Goal: Task Accomplishment & Management: Use online tool/utility

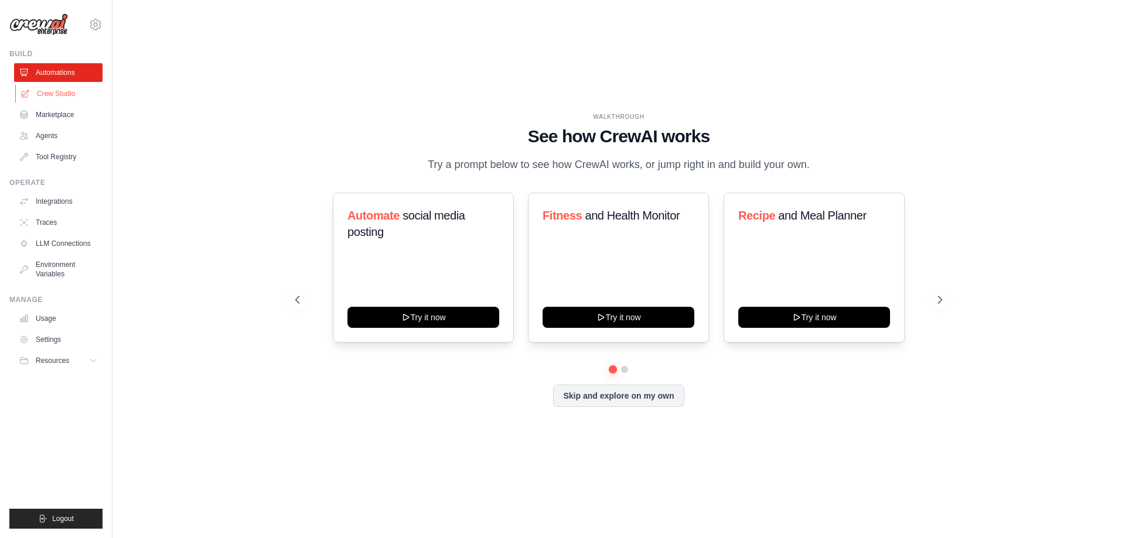
click at [63, 93] on link "Crew Studio" at bounding box center [59, 93] width 88 height 19
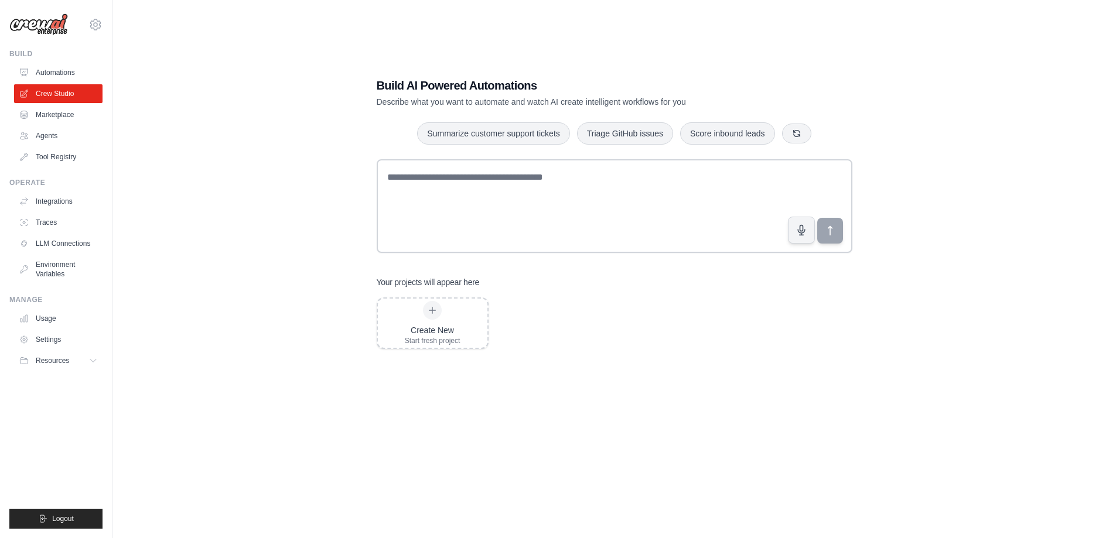
click at [57, 111] on link "Marketplace" at bounding box center [58, 114] width 88 height 19
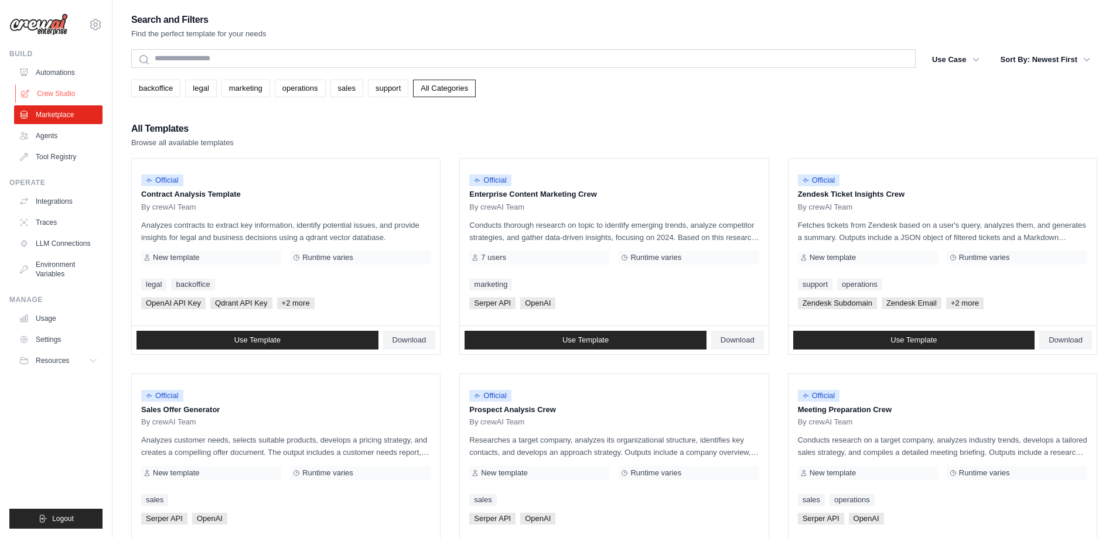
click at [53, 90] on link "Crew Studio" at bounding box center [59, 93] width 88 height 19
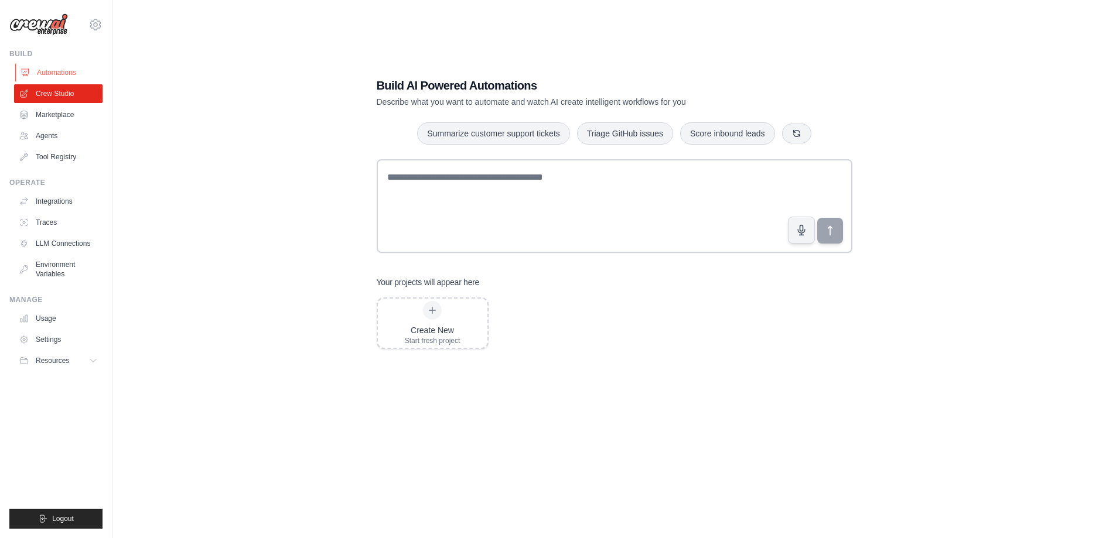
click at [54, 73] on link "Automations" at bounding box center [59, 72] width 88 height 19
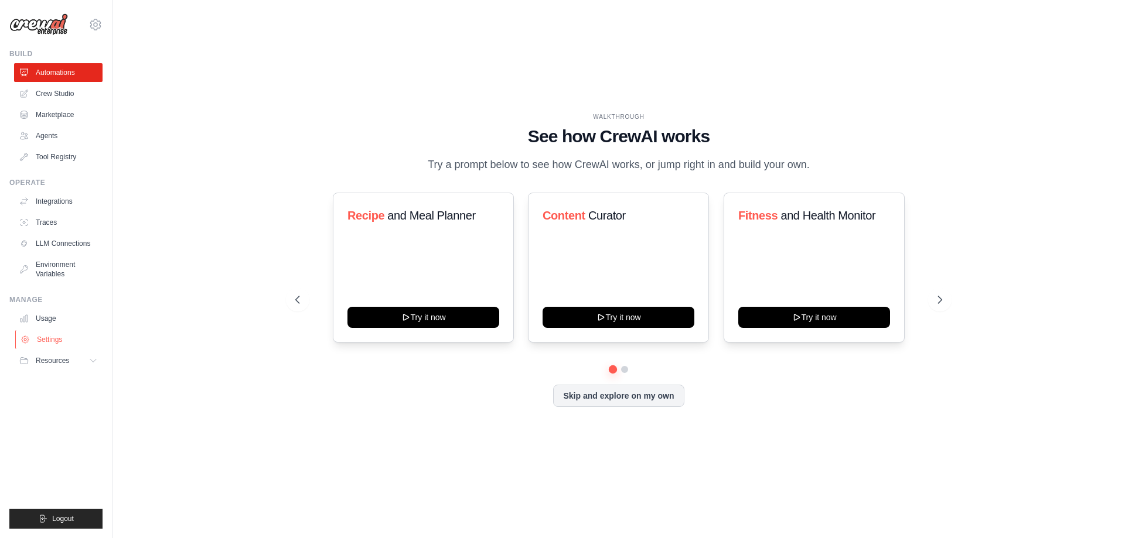
click at [52, 338] on link "Settings" at bounding box center [59, 339] width 88 height 19
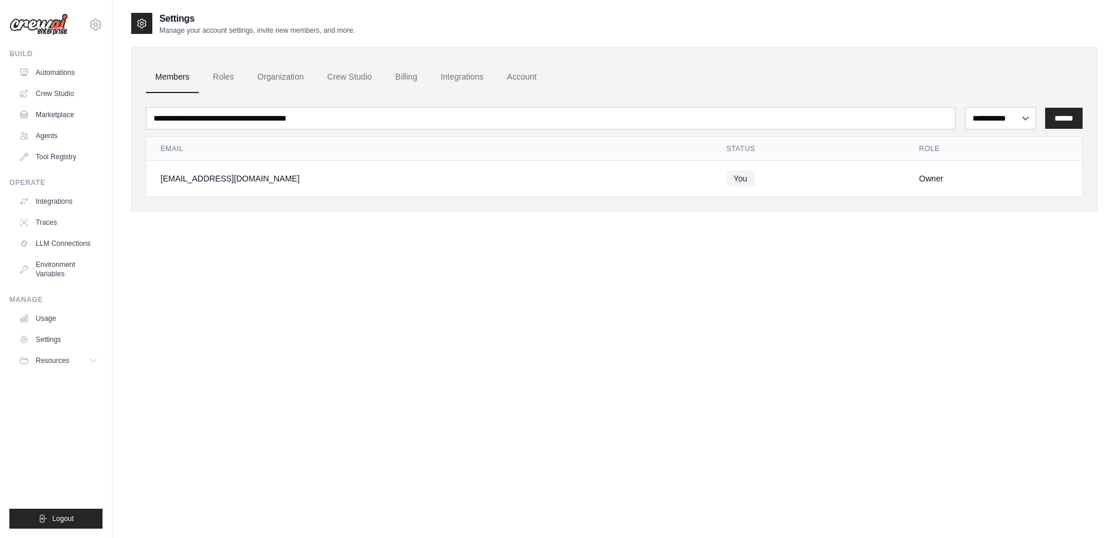
drag, startPoint x: 883, startPoint y: 176, endPoint x: 938, endPoint y: 173, distance: 54.6
click at [929, 173] on div "Owner" at bounding box center [993, 179] width 149 height 12
click at [938, 173] on div "Owner" at bounding box center [993, 179] width 149 height 12
click at [220, 77] on link "Roles" at bounding box center [223, 78] width 40 height 32
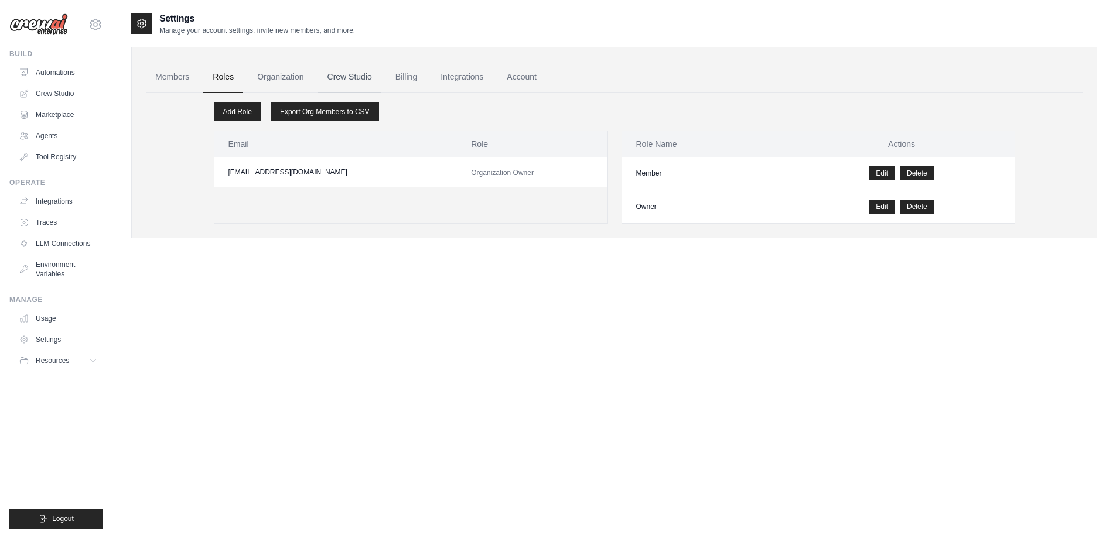
click at [358, 81] on link "Crew Studio" at bounding box center [349, 78] width 63 height 32
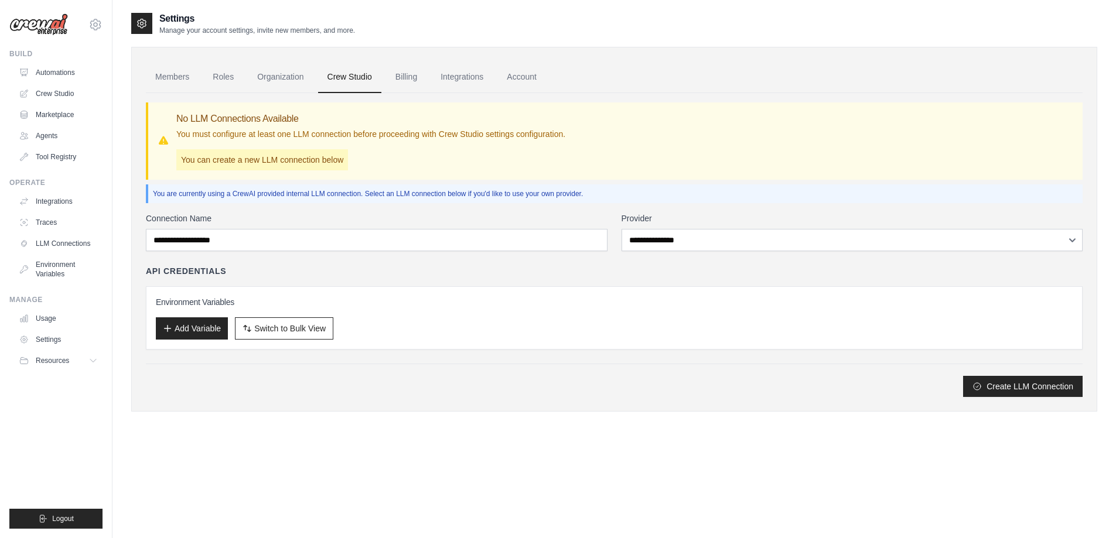
click at [408, 74] on link "Billing" at bounding box center [406, 78] width 40 height 32
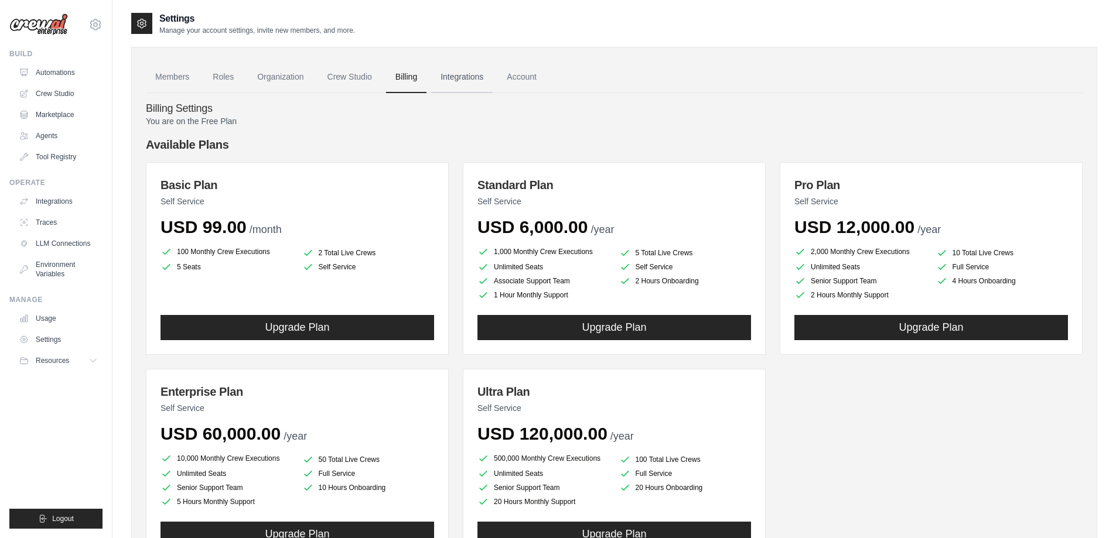
click at [462, 79] on link "Integrations" at bounding box center [462, 78] width 62 height 32
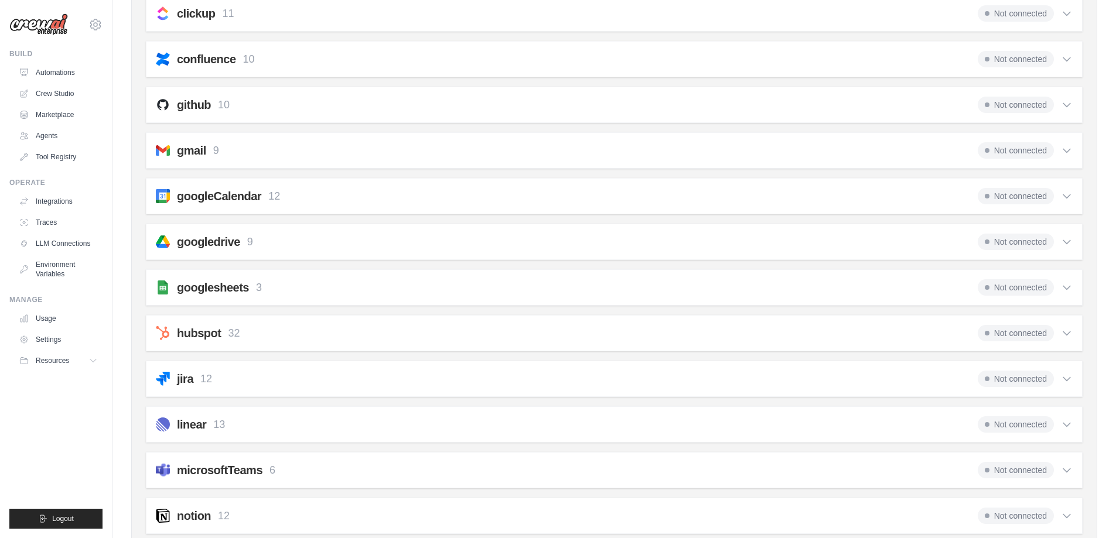
scroll to position [351, 0]
click at [1067, 281] on div "Not connected" at bounding box center [1025, 287] width 95 height 16
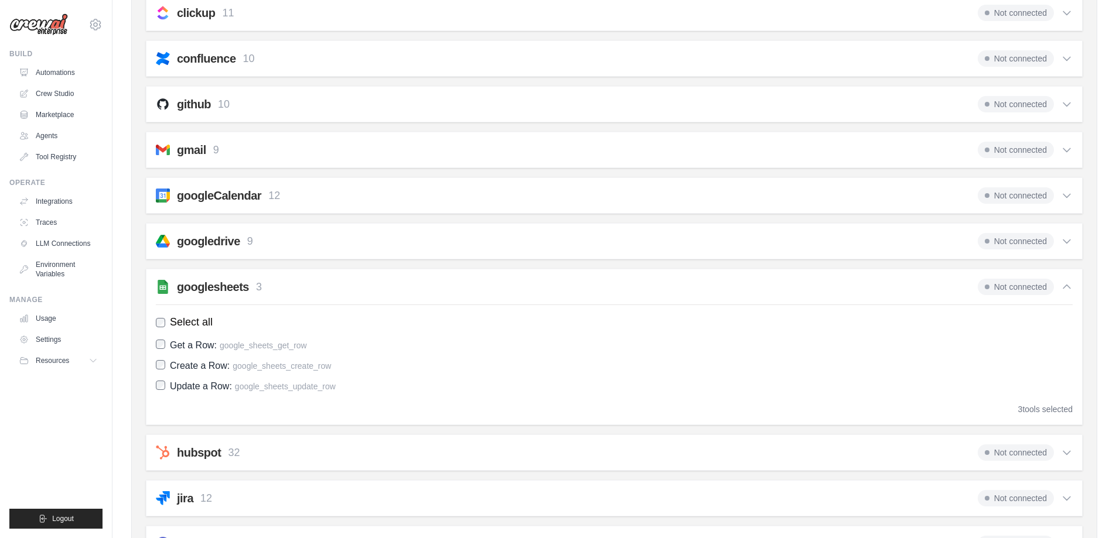
click at [217, 386] on span "Update a Row:" at bounding box center [201, 386] width 62 height 10
click at [210, 389] on span "Update a Row:" at bounding box center [201, 386] width 62 height 10
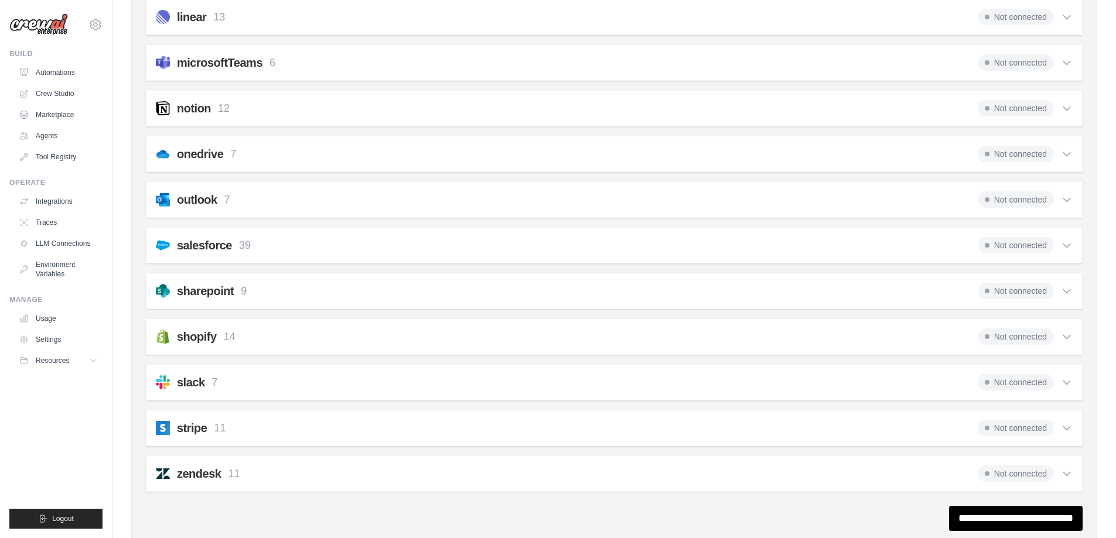
scroll to position [917, 0]
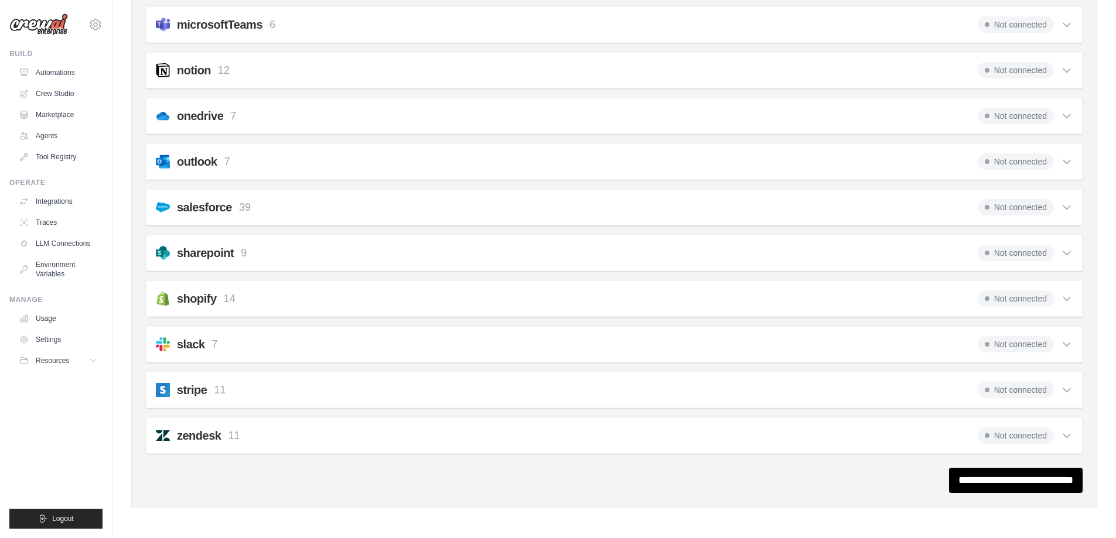
click at [1071, 296] on icon at bounding box center [1067, 299] width 12 height 12
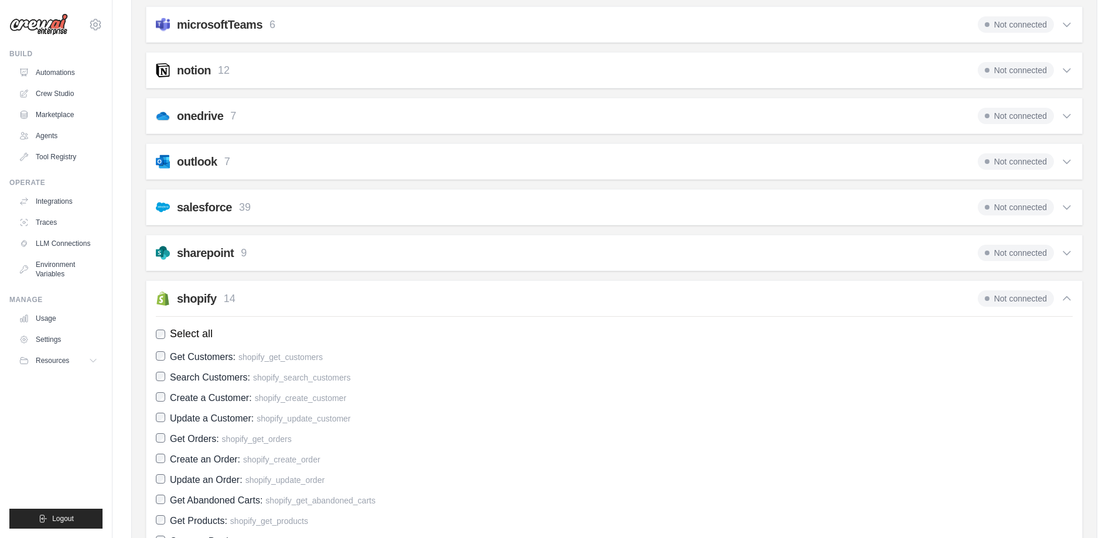
click at [206, 300] on h2 "shopify" at bounding box center [197, 299] width 40 height 16
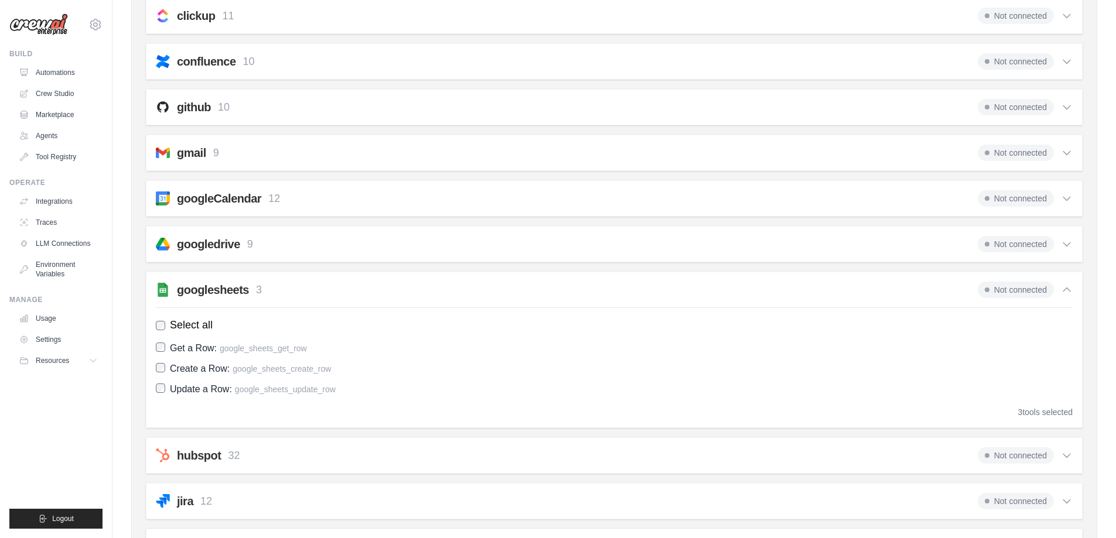
scroll to position [214, 0]
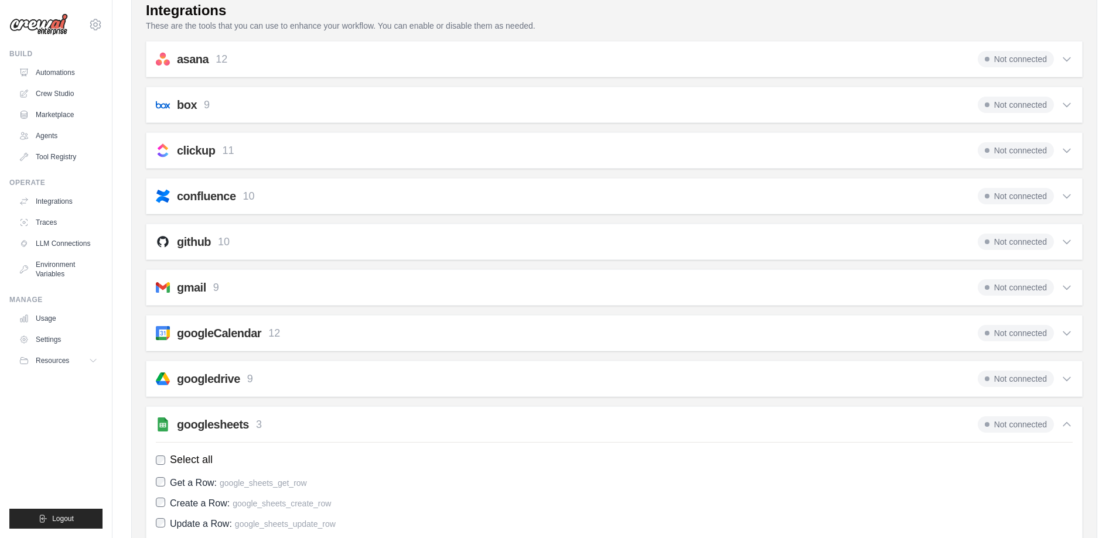
click at [278, 374] on div "googledrive 9 Not connected" at bounding box center [614, 379] width 917 height 16
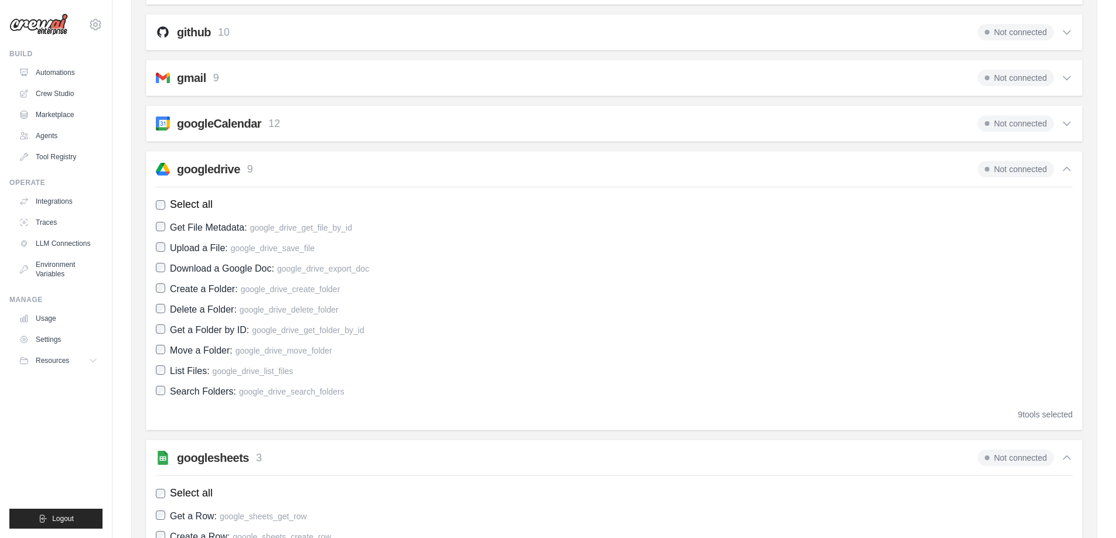
scroll to position [448, 0]
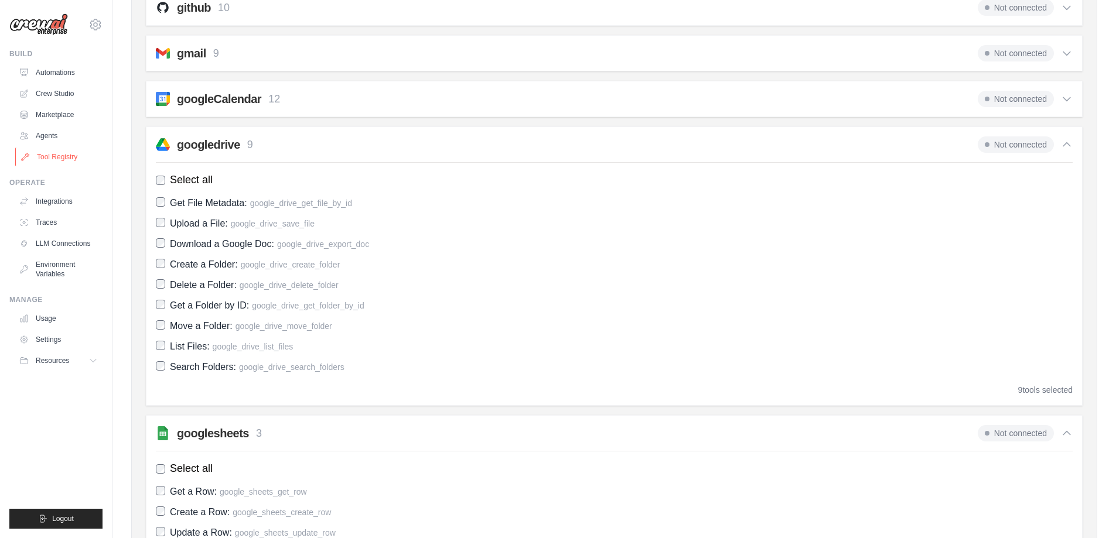
click at [57, 155] on link "Tool Registry" at bounding box center [59, 157] width 88 height 19
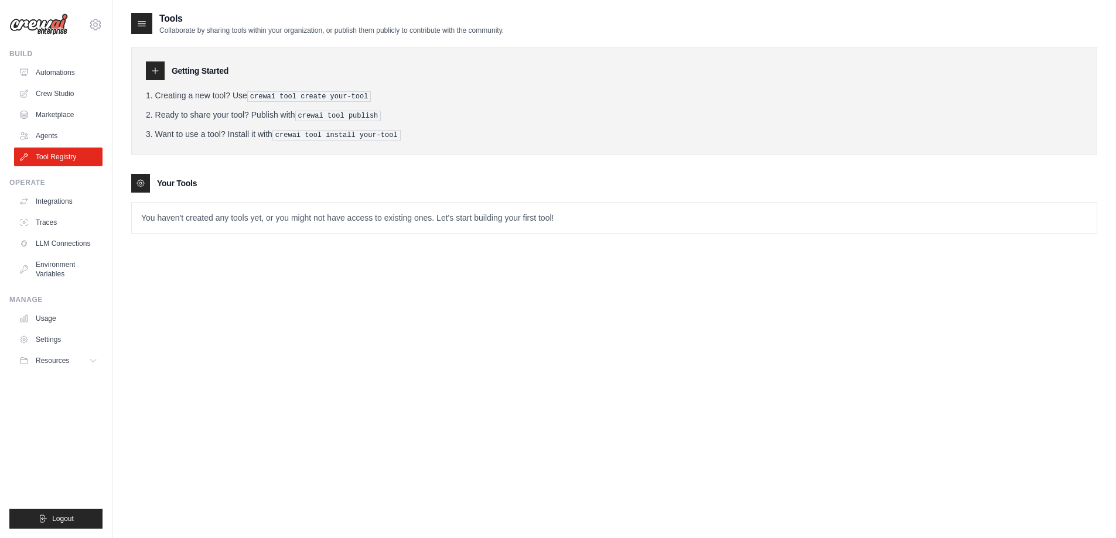
drag, startPoint x: 174, startPoint y: 217, endPoint x: 404, endPoint y: 236, distance: 230.4
click at [179, 217] on p "You haven't created any tools yet, or you might not have access to existing one…" at bounding box center [614, 218] width 965 height 30
click at [52, 140] on link "Agents" at bounding box center [59, 136] width 88 height 19
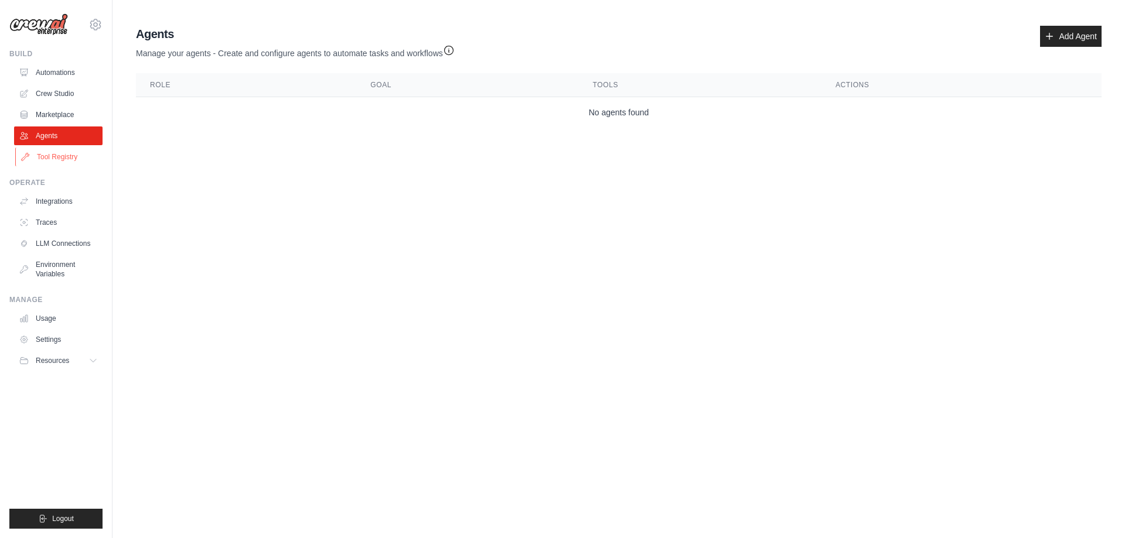
click at [66, 151] on link "Tool Registry" at bounding box center [59, 157] width 88 height 19
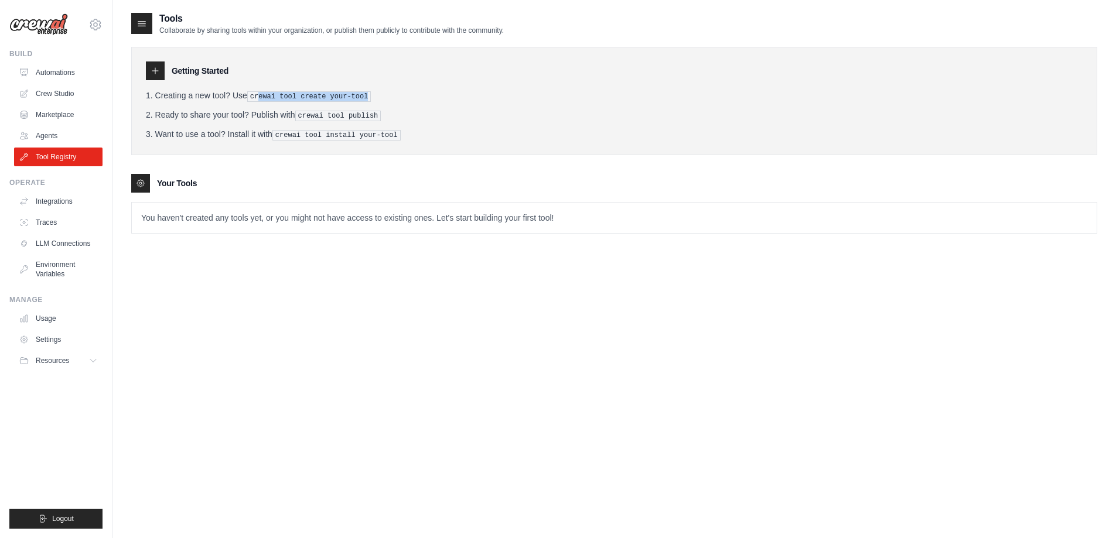
drag, startPoint x: 273, startPoint y: 95, endPoint x: 376, endPoint y: 93, distance: 103.1
click at [370, 93] on li "Creating a new tool? Use crewai tool create your-tool" at bounding box center [614, 96] width 937 height 12
click at [394, 95] on li "Creating a new tool? Use crewai tool create your-tool" at bounding box center [614, 96] width 937 height 12
drag, startPoint x: 314, startPoint y: 112, endPoint x: 401, endPoint y: 116, distance: 87.4
click at [401, 116] on li "Ready to share your tool? Publish with crewai tool publish" at bounding box center [614, 115] width 937 height 12
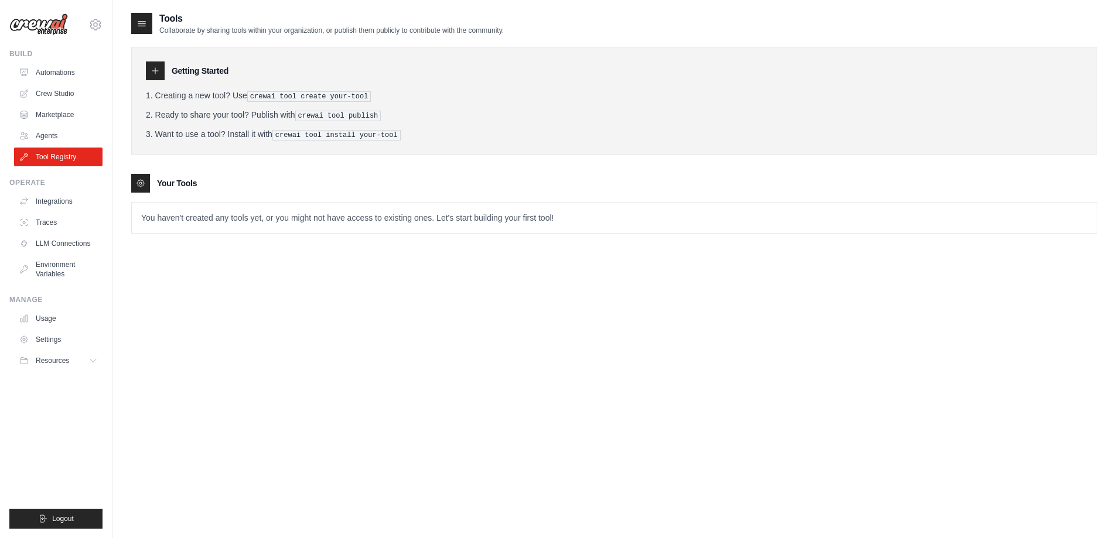
click at [425, 120] on li "Ready to share your tool? Publish with crewai tool publish" at bounding box center [614, 115] width 937 height 12
click at [157, 73] on icon at bounding box center [155, 70] width 9 height 9
click at [144, 185] on icon at bounding box center [140, 183] width 9 height 9
click at [144, 23] on icon at bounding box center [142, 24] width 8 height 5
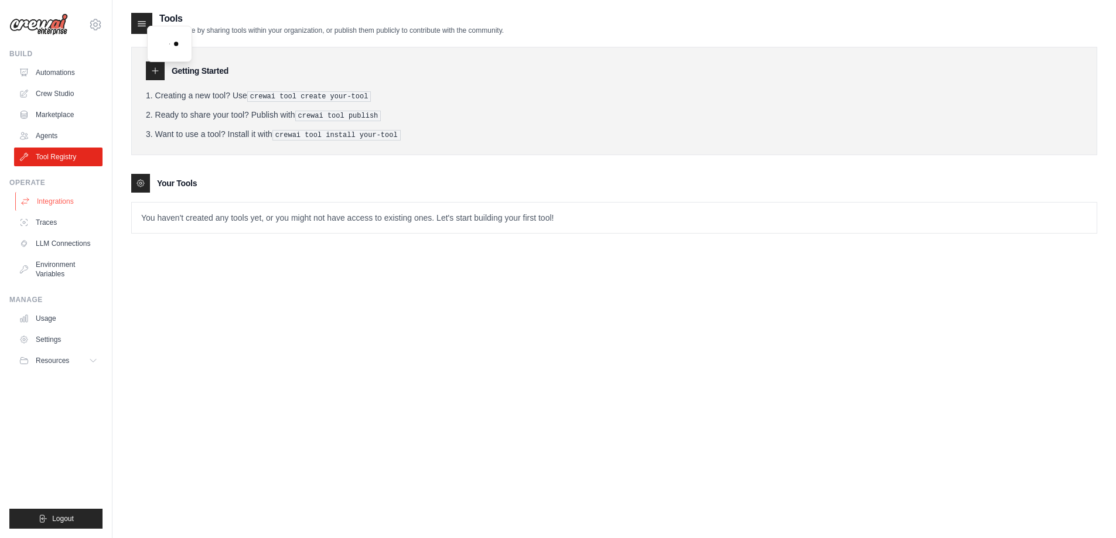
click at [57, 203] on link "Integrations" at bounding box center [59, 201] width 88 height 19
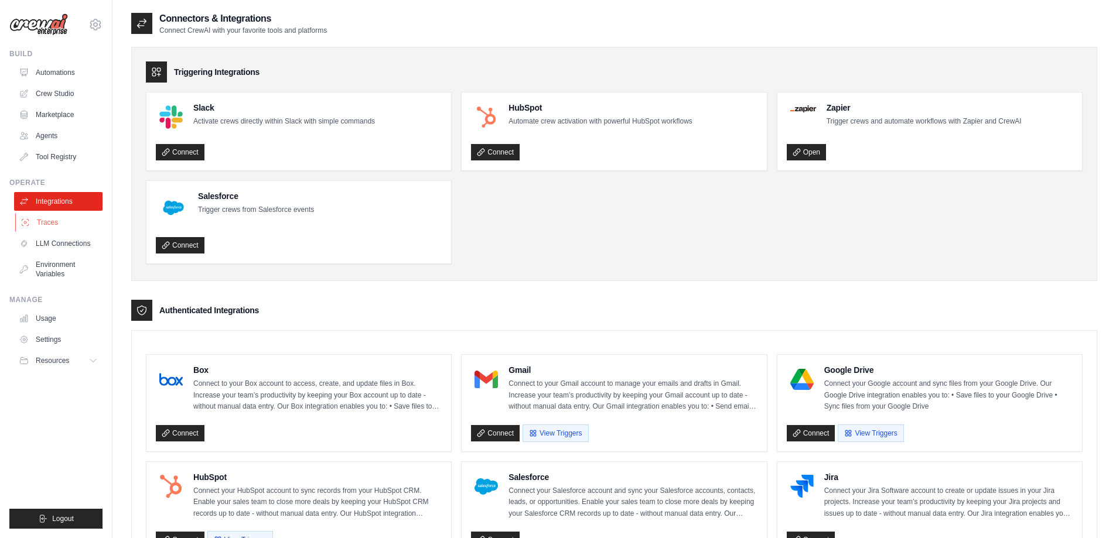
click at [56, 222] on link "Traces" at bounding box center [59, 222] width 88 height 19
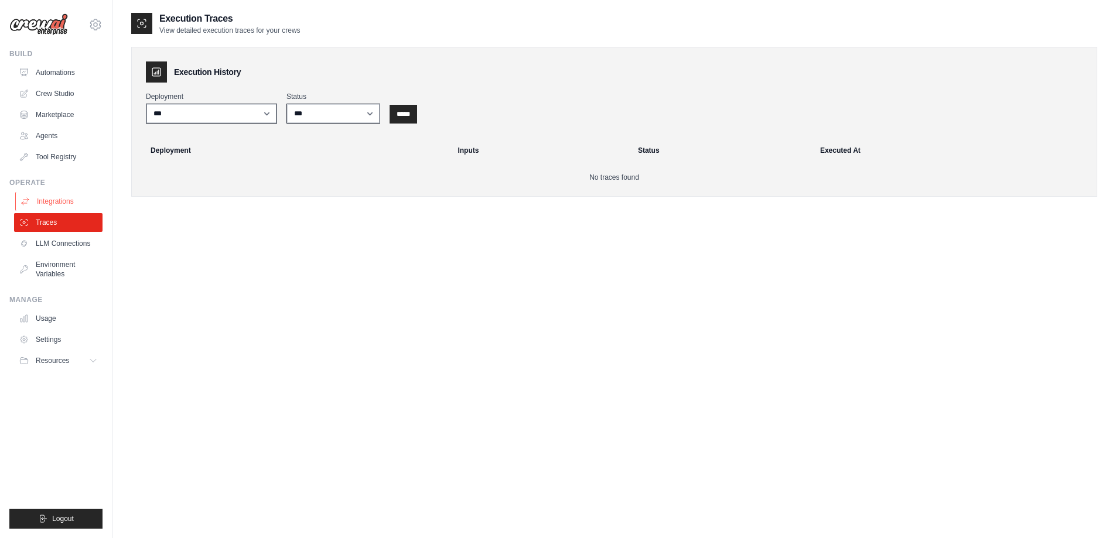
click at [57, 204] on link "Integrations" at bounding box center [59, 201] width 88 height 19
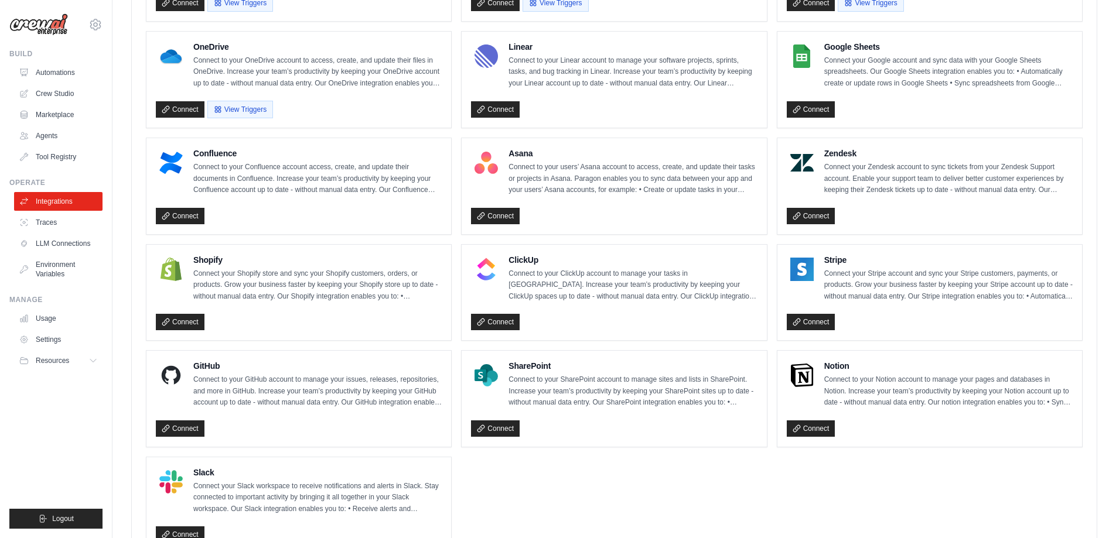
scroll to position [700, 0]
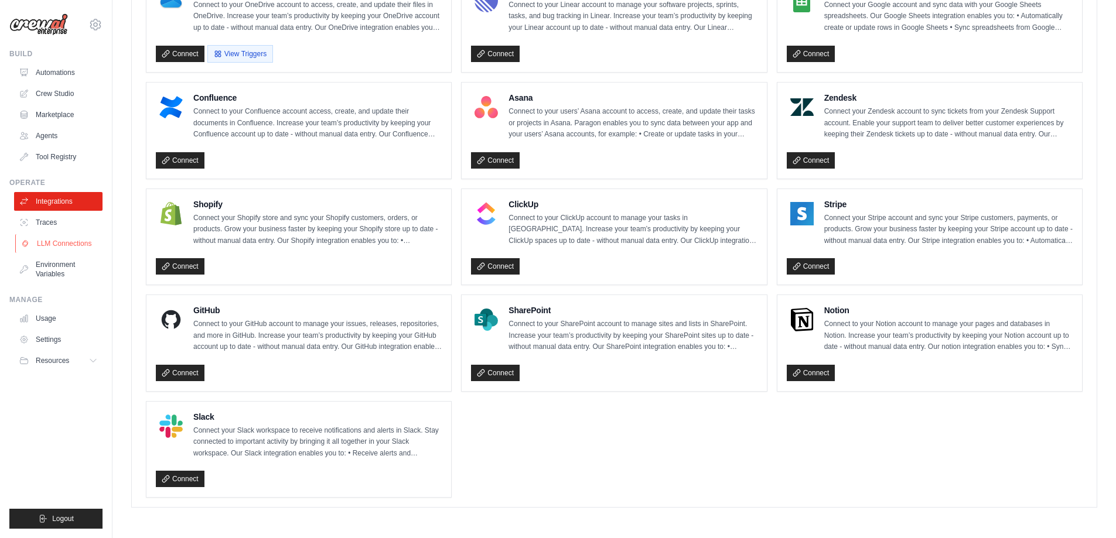
click at [49, 242] on link "LLM Connections" at bounding box center [59, 243] width 88 height 19
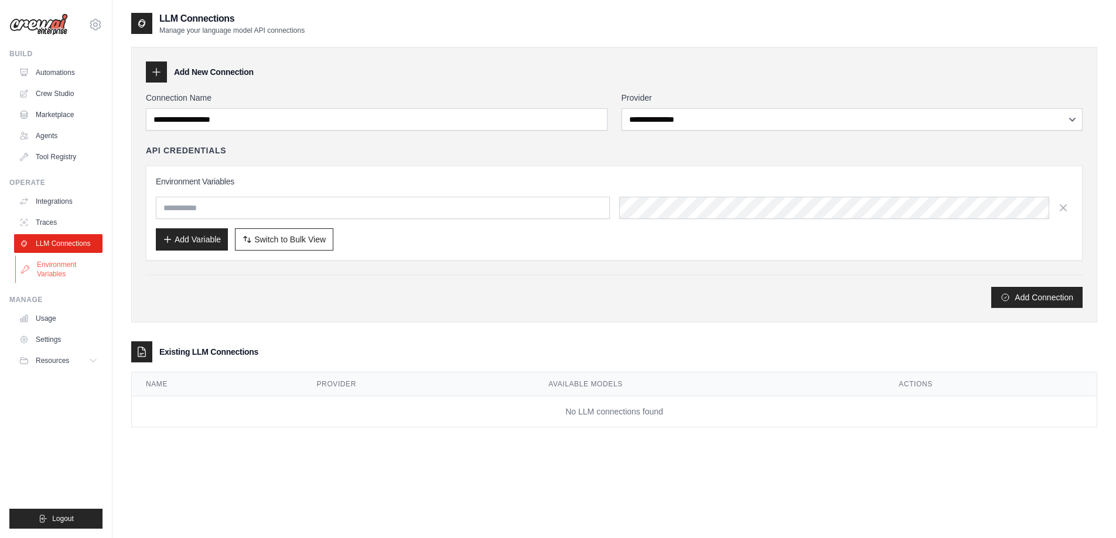
click at [57, 269] on link "Environment Variables" at bounding box center [59, 269] width 88 height 28
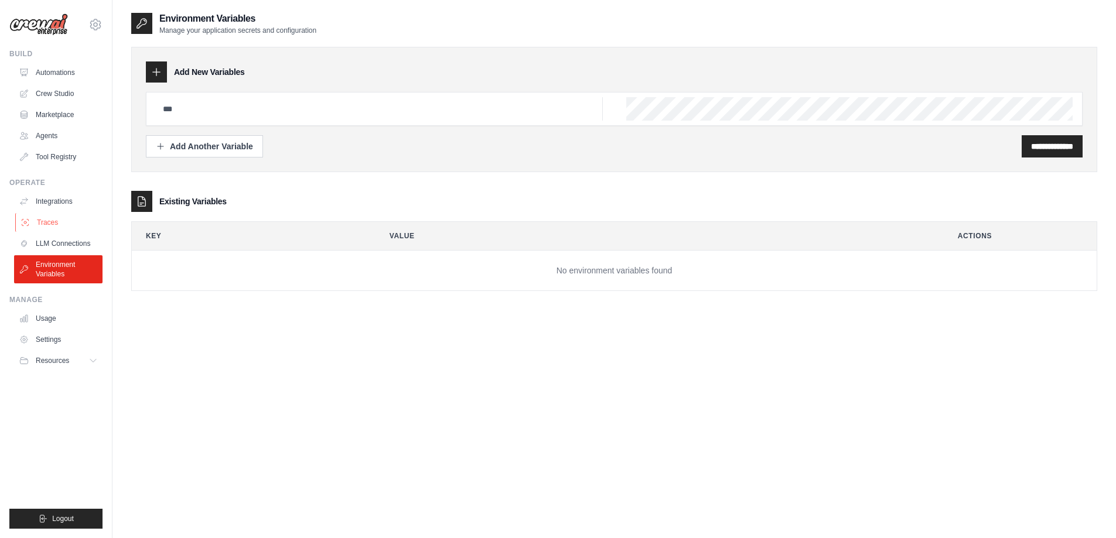
click at [51, 229] on link "Traces" at bounding box center [59, 222] width 88 height 19
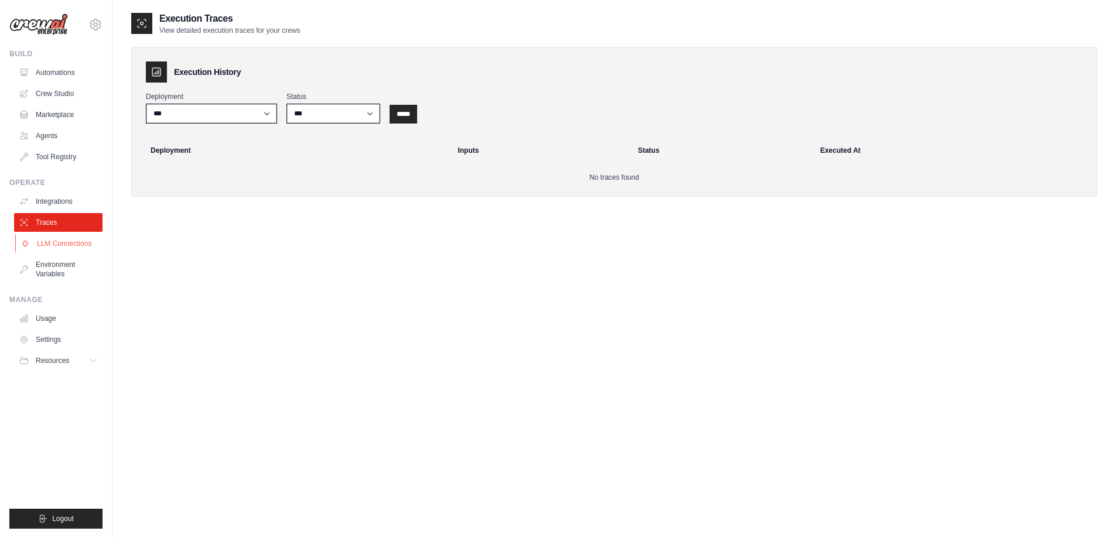
click at [52, 247] on link "LLM Connections" at bounding box center [59, 243] width 88 height 19
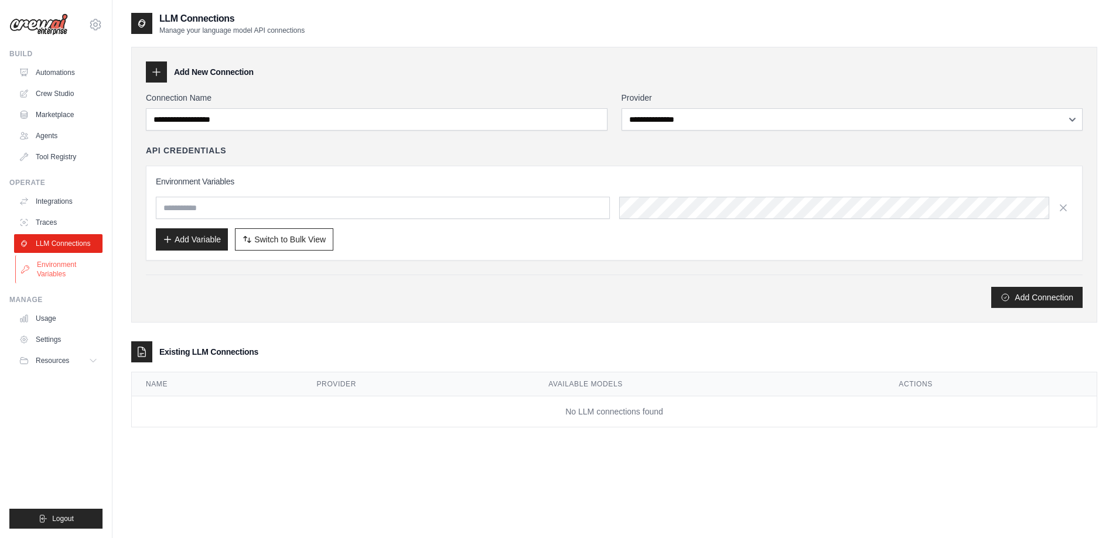
click at [52, 268] on link "Environment Variables" at bounding box center [59, 269] width 88 height 28
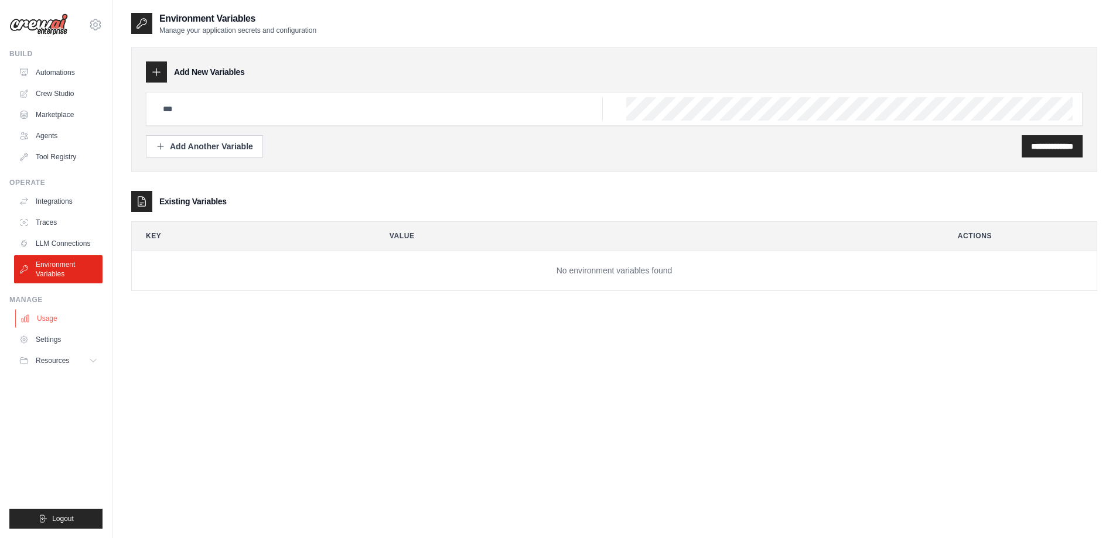
click at [50, 313] on link "Usage" at bounding box center [59, 318] width 88 height 19
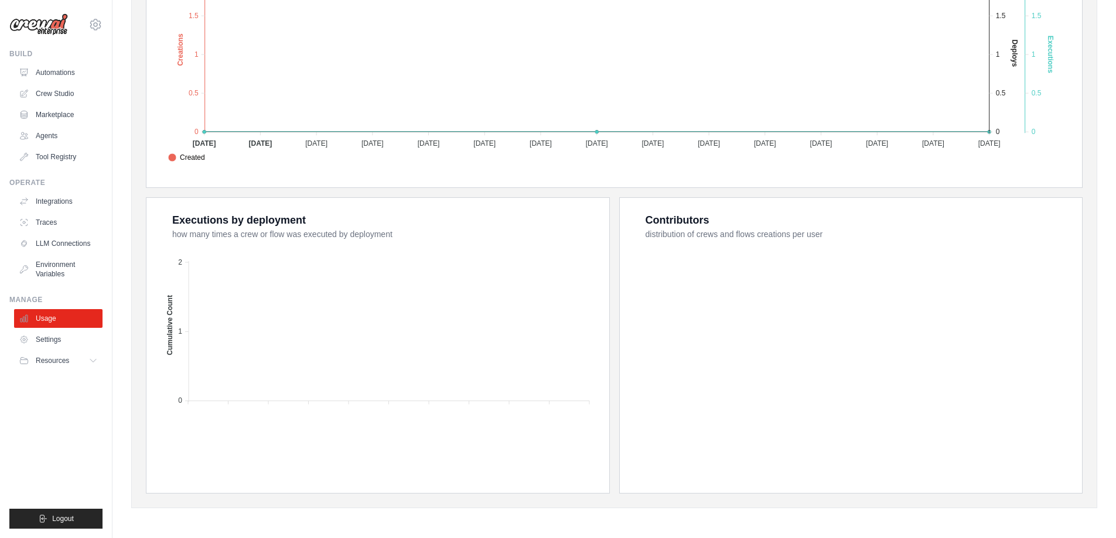
scroll to position [311, 0]
click at [48, 339] on link "Settings" at bounding box center [59, 339] width 88 height 19
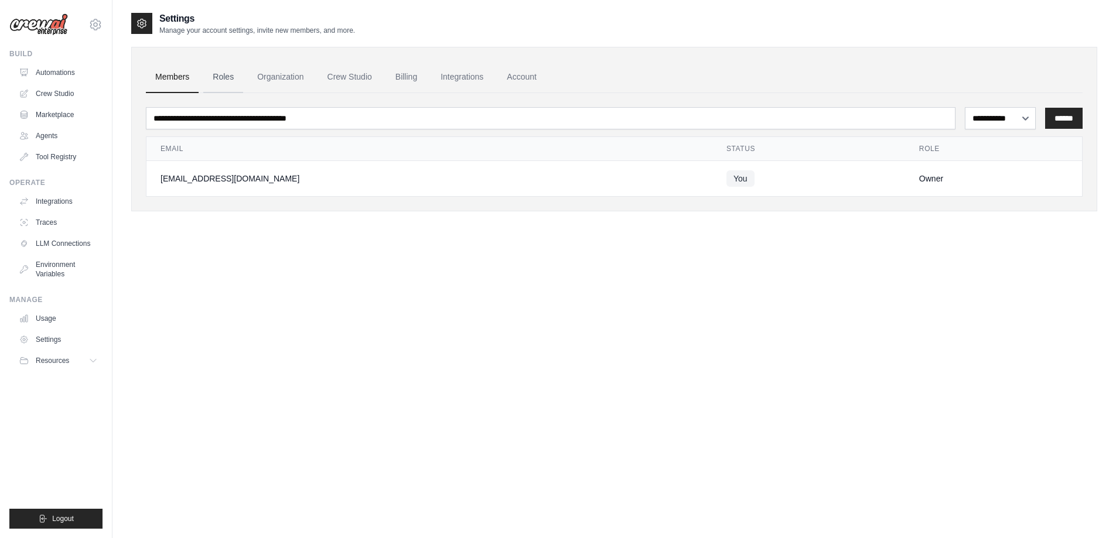
click at [219, 84] on link "Roles" at bounding box center [223, 78] width 40 height 32
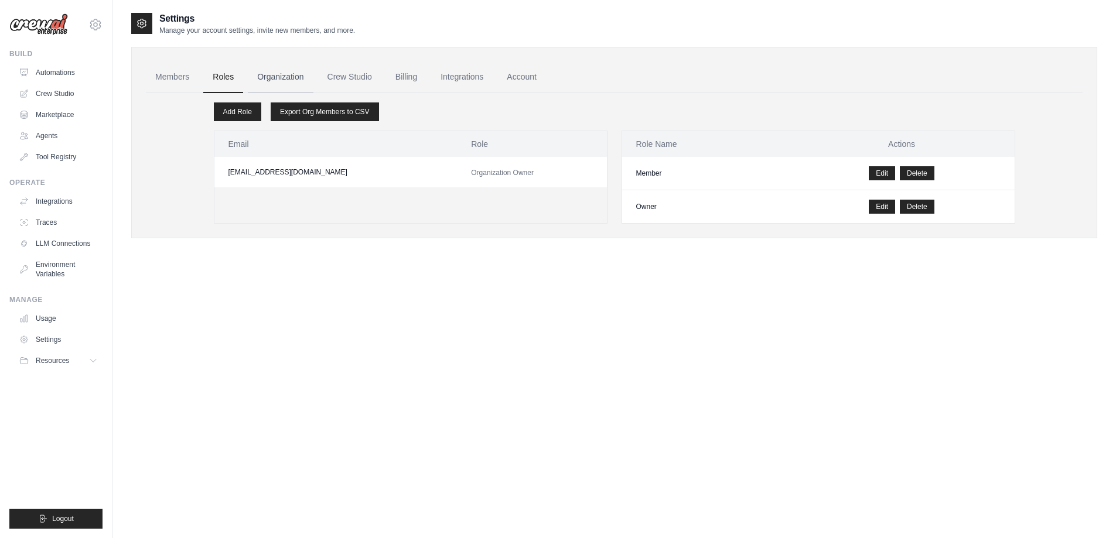
click at [292, 77] on link "Organization" at bounding box center [280, 78] width 65 height 32
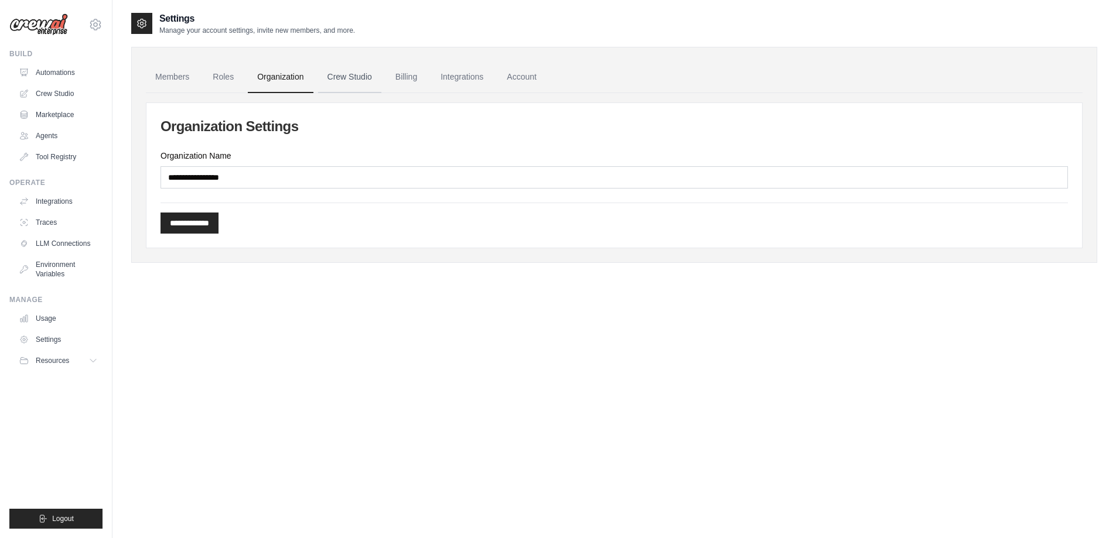
click at [356, 78] on link "Crew Studio" at bounding box center [349, 78] width 63 height 32
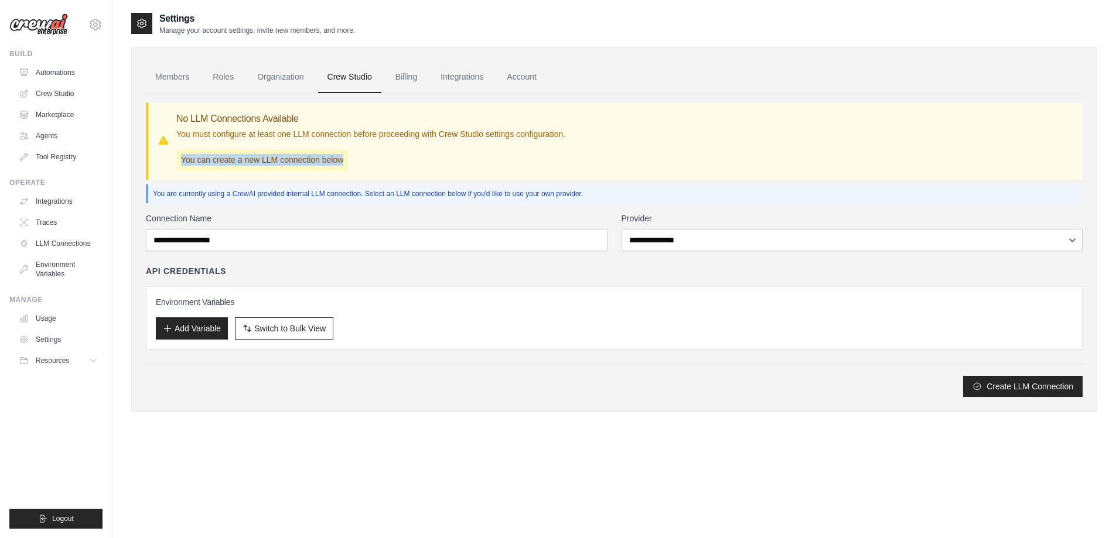
drag, startPoint x: 182, startPoint y: 161, endPoint x: 357, endPoint y: 159, distance: 175.8
click at [352, 159] on div "No LLM Connections Available You must configure at least one LLM connection bef…" at bounding box center [370, 141] width 389 height 59
click at [394, 159] on div "No LLM Connections Available You must configure at least one LLM connection bef…" at bounding box center [370, 141] width 389 height 59
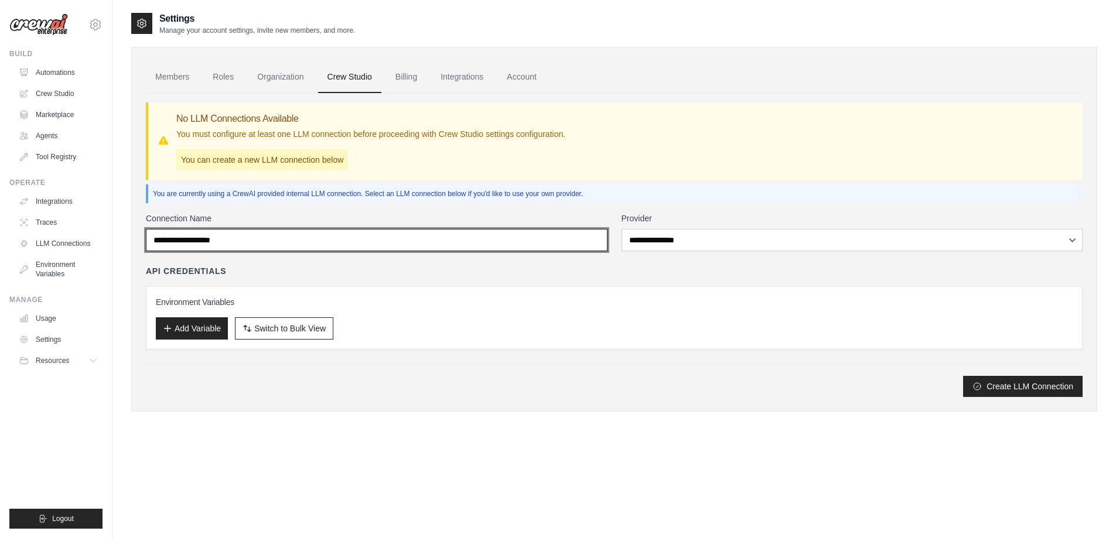
click at [254, 239] on input "Connection Name" at bounding box center [377, 240] width 462 height 22
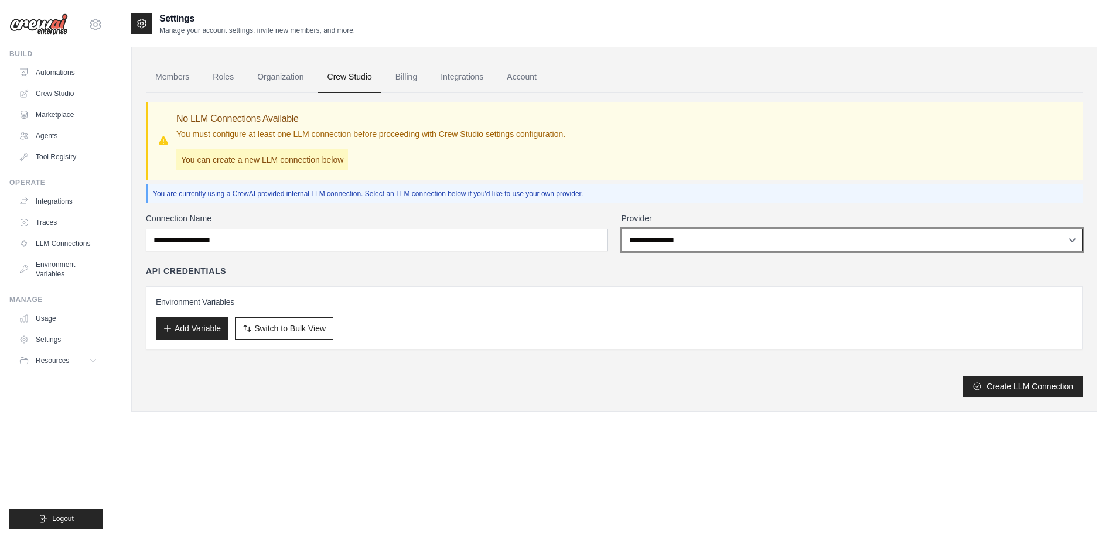
click at [712, 237] on select "**********" at bounding box center [853, 240] width 462 height 22
click at [622, 229] on select "**********" at bounding box center [853, 240] width 462 height 22
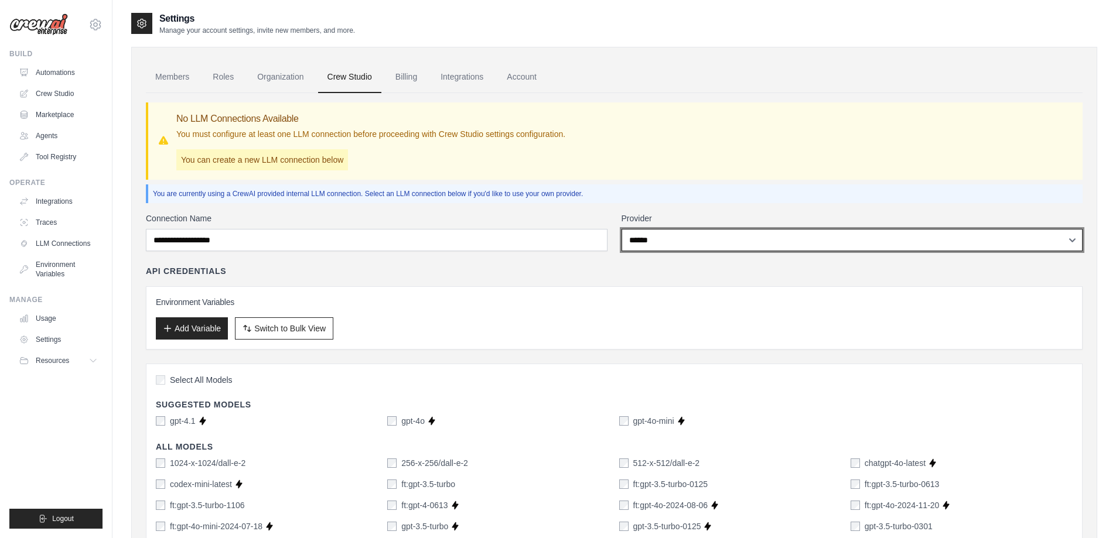
click at [677, 241] on select "**********" at bounding box center [853, 240] width 462 height 22
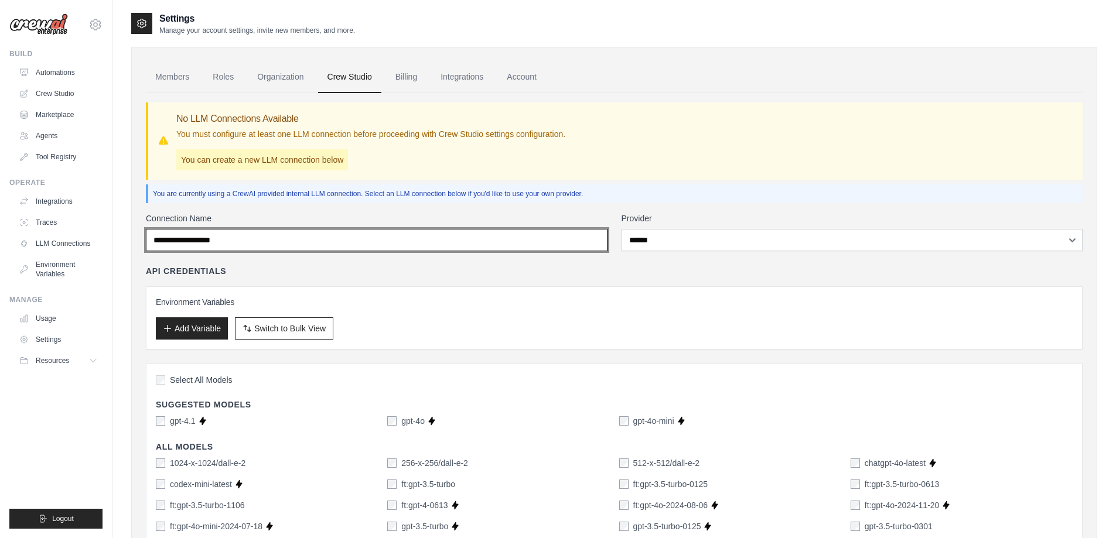
click at [431, 231] on input "Connection Name" at bounding box center [377, 240] width 462 height 22
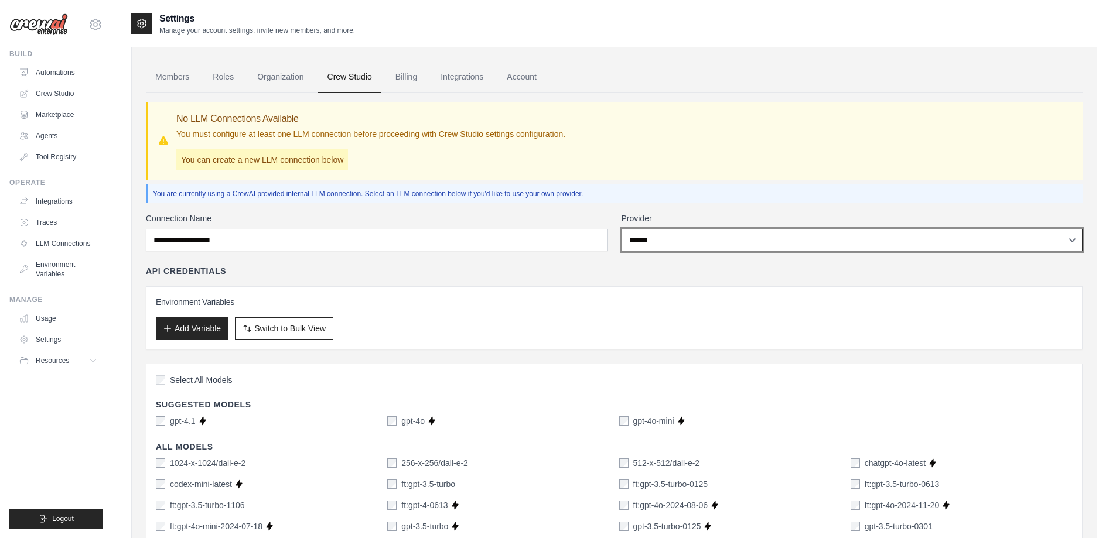
click at [688, 249] on select "**********" at bounding box center [853, 240] width 462 height 22
click at [622, 229] on select "**********" at bounding box center [853, 240] width 462 height 22
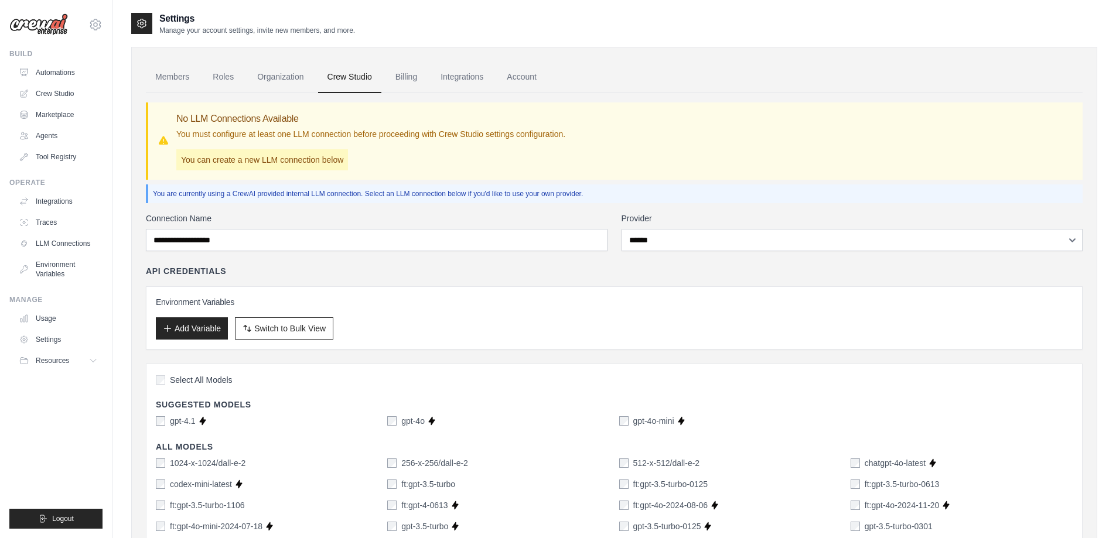
click at [383, 298] on h3 "Environment Variables" at bounding box center [614, 302] width 917 height 12
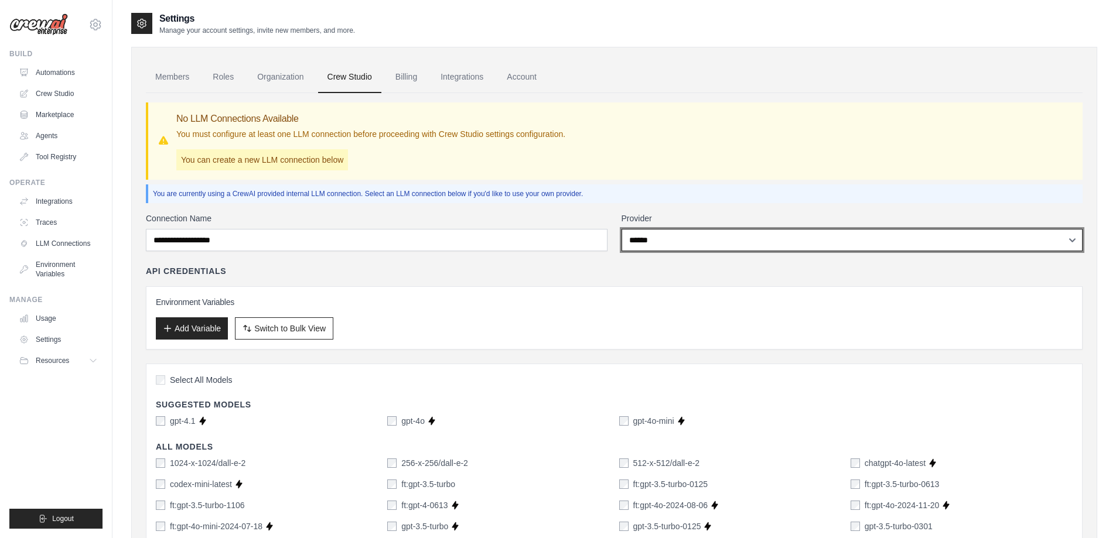
click at [695, 245] on select "**********" at bounding box center [853, 240] width 462 height 22
click at [622, 229] on select "**********" at bounding box center [853, 240] width 462 height 22
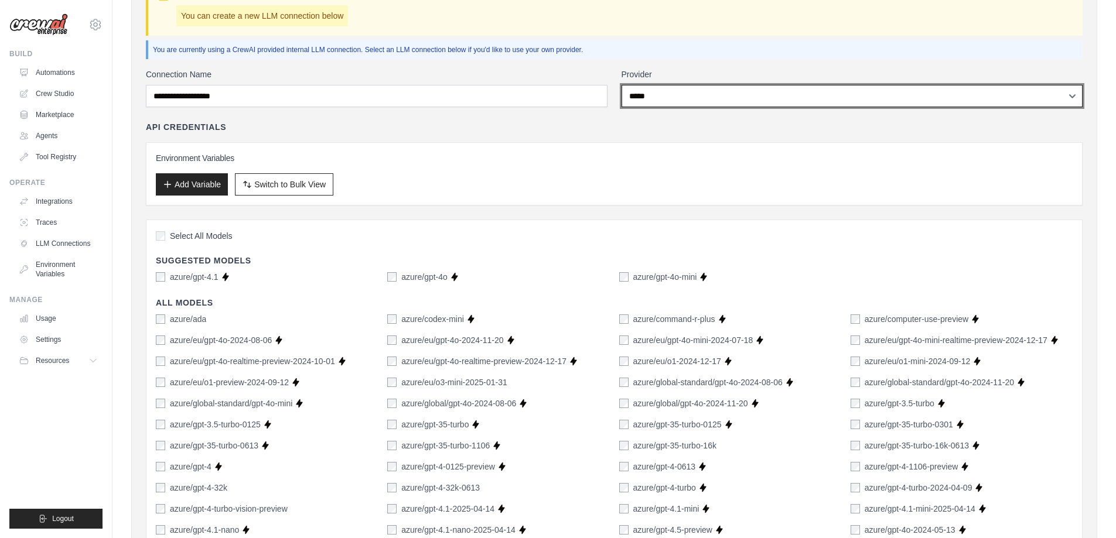
scroll to position [98, 0]
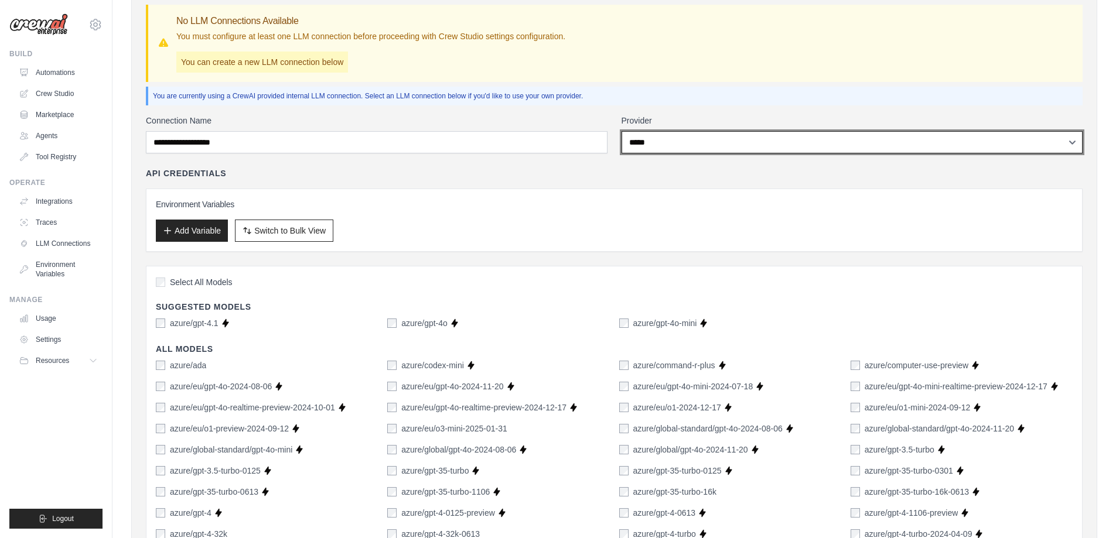
click at [670, 142] on select "**********" at bounding box center [853, 142] width 462 height 22
select select "*********"
click at [622, 131] on select "**********" at bounding box center [853, 142] width 462 height 22
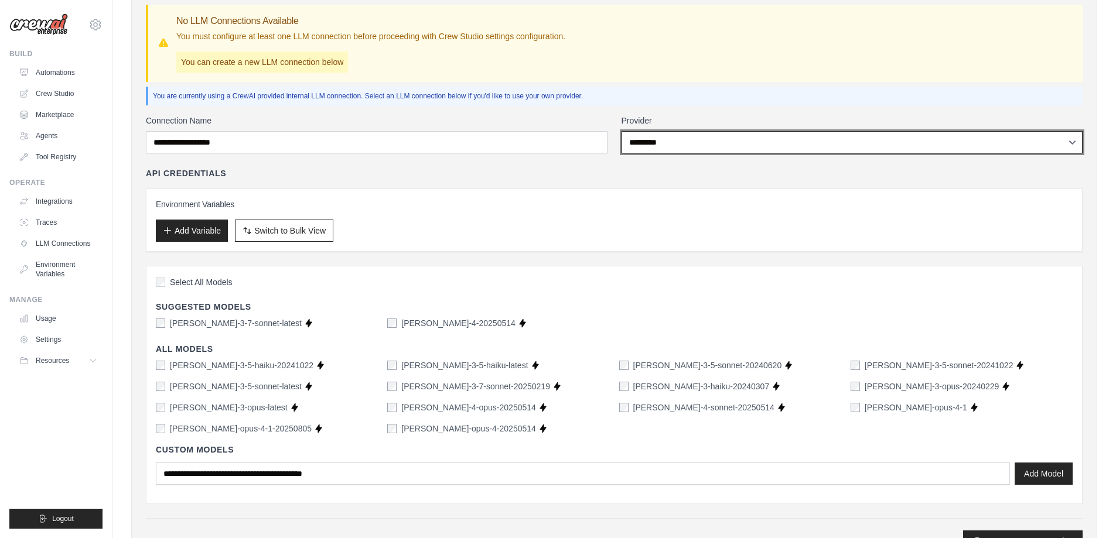
scroll to position [156, 0]
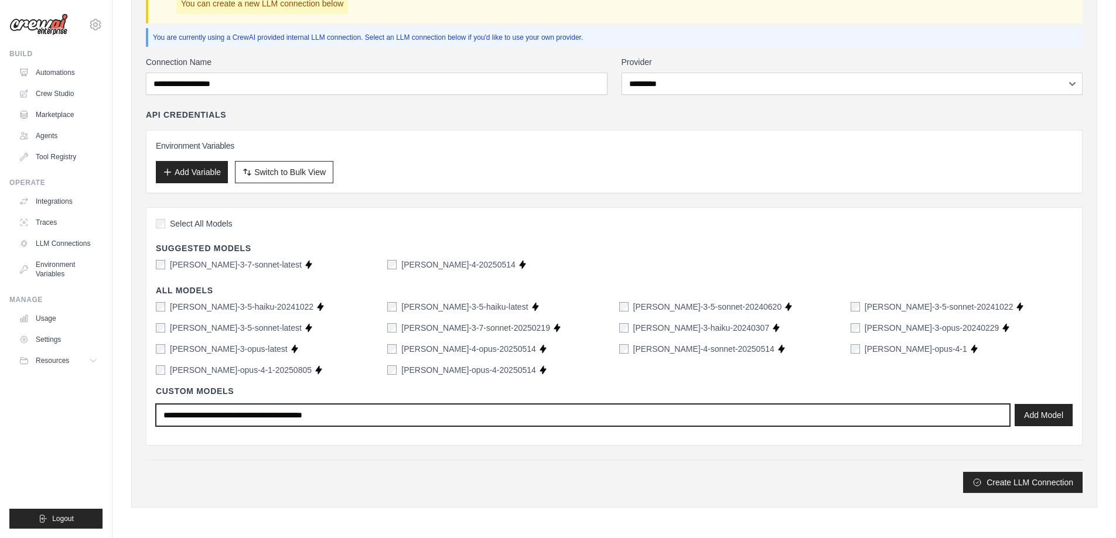
click at [532, 422] on input "text" at bounding box center [583, 415] width 854 height 22
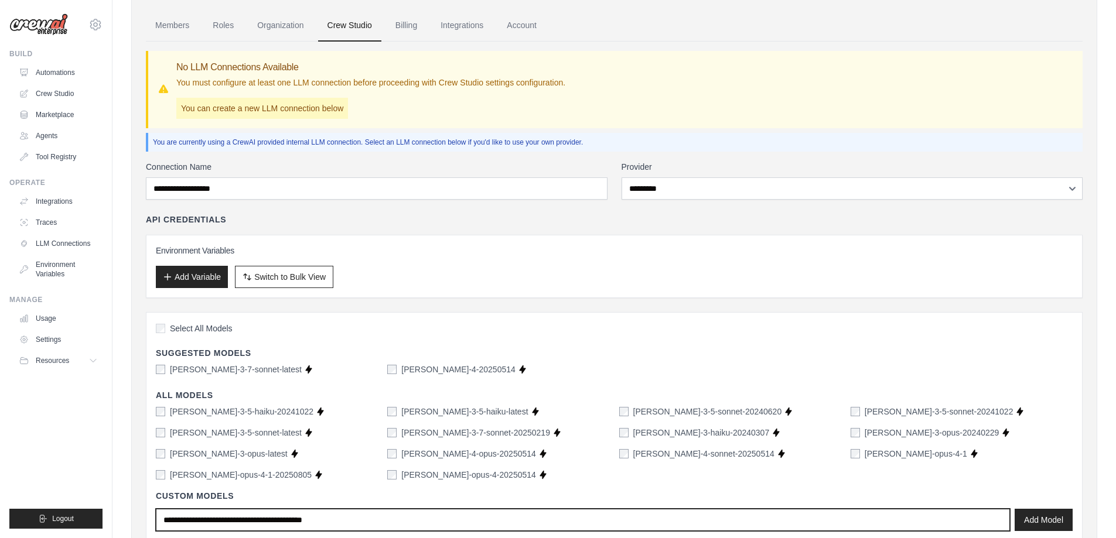
scroll to position [39, 0]
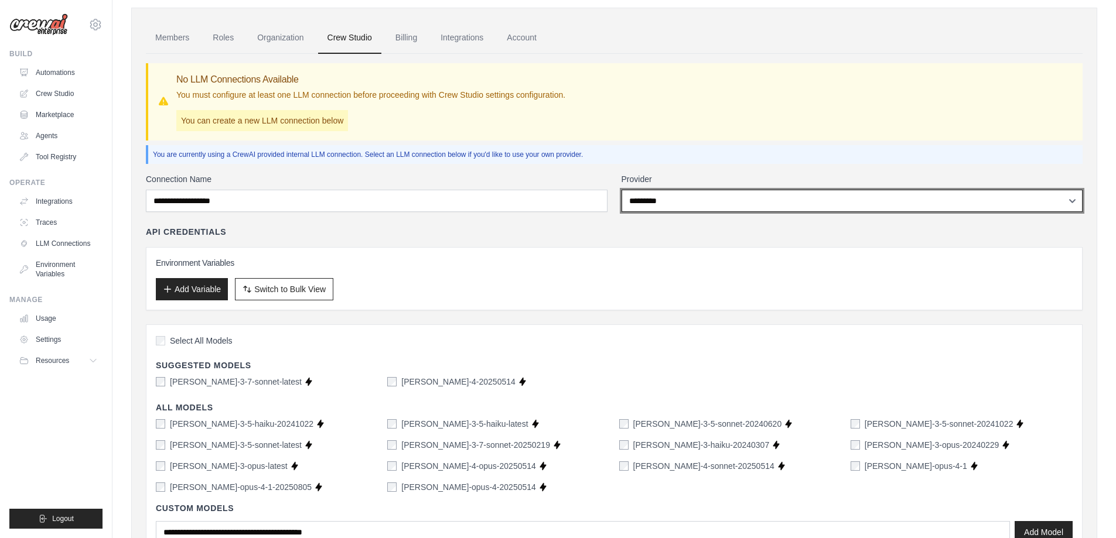
click at [709, 202] on select "**********" at bounding box center [853, 201] width 462 height 22
click at [622, 190] on select "**********" at bounding box center [853, 201] width 462 height 22
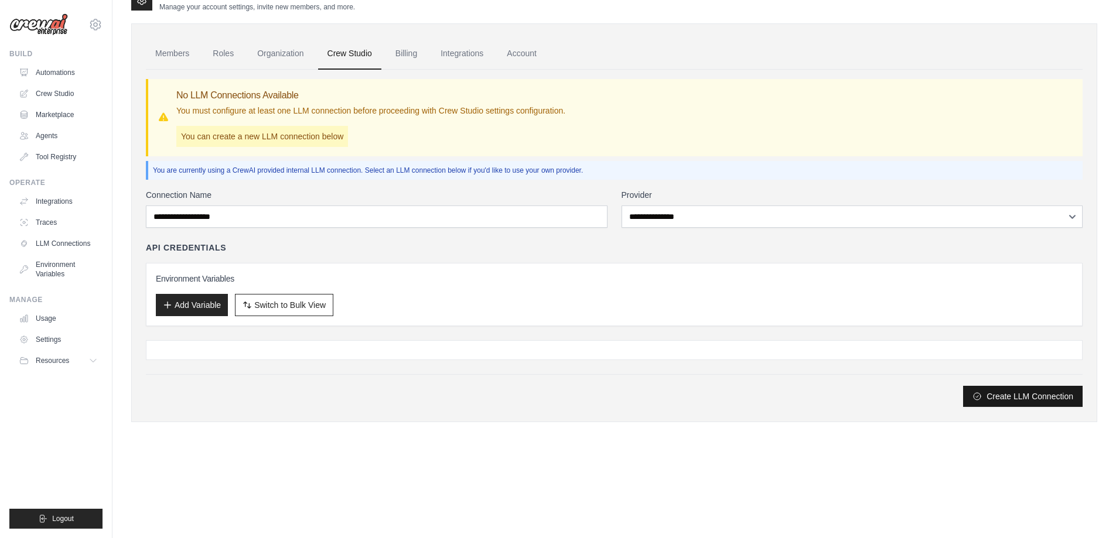
click at [1002, 397] on button "Create LLM Connection" at bounding box center [1023, 396] width 120 height 21
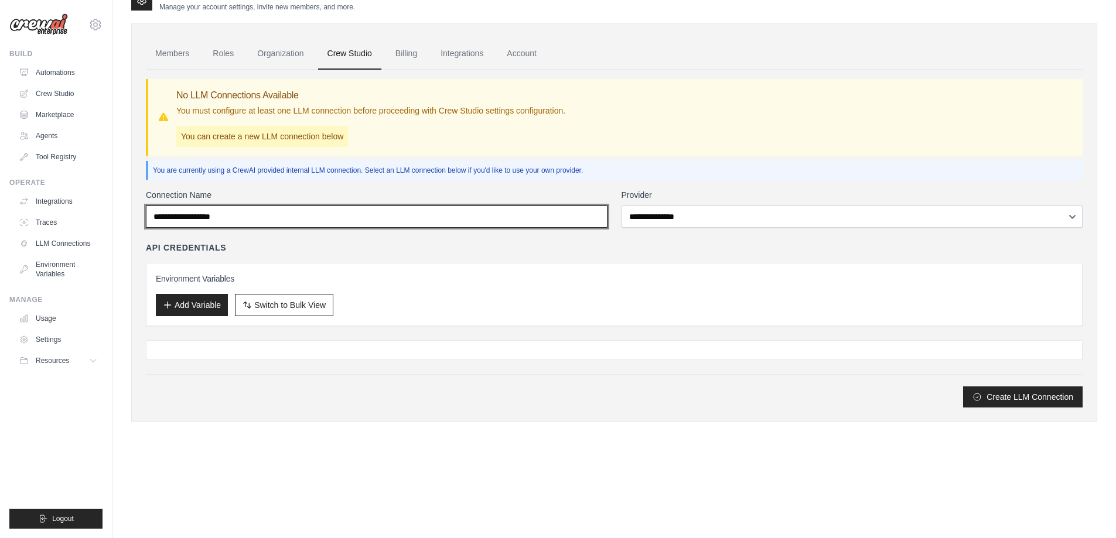
click at [331, 221] on input "Connection Name" at bounding box center [377, 217] width 462 height 22
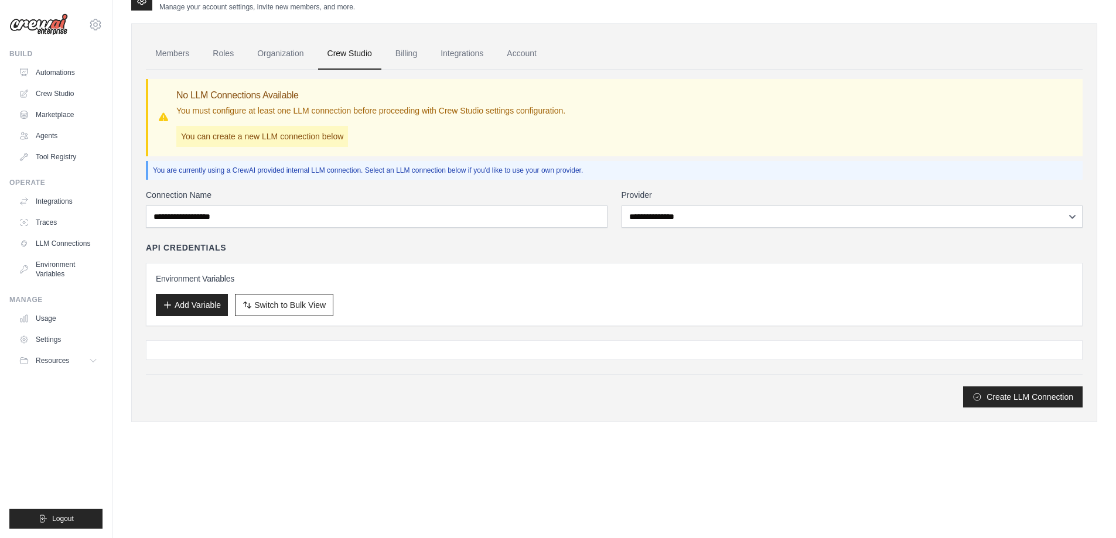
click at [384, 336] on div "**********" at bounding box center [614, 298] width 937 height 219
drag, startPoint x: 176, startPoint y: 135, endPoint x: 286, endPoint y: 131, distance: 109.6
click at [286, 131] on p "You can create a new LLM connection below" at bounding box center [262, 136] width 172 height 21
click at [298, 115] on p "You must configure at least one LLM connection before proceeding with Crew Stud…" at bounding box center [370, 111] width 389 height 12
click at [309, 110] on p "You must configure at least one LLM connection before proceeding with Crew Stud…" at bounding box center [370, 111] width 389 height 12
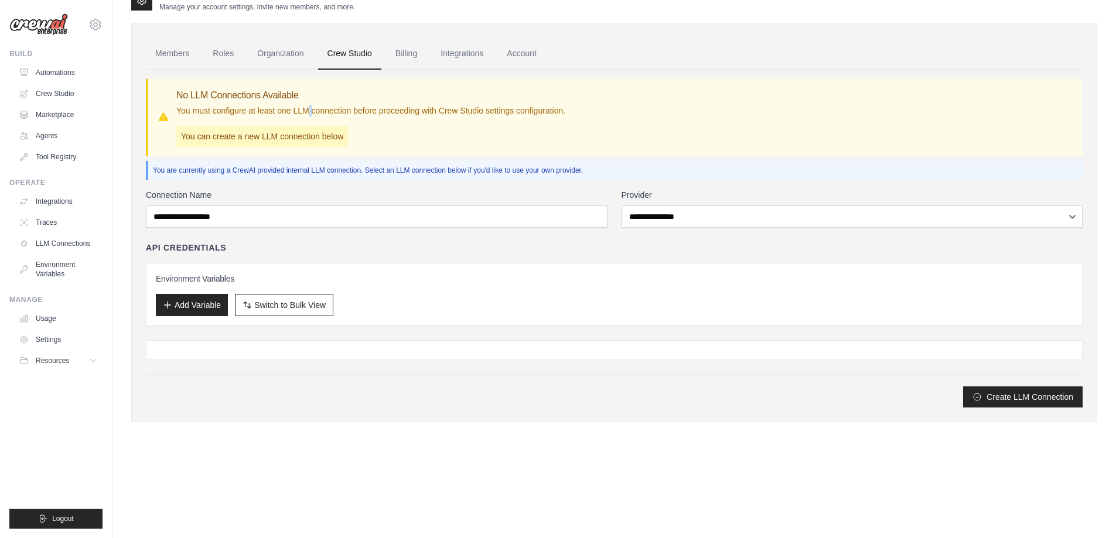
click at [309, 110] on p "You must configure at least one LLM connection before proceeding with Crew Stud…" at bounding box center [370, 111] width 389 height 12
click at [423, 110] on p "You must configure at least one LLM connection before proceeding with Crew Stud…" at bounding box center [370, 111] width 389 height 12
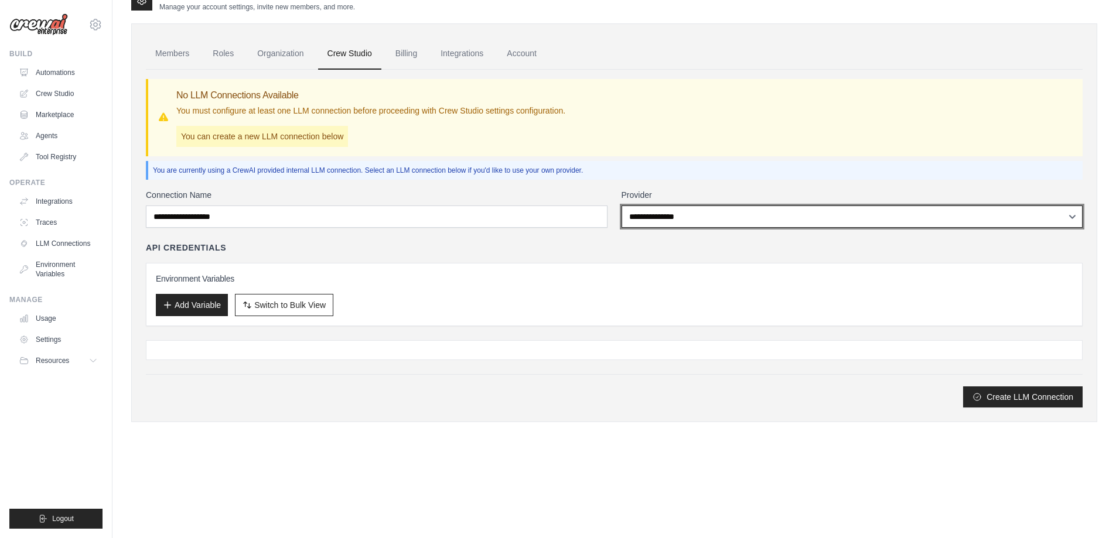
click at [700, 223] on select "**********" at bounding box center [853, 217] width 462 height 22
select select "******"
click at [622, 206] on select "**********" at bounding box center [853, 217] width 462 height 22
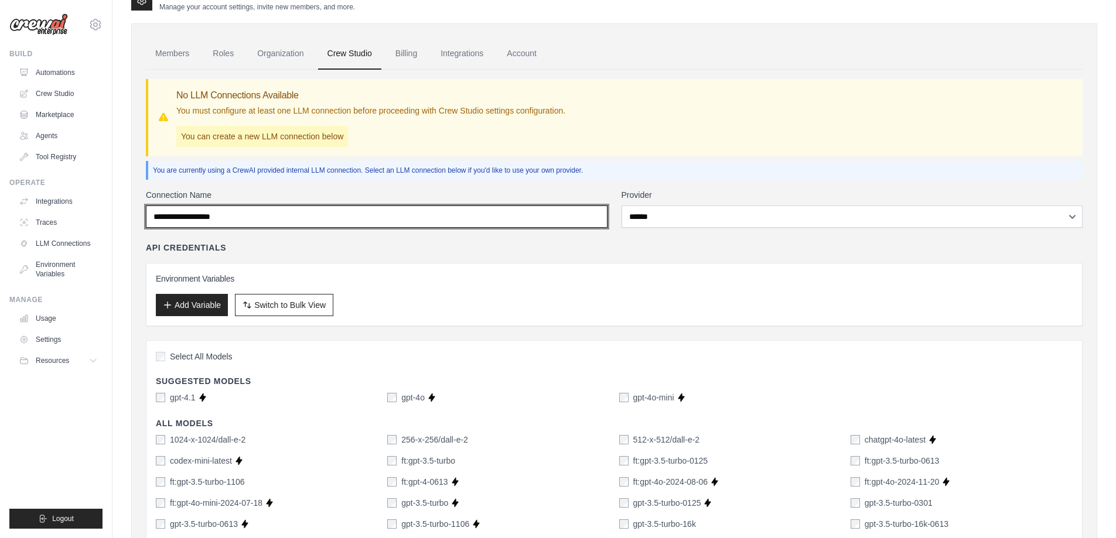
click at [231, 225] on input "Connection Name" at bounding box center [377, 217] width 462 height 22
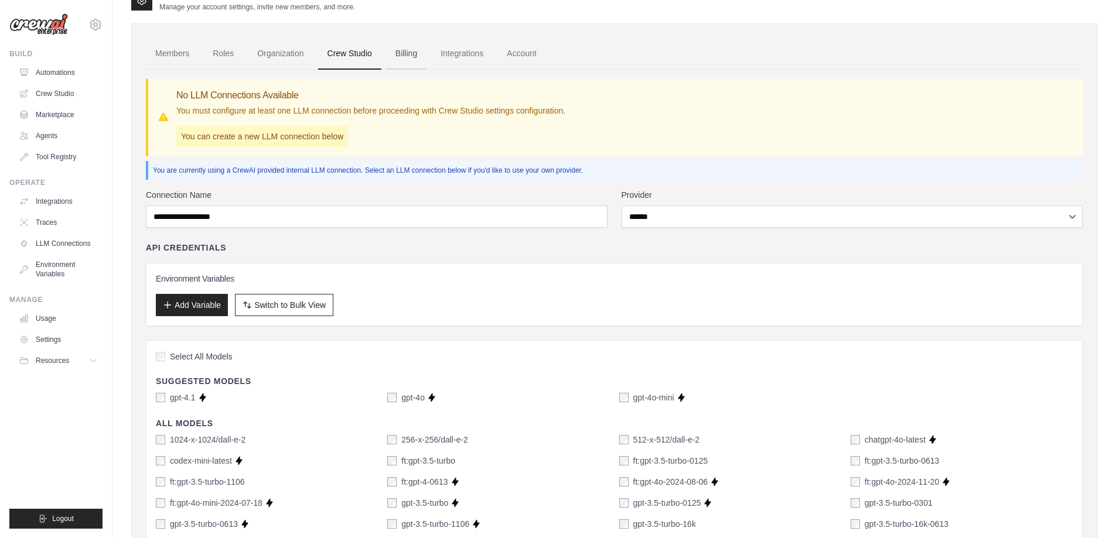
click at [409, 52] on link "Billing" at bounding box center [406, 54] width 40 height 32
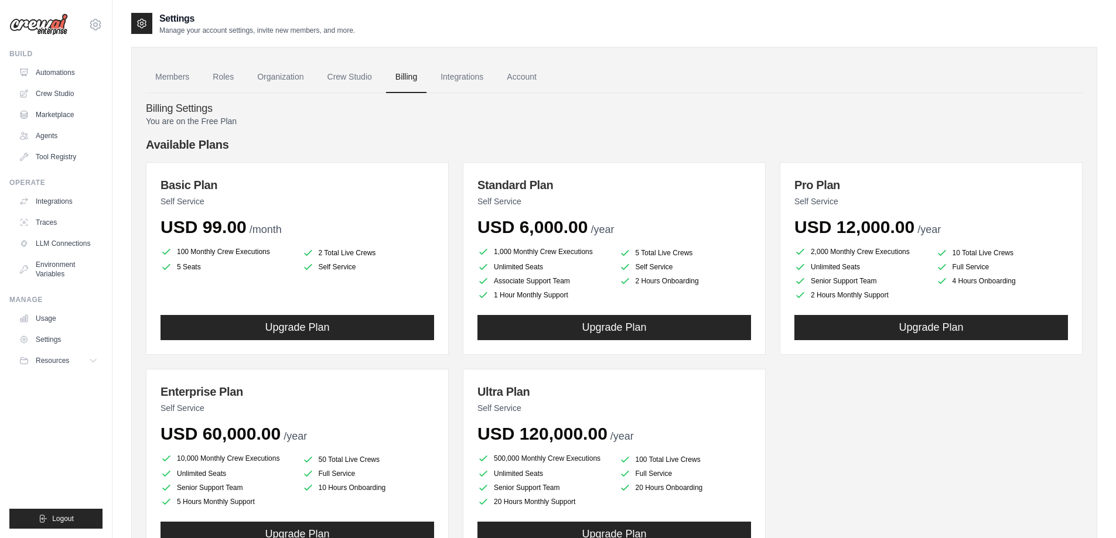
click at [49, 200] on link "Integrations" at bounding box center [58, 201] width 88 height 19
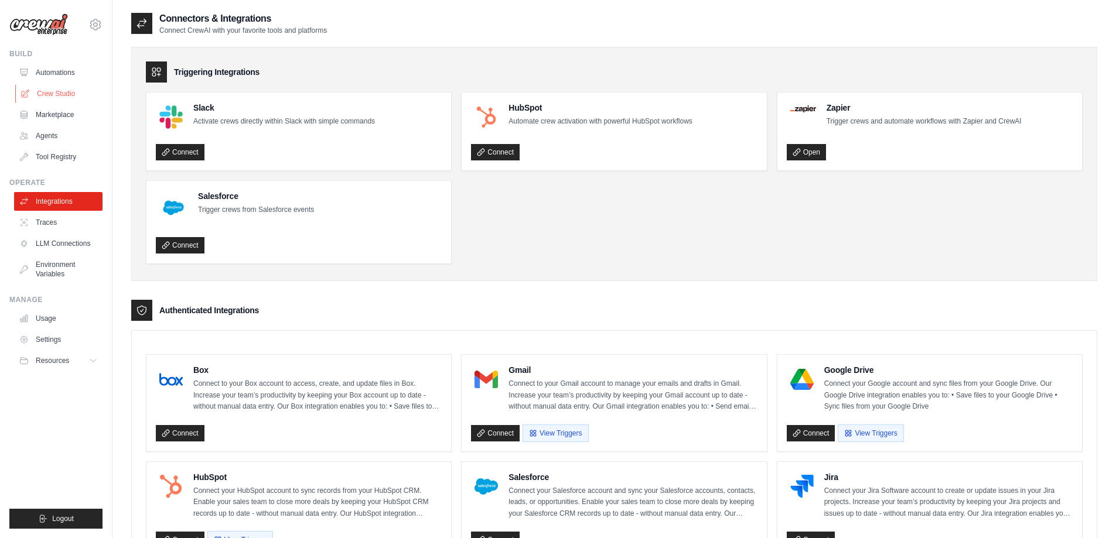
click at [37, 95] on link "Crew Studio" at bounding box center [59, 93] width 88 height 19
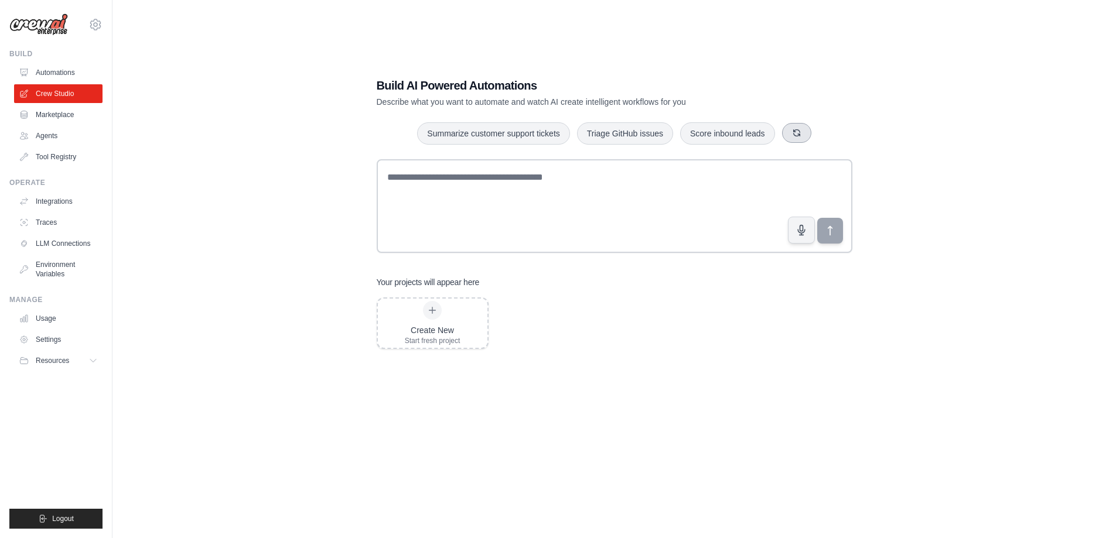
click at [798, 133] on icon "button" at bounding box center [796, 132] width 9 height 9
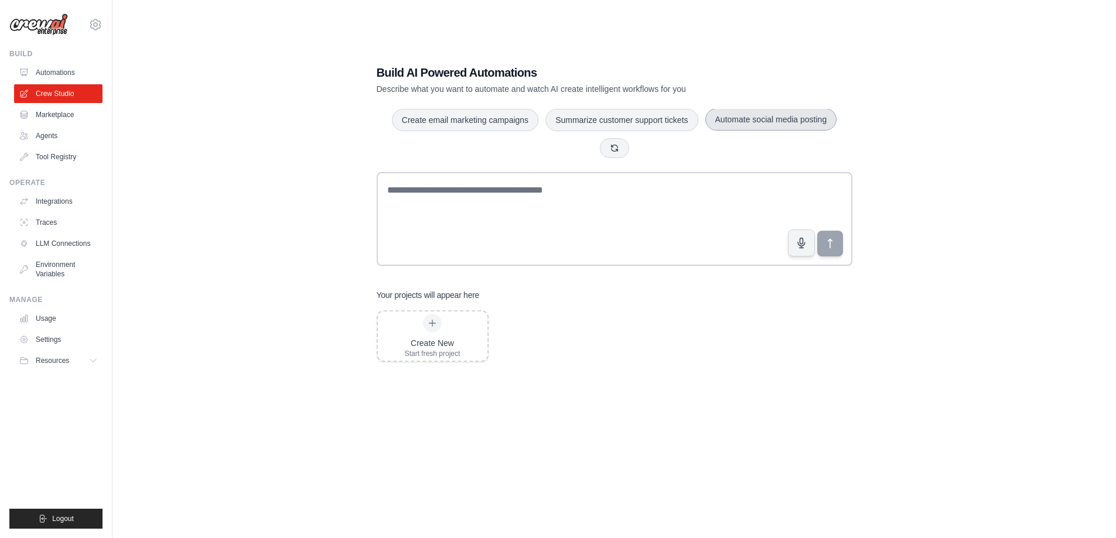
click at [737, 120] on button "Automate social media posting" at bounding box center [771, 119] width 132 height 22
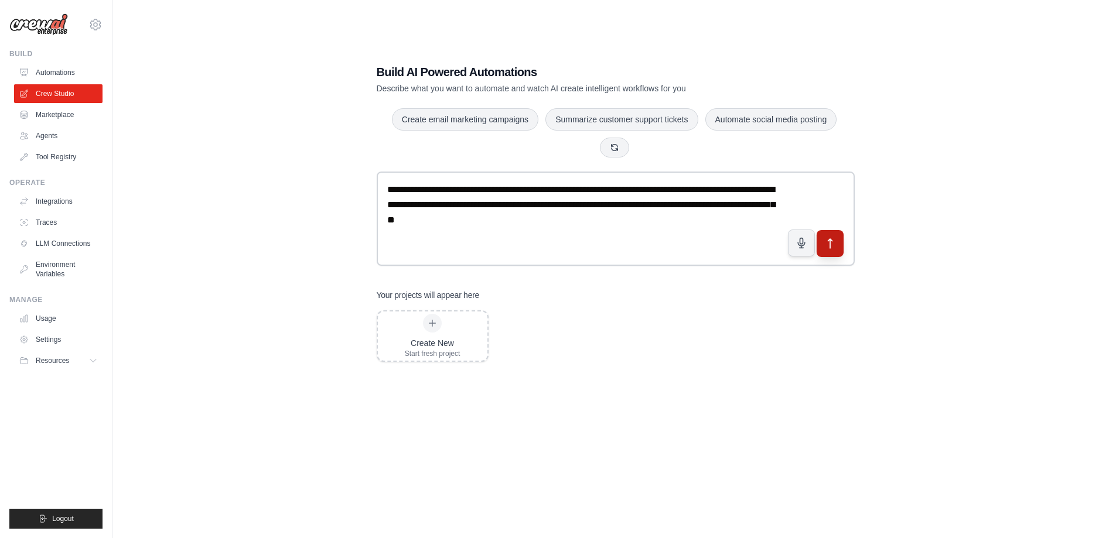
click at [830, 242] on icon "submit" at bounding box center [830, 243] width 12 height 12
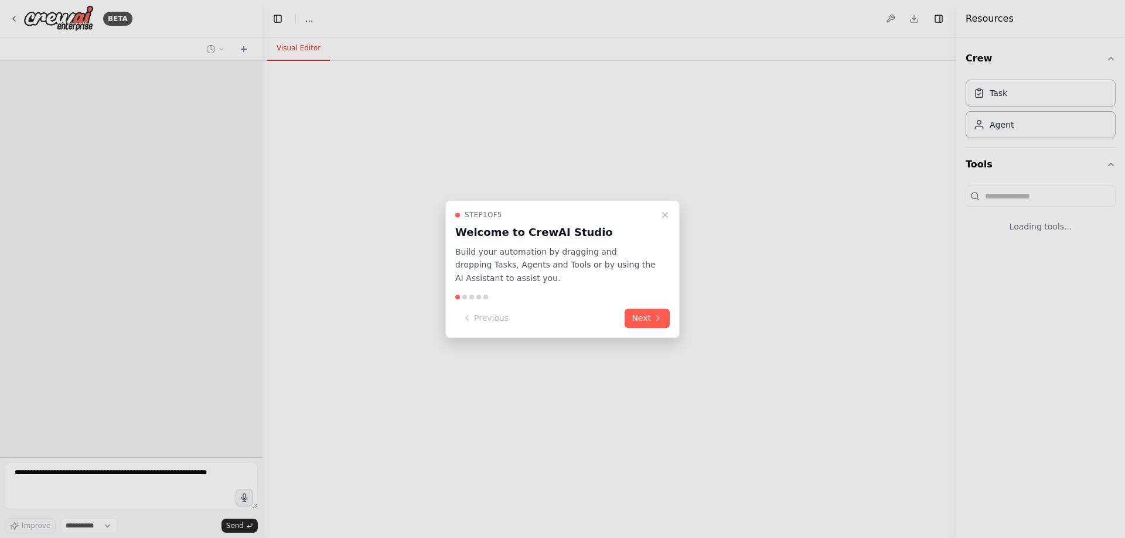
select select "****"
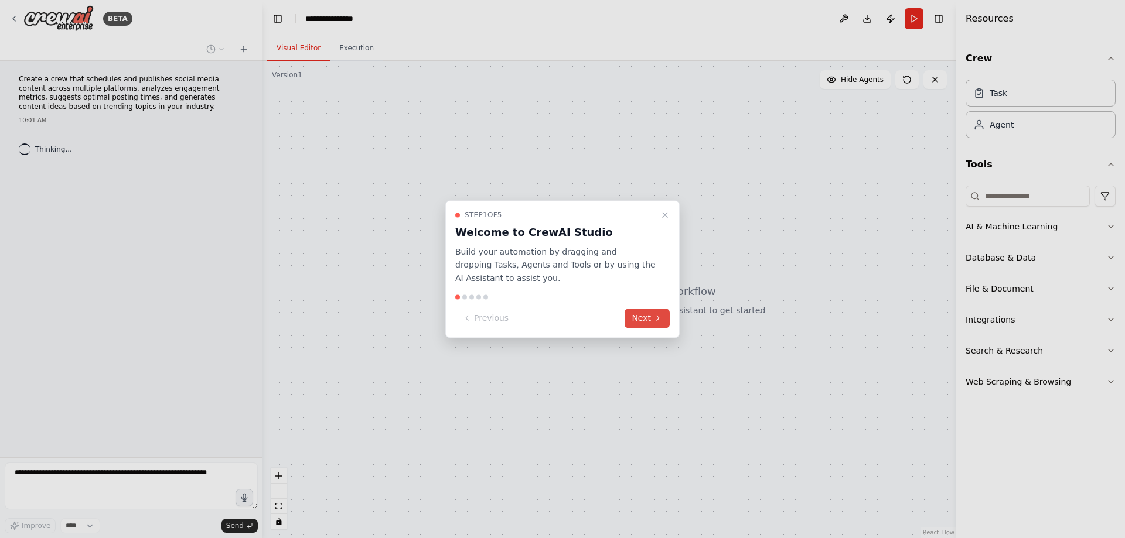
click at [640, 319] on button "Next" at bounding box center [646, 318] width 45 height 19
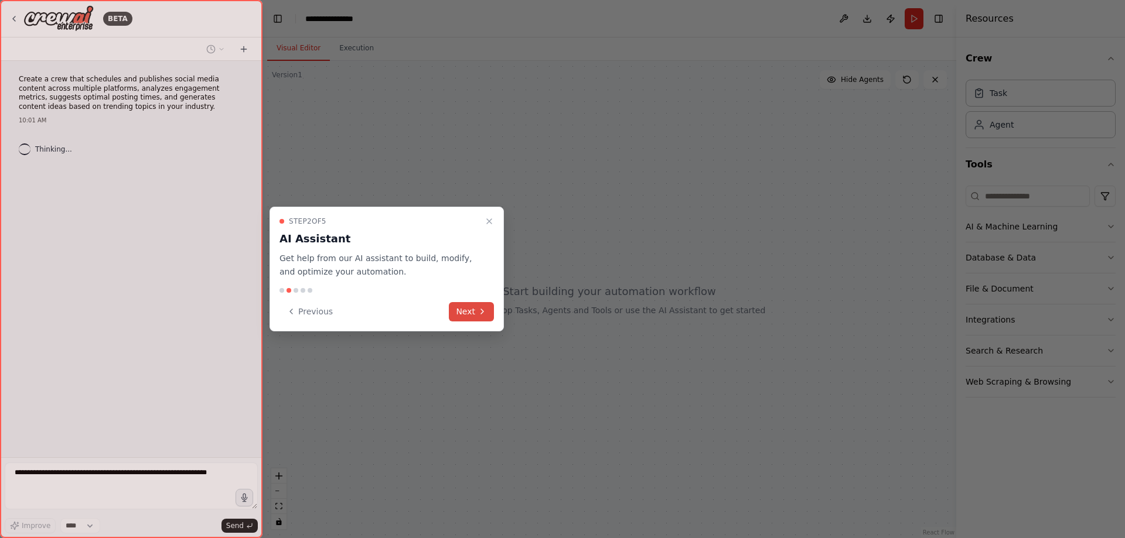
click at [470, 309] on button "Next" at bounding box center [471, 311] width 45 height 19
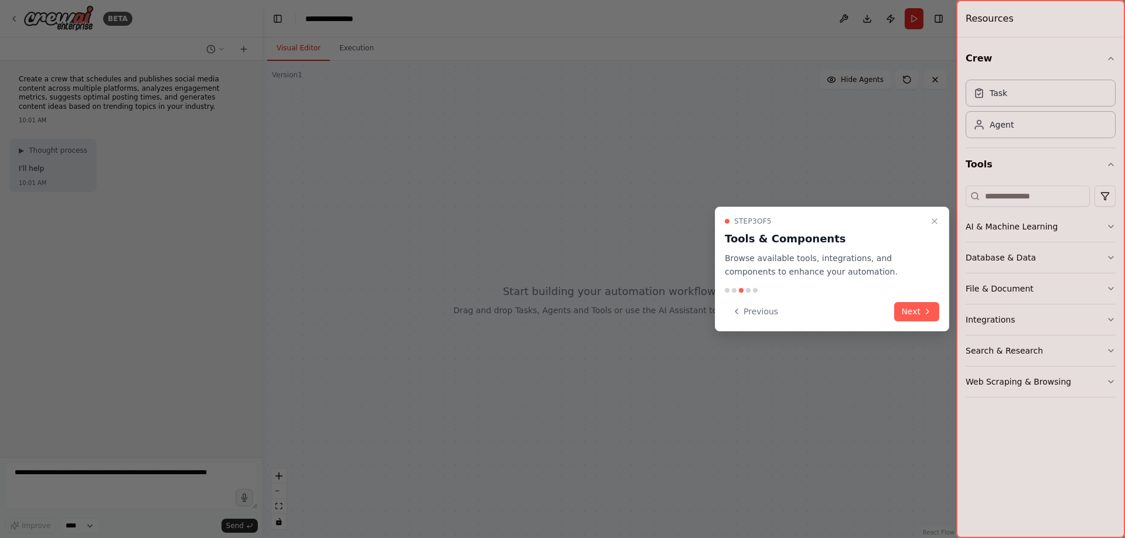
click at [932, 304] on button "Next" at bounding box center [916, 311] width 45 height 19
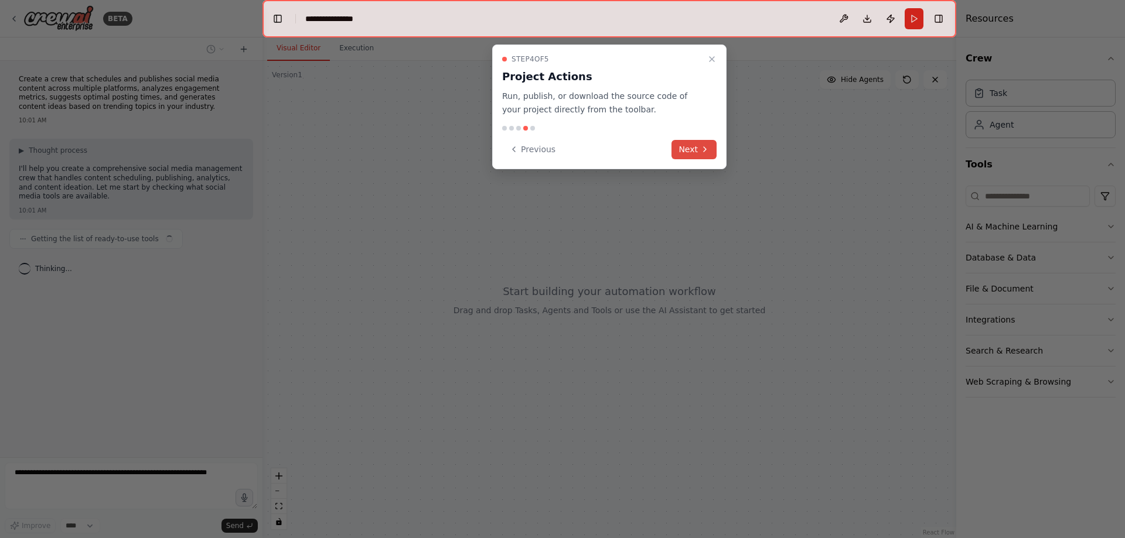
click at [698, 151] on button "Next" at bounding box center [693, 149] width 45 height 19
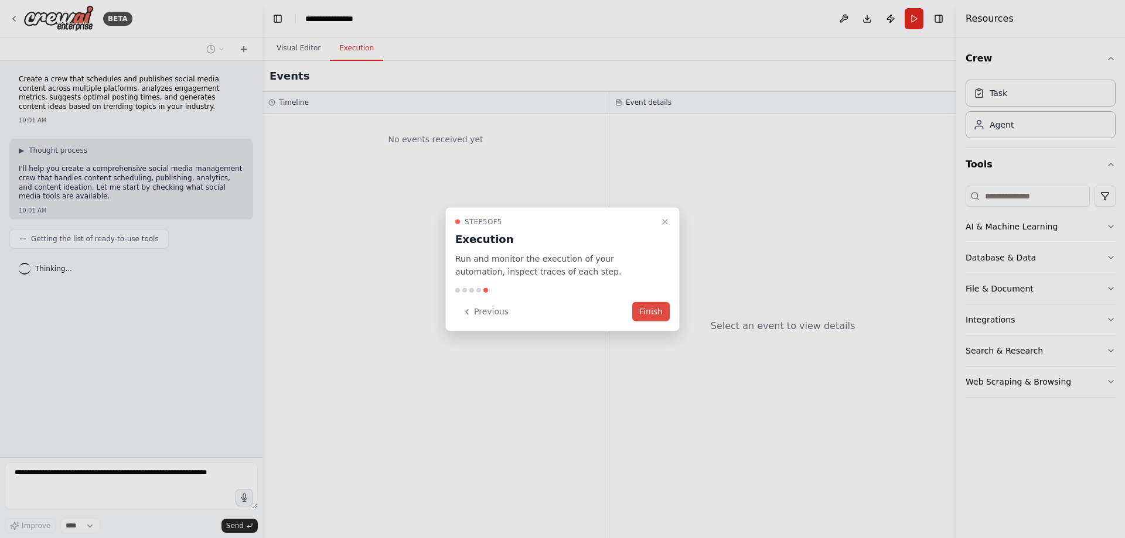
click at [647, 318] on button "Finish" at bounding box center [650, 311] width 37 height 19
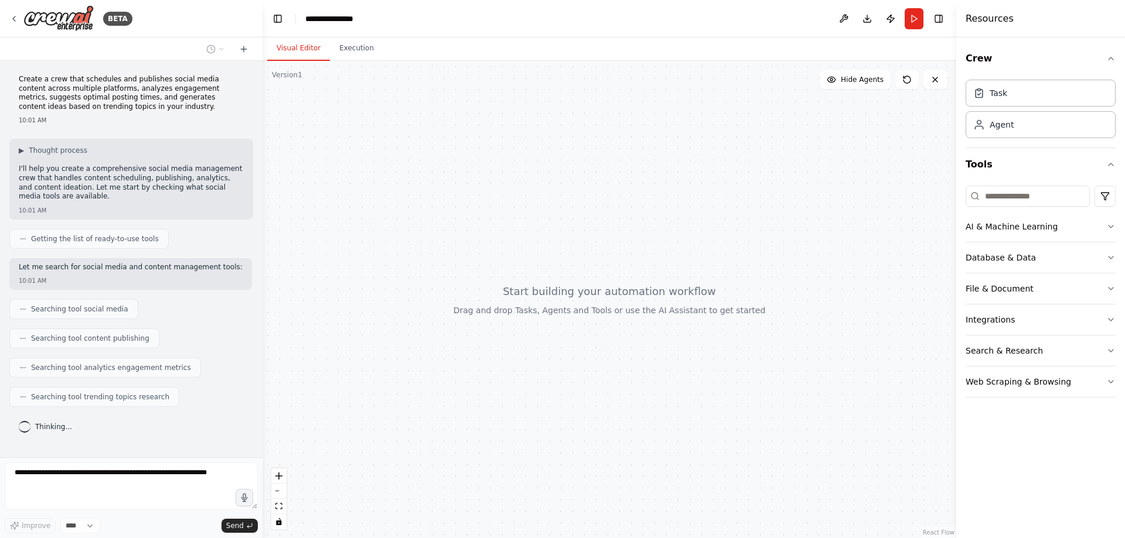
scroll to position [60, 0]
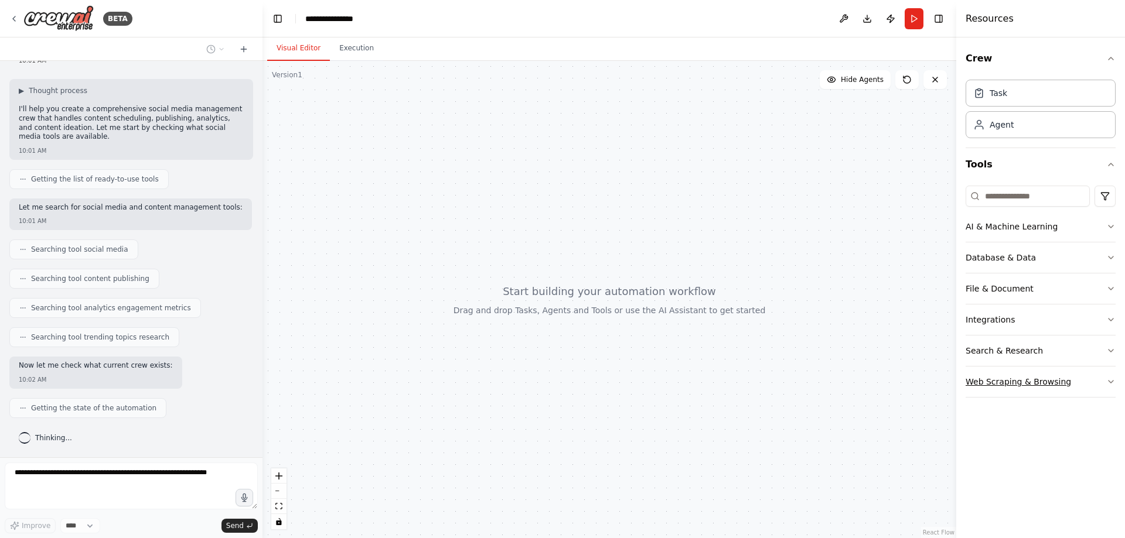
click at [1112, 379] on icon "button" at bounding box center [1110, 381] width 9 height 9
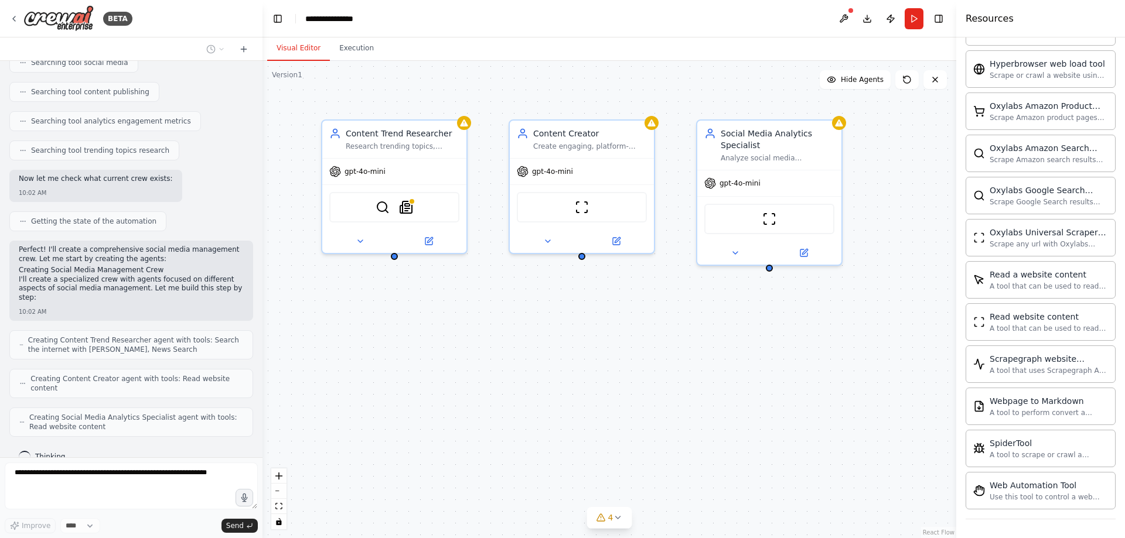
scroll to position [285, 0]
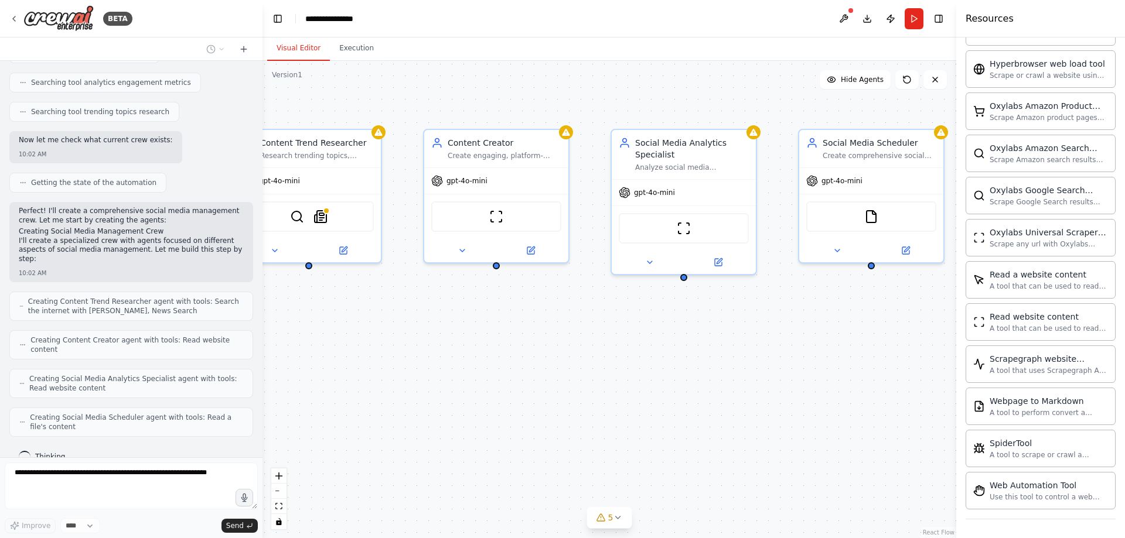
drag, startPoint x: 728, startPoint y: 361, endPoint x: 507, endPoint y: 384, distance: 222.0
click at [514, 383] on div "Content Trend Researcher Research trending topics, hashtags, and content themes…" at bounding box center [609, 299] width 694 height 477
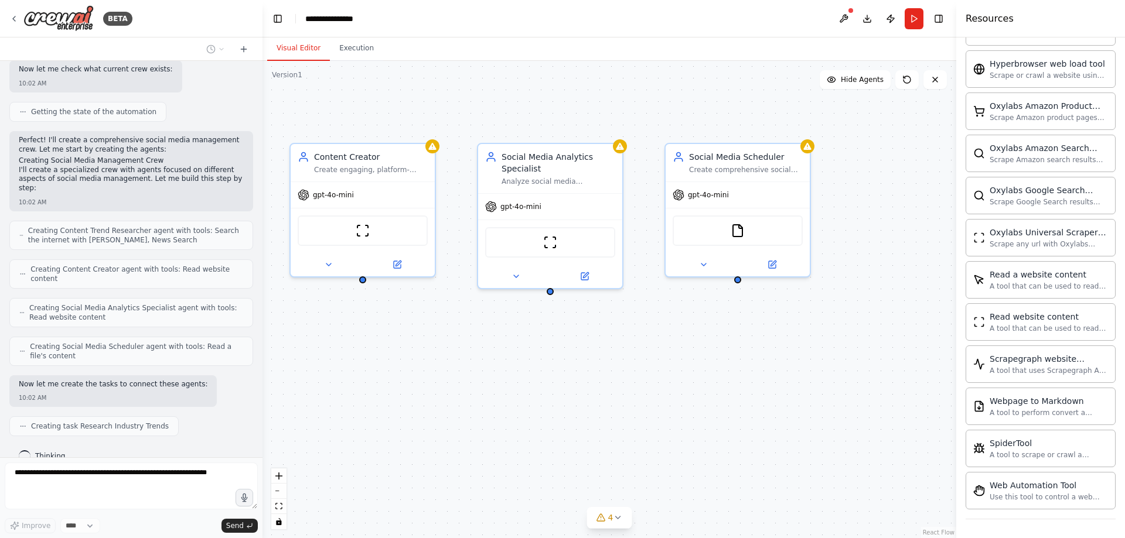
scroll to position [385, 0]
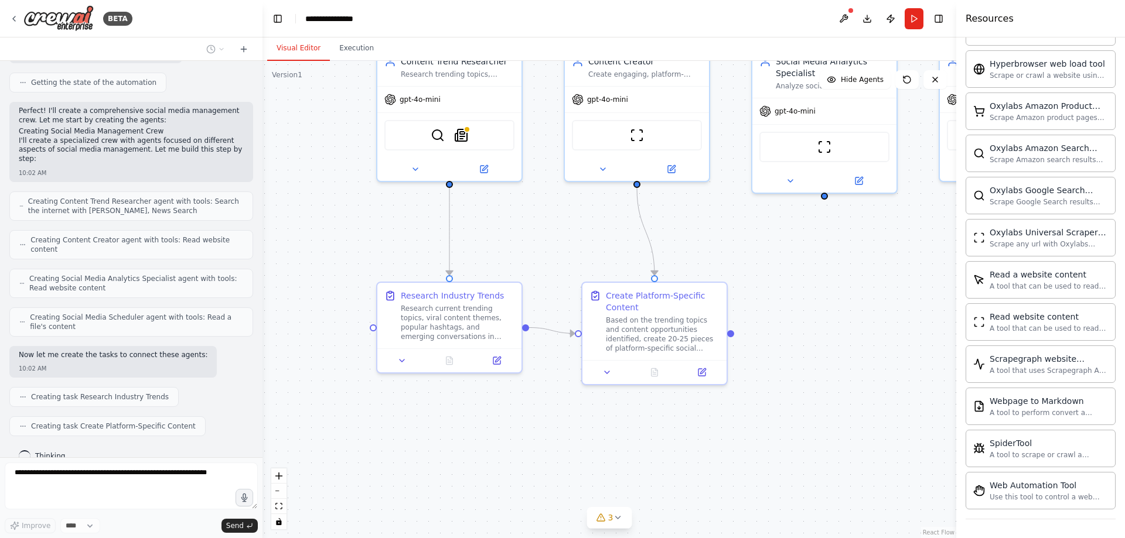
drag, startPoint x: 578, startPoint y: 368, endPoint x: 818, endPoint y: 252, distance: 266.7
click at [818, 253] on div ".deletable-edge-delete-btn { width: 20px; height: 20px; border: 0px solid #ffff…" at bounding box center [609, 299] width 694 height 477
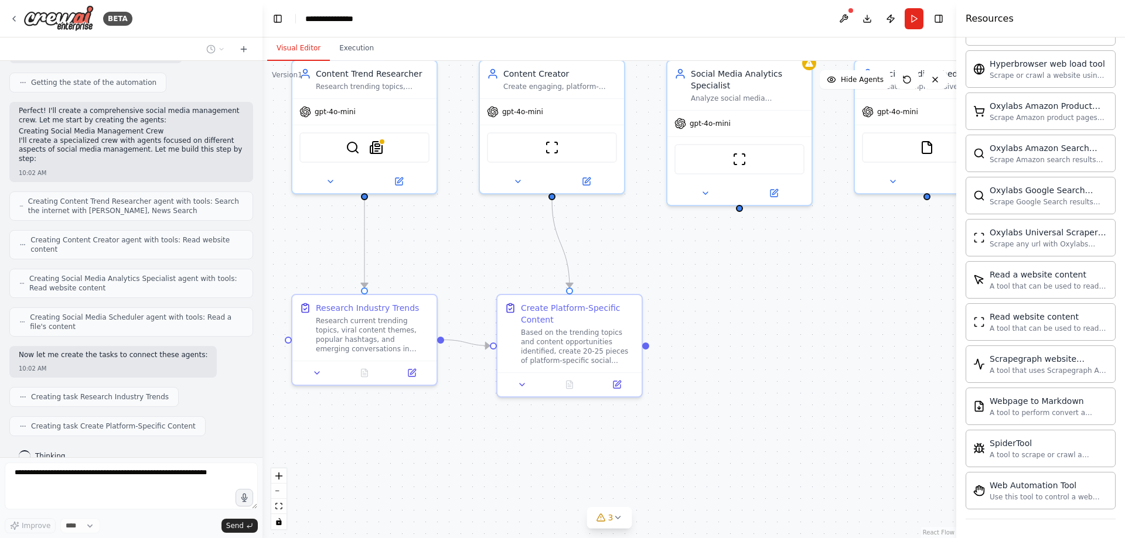
drag, startPoint x: 740, startPoint y: 452, endPoint x: 665, endPoint y: 478, distance: 79.8
click at [665, 478] on div ".deletable-edge-delete-btn { width: 20px; height: 20px; border: 0px solid #ffff…" at bounding box center [609, 299] width 694 height 477
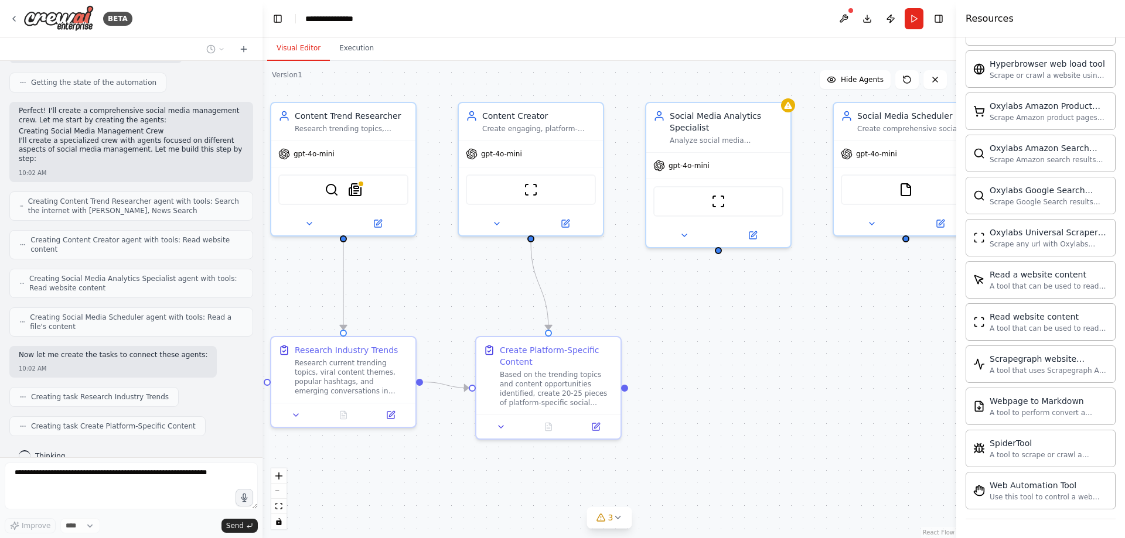
drag, startPoint x: 800, startPoint y: 330, endPoint x: 780, endPoint y: 316, distance: 24.0
click at [780, 316] on div ".deletable-edge-delete-btn { width: 20px; height: 20px; border: 0px solid #ffff…" at bounding box center [609, 299] width 694 height 477
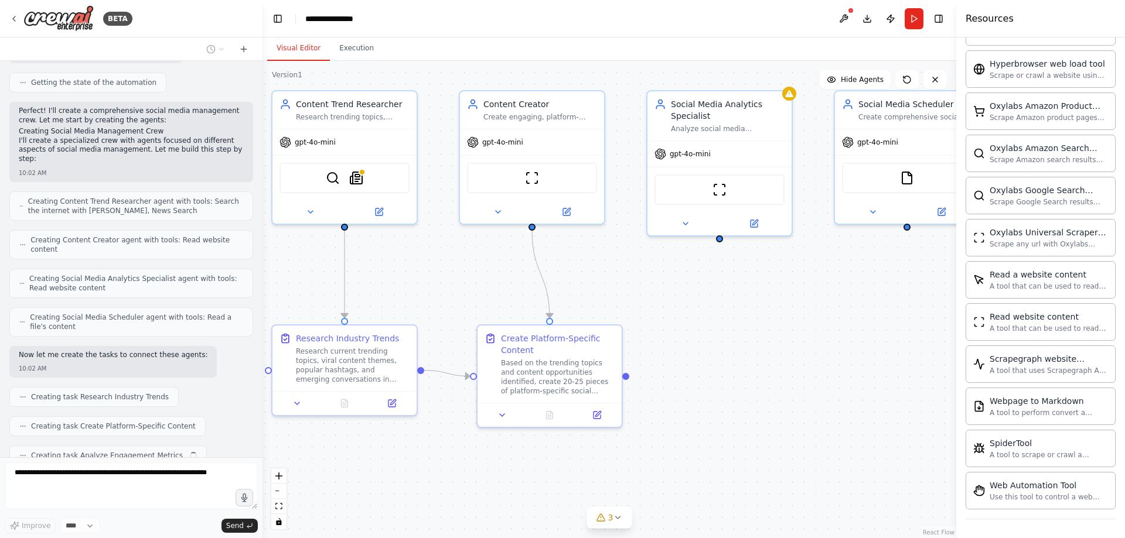
scroll to position [415, 0]
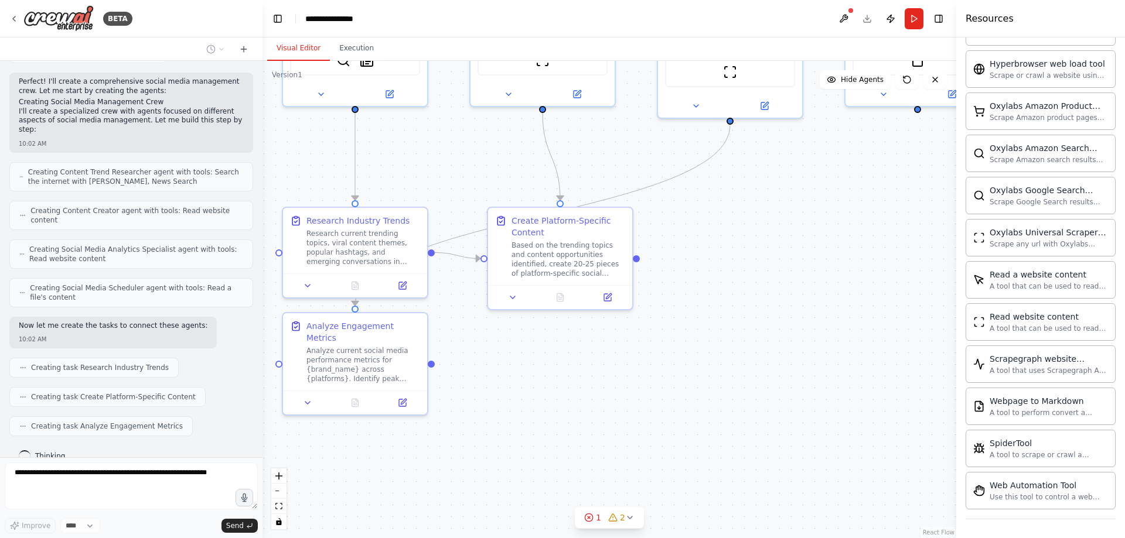
drag, startPoint x: 716, startPoint y: 428, endPoint x: 724, endPoint y: 314, distance: 113.9
click at [724, 314] on div ".deletable-edge-delete-btn { width: 20px; height: 20px; border: 0px solid #ffff…" at bounding box center [609, 299] width 694 height 477
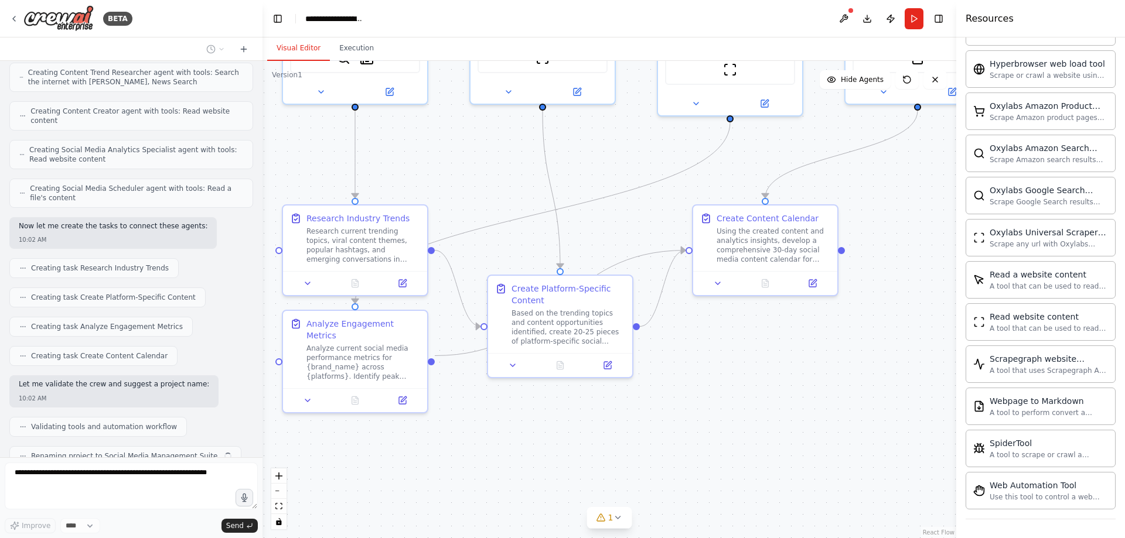
scroll to position [544, 0]
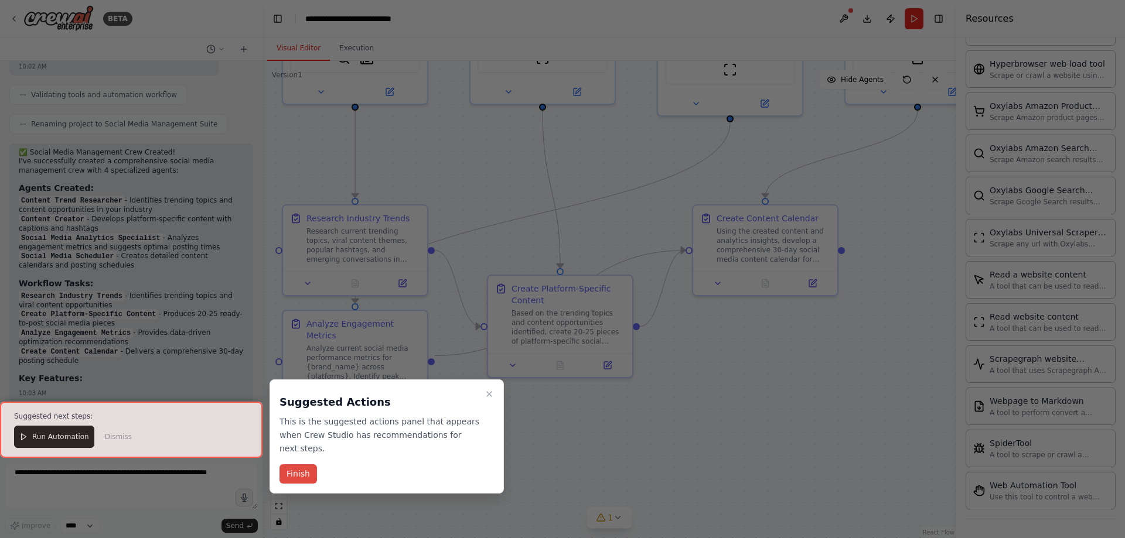
click at [299, 465] on button "Finish" at bounding box center [297, 474] width 37 height 19
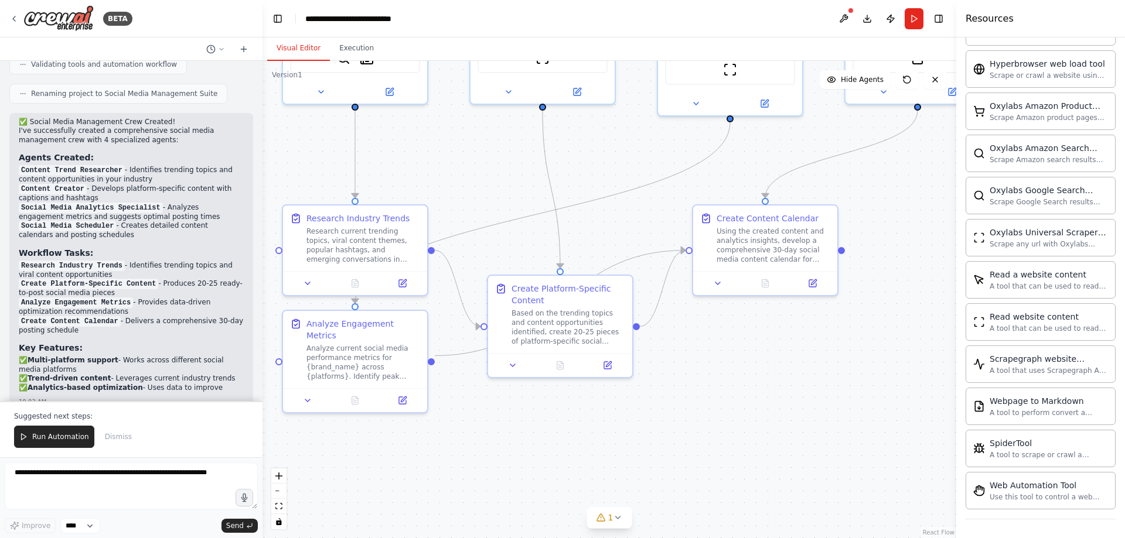
click at [582, 463] on div ".deletable-edge-delete-btn { width: 20px; height: 20px; border: 0px solid #ffff…" at bounding box center [609, 299] width 694 height 477
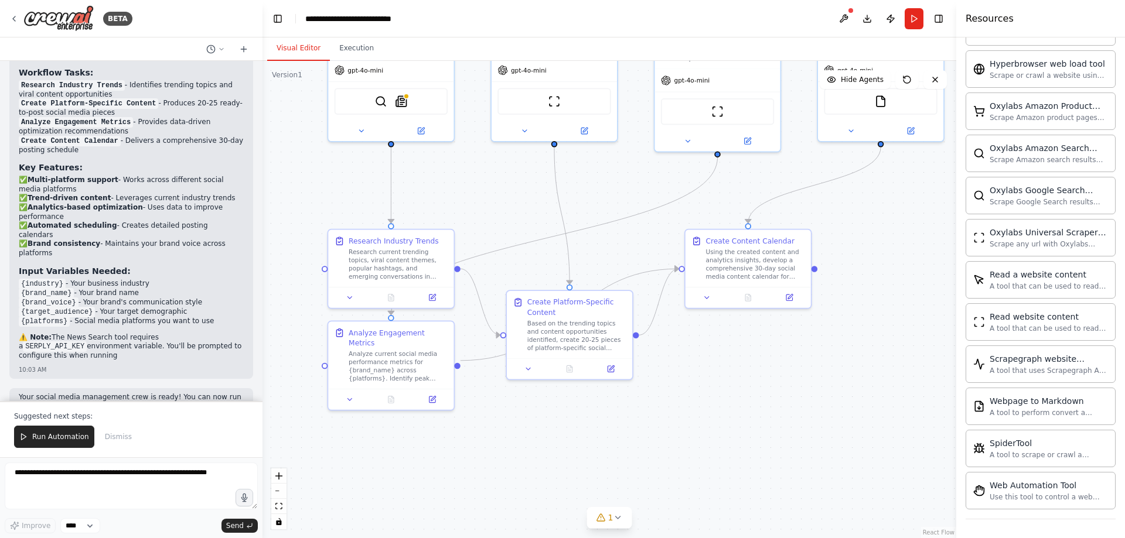
scroll to position [1067, 0]
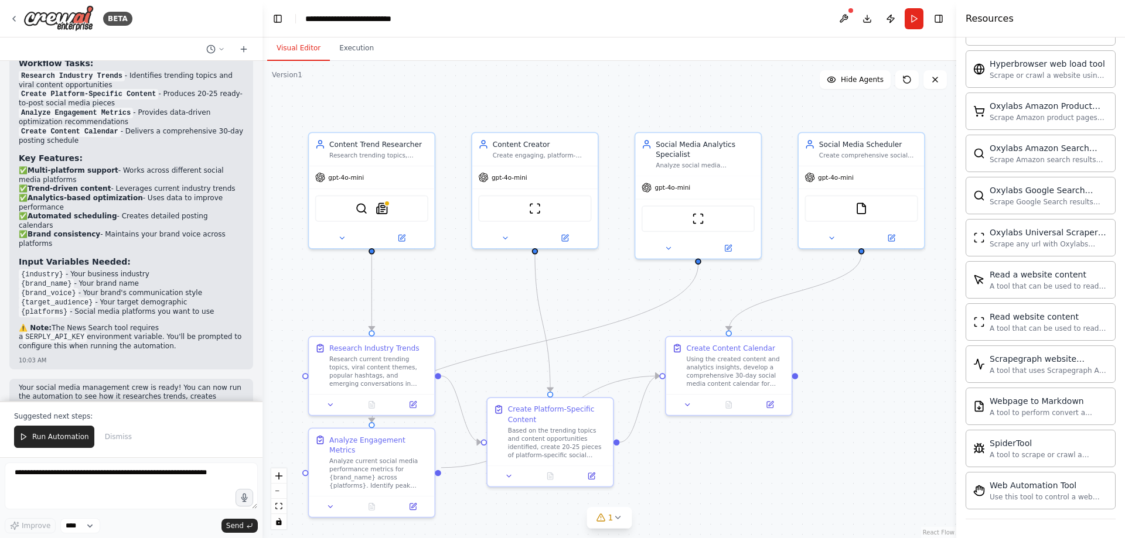
drag, startPoint x: 642, startPoint y: 178, endPoint x: 623, endPoint y: 284, distance: 108.3
click at [623, 284] on div ".deletable-edge-delete-btn { width: 20px; height: 20px; border: 0px solid #ffff…" at bounding box center [609, 299] width 694 height 477
click at [34, 439] on span "Run Automation" at bounding box center [60, 436] width 57 height 9
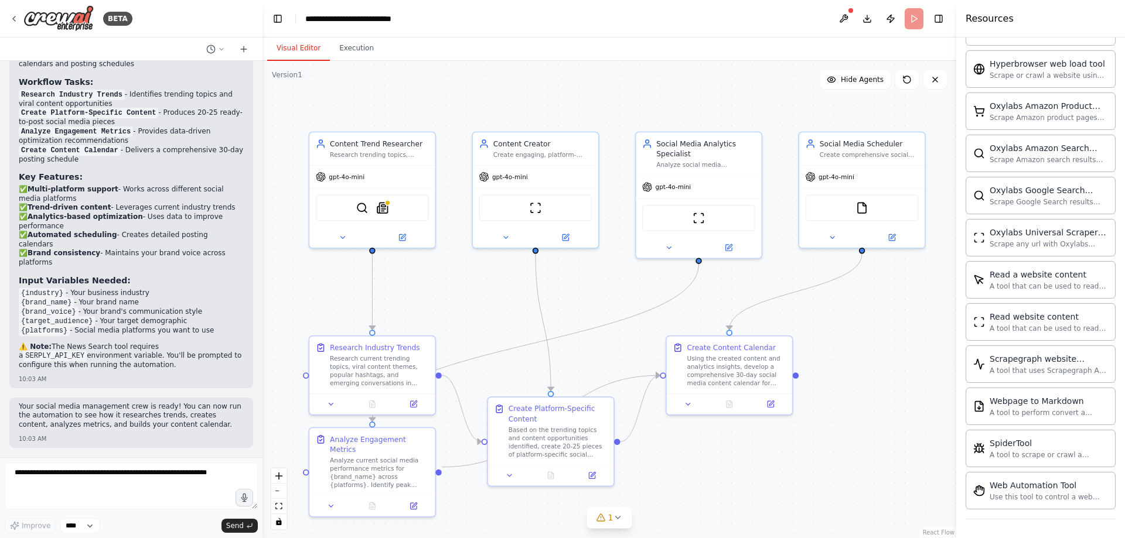
scroll to position [1011, 0]
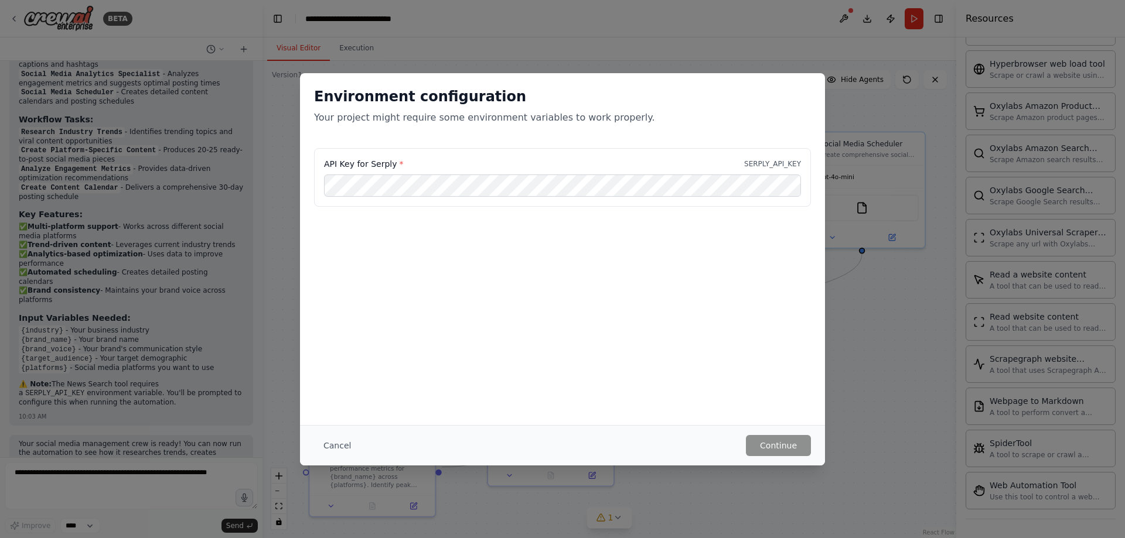
click at [373, 167] on label "API Key for Serply *" at bounding box center [363, 164] width 79 height 12
drag, startPoint x: 421, startPoint y: 161, endPoint x: 491, endPoint y: 162, distance: 70.3
click at [489, 162] on div "API Key for Serply * SERPLY_API_KEY" at bounding box center [562, 164] width 477 height 12
drag, startPoint x: 786, startPoint y: 165, endPoint x: 732, endPoint y: 280, distance: 127.1
click at [785, 165] on p "SERPLY_API_KEY" at bounding box center [772, 163] width 57 height 9
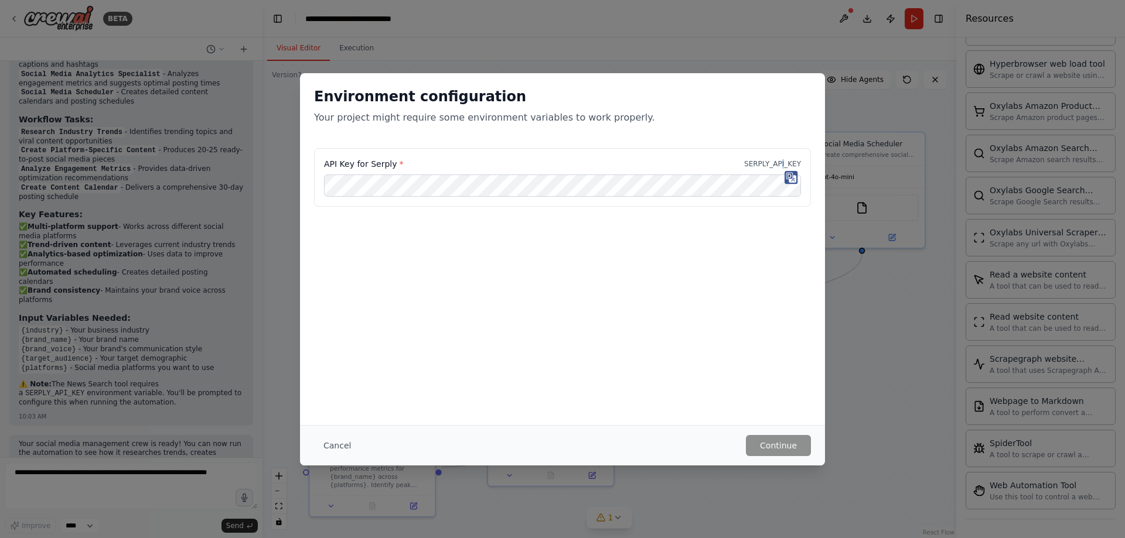
click at [745, 448] on div "Cancel Continue" at bounding box center [562, 445] width 497 height 21
click at [338, 439] on button "Cancel" at bounding box center [337, 445] width 46 height 21
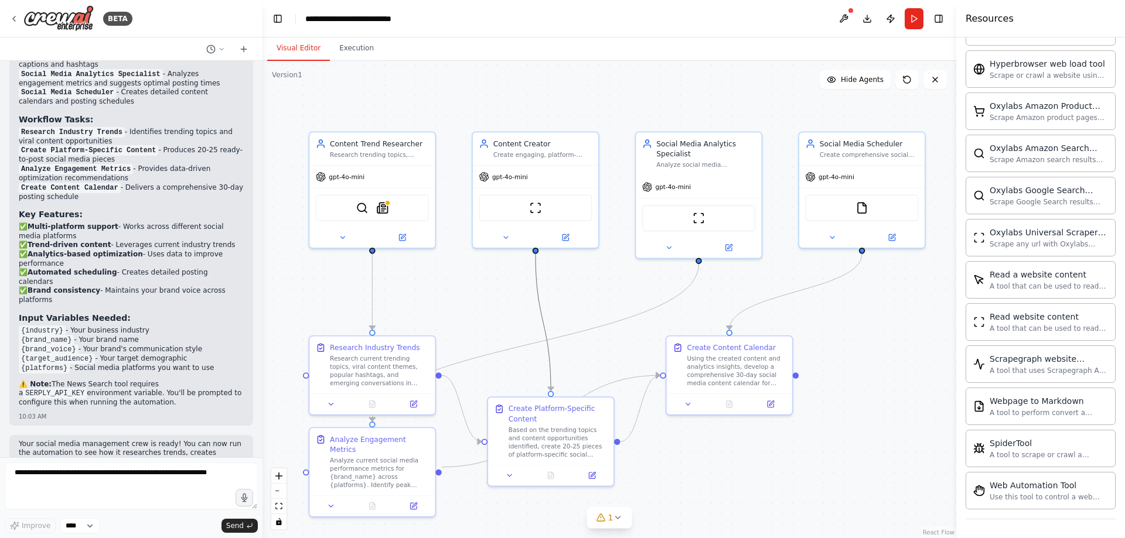
click at [540, 315] on icon "Edge from e9a7903e-0054-46e1-83e2-8e38597b3a0f to d21b277c-61a3-4dad-84a5-c0a2a…" at bounding box center [542, 322] width 15 height 137
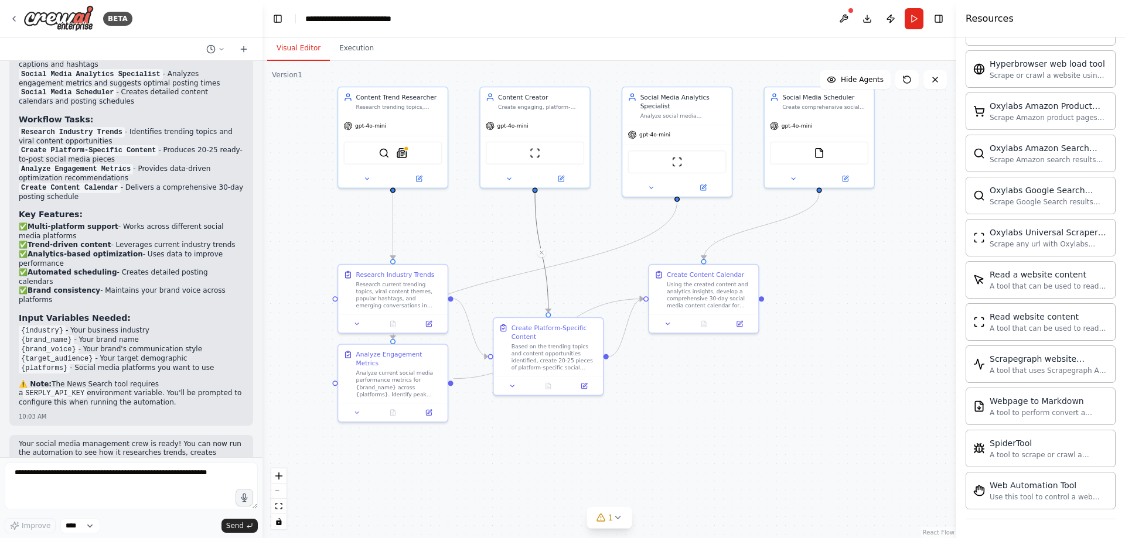
drag, startPoint x: 890, startPoint y: 411, endPoint x: 842, endPoint y: 327, distance: 96.4
click at [842, 327] on div ".deletable-edge-delete-btn { width: 20px; height: 20px; border: 0px solid #ffff…" at bounding box center [609, 299] width 694 height 477
drag, startPoint x: 694, startPoint y: 307, endPoint x: 758, endPoint y: 355, distance: 80.4
click at [782, 353] on div "Create Content Calendar Using the created content and analytics insights, devel…" at bounding box center [792, 333] width 109 height 50
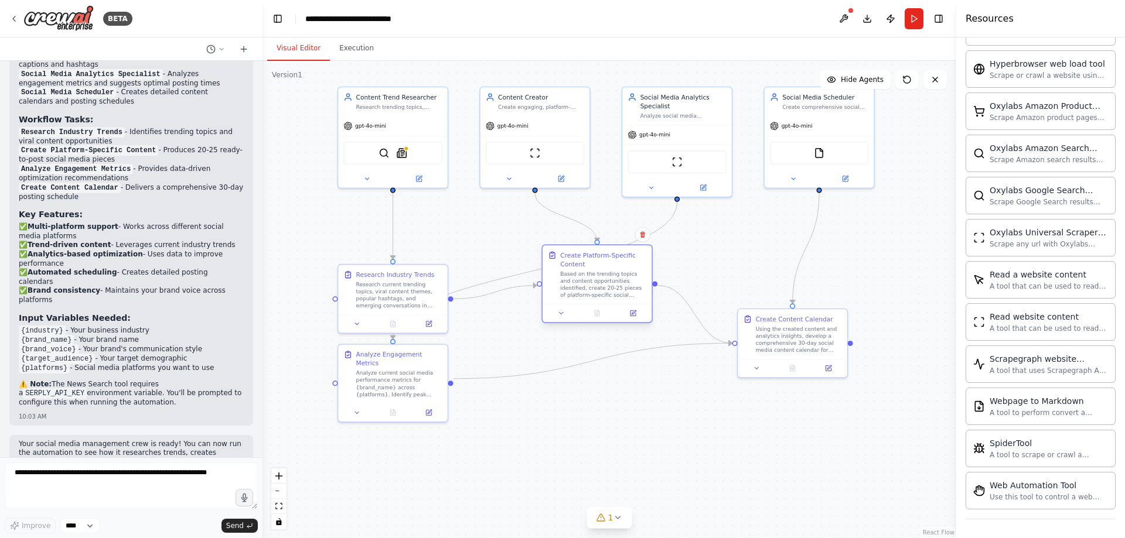
drag, startPoint x: 559, startPoint y: 376, endPoint x: 605, endPoint y: 306, distance: 83.0
click at [605, 306] on div at bounding box center [596, 313] width 109 height 18
drag, startPoint x: 390, startPoint y: 313, endPoint x: 344, endPoint y: 285, distance: 53.2
click at [344, 285] on div "Research Industry Trends Research current trending topics, viral content themes…" at bounding box center [348, 271] width 111 height 70
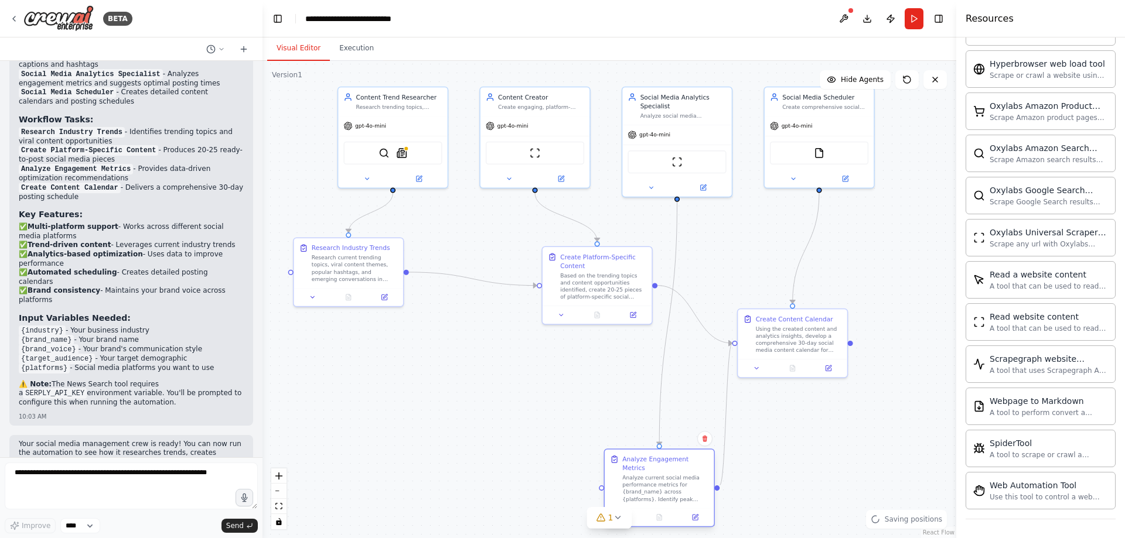
drag, startPoint x: 388, startPoint y: 381, endPoint x: 663, endPoint y: 490, distance: 295.9
click at [663, 490] on div "Analyze current social media performance metrics for {brand_name} across {platf…" at bounding box center [665, 489] width 86 height 29
click at [851, 303] on div ".deletable-edge-delete-btn { width: 20px; height: 20px; border: 0px solid #ffff…" at bounding box center [609, 299] width 694 height 477
drag, startPoint x: 796, startPoint y: 349, endPoint x: 852, endPoint y: 298, distance: 75.9
click at [852, 298] on div "Using the created content and analytics insights, develop a comprehensive 30-da…" at bounding box center [861, 284] width 86 height 29
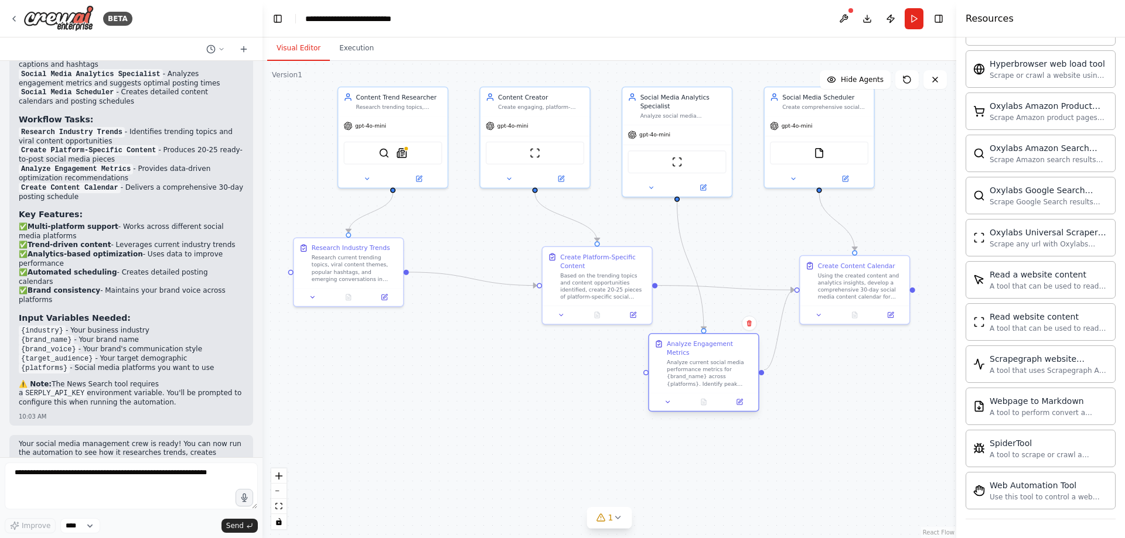
drag, startPoint x: 680, startPoint y: 479, endPoint x: 712, endPoint y: 384, distance: 100.2
click at [712, 384] on div "Analyze Engagement Metrics Analyze current social media performance metrics for…" at bounding box center [703, 372] width 111 height 79
drag, startPoint x: 571, startPoint y: 309, endPoint x: 527, endPoint y: 329, distance: 48.2
click at [527, 329] on div "Create Platform-Specific Content Based on the trending topics and content oppor…" at bounding box center [534, 310] width 111 height 79
drag, startPoint x: 699, startPoint y: 377, endPoint x: 688, endPoint y: 381, distance: 11.9
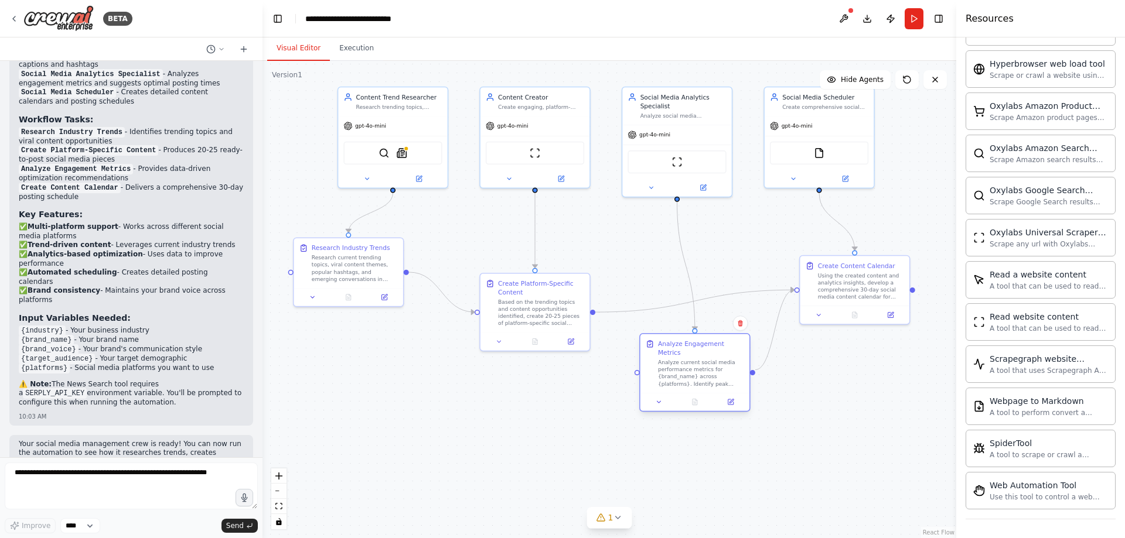
click at [688, 381] on div "Analyze Engagement Metrics Analyze current social media performance metrics for…" at bounding box center [694, 364] width 109 height 59
click at [699, 371] on div "Analyze current social media performance metrics for {brand_name} across {platf…" at bounding box center [701, 373] width 86 height 29
click at [337, 252] on div "Research current trending topics, viral content themes, popular hashtags, and e…" at bounding box center [355, 266] width 86 height 29
click at [386, 296] on icon at bounding box center [383, 295] width 5 height 5
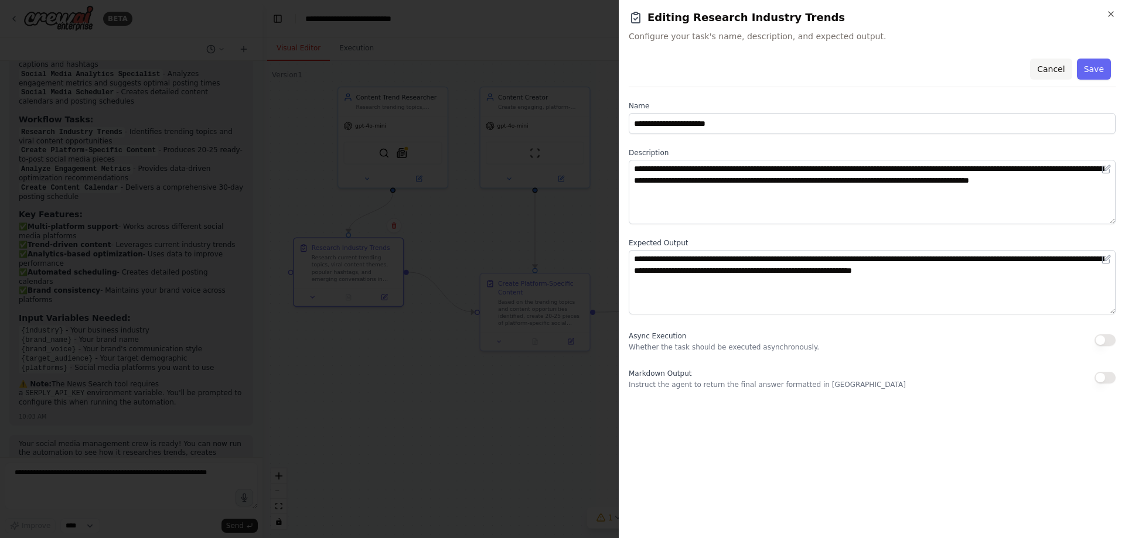
click at [1053, 68] on button "Cancel" at bounding box center [1051, 69] width 42 height 21
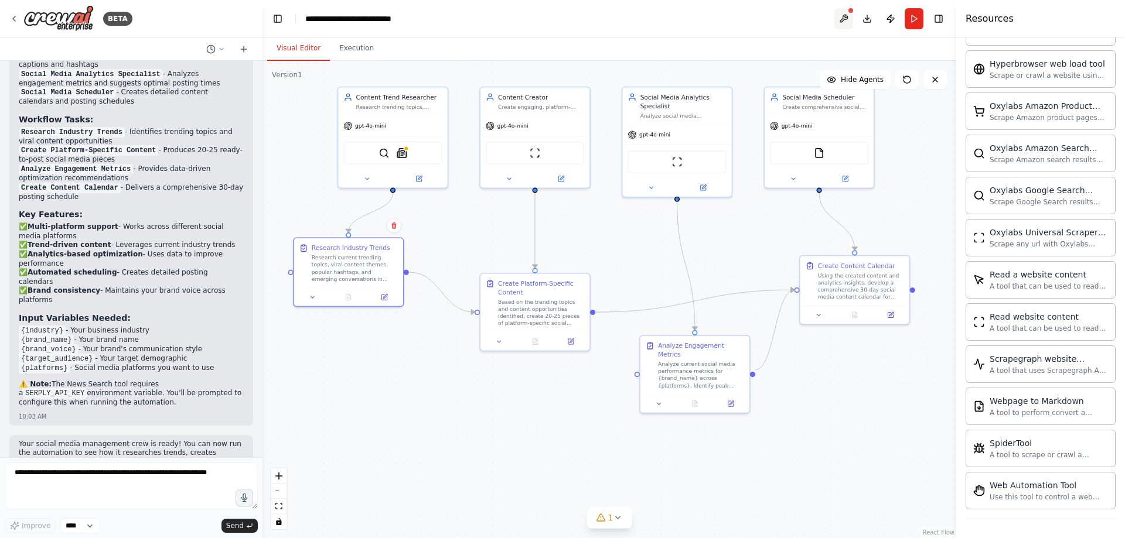
click at [846, 15] on button at bounding box center [843, 18] width 19 height 21
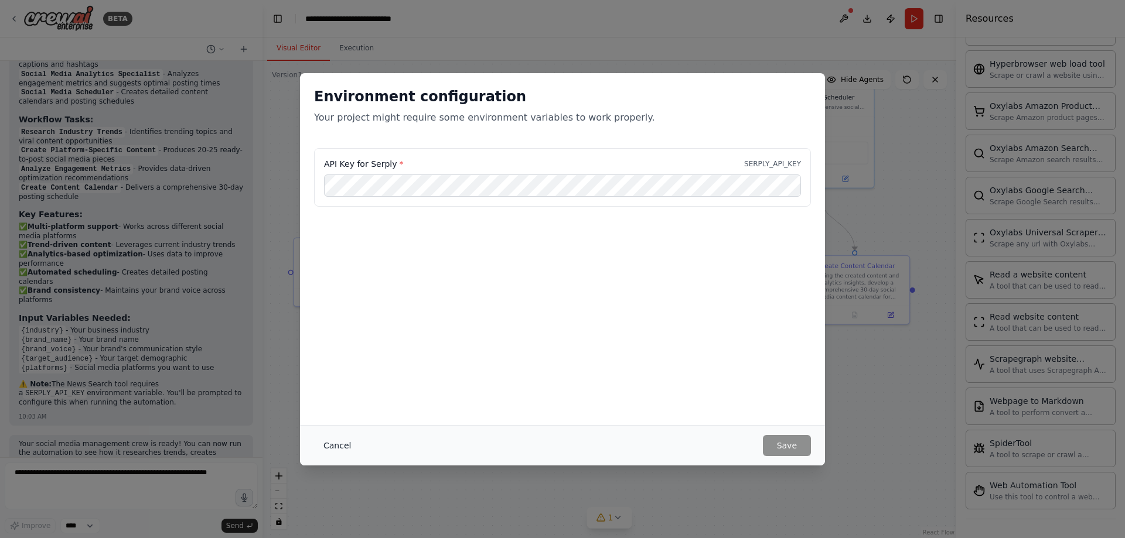
click at [345, 446] on button "Cancel" at bounding box center [337, 445] width 46 height 21
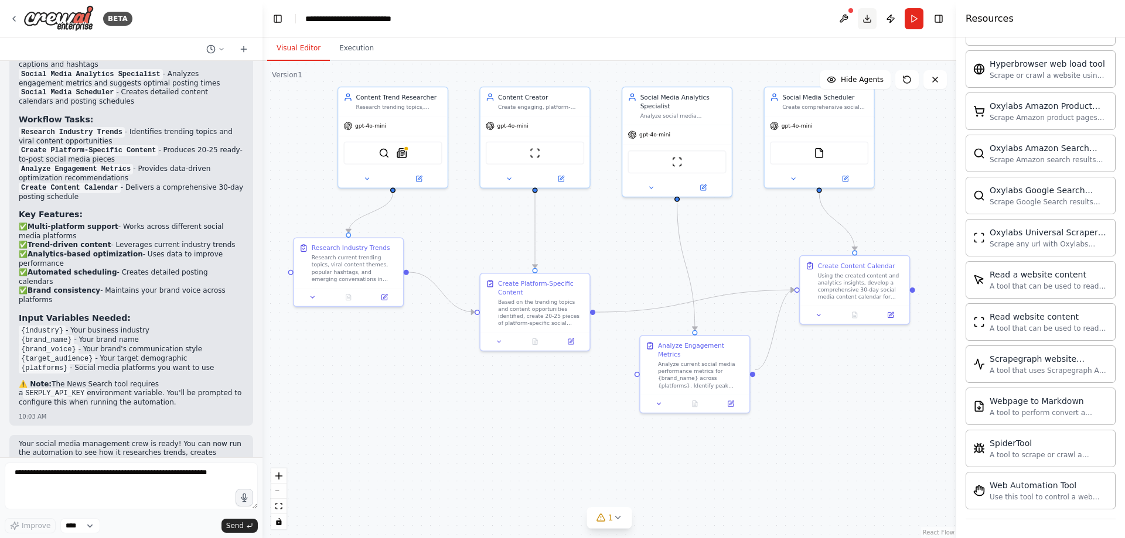
click at [864, 20] on button "Download" at bounding box center [867, 18] width 19 height 21
drag, startPoint x: 839, startPoint y: 116, endPoint x: 835, endPoint y: 145, distance: 29.1
click at [835, 143] on div "gpt-4o-mini" at bounding box center [819, 133] width 109 height 19
click at [862, 79] on span "Hide Agents" at bounding box center [862, 79] width 43 height 9
click at [866, 77] on span "Show Agents" at bounding box center [861, 79] width 46 height 9
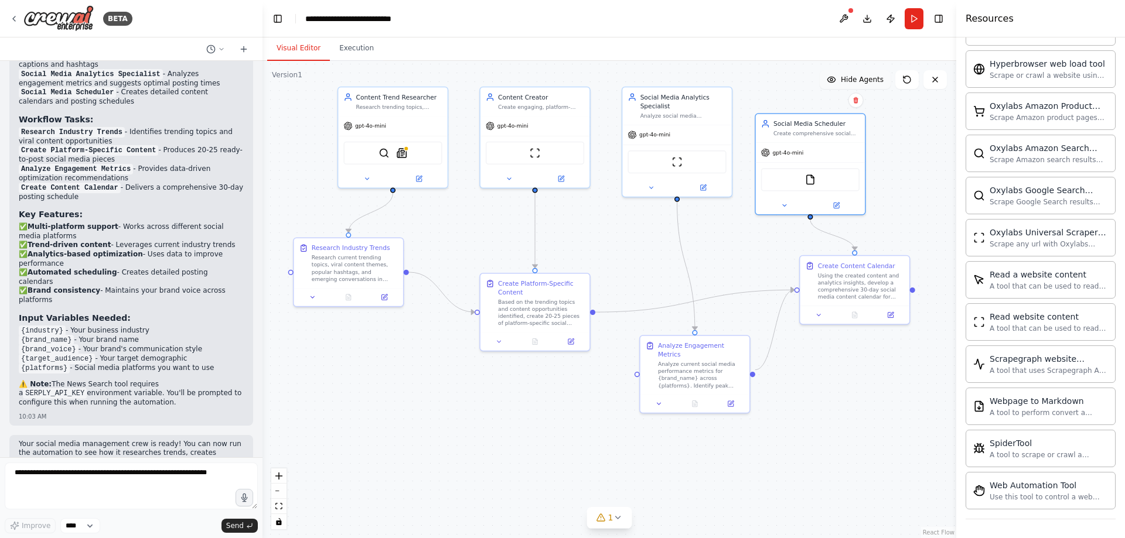
click at [867, 77] on span "Hide Agents" at bounding box center [862, 79] width 43 height 9
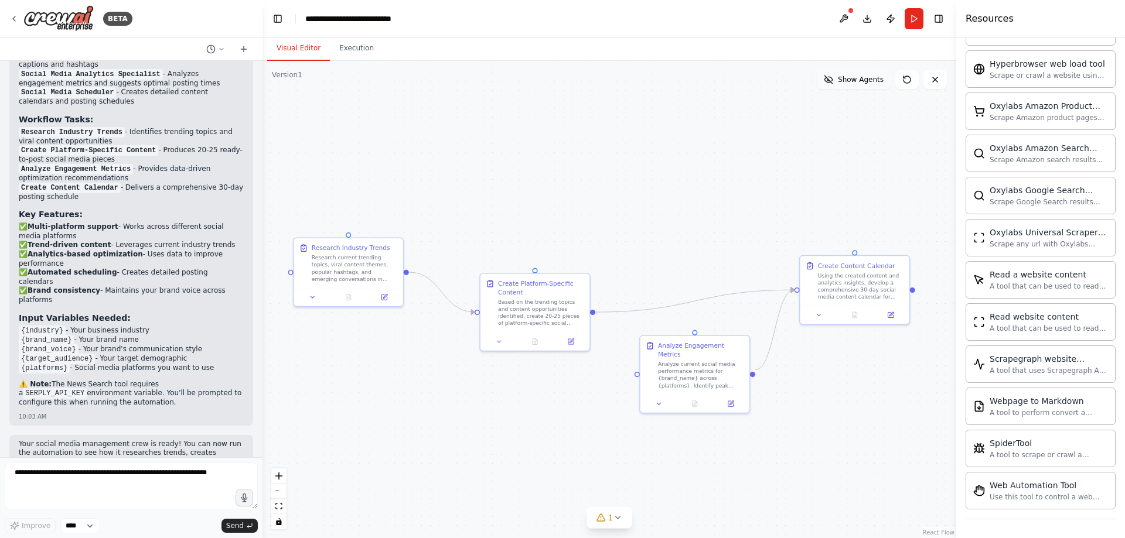
click at [868, 77] on span "Show Agents" at bounding box center [861, 79] width 46 height 9
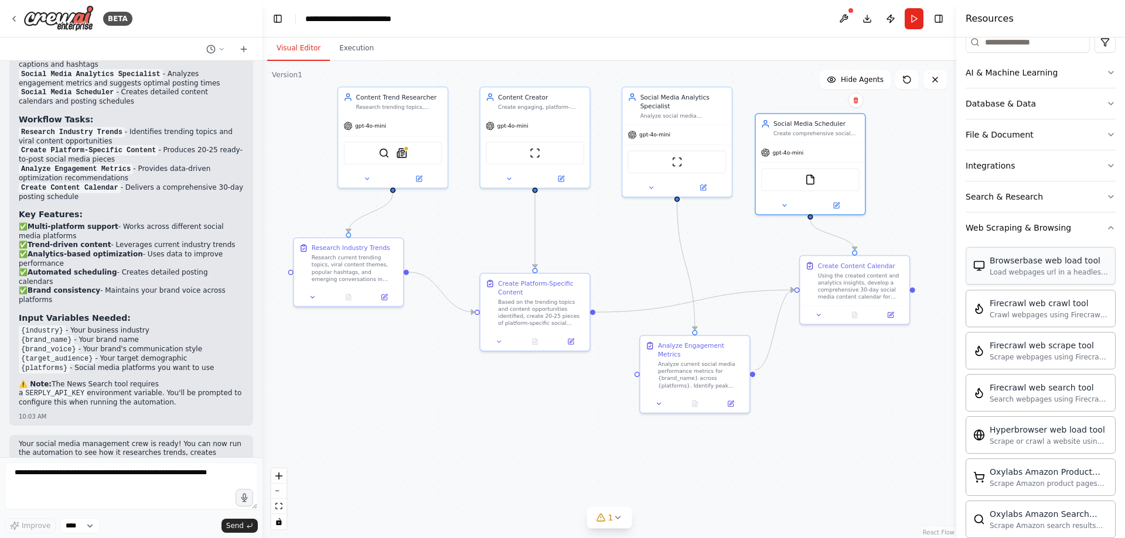
scroll to position [110, 0]
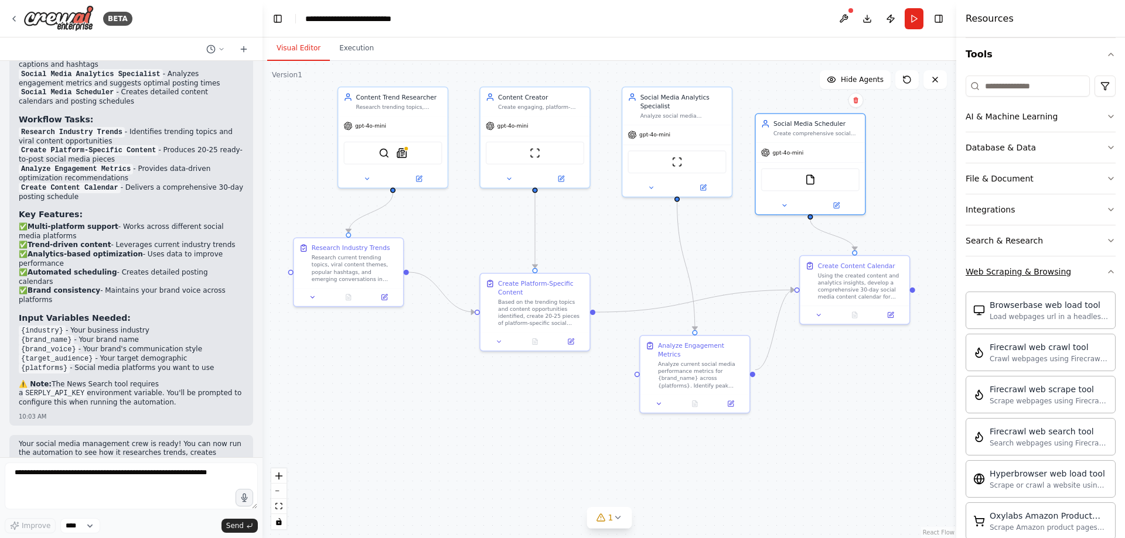
click at [1096, 271] on button "Web Scraping & Browsing" at bounding box center [1040, 272] width 150 height 30
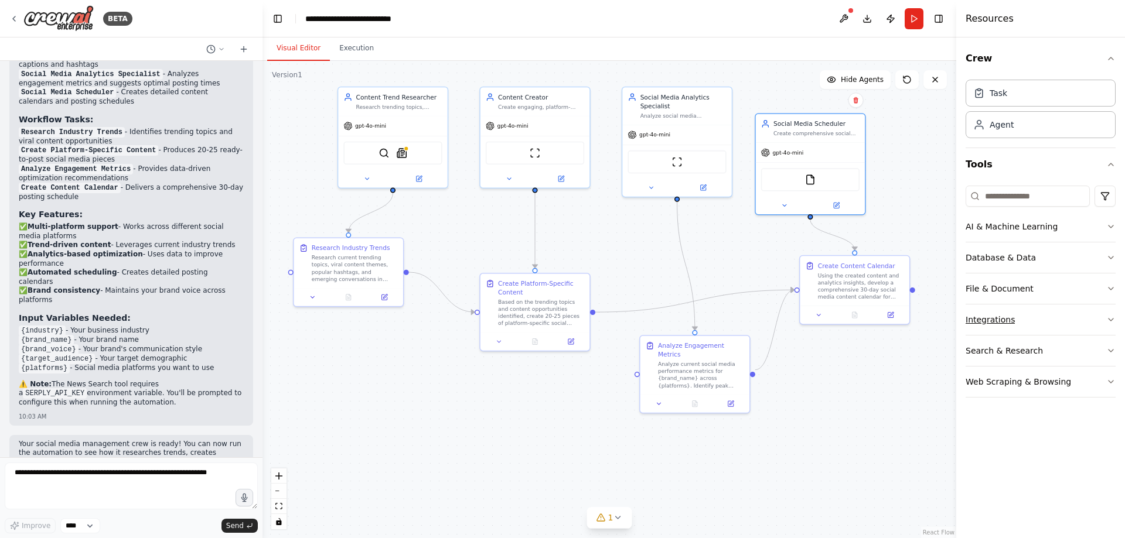
click at [1109, 322] on icon "button" at bounding box center [1110, 319] width 9 height 9
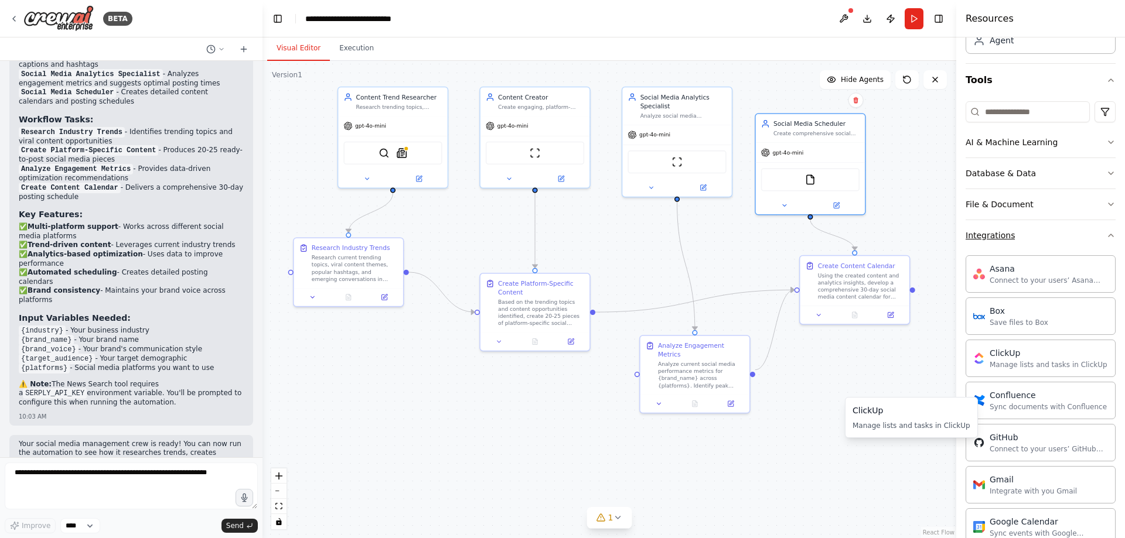
scroll to position [12, 0]
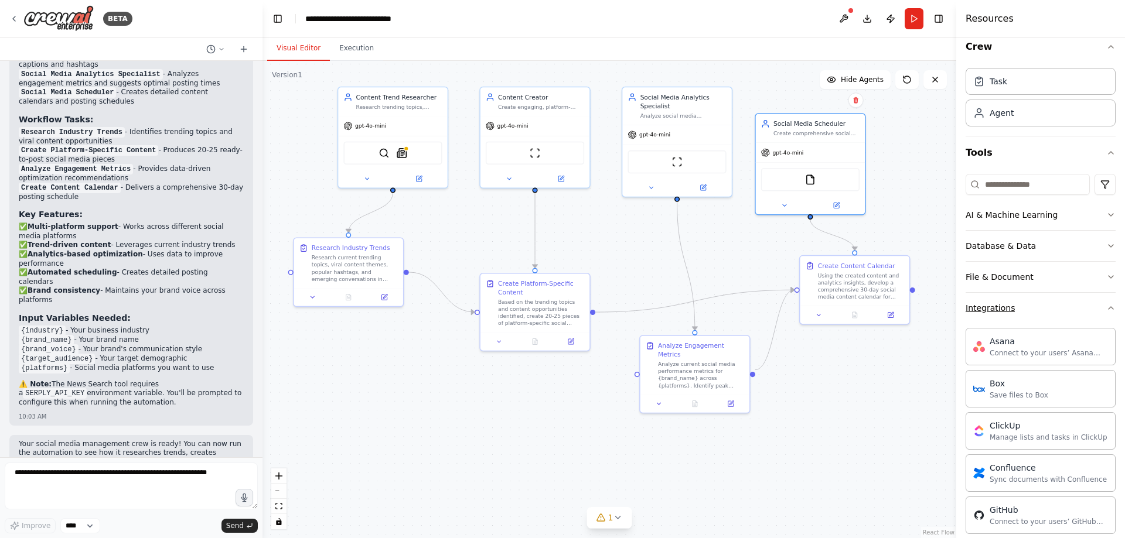
click at [1106, 311] on icon "button" at bounding box center [1110, 307] width 9 height 9
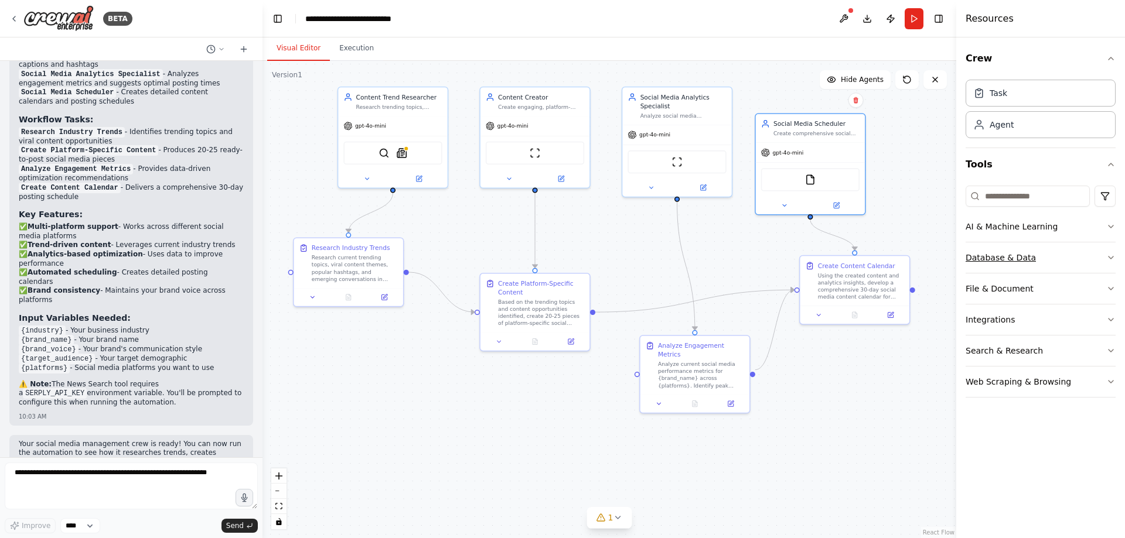
click at [1114, 260] on icon "button" at bounding box center [1110, 257] width 9 height 9
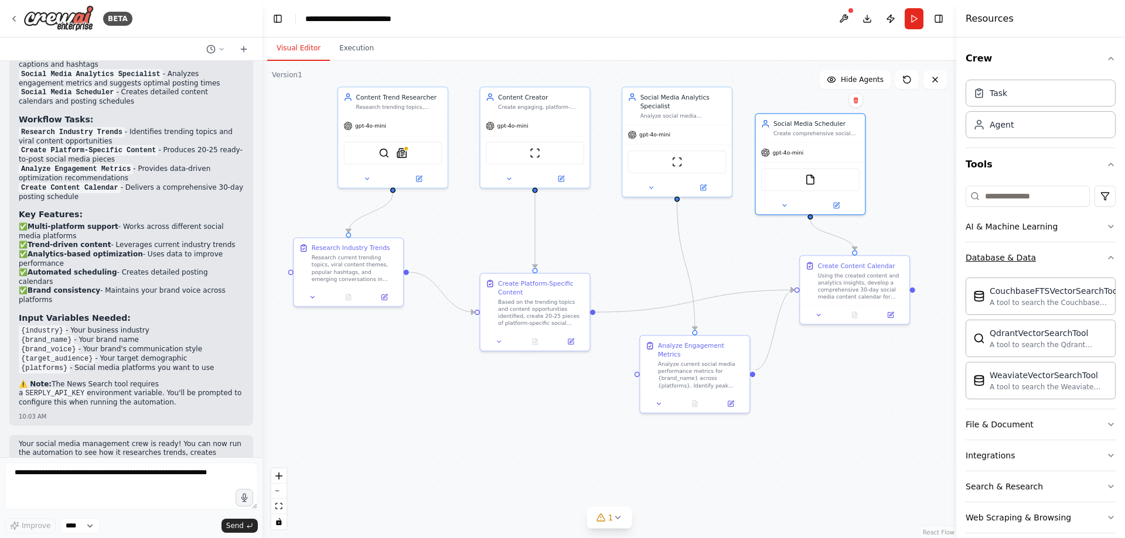
click at [1106, 255] on icon "button" at bounding box center [1110, 257] width 9 height 9
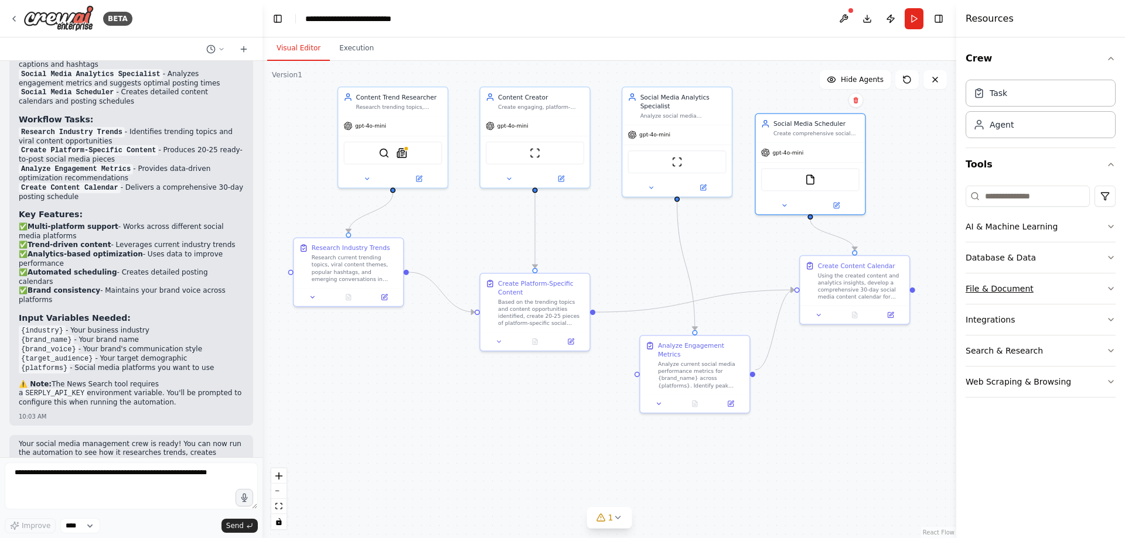
click at [1114, 291] on icon "button" at bounding box center [1110, 288] width 9 height 9
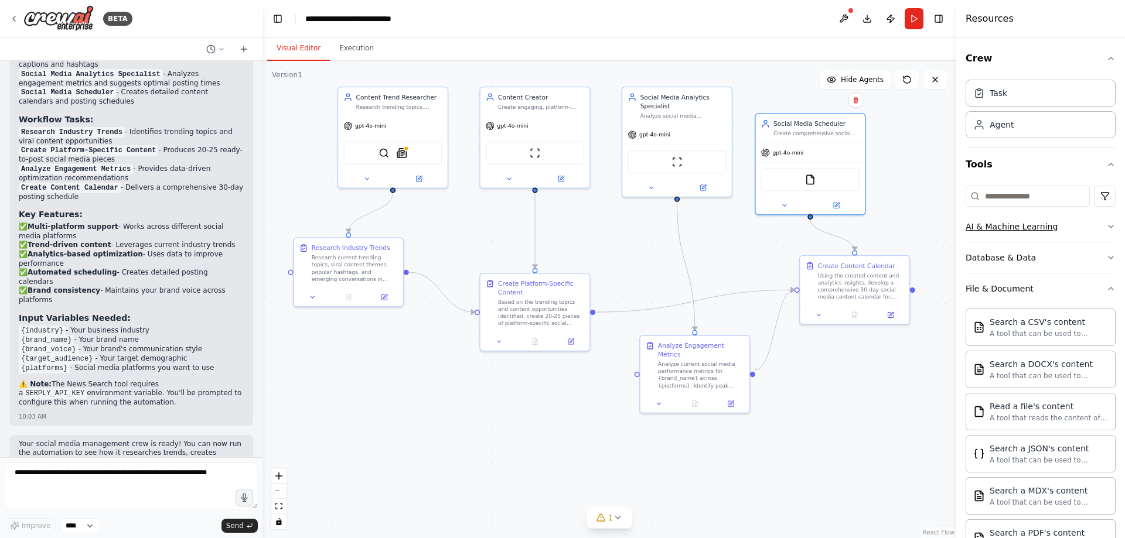
click at [1097, 229] on button "AI & Machine Learning" at bounding box center [1040, 226] width 150 height 30
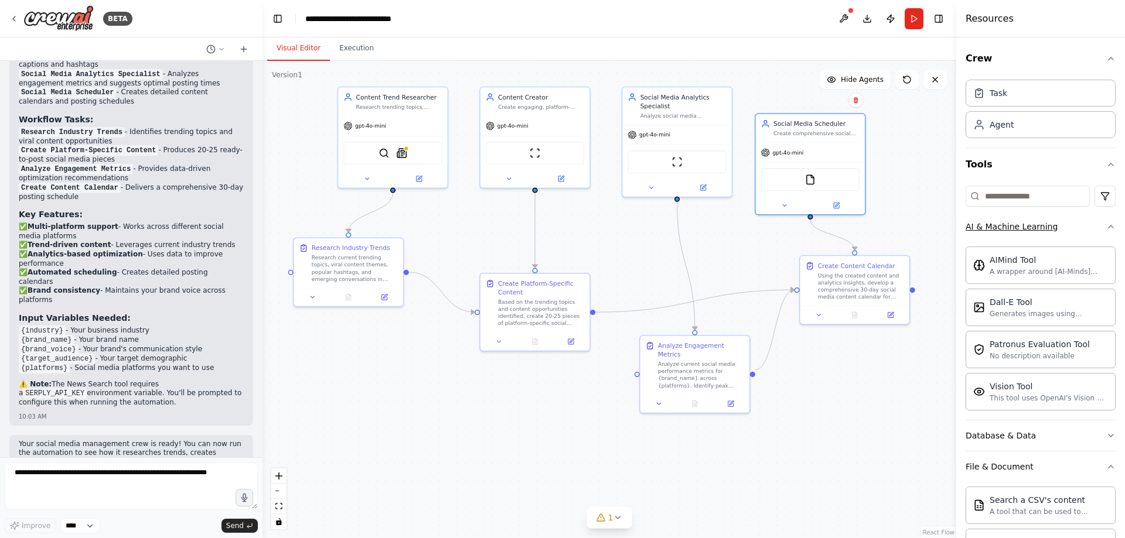
click at [1106, 230] on icon "button" at bounding box center [1110, 226] width 9 height 9
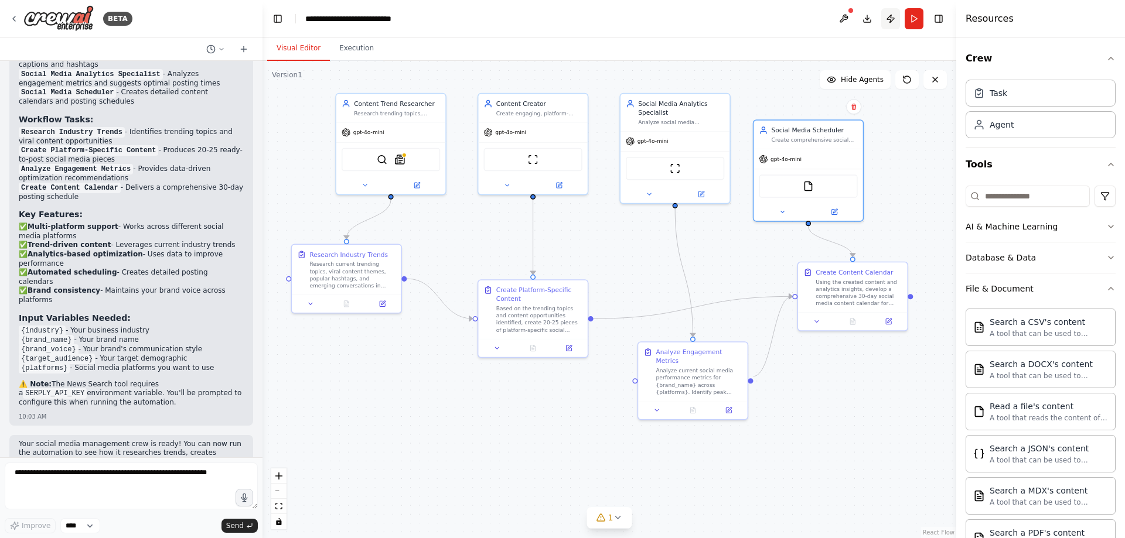
click at [889, 21] on button "Publish" at bounding box center [890, 18] width 19 height 21
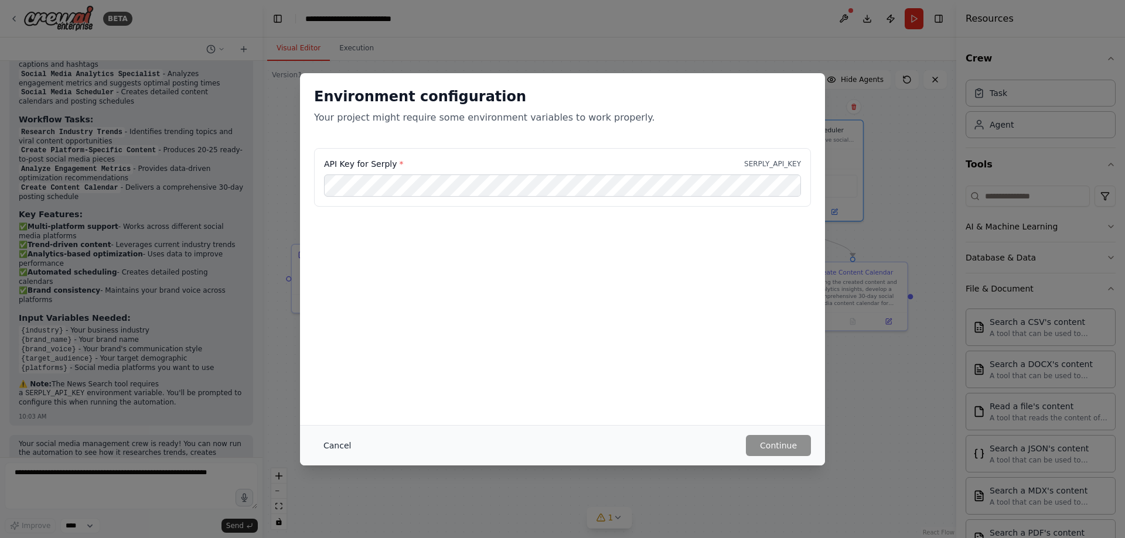
click at [332, 443] on button "Cancel" at bounding box center [337, 445] width 46 height 21
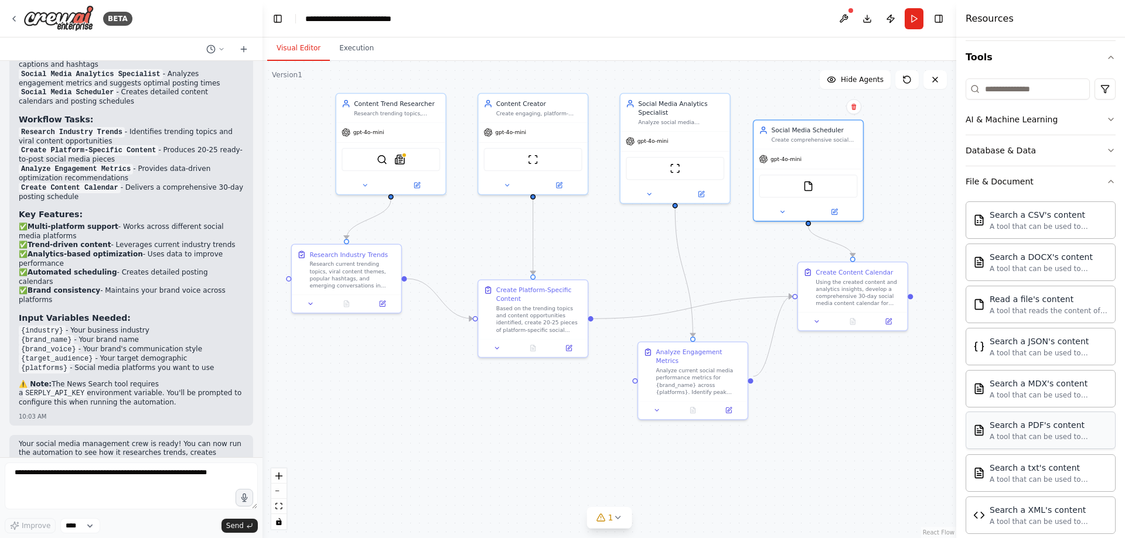
scroll to position [117, 0]
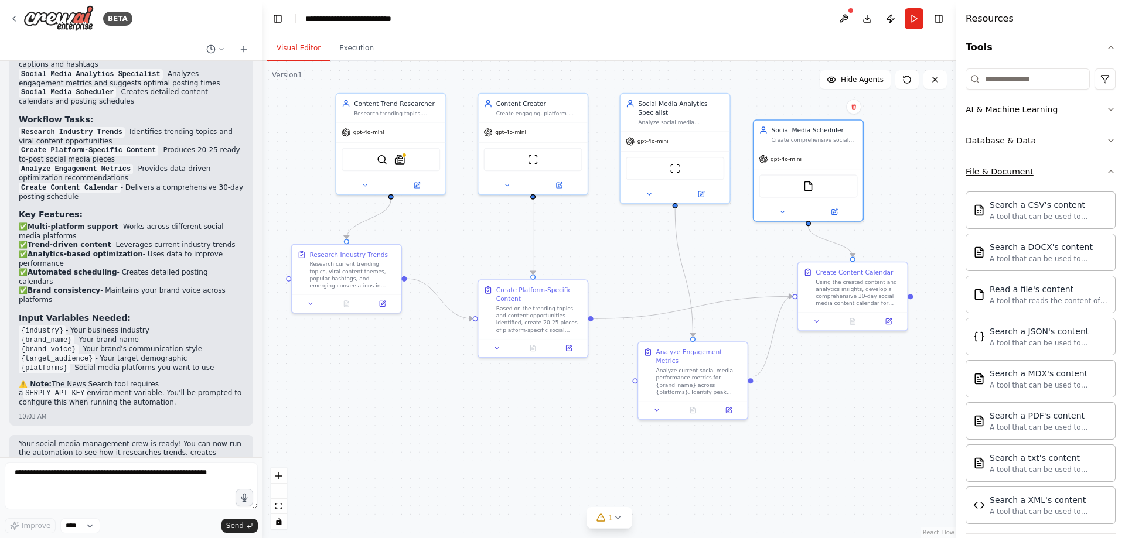
click at [1086, 175] on button "File & Document" at bounding box center [1040, 171] width 150 height 30
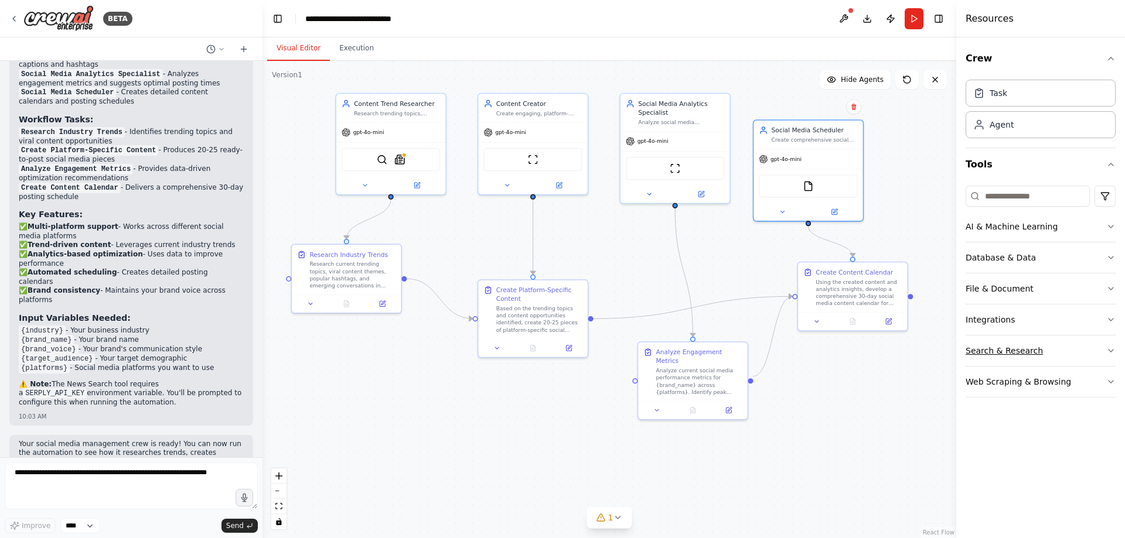
click at [1016, 354] on div "Search & Research" at bounding box center [1003, 351] width 77 height 12
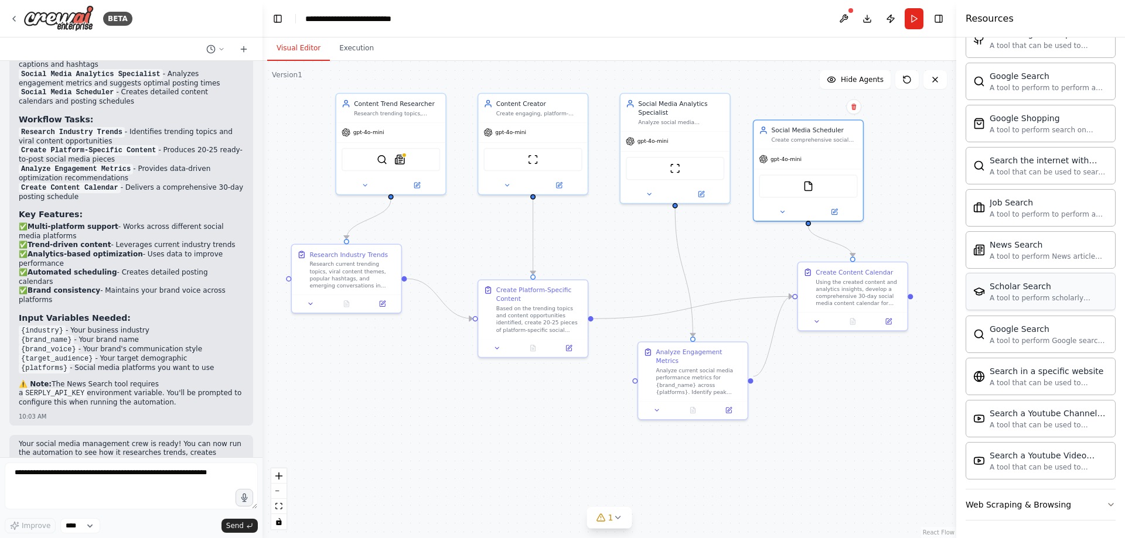
scroll to position [478, 0]
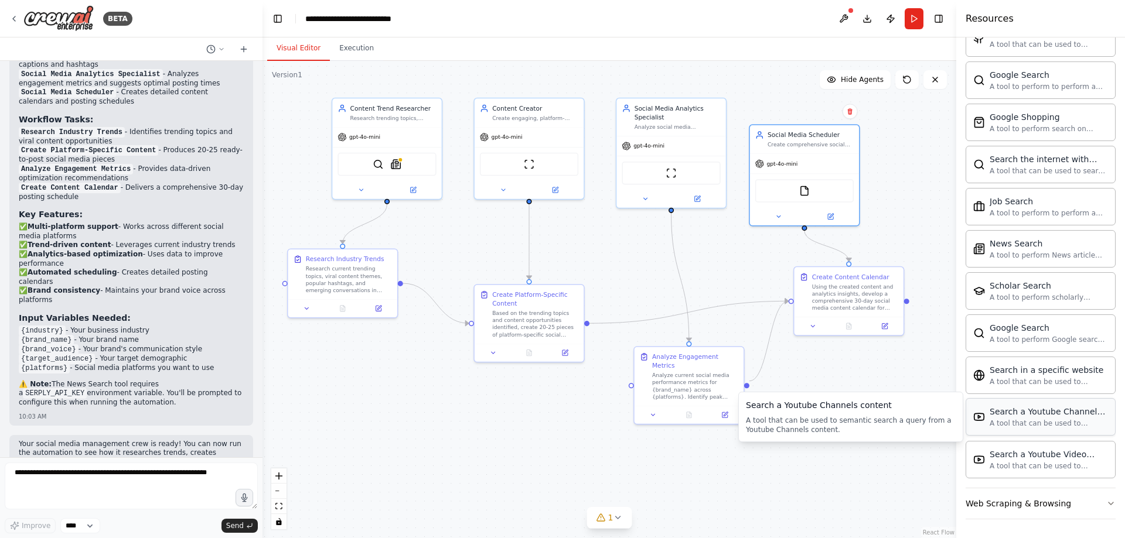
click at [1044, 420] on div "A tool that can be used to semantic search a query from a Youtube Channels cont…" at bounding box center [1048, 423] width 118 height 9
click at [1036, 417] on div "Search a Youtube Channels content" at bounding box center [1048, 412] width 118 height 12
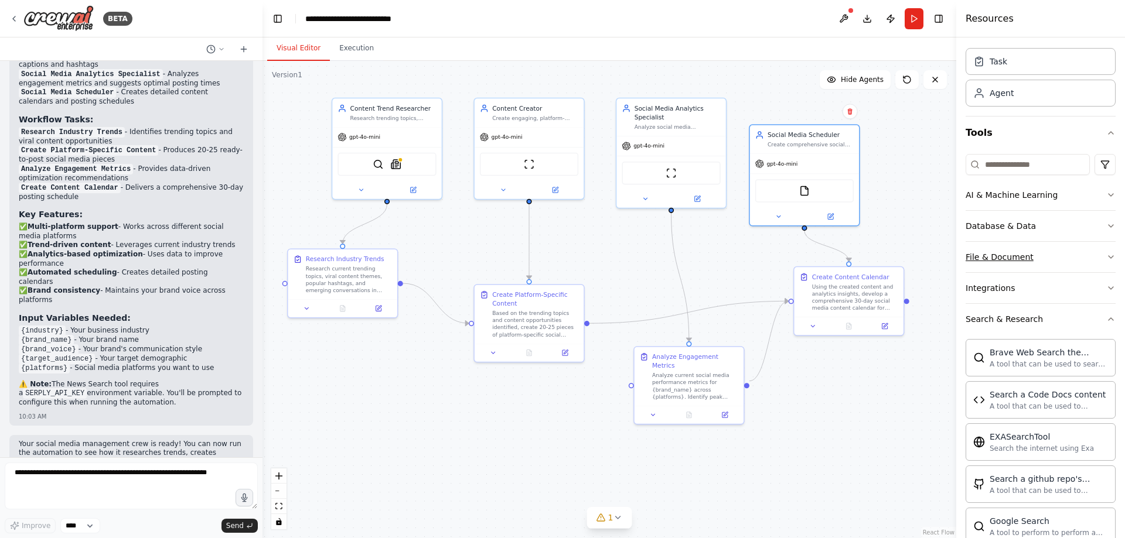
scroll to position [0, 0]
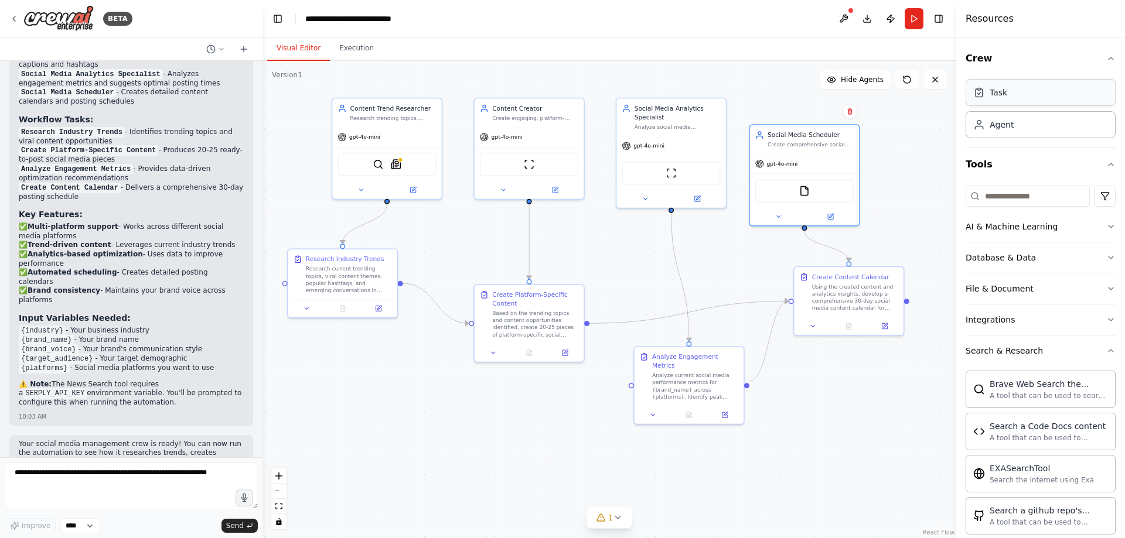
click at [1004, 83] on div "Task" at bounding box center [1040, 92] width 150 height 27
click at [1023, 130] on div "Agent" at bounding box center [1040, 124] width 150 height 27
click at [1030, 95] on div "Task" at bounding box center [1040, 92] width 150 height 27
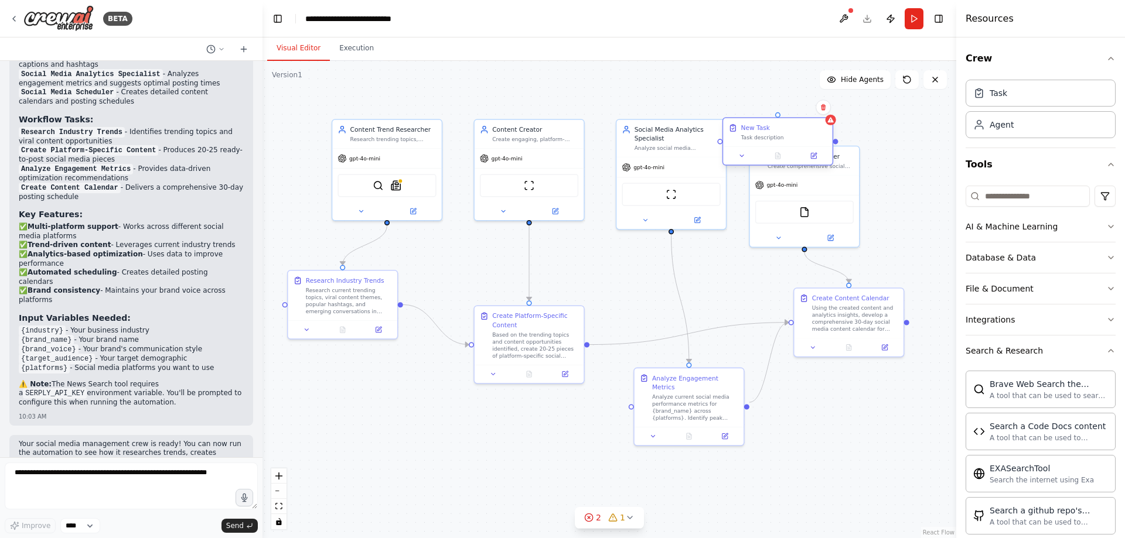
drag, startPoint x: 791, startPoint y: 96, endPoint x: 757, endPoint y: 137, distance: 53.3
click at [757, 137] on div "Task description" at bounding box center [784, 137] width 86 height 7
click at [826, 111] on button at bounding box center [822, 107] width 15 height 15
click at [825, 108] on icon at bounding box center [823, 107] width 7 height 7
click at [824, 108] on icon at bounding box center [823, 107] width 5 height 6
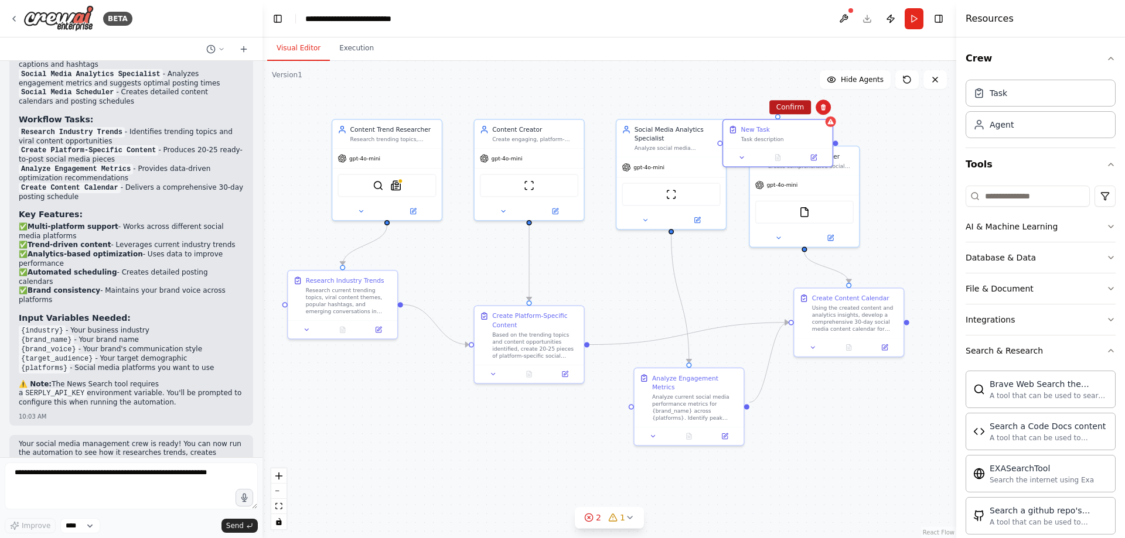
click at [793, 108] on button "Confirm" at bounding box center [790, 107] width 42 height 14
click at [1022, 132] on div "Agent" at bounding box center [1040, 124] width 150 height 27
click at [870, 146] on div "gpt-4o-mini" at bounding box center [866, 147] width 109 height 19
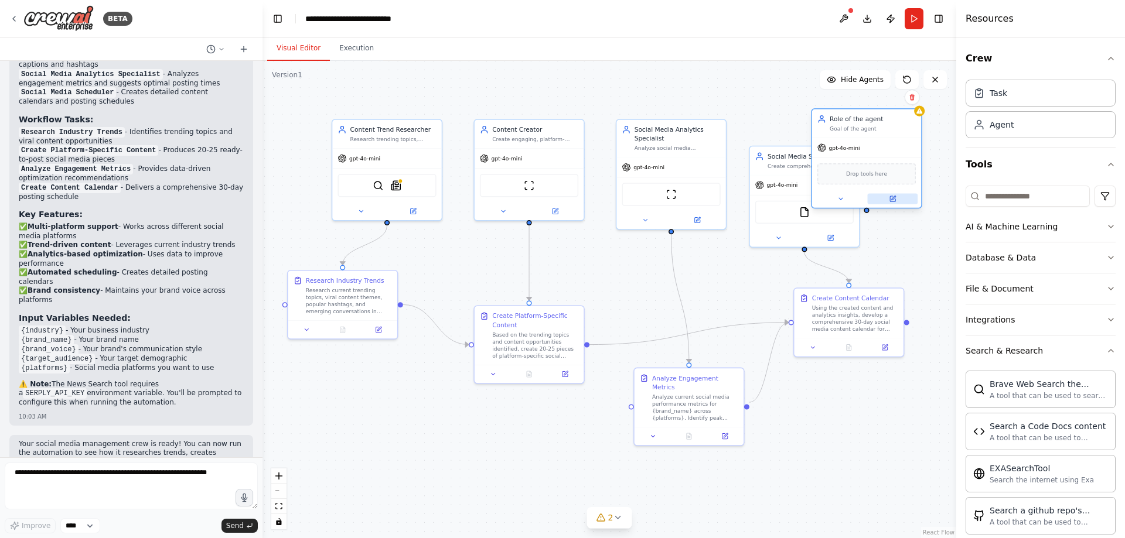
click at [896, 198] on icon at bounding box center [892, 199] width 7 height 7
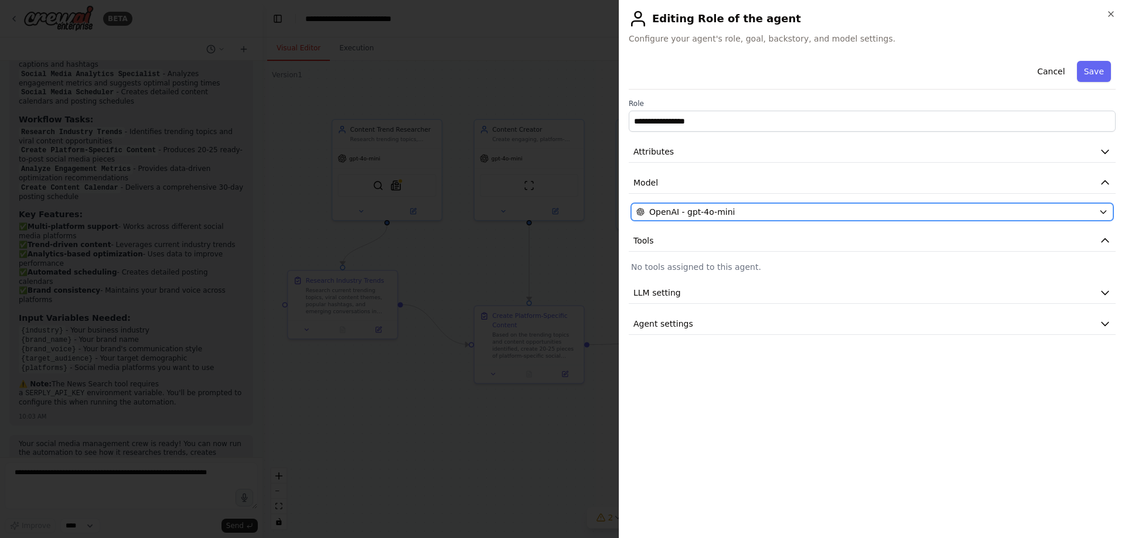
click at [784, 207] on div "OpenAI - gpt-4o-mini" at bounding box center [865, 212] width 458 height 12
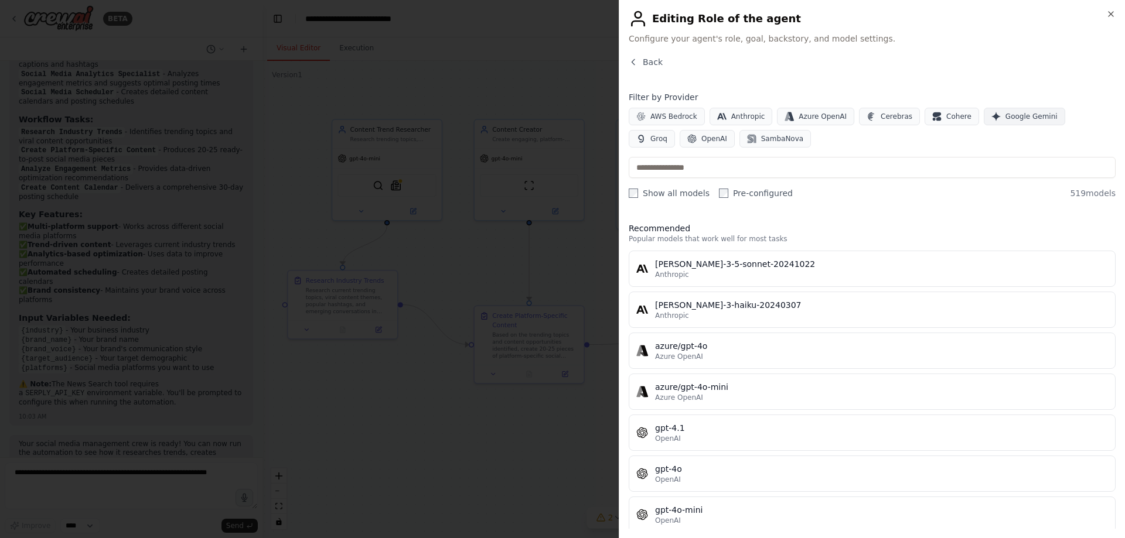
click at [1005, 118] on span "Google Gemini" at bounding box center [1031, 116] width 52 height 9
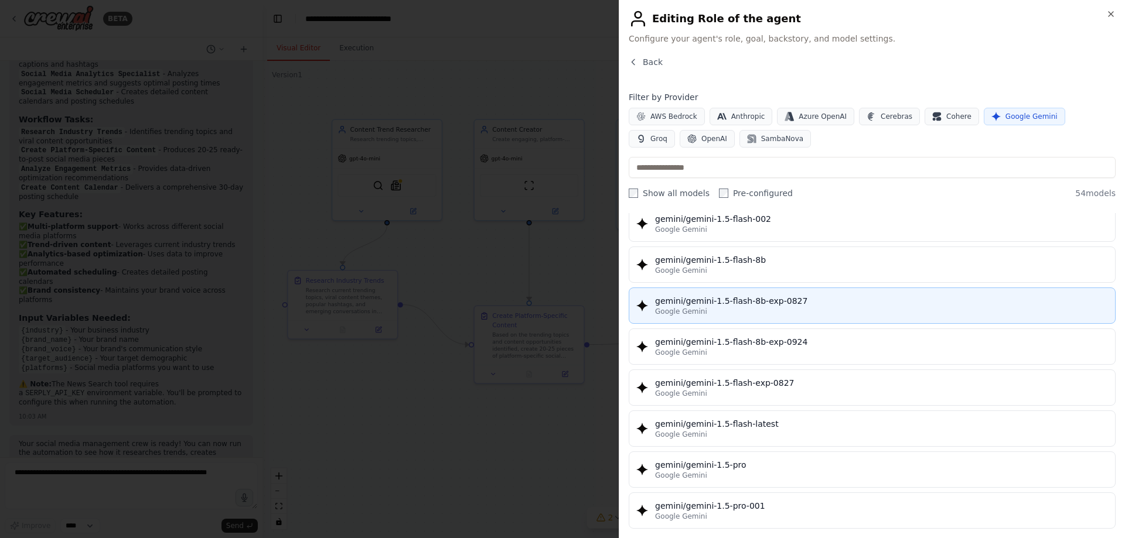
scroll to position [176, 0]
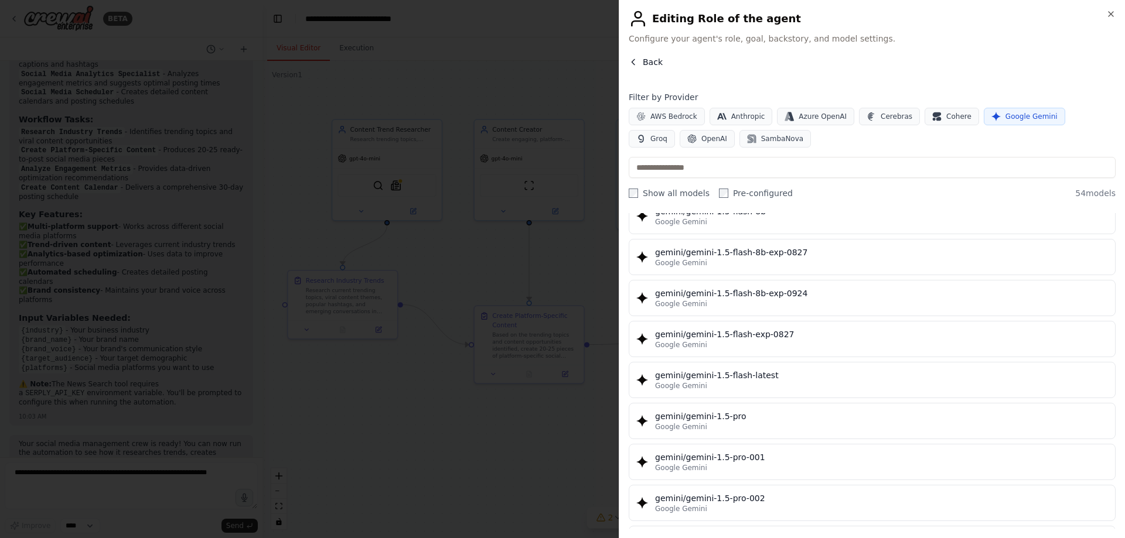
click at [635, 60] on icon "button" at bounding box center [633, 61] width 9 height 9
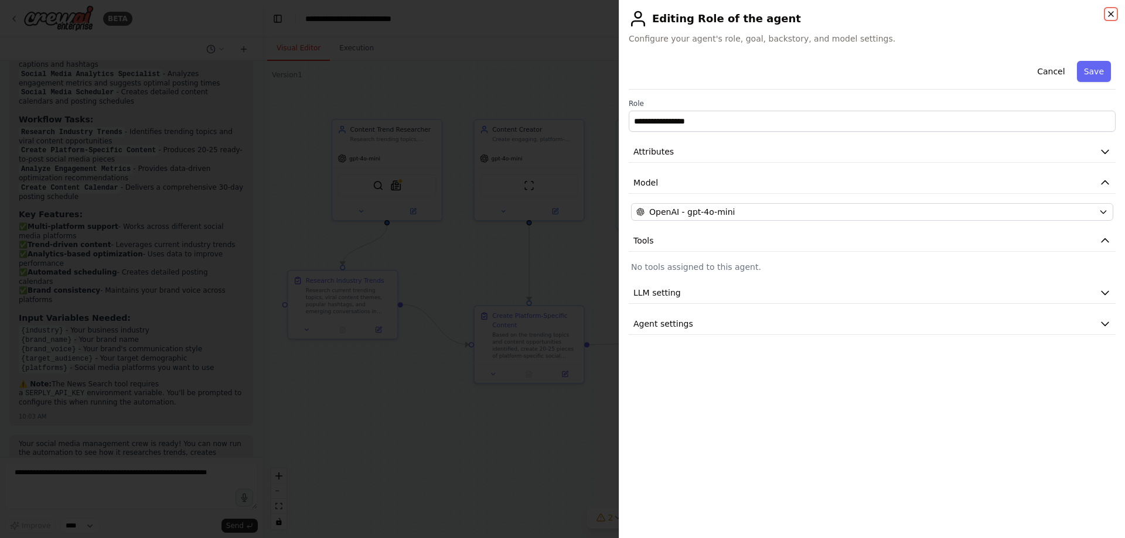
click at [1112, 11] on icon "button" at bounding box center [1110, 13] width 9 height 9
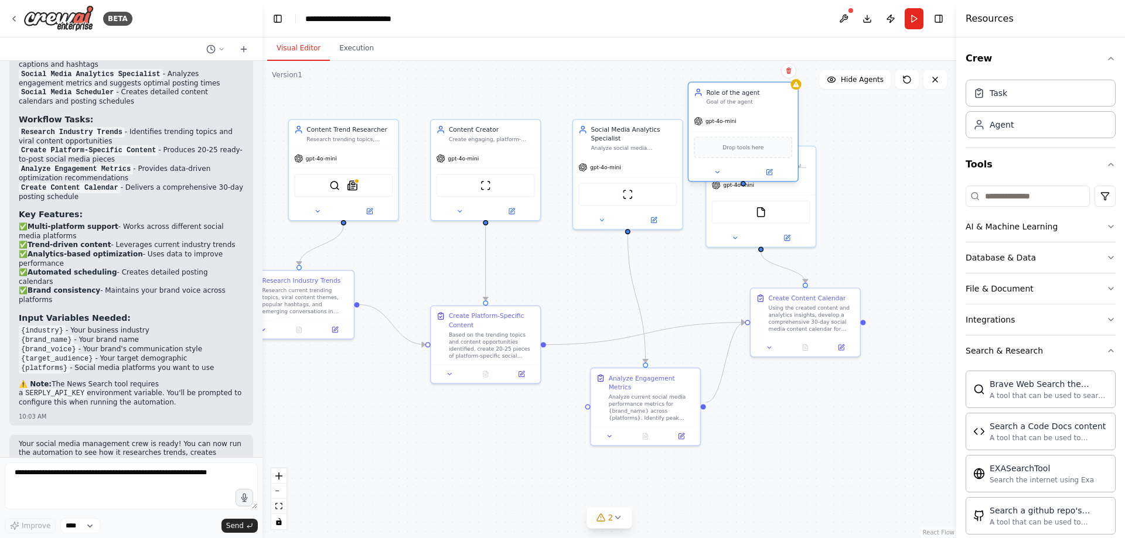
drag, startPoint x: 876, startPoint y: 156, endPoint x: 756, endPoint y: 131, distance: 122.0
click at [756, 131] on div "gpt-4o-mini Drop tools here" at bounding box center [742, 146] width 109 height 70
click at [739, 152] on span "Drop tools here" at bounding box center [742, 147] width 41 height 9
click at [788, 73] on icon at bounding box center [788, 70] width 5 height 6
click at [789, 68] on icon at bounding box center [791, 67] width 7 height 7
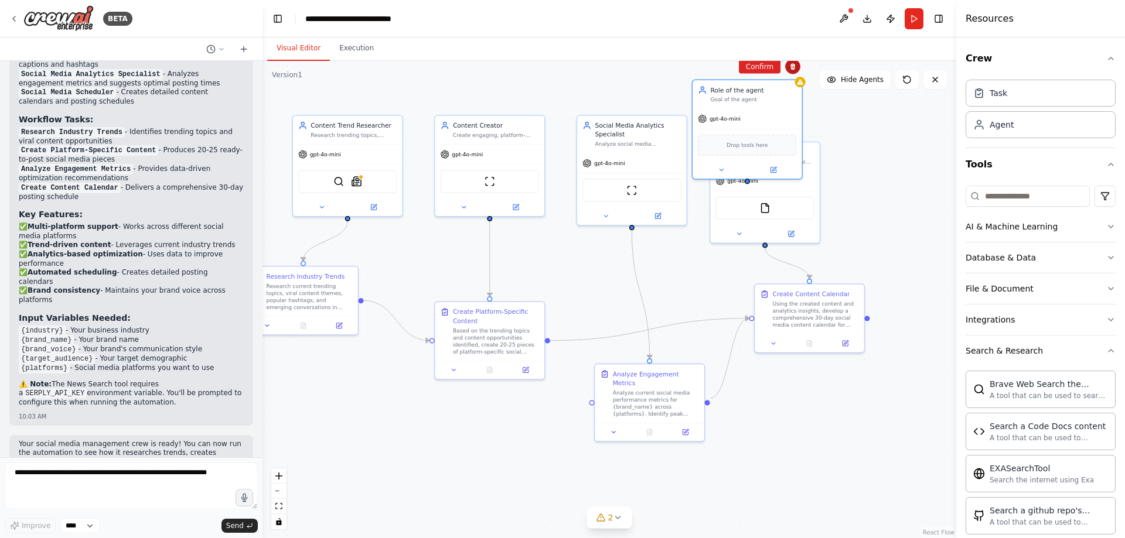
click at [790, 67] on icon at bounding box center [792, 66] width 7 height 7
click at [794, 67] on icon at bounding box center [792, 66] width 5 height 6
click at [764, 68] on button "Confirm" at bounding box center [760, 67] width 42 height 14
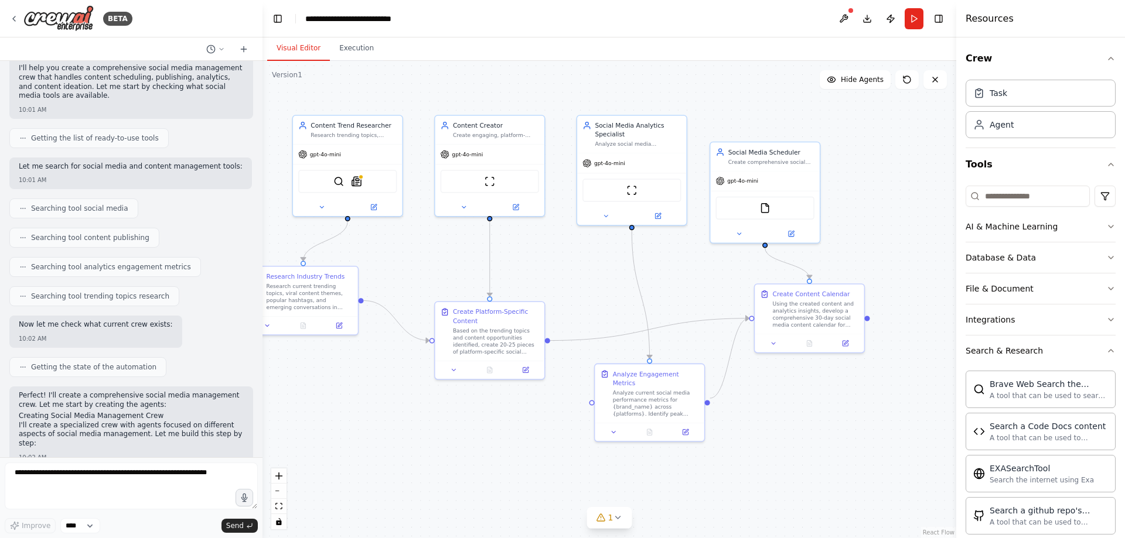
scroll to position [15, 0]
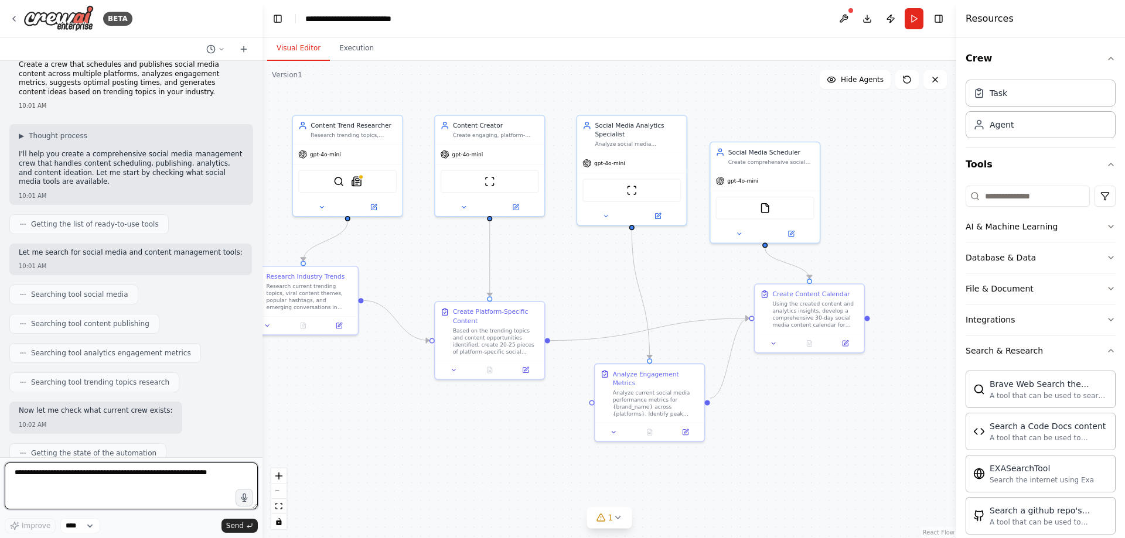
click at [65, 485] on textarea at bounding box center [131, 486] width 253 height 47
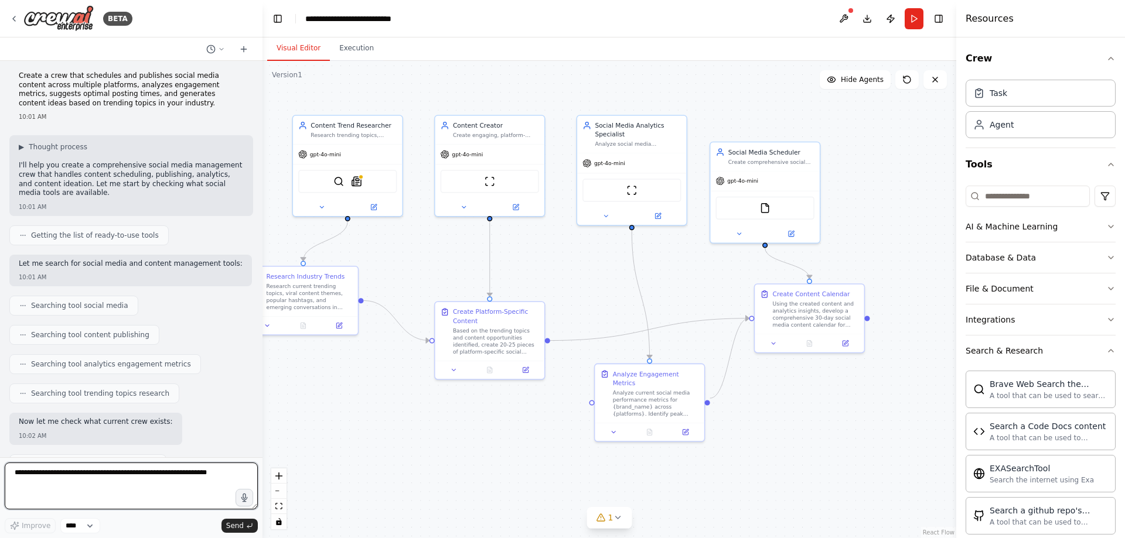
scroll to position [0, 0]
click at [69, 483] on textarea at bounding box center [131, 486] width 253 height 47
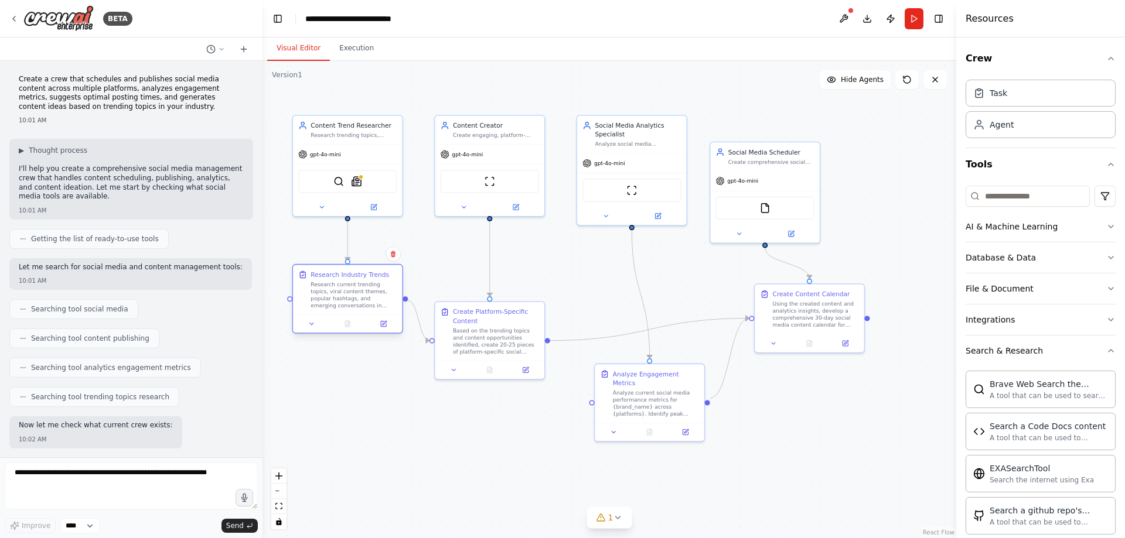
drag, startPoint x: 301, startPoint y: 285, endPoint x: 344, endPoint y: 283, distance: 44.0
click at [344, 283] on div "Research current trending topics, viral content themes, popular hashtags, and e…" at bounding box center [353, 295] width 86 height 29
drag, startPoint x: 488, startPoint y: 313, endPoint x: 489, endPoint y: 272, distance: 40.4
click at [489, 272] on div "Create Platform-Specific Content" at bounding box center [505, 270] width 86 height 18
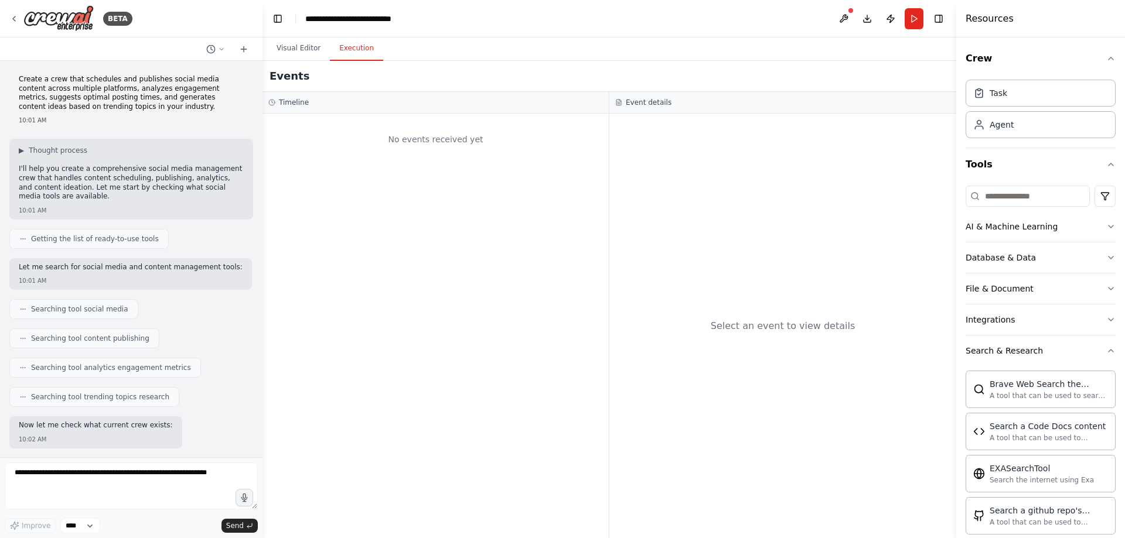
click at [361, 46] on button "Execution" at bounding box center [356, 48] width 53 height 25
click at [291, 50] on button "Visual Editor" at bounding box center [298, 48] width 63 height 25
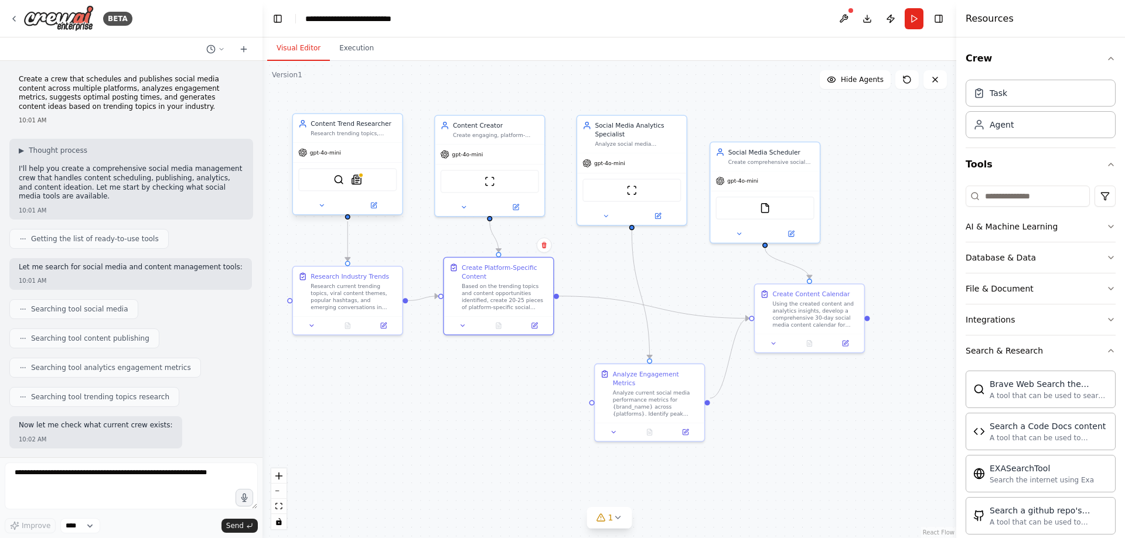
click at [359, 185] on div "SerperDevTool SerplyNewsSearchTool" at bounding box center [347, 179] width 98 height 23
click at [836, 18] on button at bounding box center [843, 18] width 19 height 21
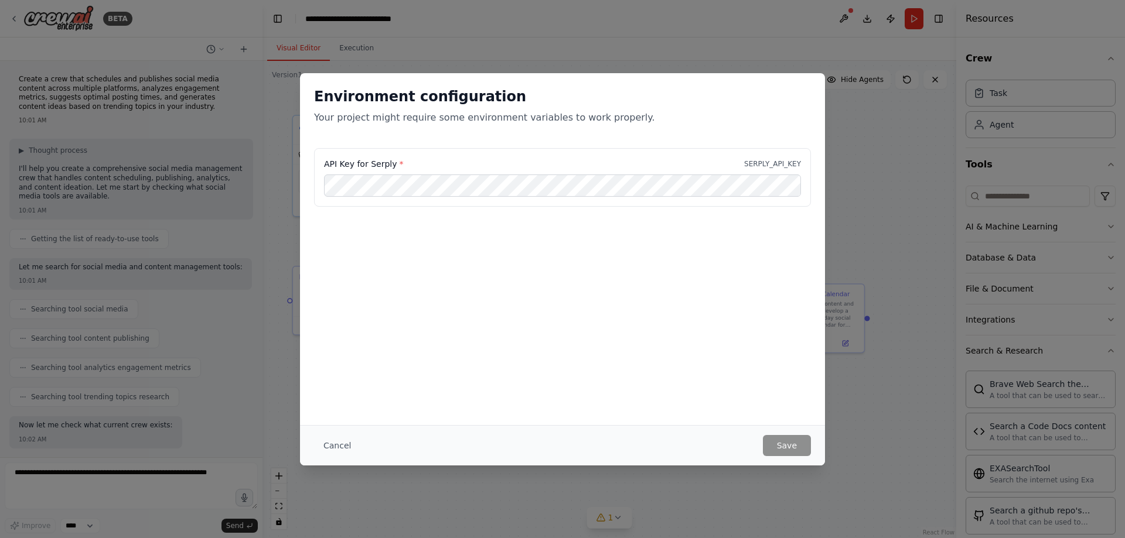
click at [394, 114] on p "Your project might require some environment variables to work properly." at bounding box center [562, 118] width 497 height 14
drag, startPoint x: 325, startPoint y: 163, endPoint x: 395, endPoint y: 162, distance: 70.3
click at [395, 162] on label "API Key for Serply *" at bounding box center [363, 164] width 79 height 12
copy label "API Key for Serply *"
click at [399, 161] on div "API Key for Serply * SERPLY_API_KEY" at bounding box center [562, 164] width 477 height 12
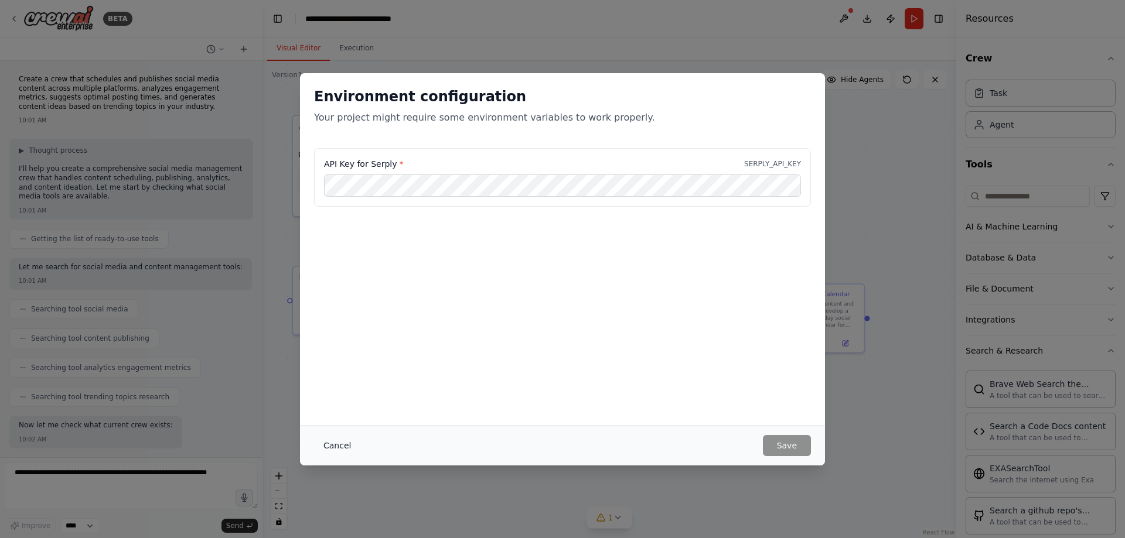
click at [342, 442] on button "Cancel" at bounding box center [337, 445] width 46 height 21
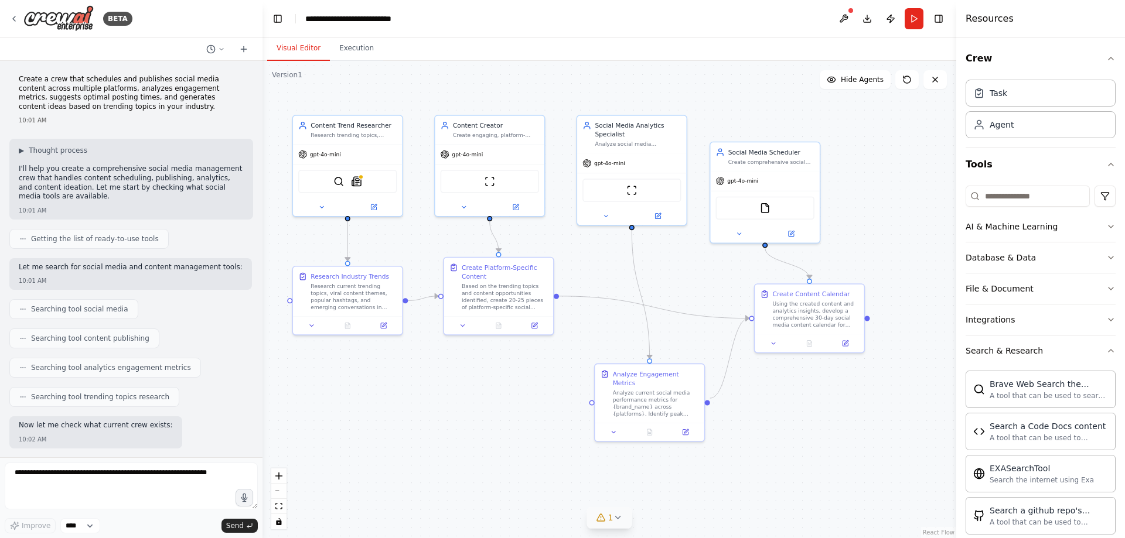
click at [614, 520] on icon at bounding box center [617, 517] width 9 height 9
click at [554, 510] on div "Tool SerplyNewsSearchTool is not configured. Missing environment variables: SER…" at bounding box center [609, 512] width 328 height 23
drag, startPoint x: 469, startPoint y: 516, endPoint x: 760, endPoint y: 514, distance: 291.2
click at [760, 514] on div "Tool SerplyNewsSearchTool is not configured. Missing environment variables: SER…" at bounding box center [609, 512] width 328 height 23
copy span "Tool SerplyNewsSearchTool is not configured. Missing environment variables: SER…"
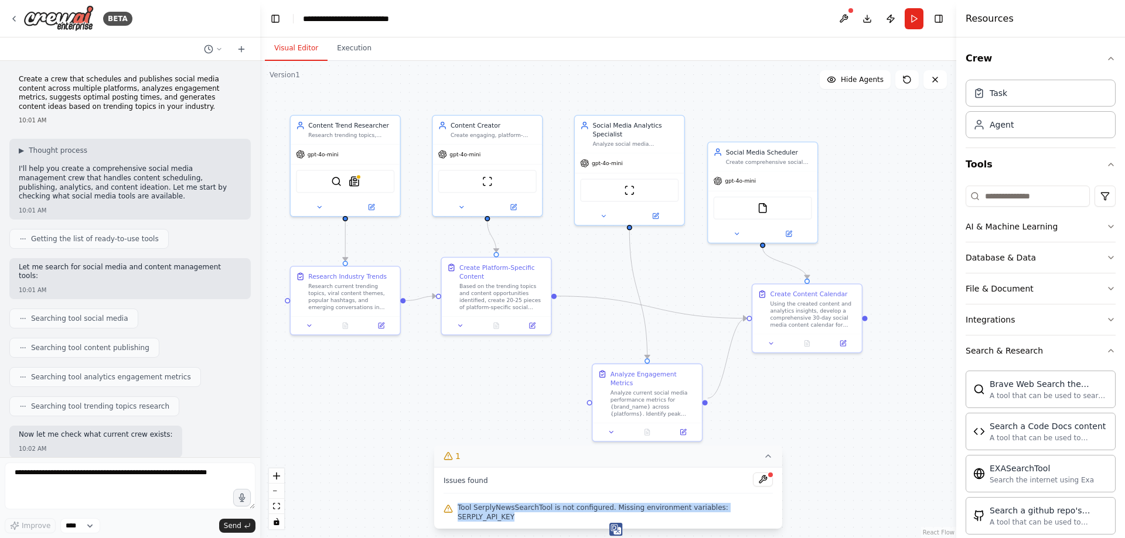
drag, startPoint x: 260, startPoint y: 86, endPoint x: 254, endPoint y: 217, distance: 131.3
click at [261, 301] on div "BETA Create a crew that schedules and publishes social media content across mul…" at bounding box center [562, 269] width 1125 height 538
click at [277, 122] on div ".deletable-edge-delete-btn { width: 20px; height: 20px; border: 0px solid #ffff…" at bounding box center [608, 299] width 695 height 477
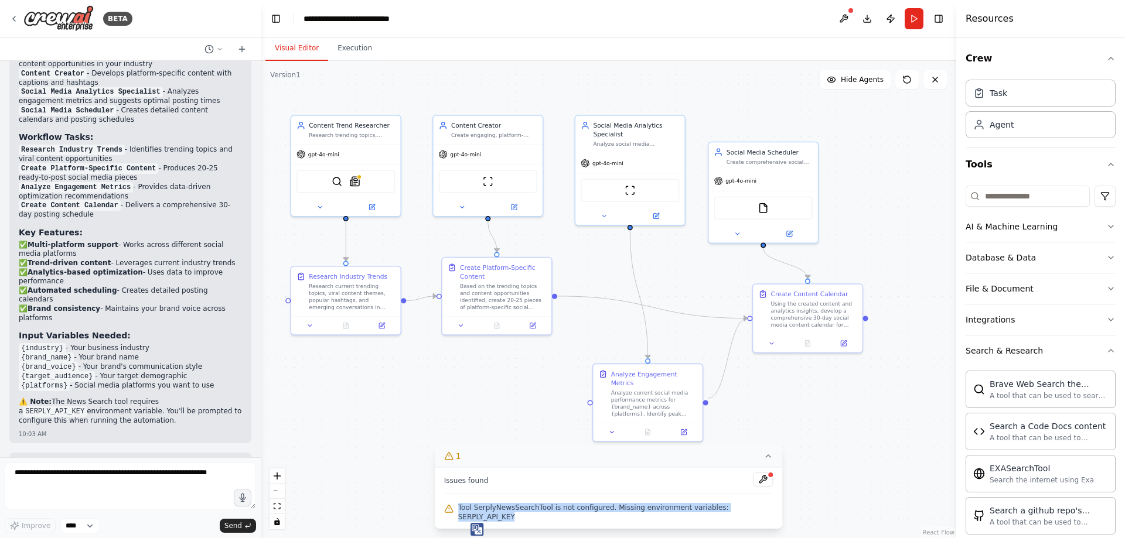
scroll to position [1019, 0]
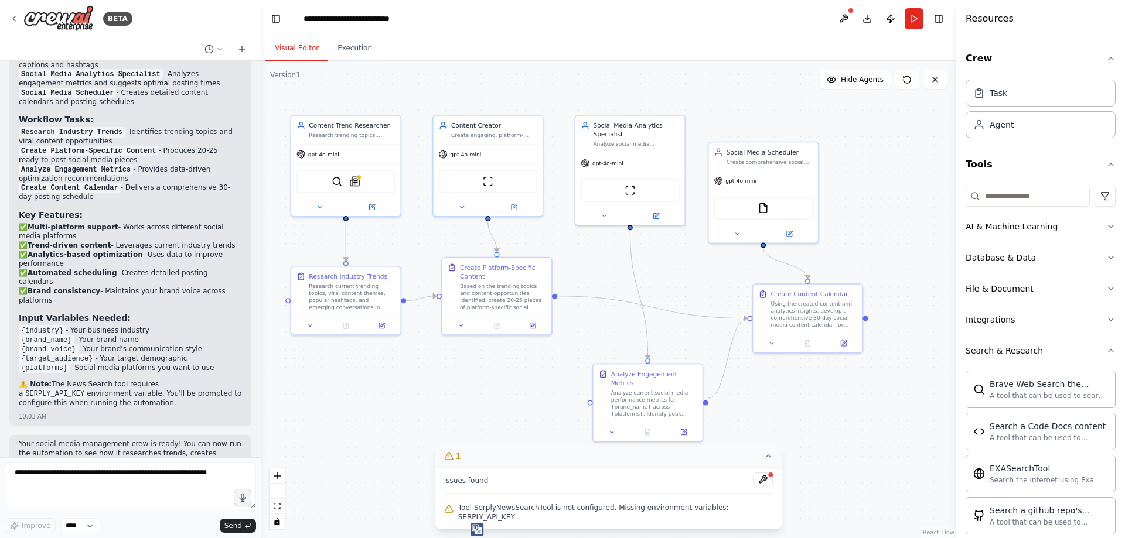
click at [87, 389] on code "SERPLY_API_KEY" at bounding box center [55, 394] width 64 height 11
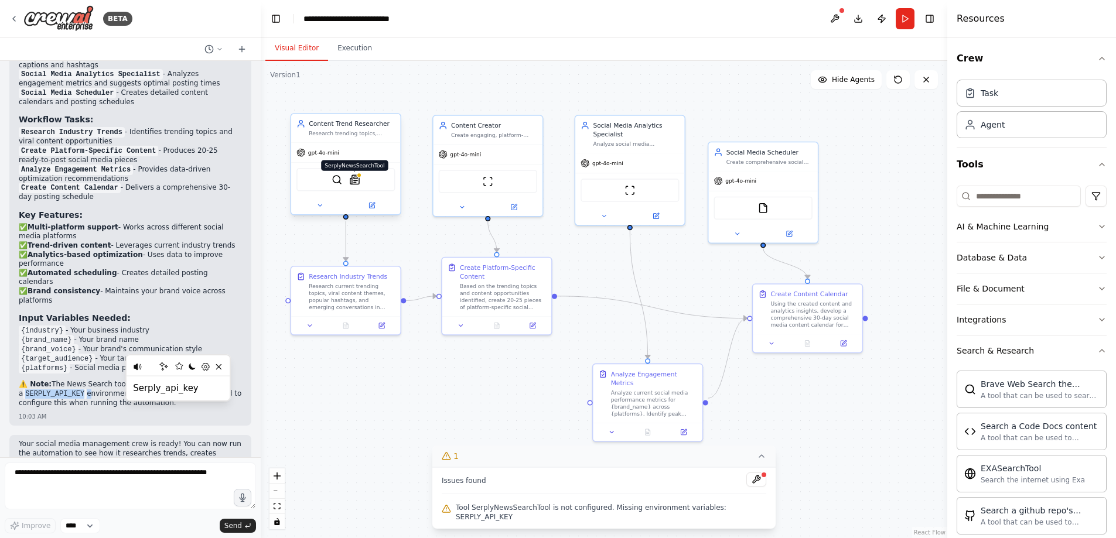
click at [357, 179] on img at bounding box center [354, 180] width 11 height 11
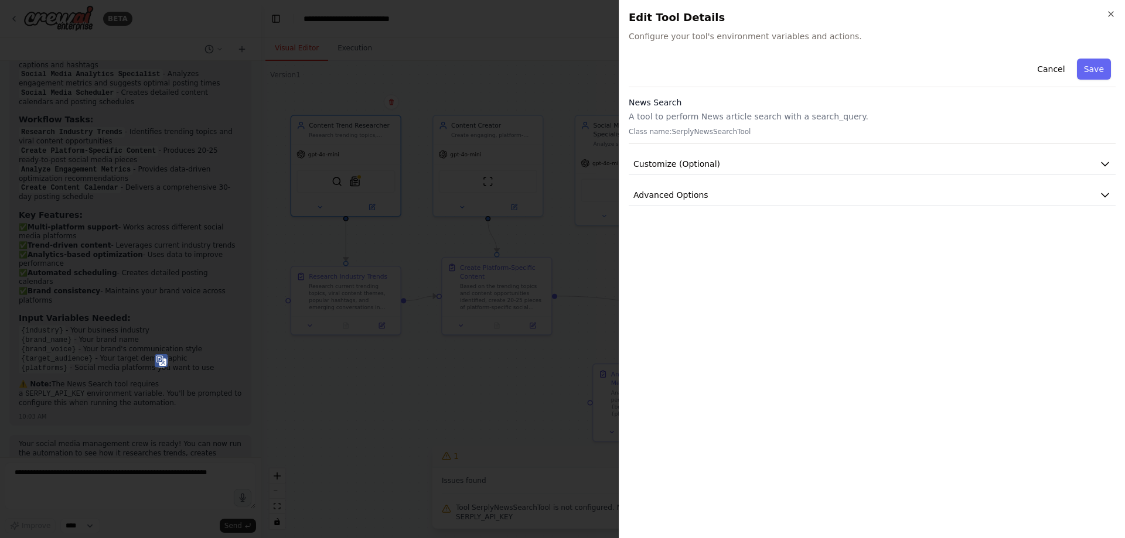
click at [712, 127] on div "News Search A tool to perform News article search with a search_query. Class na…" at bounding box center [872, 120] width 487 height 47
click at [681, 102] on h3 "News Search" at bounding box center [872, 103] width 487 height 12
click at [1060, 67] on button "Cancel" at bounding box center [1051, 69] width 42 height 21
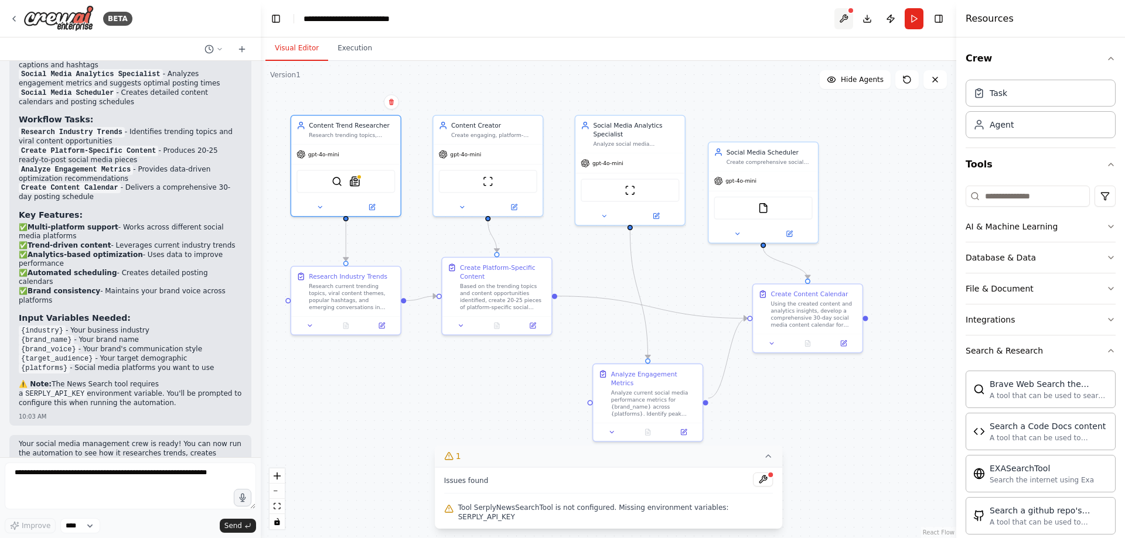
click at [845, 15] on button at bounding box center [843, 18] width 19 height 21
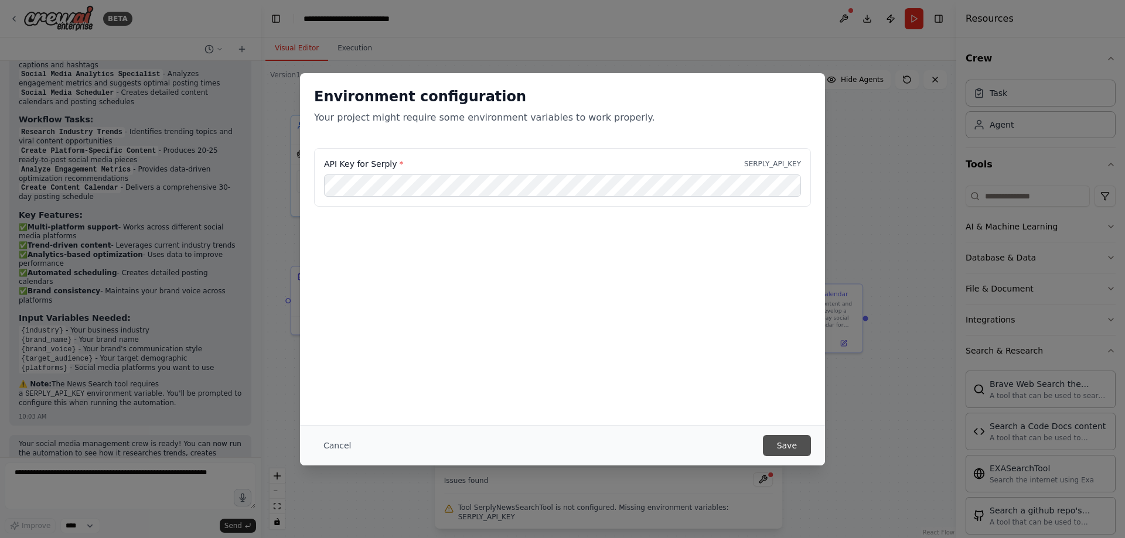
click at [787, 448] on button "Save" at bounding box center [787, 445] width 48 height 21
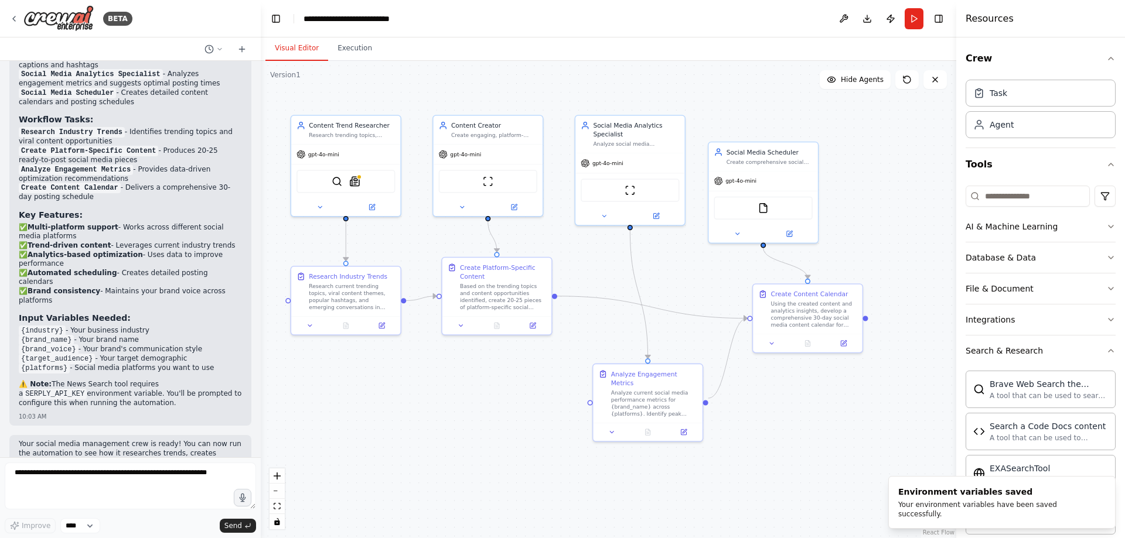
click at [386, 449] on div ".deletable-edge-delete-btn { width: 20px; height: 20px; border: 0px solid #ffff…" at bounding box center [608, 299] width 695 height 477
click at [842, 18] on button at bounding box center [843, 18] width 19 height 21
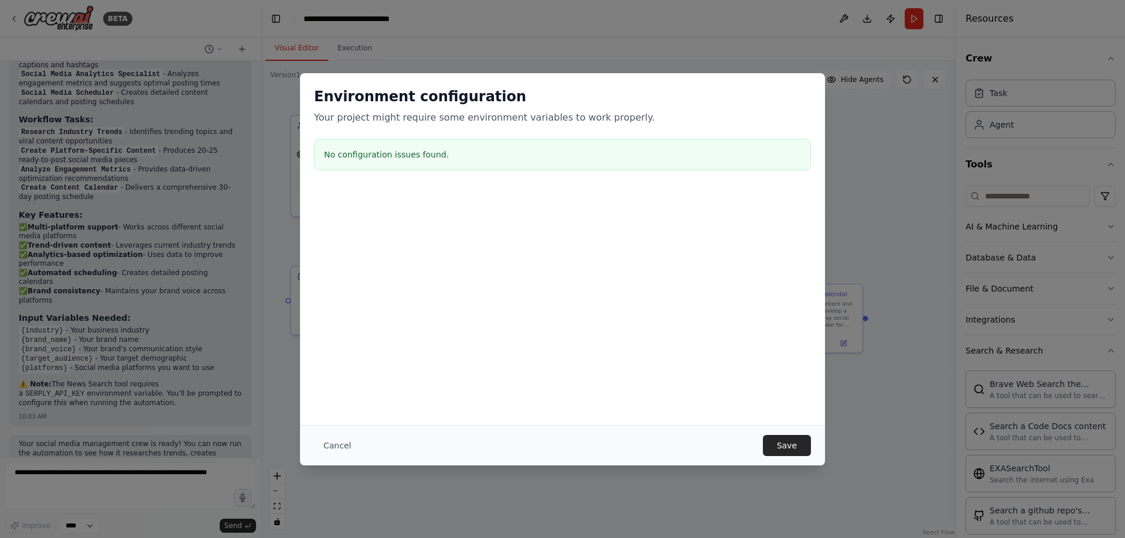
click at [385, 155] on h3 "No configuration issues found." at bounding box center [562, 155] width 477 height 12
click at [793, 447] on button "Save" at bounding box center [787, 445] width 48 height 21
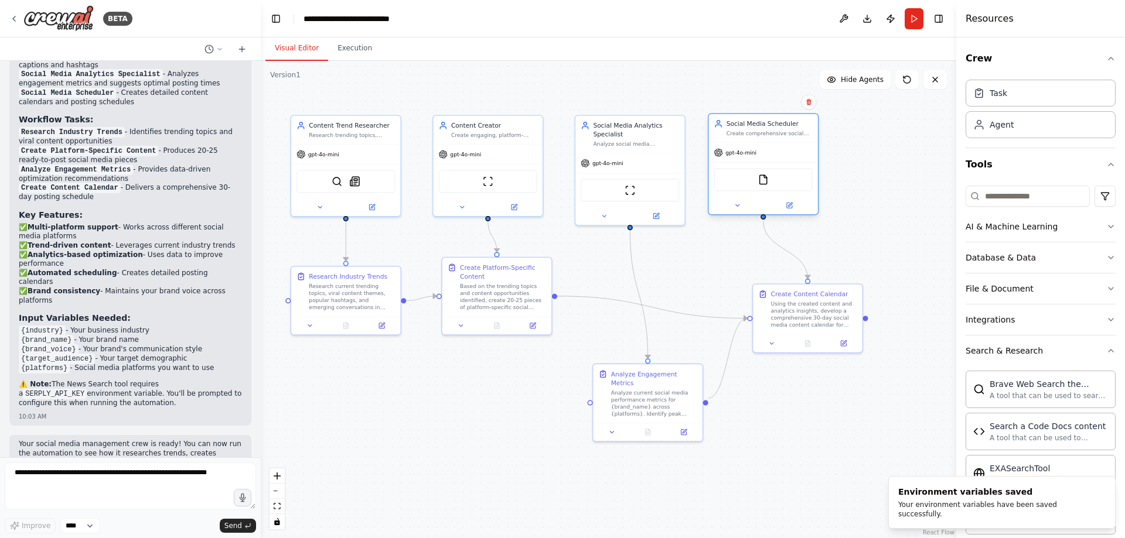
drag, startPoint x: 763, startPoint y: 156, endPoint x: 766, endPoint y: 125, distance: 31.2
click at [766, 125] on div "Social Media Scheduler Create comprehensive social media content calendars and …" at bounding box center [769, 129] width 86 height 18
click at [806, 298] on div "Create Content Calendar Using the created content and analytics insights, devel…" at bounding box center [814, 307] width 86 height 39
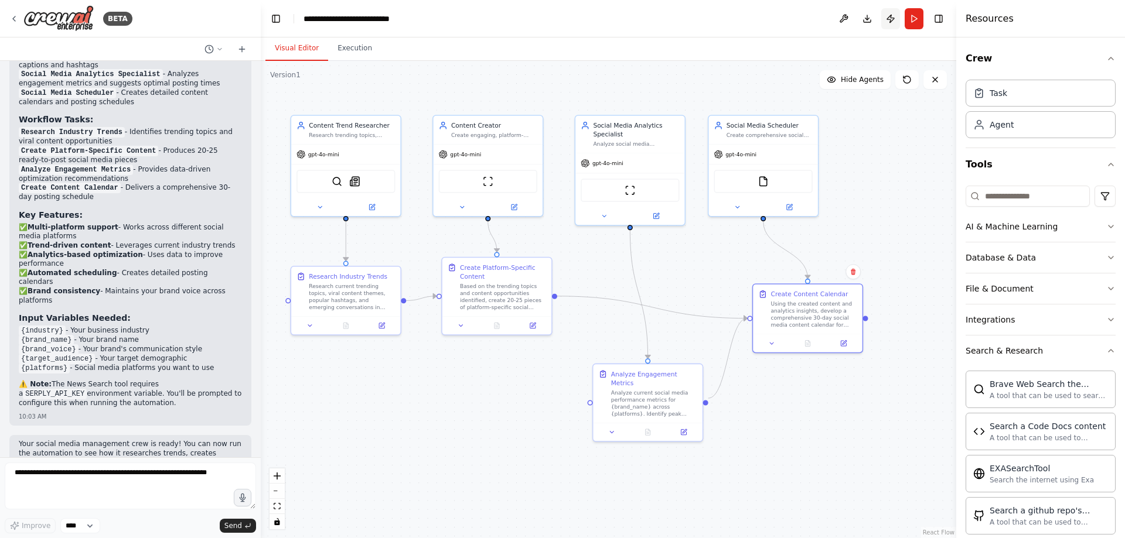
click at [889, 19] on button "Publish" at bounding box center [890, 18] width 19 height 21
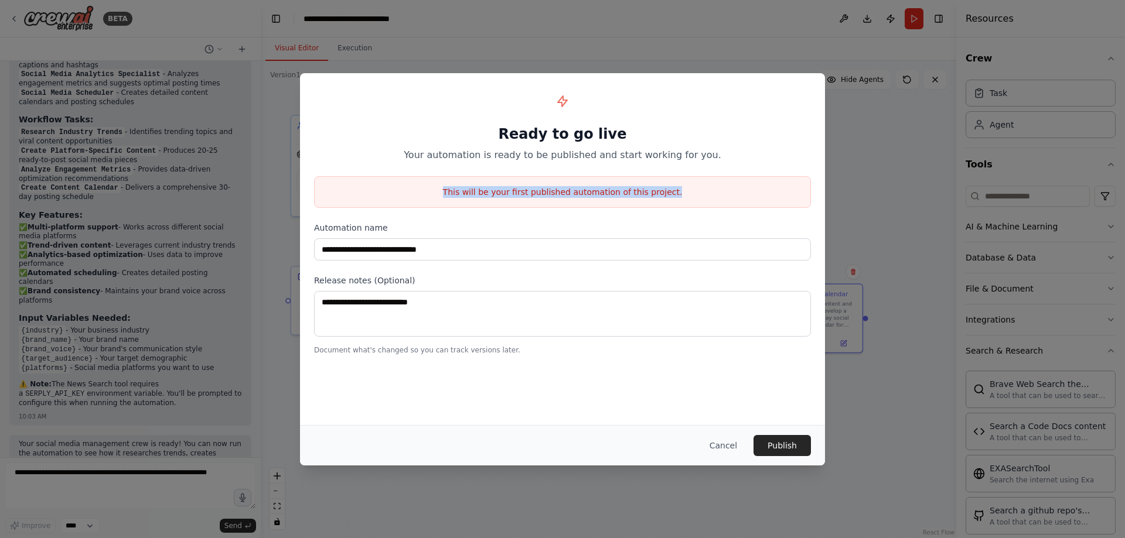
drag, startPoint x: 449, startPoint y: 199, endPoint x: 701, endPoint y: 200, distance: 252.5
click at [689, 201] on div "This will be your first published automation of this project." at bounding box center [562, 192] width 497 height 32
click at [716, 199] on div "This will be your first published automation of this project." at bounding box center [562, 192] width 497 height 32
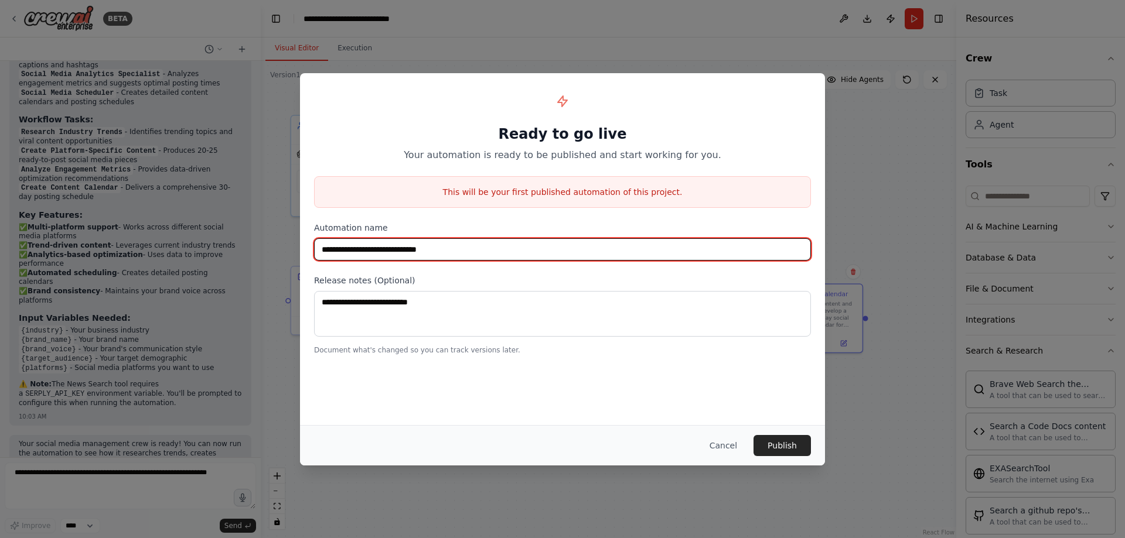
click at [473, 248] on input "**********" at bounding box center [562, 249] width 497 height 22
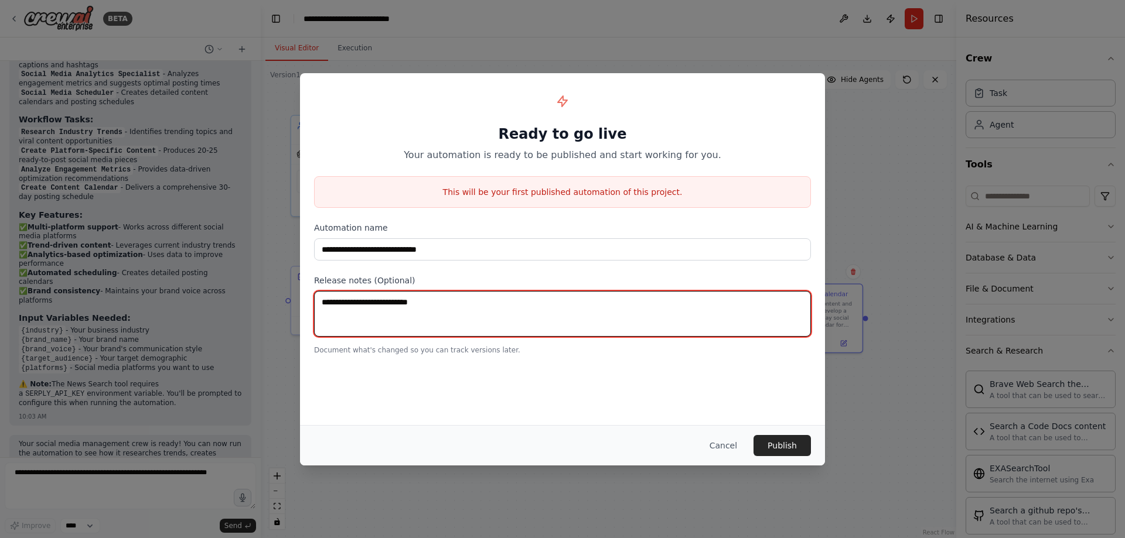
click at [468, 320] on textarea at bounding box center [562, 314] width 497 height 46
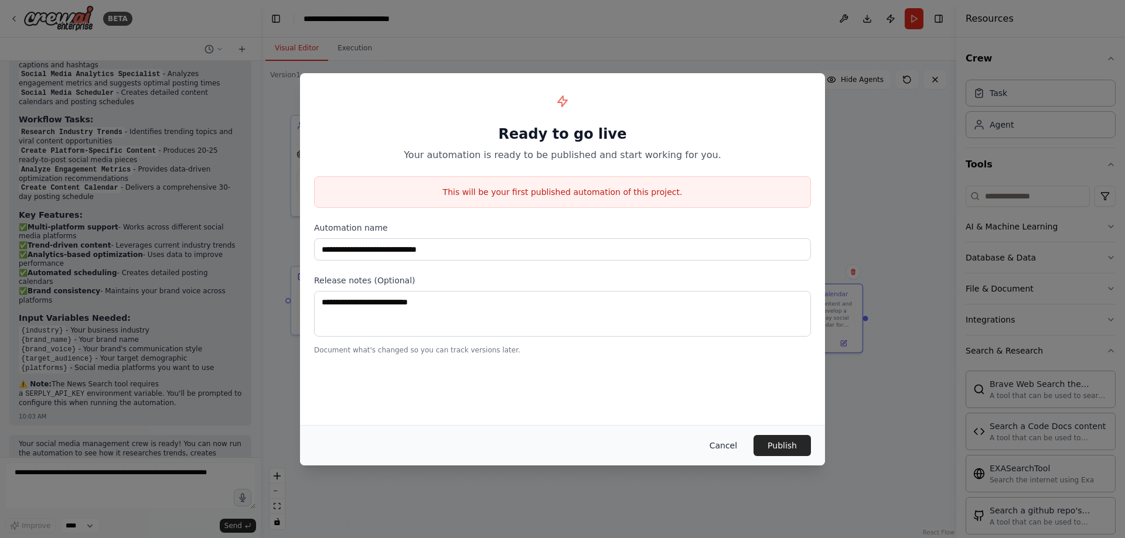
click at [725, 447] on button "Cancel" at bounding box center [723, 445] width 46 height 21
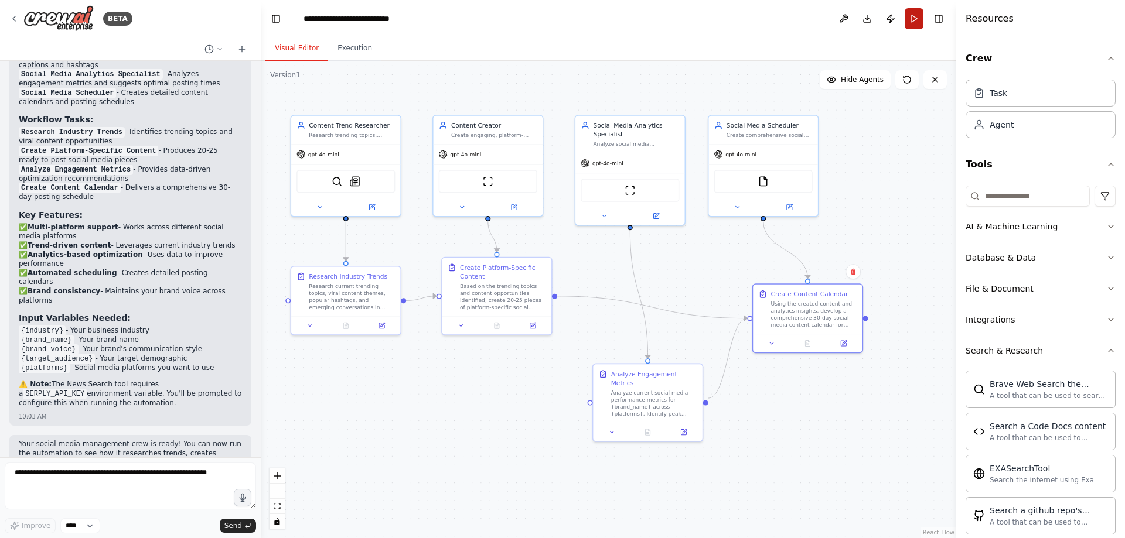
click at [915, 18] on button "Run" at bounding box center [914, 18] width 19 height 21
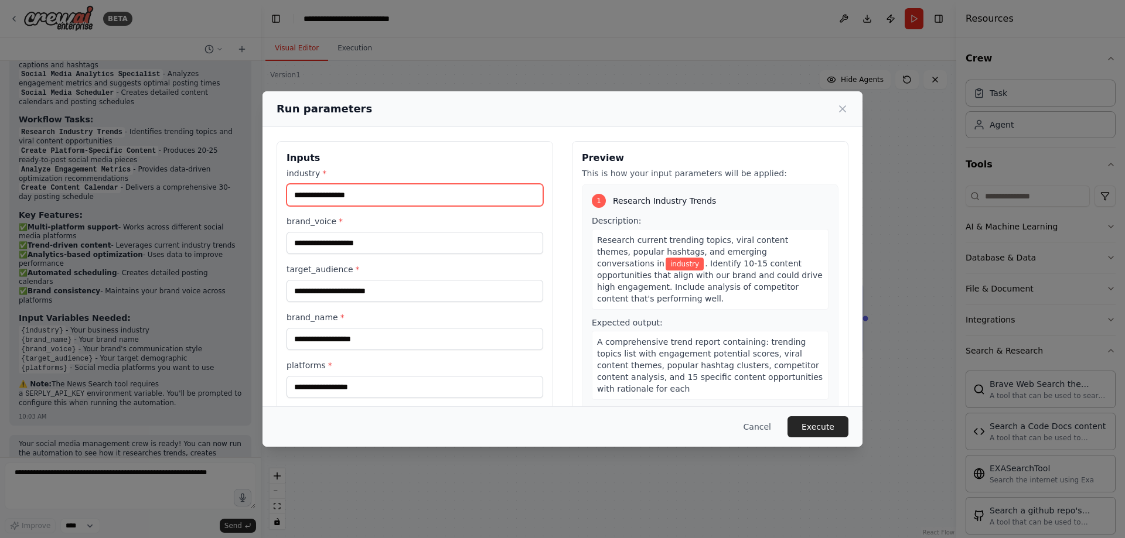
click at [377, 194] on input "industry *" at bounding box center [414, 195] width 257 height 22
type input "*"
type input "*********"
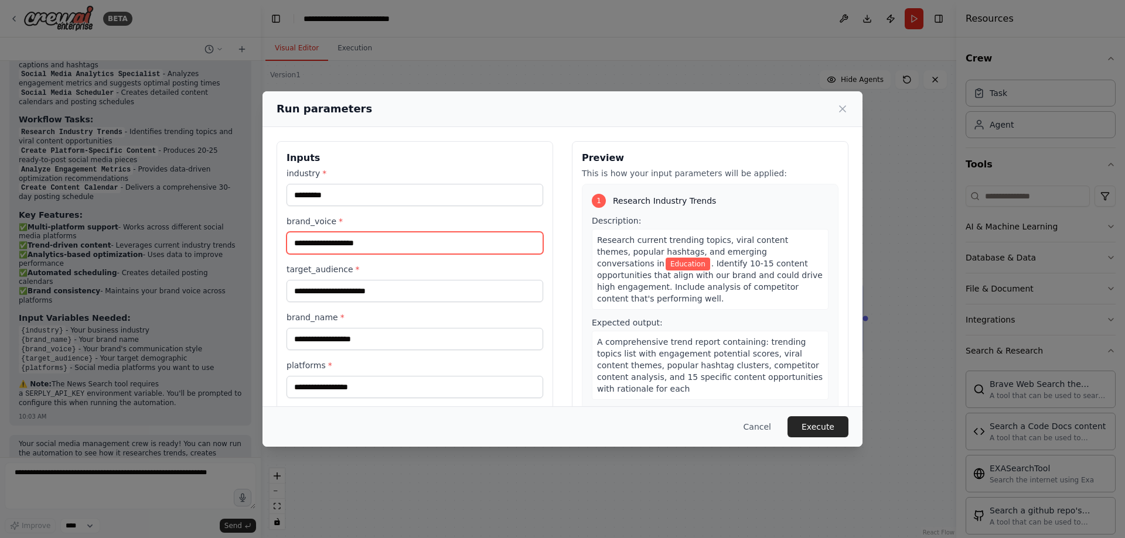
click at [363, 248] on input "brand_voice *" at bounding box center [414, 243] width 257 height 22
click at [360, 247] on input "brand_voice *" at bounding box center [414, 243] width 257 height 22
click at [341, 216] on label "brand_voice *" at bounding box center [414, 222] width 257 height 12
click at [341, 232] on input "brand_voice *" at bounding box center [414, 243] width 257 height 22
type input "*"
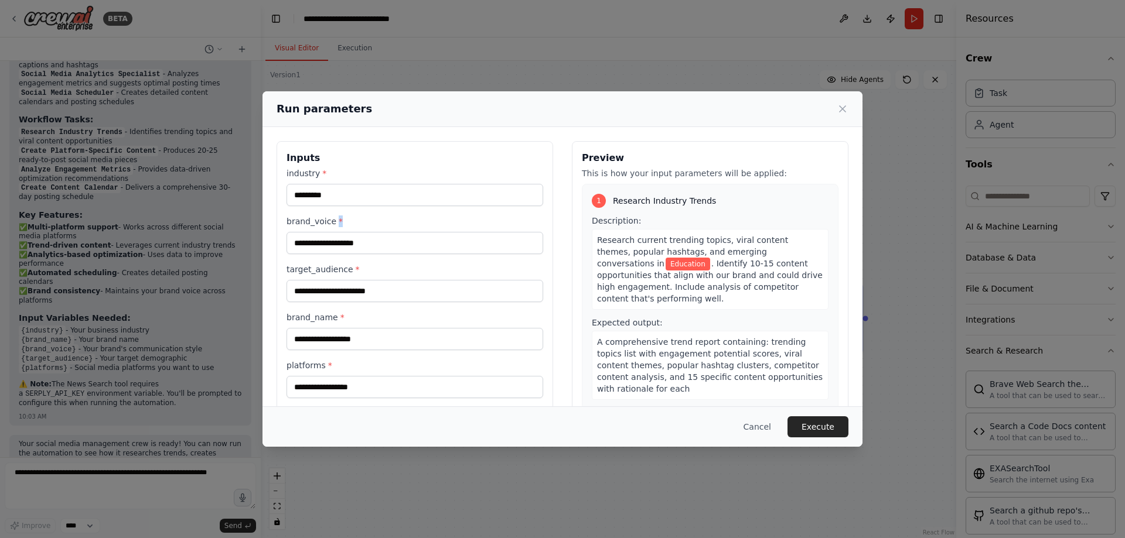
drag, startPoint x: 336, startPoint y: 219, endPoint x: 330, endPoint y: 220, distance: 6.7
click at [339, 219] on span "*" at bounding box center [341, 221] width 4 height 9
click at [301, 224] on label "brand_voice *" at bounding box center [414, 222] width 257 height 12
click at [301, 232] on input "brand_voice *" at bounding box center [414, 243] width 257 height 22
drag, startPoint x: 287, startPoint y: 223, endPoint x: 336, endPoint y: 221, distance: 49.2
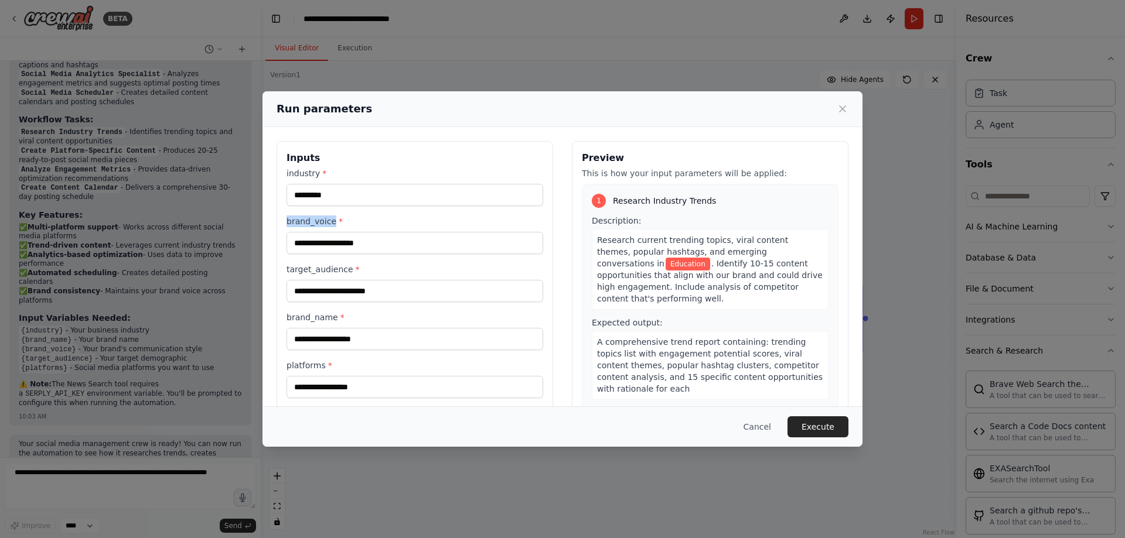
click at [336, 221] on label "brand_voice *" at bounding box center [414, 222] width 257 height 12
click at [372, 219] on label "brand_voice *" at bounding box center [414, 222] width 257 height 12
click at [372, 232] on input "brand_voice *" at bounding box center [414, 243] width 257 height 22
click at [394, 295] on input "target_audience *" at bounding box center [414, 291] width 257 height 22
click at [380, 339] on input "brand_name *" at bounding box center [414, 339] width 257 height 22
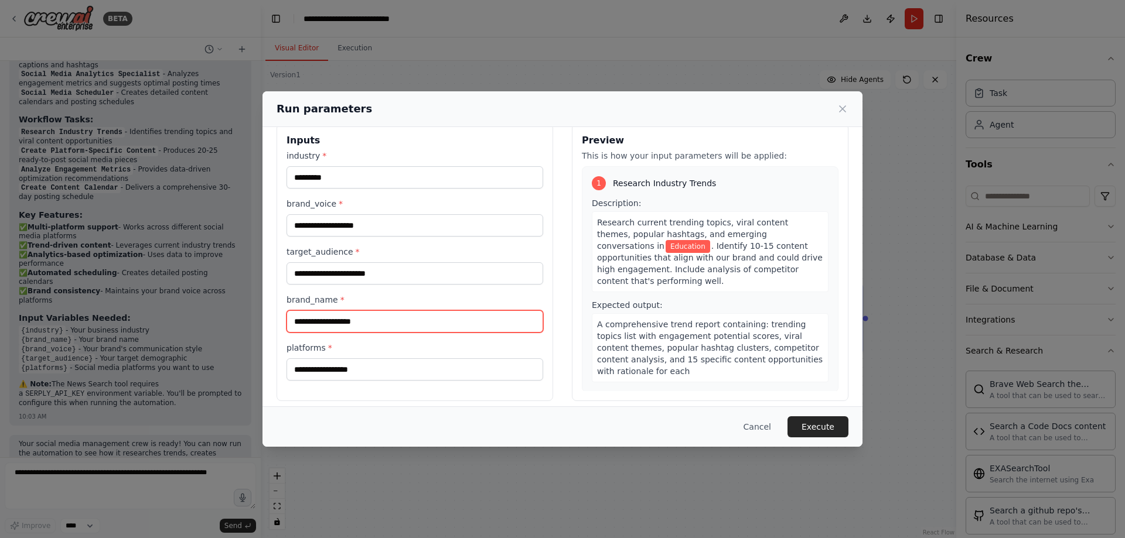
scroll to position [26, 0]
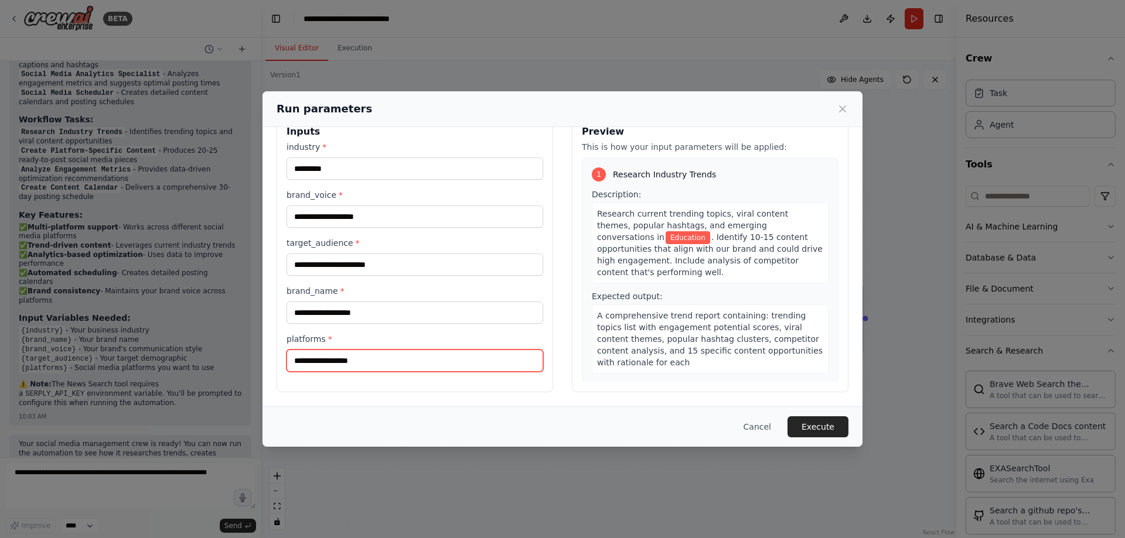
click at [377, 367] on input "platforms *" at bounding box center [414, 361] width 257 height 22
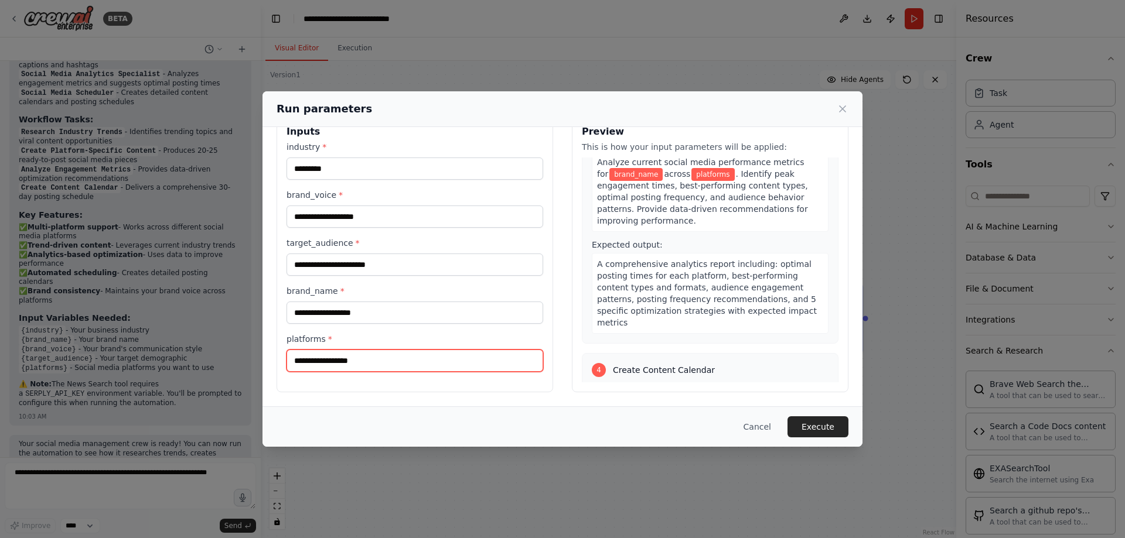
scroll to position [708, 0]
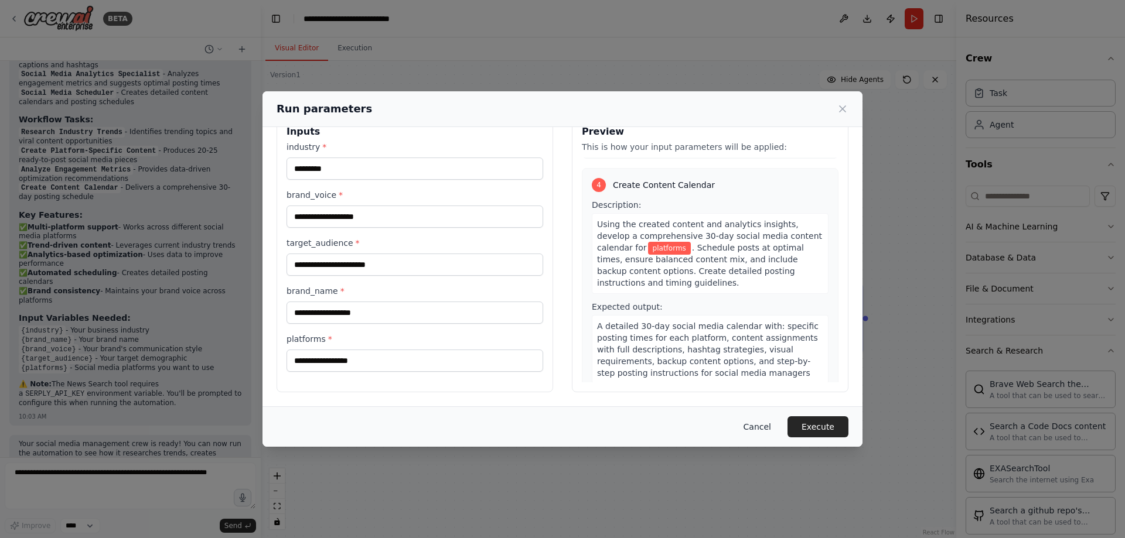
click at [772, 431] on button "Cancel" at bounding box center [757, 427] width 46 height 21
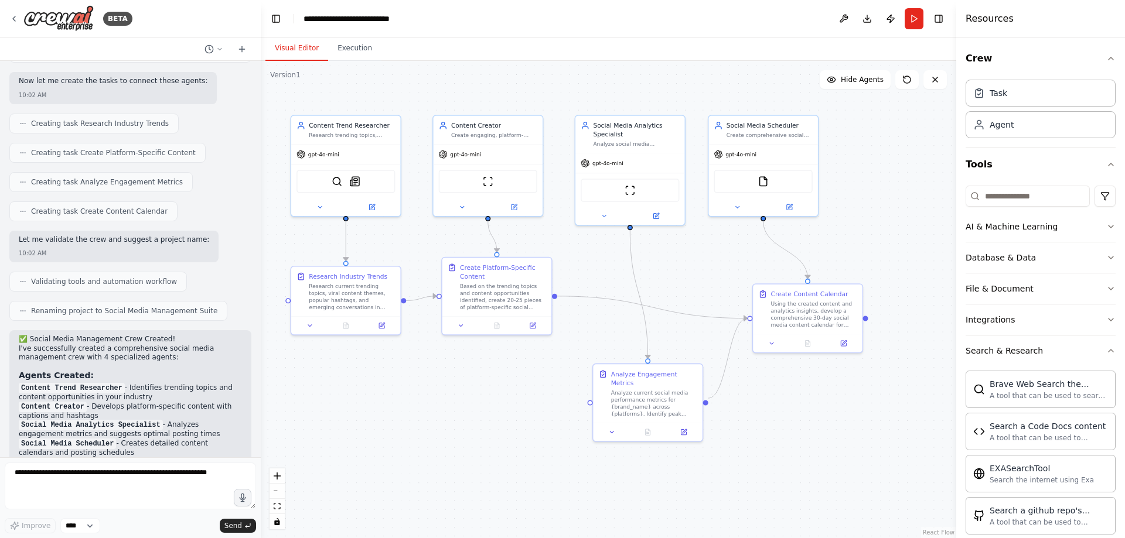
scroll to position [668, 0]
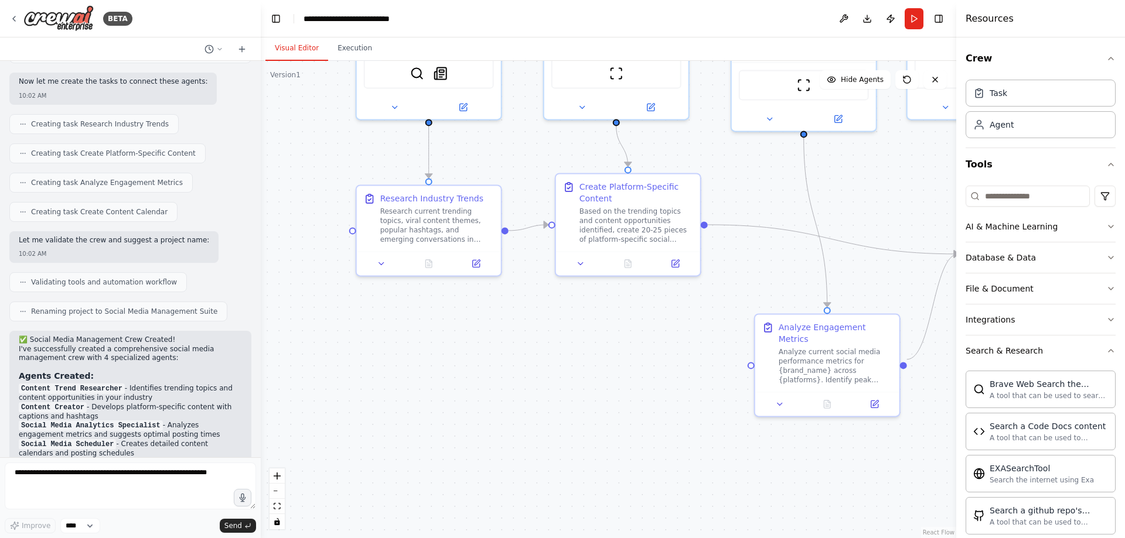
drag, startPoint x: 400, startPoint y: 222, endPoint x: 506, endPoint y: 167, distance: 120.0
click at [506, 168] on div ".deletable-edge-delete-btn { width: 20px; height: 20px; border: 0px solid #ffff…" at bounding box center [608, 299] width 695 height 477
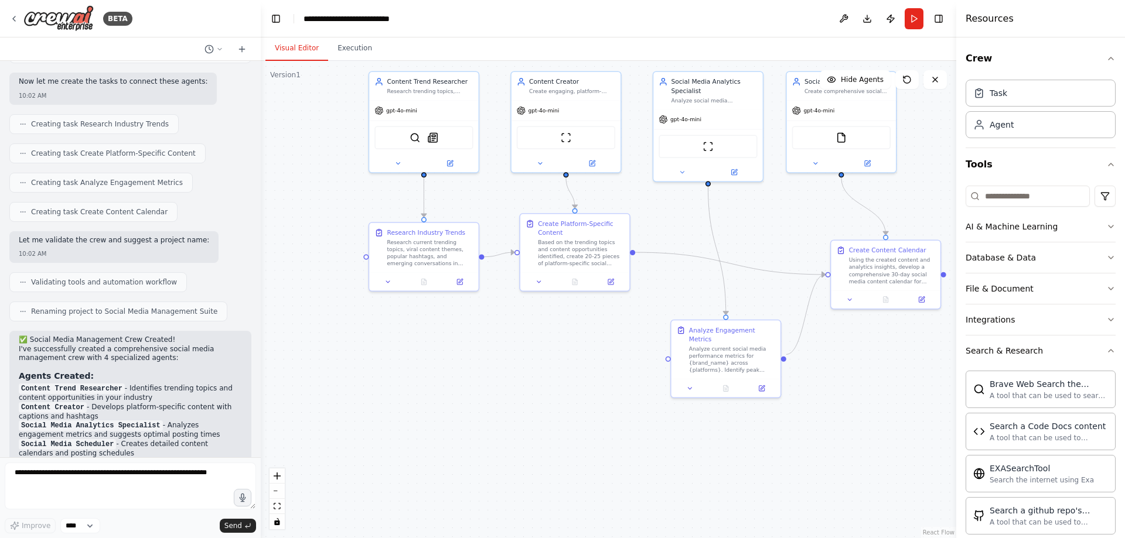
drag, startPoint x: 516, startPoint y: 373, endPoint x: 477, endPoint y: 306, distance: 76.7
click at [478, 308] on div ".deletable-edge-delete-btn { width: 20px; height: 20px; border: 0px solid #ffff…" at bounding box center [608, 299] width 695 height 477
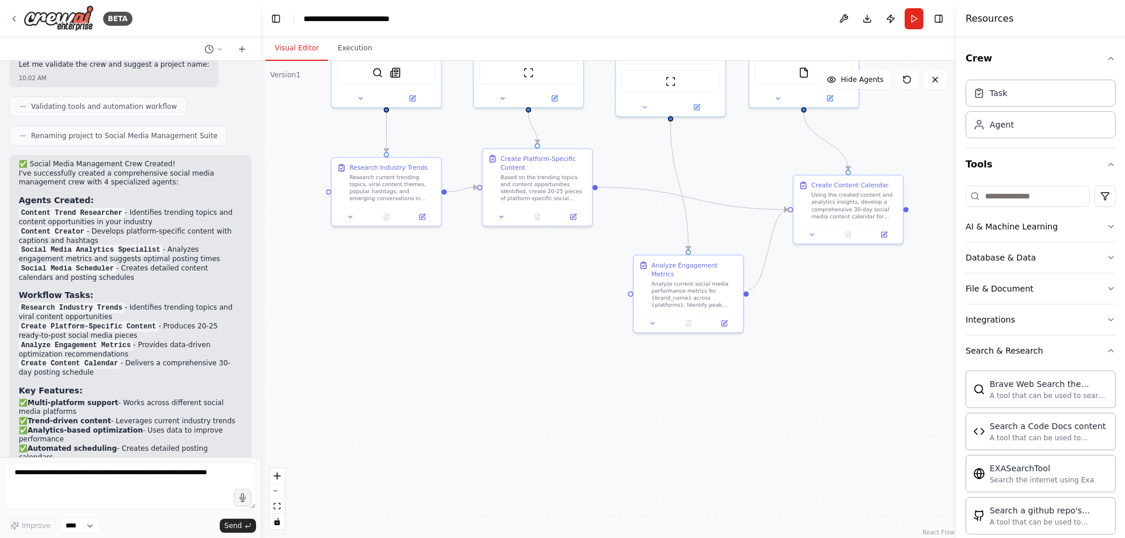
scroll to position [1019, 0]
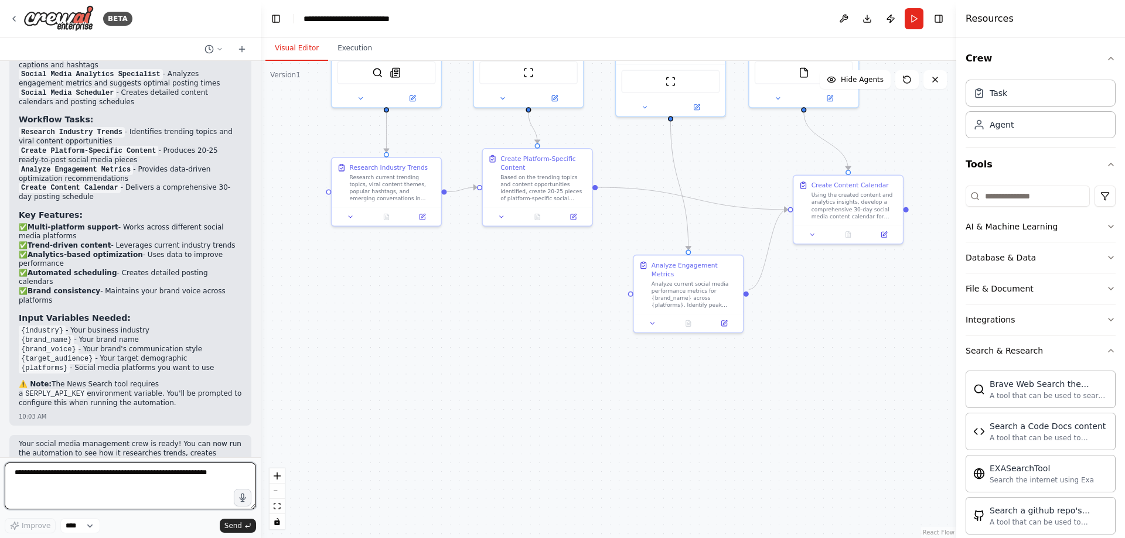
click at [117, 489] on textarea at bounding box center [130, 486] width 251 height 47
type textarea "*"
type textarea "*****"
drag, startPoint x: 63, startPoint y: 479, endPoint x: 9, endPoint y: 460, distance: 57.6
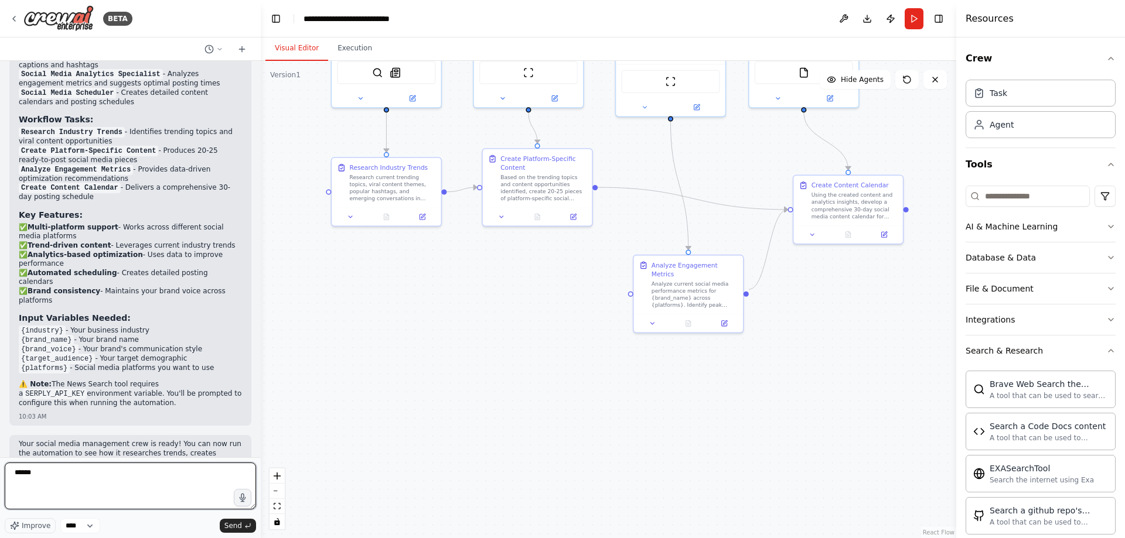
click at [0, 465] on div "BETA Create a crew that schedules and publishes social media content across mul…" at bounding box center [130, 269] width 261 height 538
click at [401, 13] on div "**********" at bounding box center [363, 19] width 120 height 12
click at [428, 20] on header "**********" at bounding box center [608, 18] width 695 height 37
click at [499, 30] on header "**********" at bounding box center [608, 18] width 695 height 37
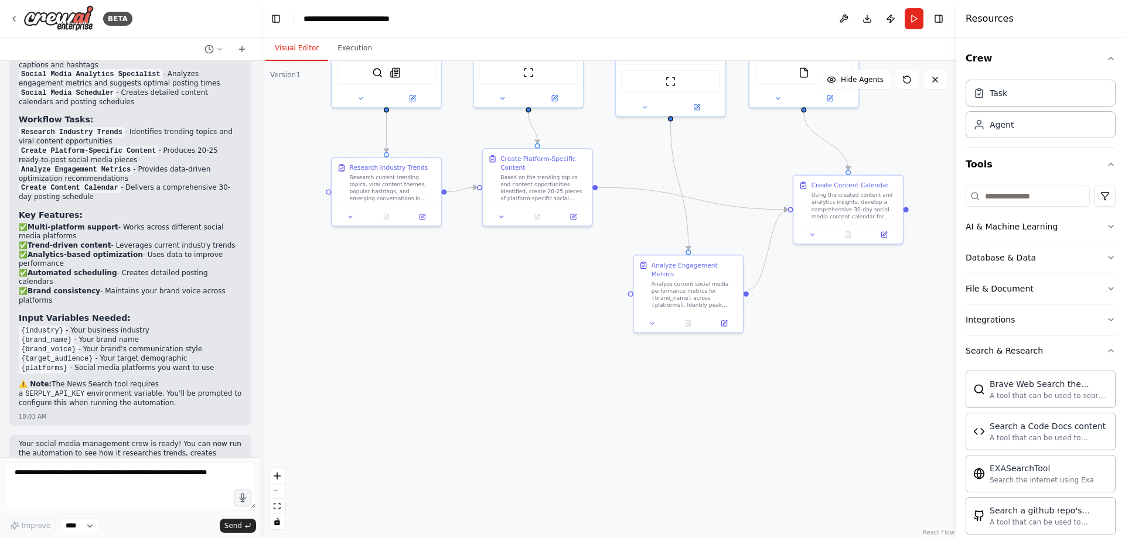
click at [435, 15] on header "**********" at bounding box center [608, 18] width 695 height 37
click at [433, 21] on icon "breadcrumb" at bounding box center [432, 18] width 9 height 9
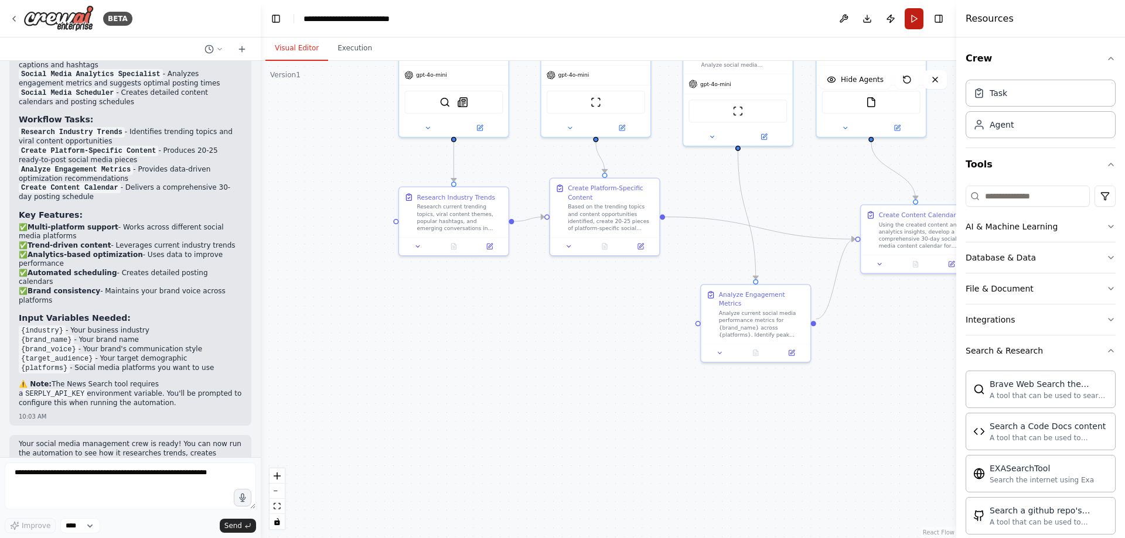
click at [917, 16] on button "Run" at bounding box center [914, 18] width 19 height 21
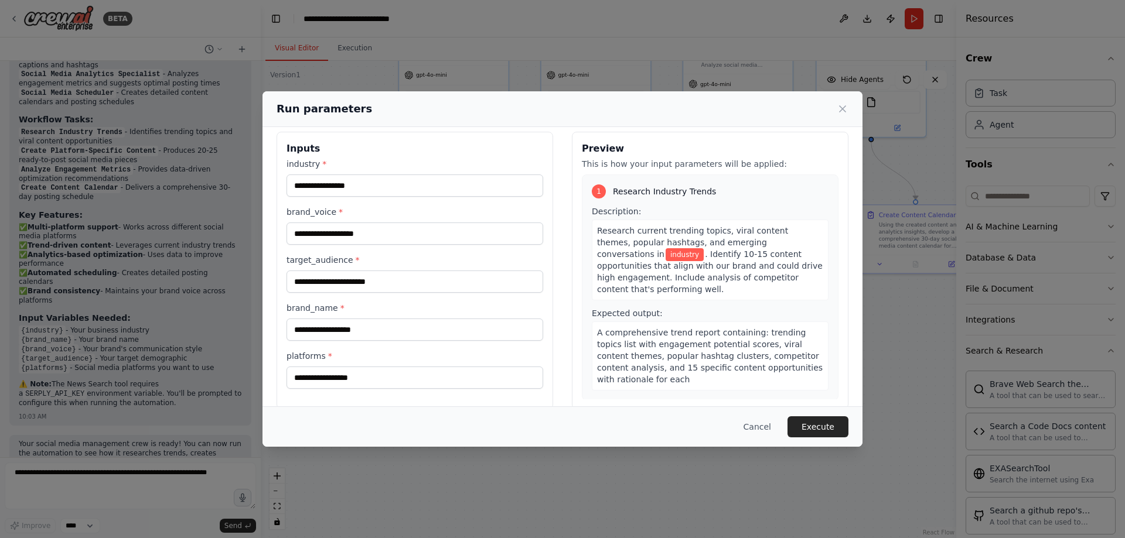
scroll to position [0, 0]
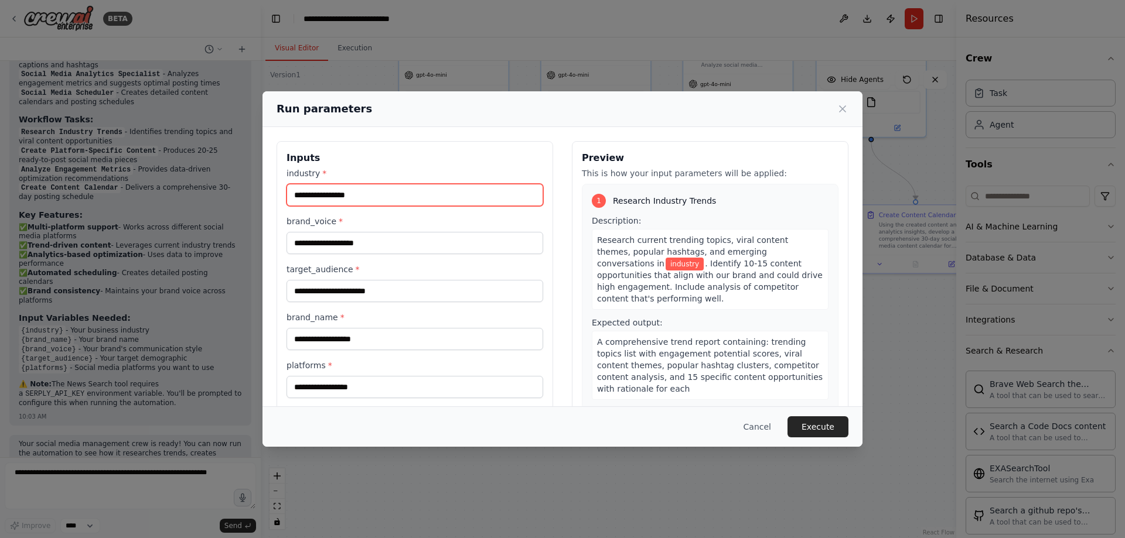
click at [326, 195] on input "industry *" at bounding box center [414, 195] width 257 height 22
paste input "**********"
type input "**********"
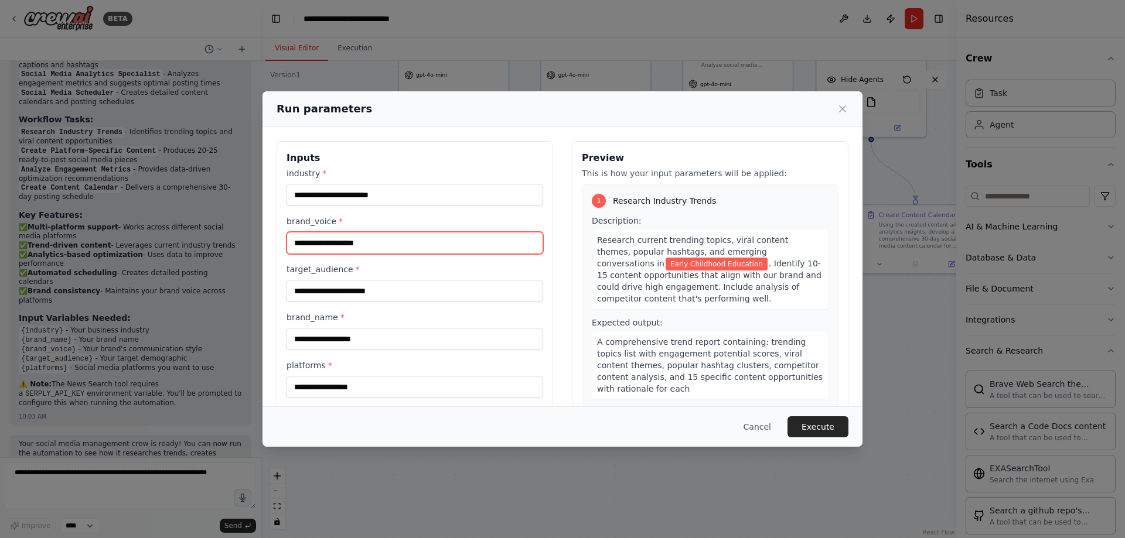
click at [343, 245] on input "brand_voice *" at bounding box center [414, 243] width 257 height 22
paste input "**********"
type input "**********"
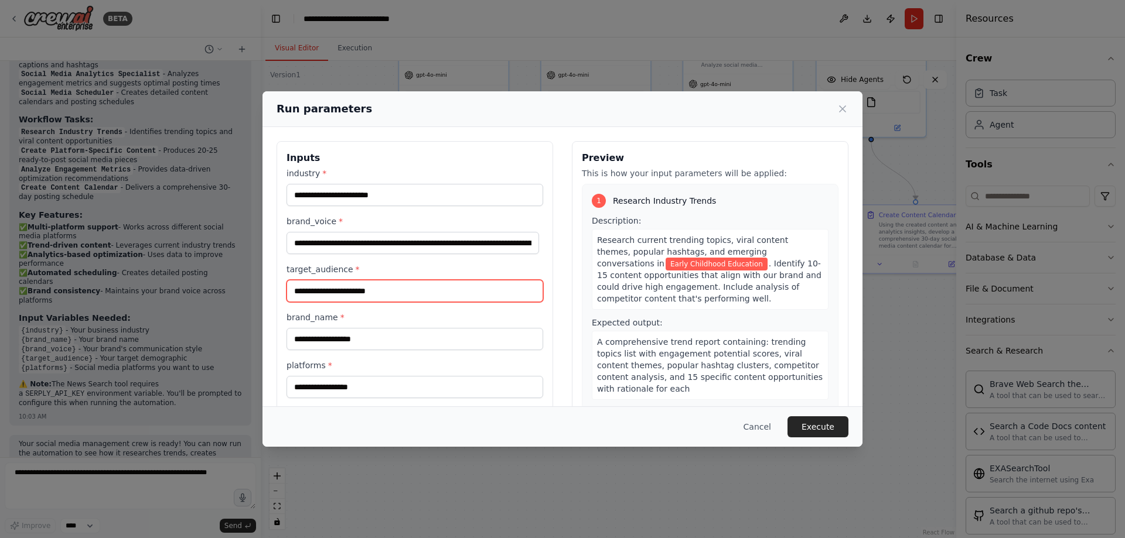
click at [366, 295] on input "target_audience *" at bounding box center [414, 291] width 257 height 22
paste input "**********"
type input "**********"
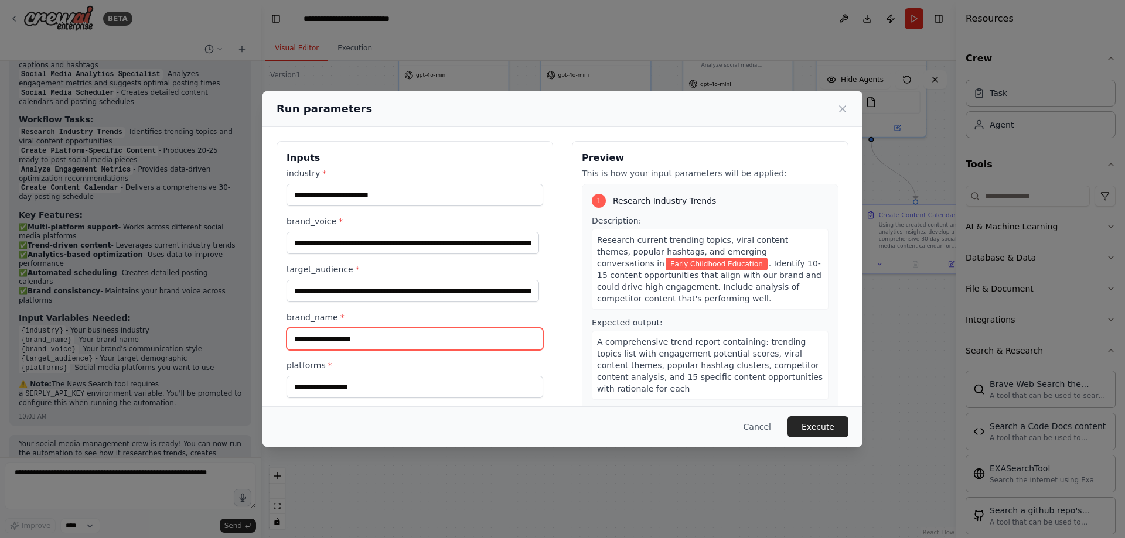
click at [334, 340] on input "brand_name *" at bounding box center [414, 339] width 257 height 22
paste input "**********"
type input "**********"
click at [341, 387] on input "platforms *" at bounding box center [414, 387] width 257 height 22
paste input "**********"
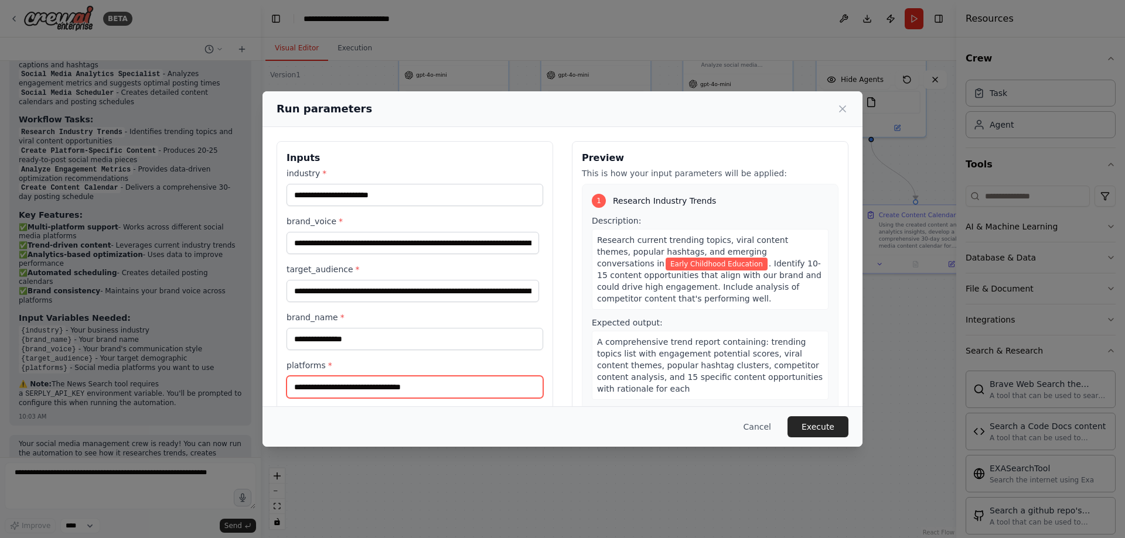
type input "**********"
click at [465, 428] on div "Cancel Execute" at bounding box center [563, 427] width 572 height 21
click at [823, 426] on button "Execute" at bounding box center [817, 427] width 61 height 21
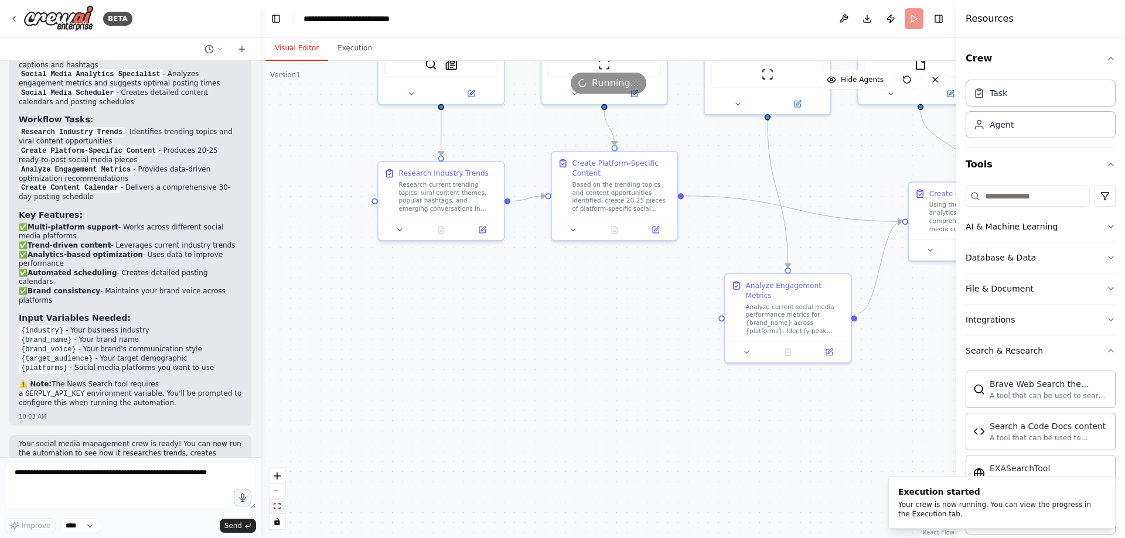
click at [279, 508] on icon "fit view" at bounding box center [277, 506] width 7 height 6
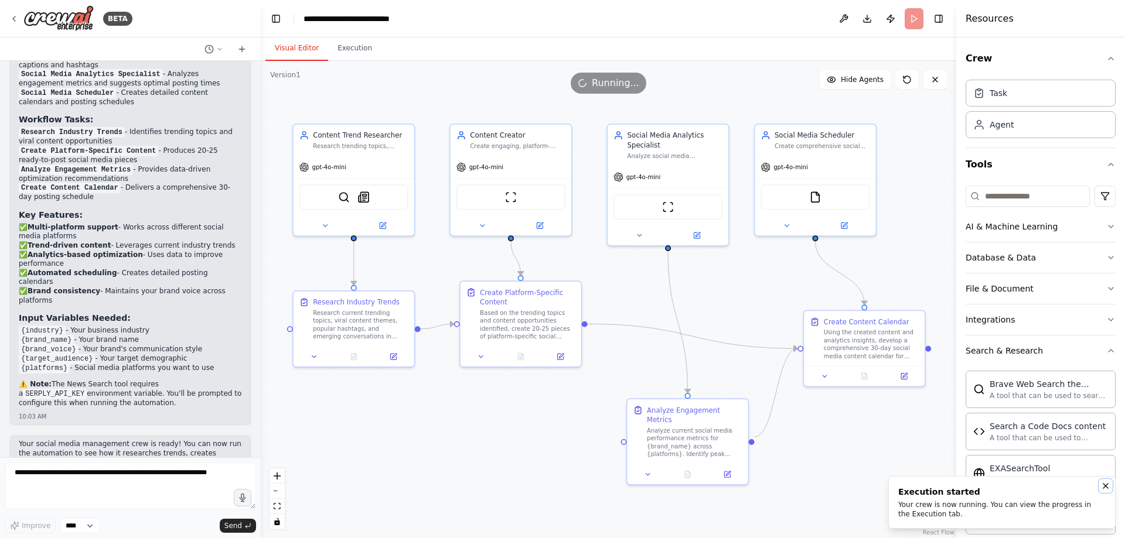
click at [1109, 484] on icon "Notifications (F8)" at bounding box center [1105, 486] width 9 height 9
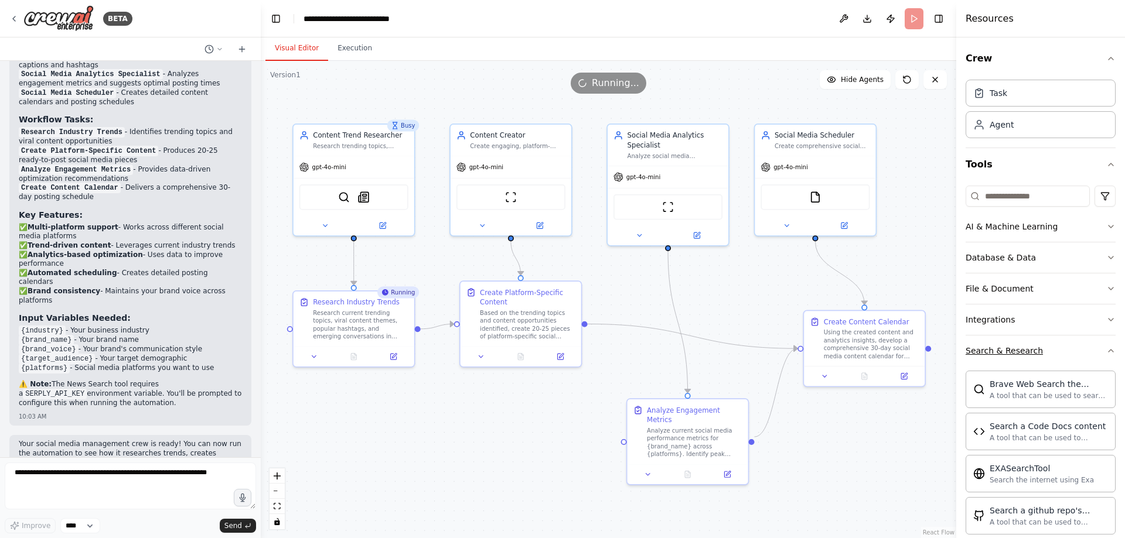
click at [1106, 350] on icon "button" at bounding box center [1110, 350] width 9 height 9
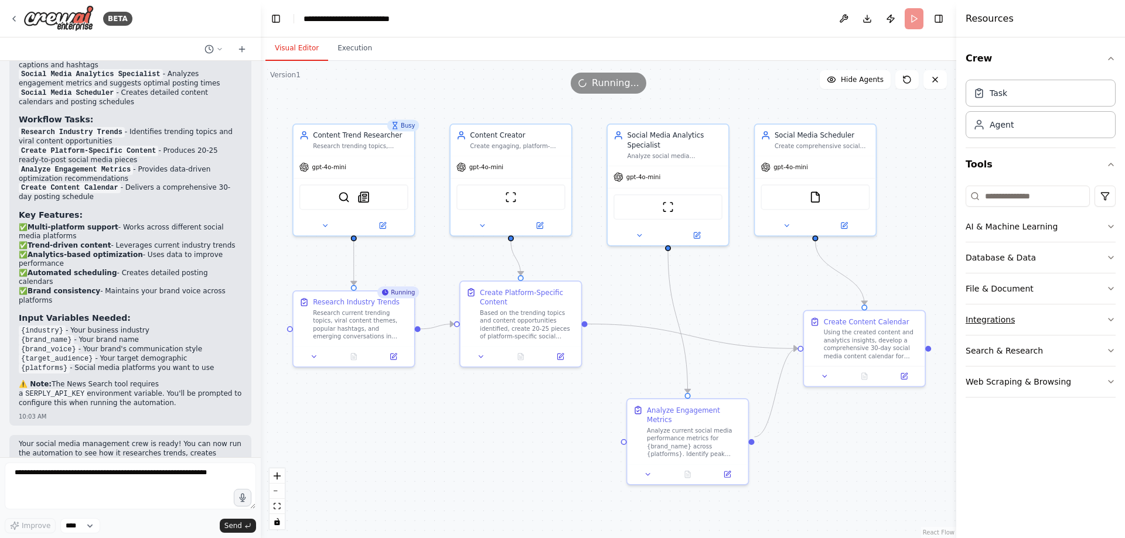
click at [1110, 314] on button "Integrations" at bounding box center [1040, 320] width 150 height 30
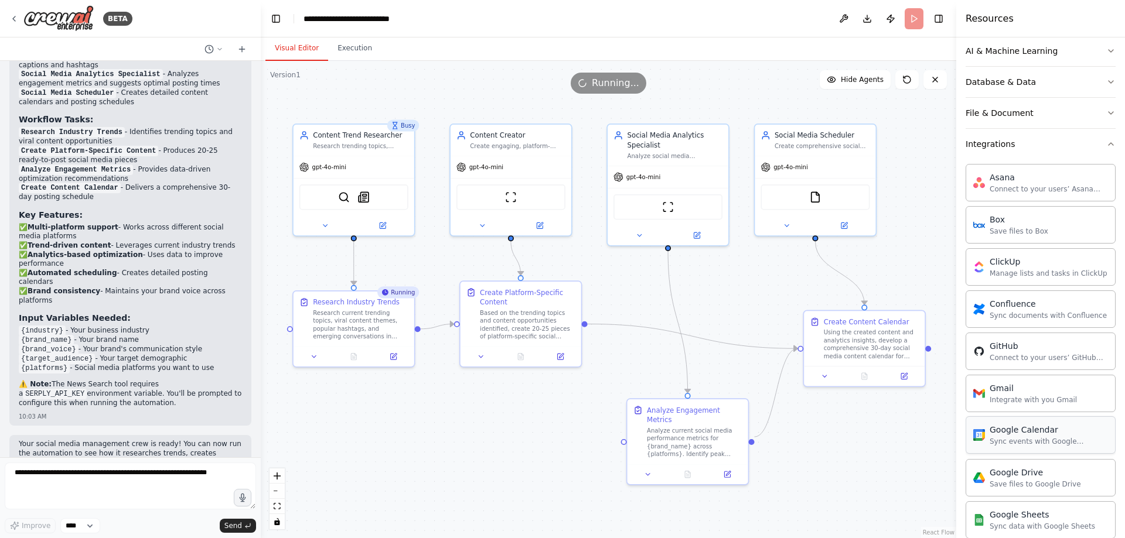
scroll to position [410, 0]
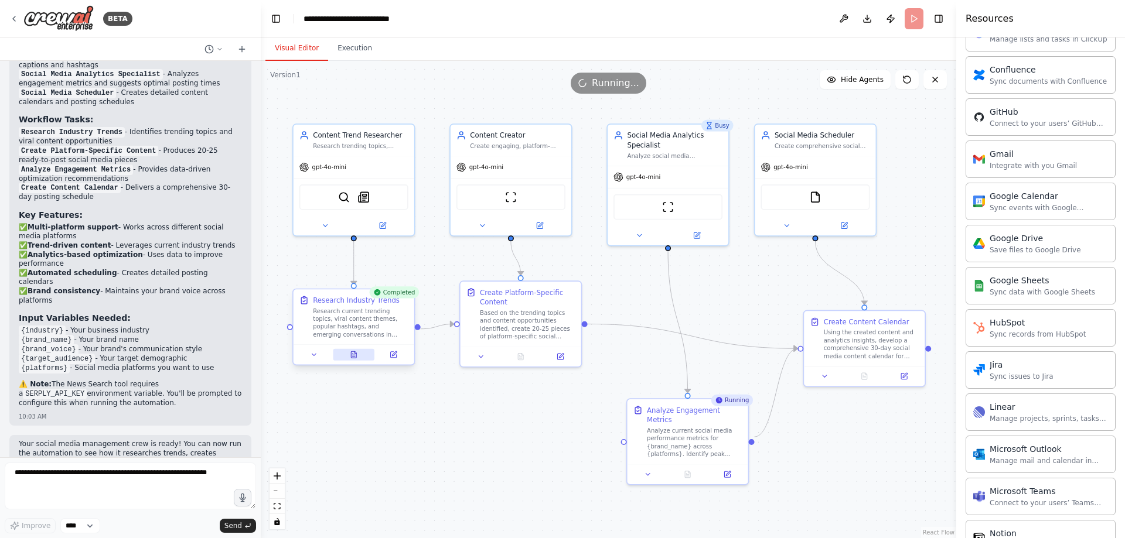
click at [355, 355] on icon at bounding box center [354, 355] width 2 height 0
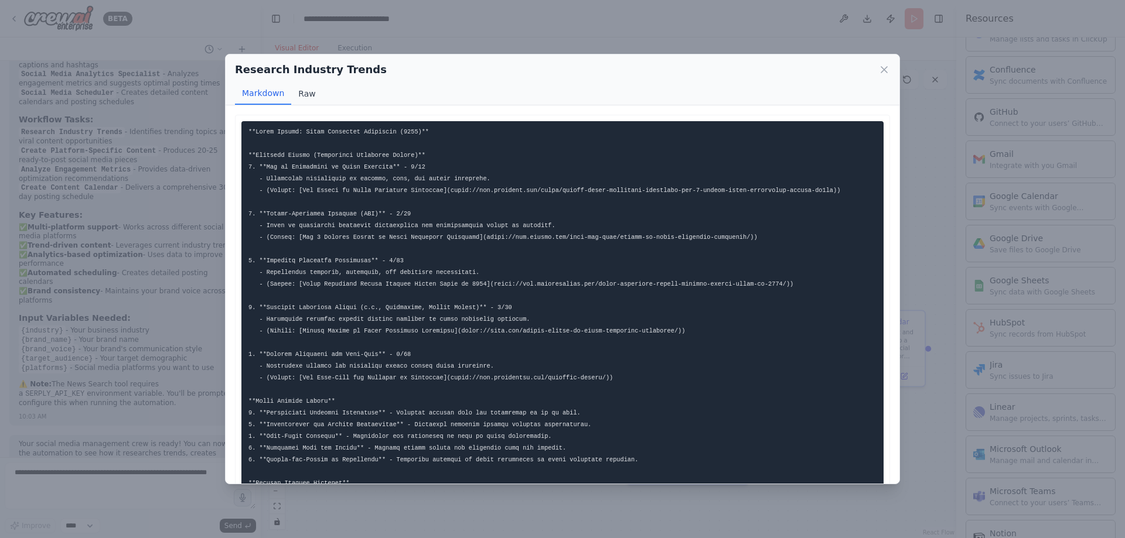
click at [305, 95] on button "Raw" at bounding box center [306, 94] width 31 height 22
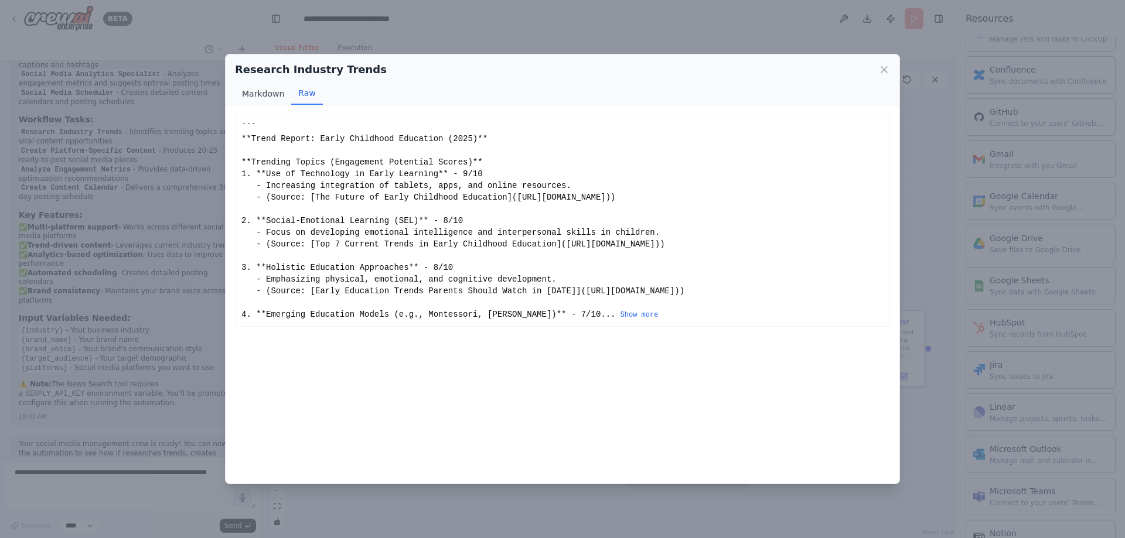
click at [257, 94] on button "Markdown" at bounding box center [263, 94] width 56 height 22
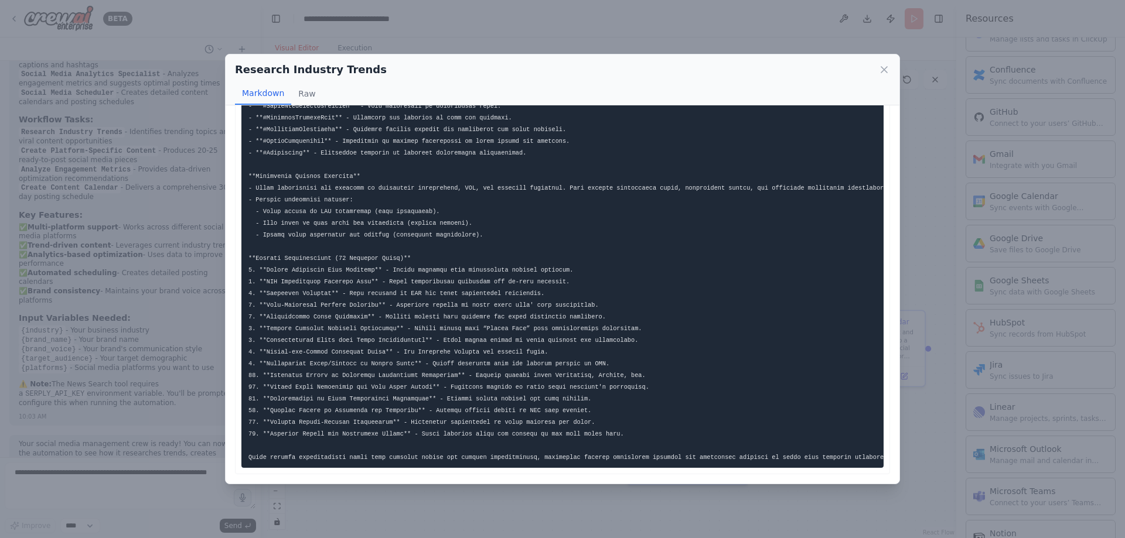
scroll to position [394, 0]
click at [773, 29] on div "Research Industry Trends Markdown Raw ... Show more Not valid JSON" at bounding box center [562, 269] width 1125 height 538
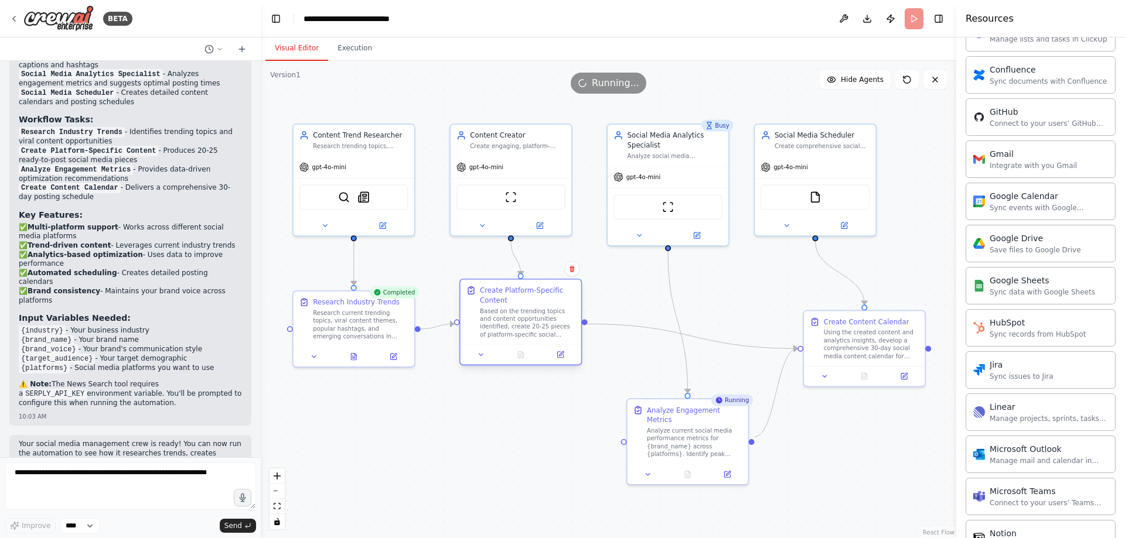
click at [525, 333] on div "Based on the trending topics and content opportunities identified, create 20-25…" at bounding box center [527, 323] width 95 height 32
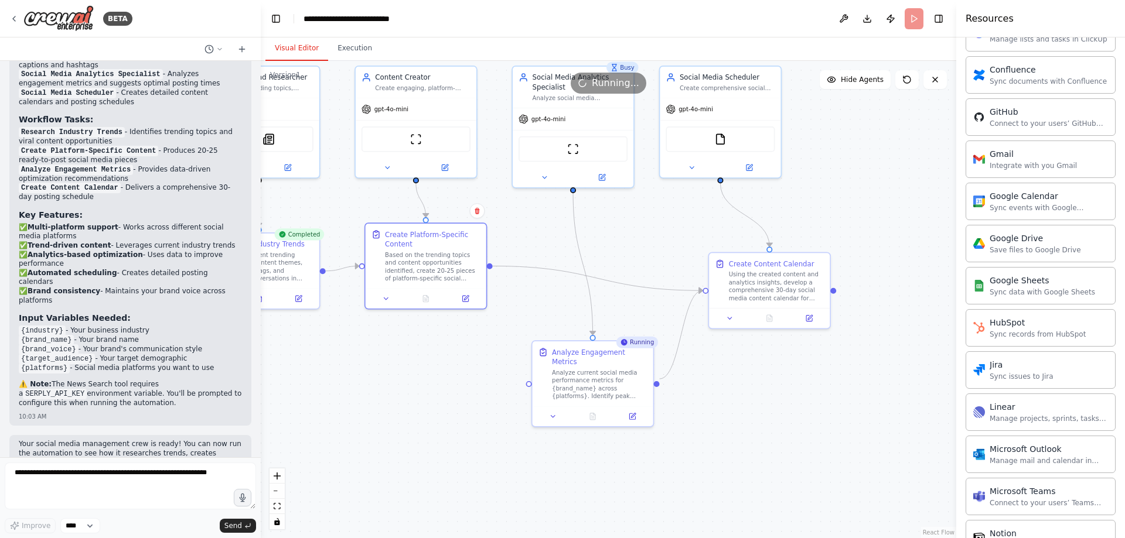
drag, startPoint x: 559, startPoint y: 448, endPoint x: 448, endPoint y: 397, distance: 123.2
click at [448, 397] on div ".deletable-edge-delete-btn { width: 20px; height: 20px; border: 0px solid #ffff…" at bounding box center [608, 299] width 695 height 477
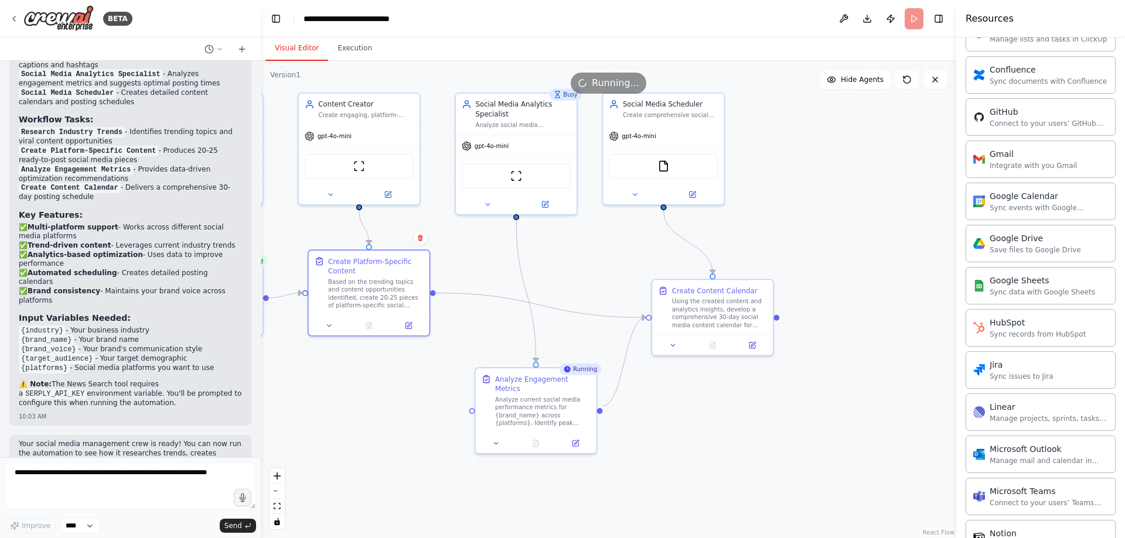
drag, startPoint x: 749, startPoint y: 394, endPoint x: 709, endPoint y: 414, distance: 44.8
click at [709, 414] on div ".deletable-edge-delete-btn { width: 20px; height: 20px; border: 0px solid #ffff…" at bounding box center [608, 299] width 695 height 477
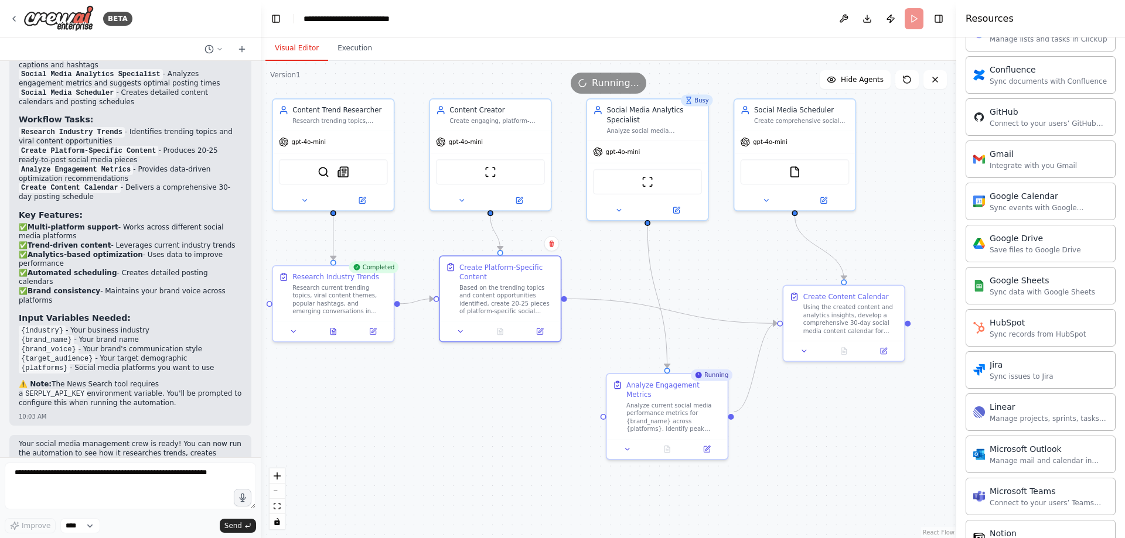
drag, startPoint x: 698, startPoint y: 429, endPoint x: 827, endPoint y: 434, distance: 128.4
click at [827, 434] on div ".deletable-edge-delete-btn { width: 20px; height: 20px; border: 0px solid #ffff…" at bounding box center [608, 299] width 695 height 477
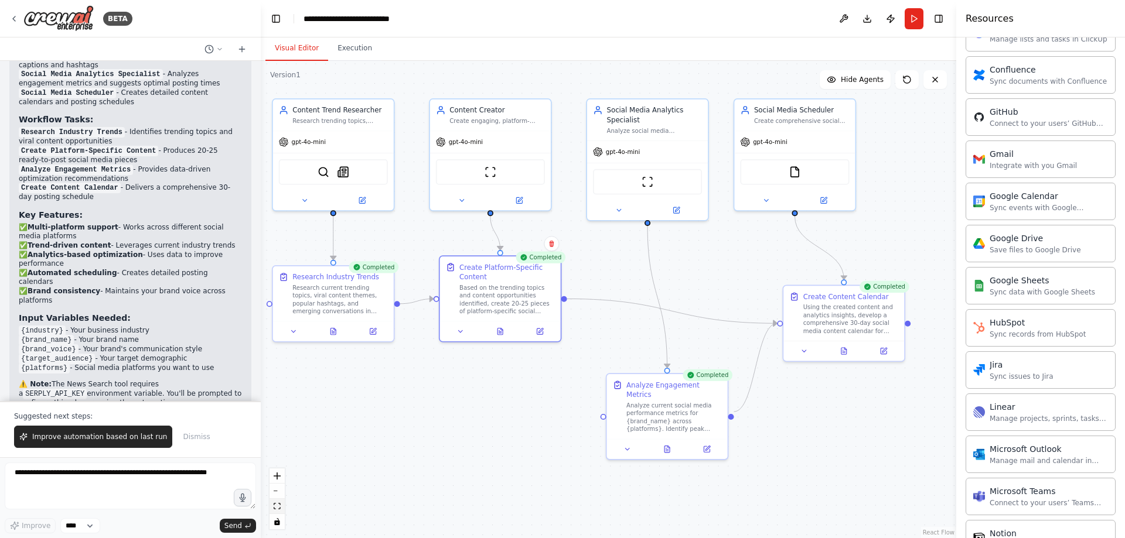
click at [276, 507] on icon "fit view" at bounding box center [277, 506] width 7 height 6
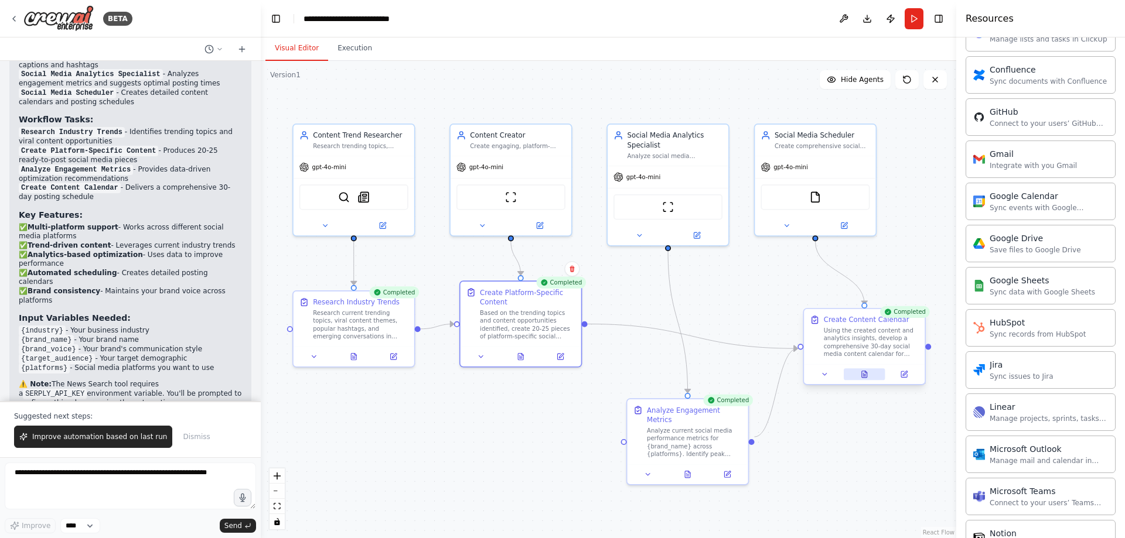
click at [864, 377] on icon at bounding box center [864, 374] width 5 height 6
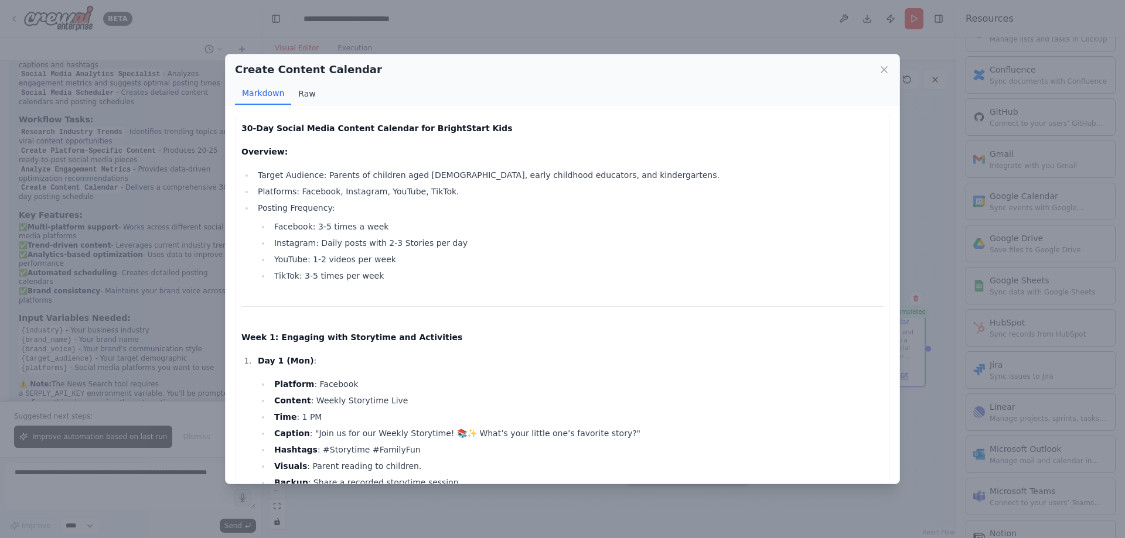
drag, startPoint x: 303, startPoint y: 94, endPoint x: 294, endPoint y: 94, distance: 9.4
click at [303, 94] on button "Raw" at bounding box center [306, 94] width 31 height 22
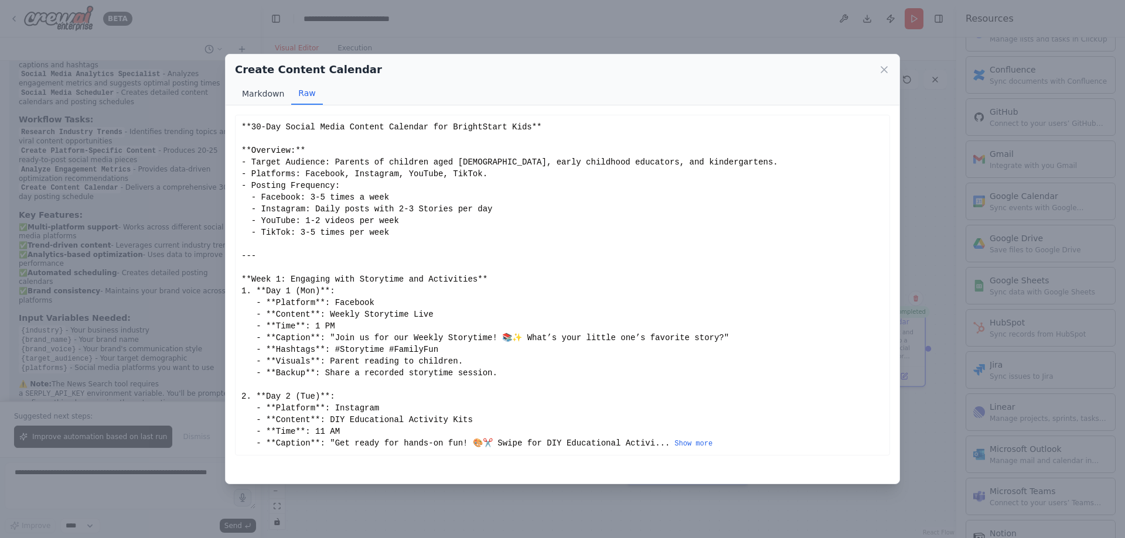
click at [254, 95] on button "Markdown" at bounding box center [263, 94] width 56 height 22
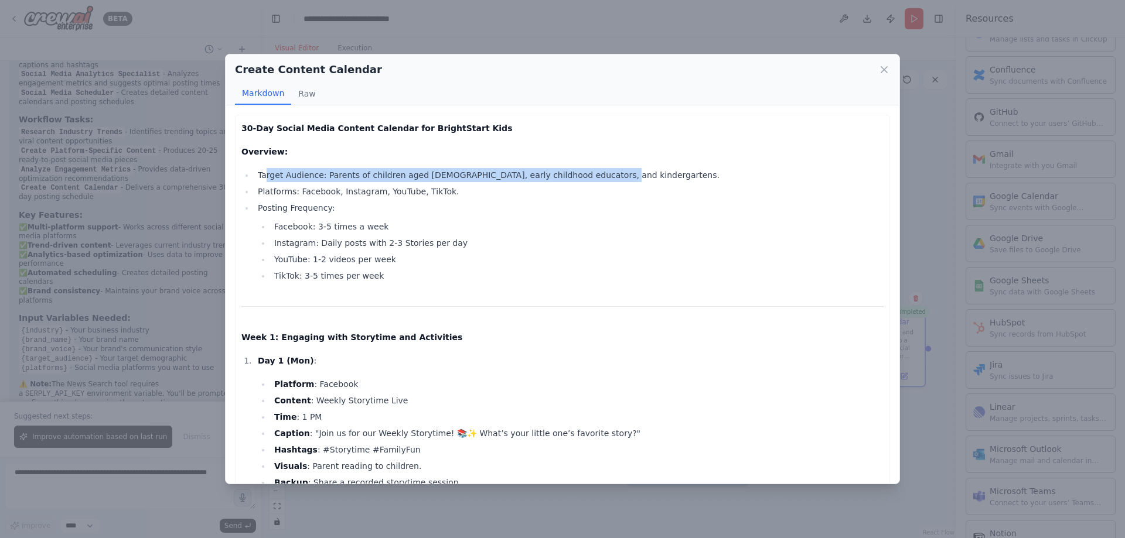
drag, startPoint x: 267, startPoint y: 179, endPoint x: 603, endPoint y: 173, distance: 336.3
click at [592, 173] on li "Target Audience: Parents of children aged 3-6, early childhood educators, and k…" at bounding box center [568, 175] width 629 height 14
click at [633, 172] on li "Target Audience: Parents of children aged 3-6, early childhood educators, and k…" at bounding box center [568, 175] width 629 height 14
click at [462, 275] on li "TikTok: 3-5 times per week" at bounding box center [577, 276] width 613 height 14
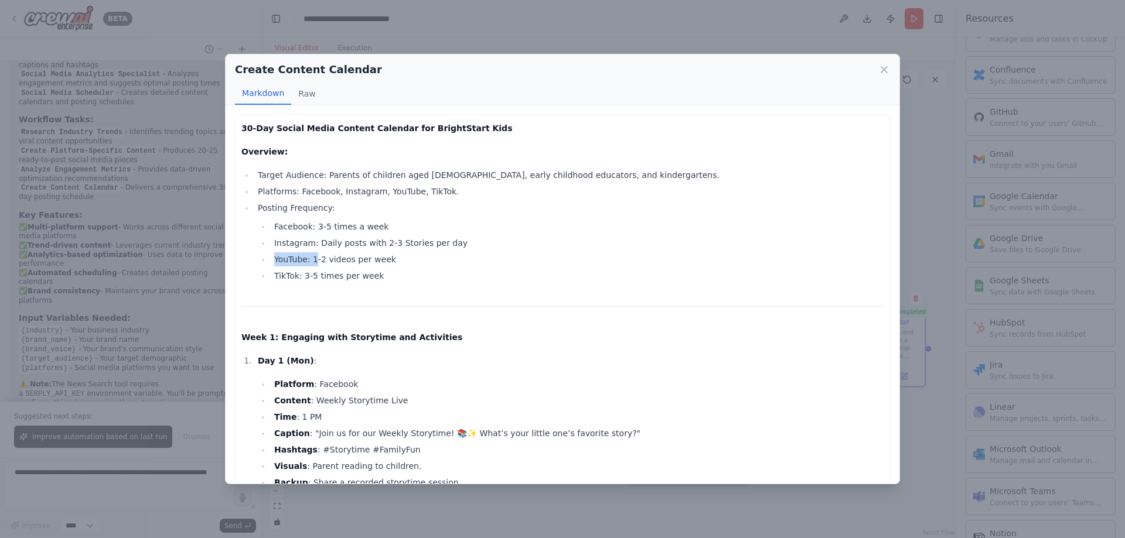
drag, startPoint x: 312, startPoint y: 250, endPoint x: 476, endPoint y: 239, distance: 163.8
click at [476, 239] on ul "Facebook: 3-5 times a week Instagram: Daily posts with 2-3 Stories per day YouT…" at bounding box center [571, 251] width 626 height 63
click at [497, 241] on li "Instagram: Daily posts with 2-3 Stories per day" at bounding box center [577, 243] width 613 height 14
drag, startPoint x: 274, startPoint y: 262, endPoint x: 433, endPoint y: 258, distance: 158.8
click at [431, 258] on li "YouTube: 1-2 videos per week" at bounding box center [577, 259] width 613 height 14
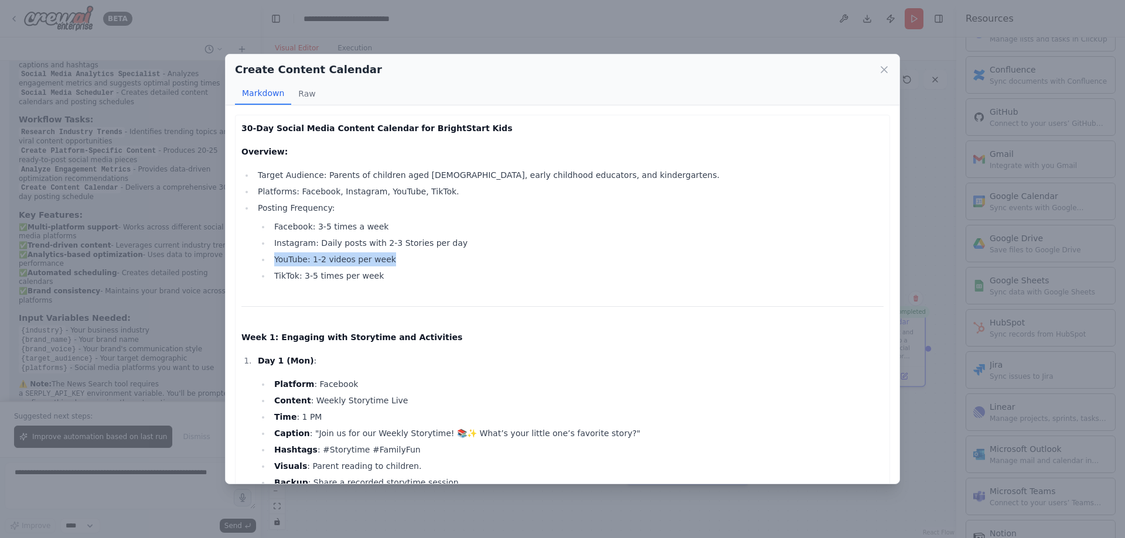
click at [441, 257] on li "YouTube: 1-2 videos per week" at bounding box center [577, 259] width 613 height 14
drag, startPoint x: 385, startPoint y: 275, endPoint x: 292, endPoint y: 277, distance: 93.7
click at [292, 277] on li "TikTok: 3-5 times per week" at bounding box center [577, 276] width 613 height 14
click at [473, 275] on li "TikTok: 3-5 times per week" at bounding box center [577, 276] width 613 height 14
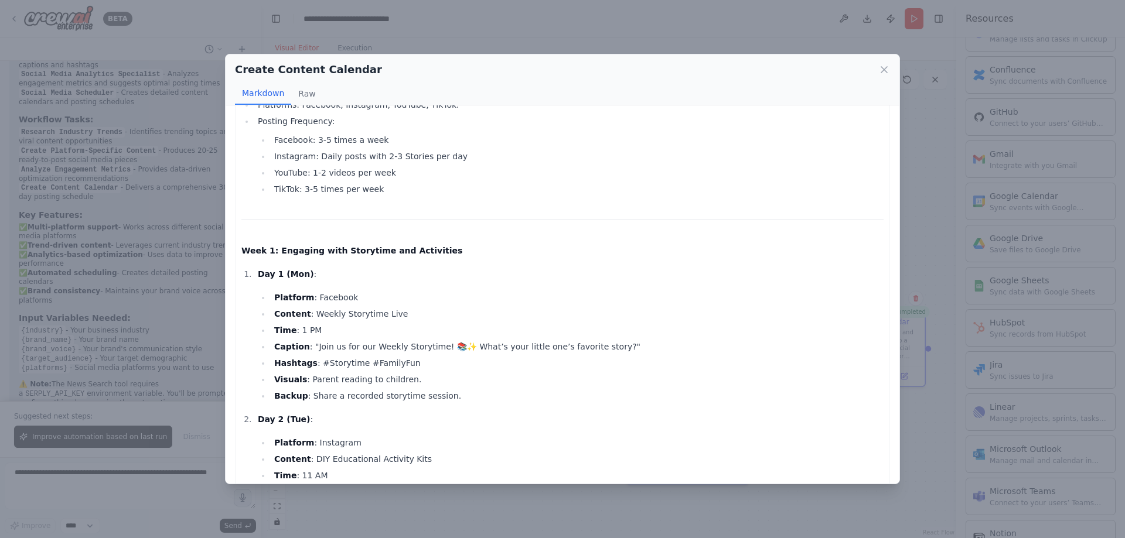
scroll to position [117, 0]
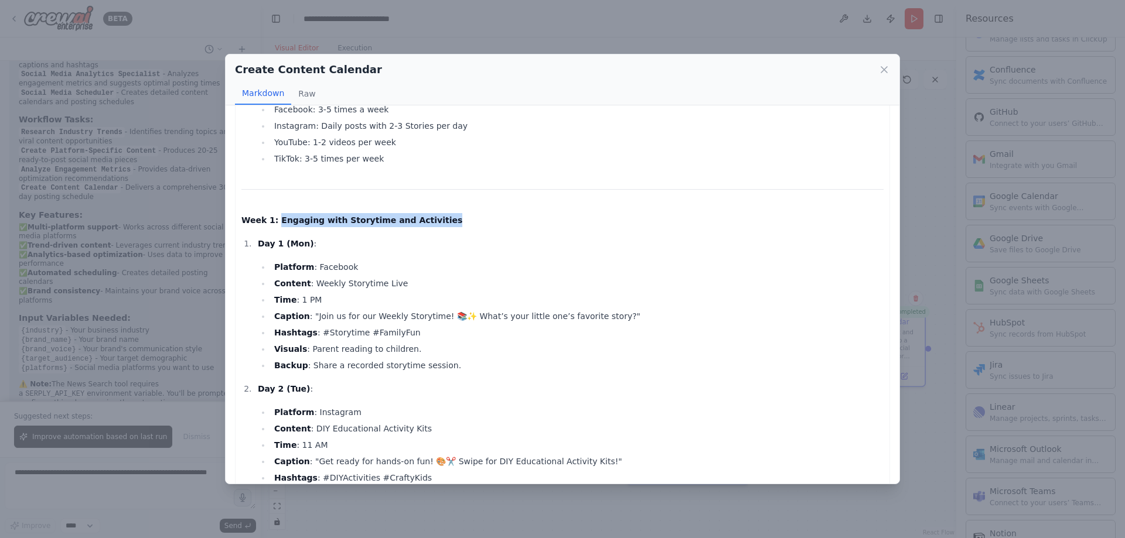
drag, startPoint x: 272, startPoint y: 217, endPoint x: 459, endPoint y: 214, distance: 186.3
click at [447, 214] on p "Week 1: Engaging with Storytime and Activities" at bounding box center [562, 220] width 642 height 14
click at [460, 214] on p "Week 1: Engaging with Storytime and Activities" at bounding box center [562, 220] width 642 height 14
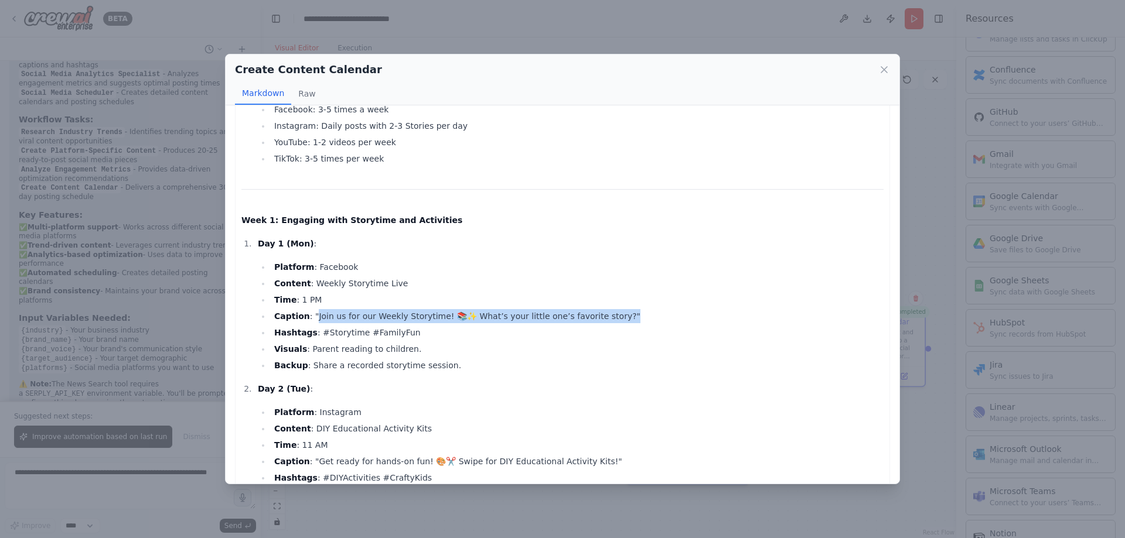
drag, startPoint x: 311, startPoint y: 316, endPoint x: 622, endPoint y: 318, distance: 310.5
click at [607, 317] on li "Caption : "Join us for our Weekly Storytime! 📚✨ What’s your little one’s favori…" at bounding box center [577, 316] width 613 height 14
click at [664, 323] on li "Caption : "Join us for our Weekly Storytime! 📚✨ What’s your little one’s favori…" at bounding box center [577, 316] width 613 height 14
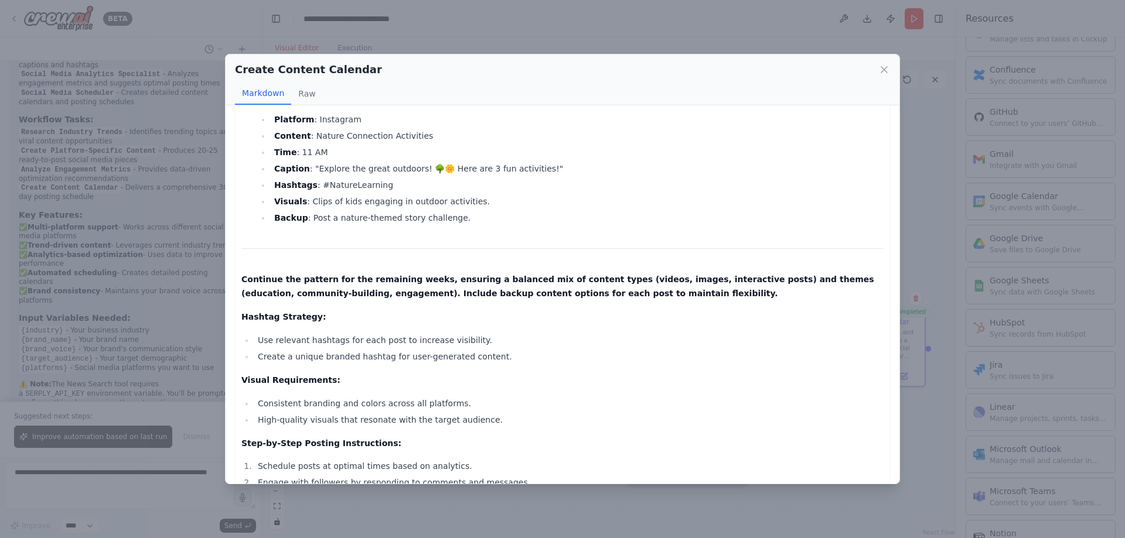
scroll to position [1686, 0]
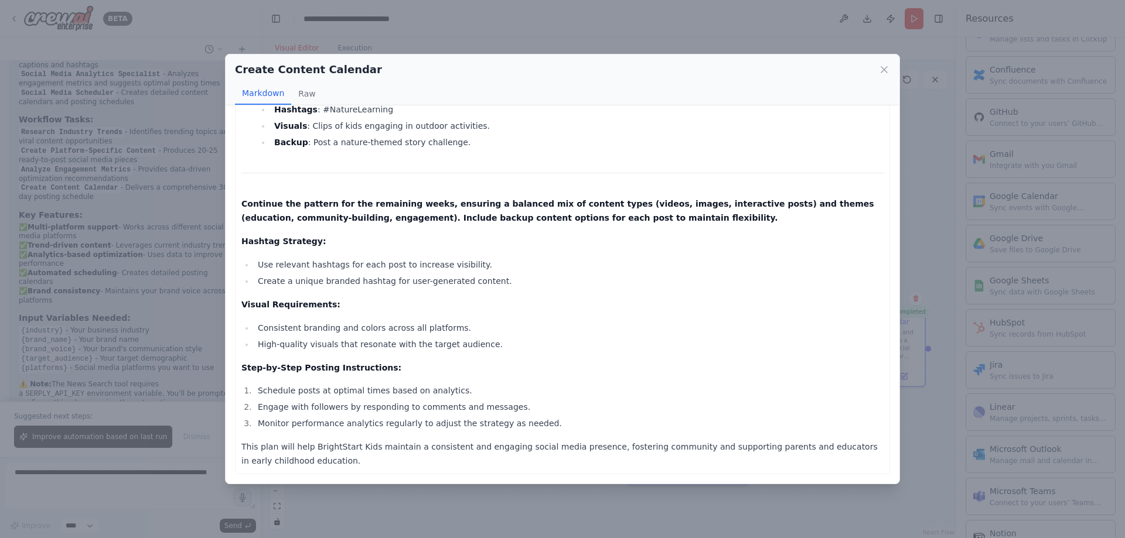
click at [600, 21] on div "Create Content Calendar Markdown Raw 30-Day Social Media Content Calendar for B…" at bounding box center [562, 269] width 1125 height 538
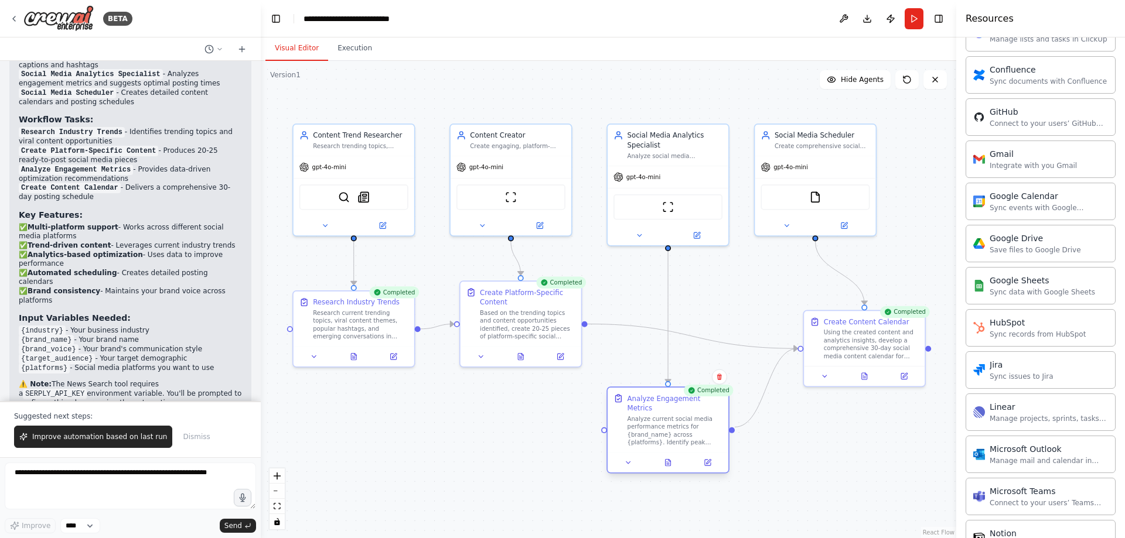
drag, startPoint x: 670, startPoint y: 413, endPoint x: 647, endPoint y: 402, distance: 24.6
click at [647, 402] on div "Analyze Engagement Metrics" at bounding box center [674, 404] width 95 height 20
click at [903, 373] on icon at bounding box center [904, 374] width 6 height 6
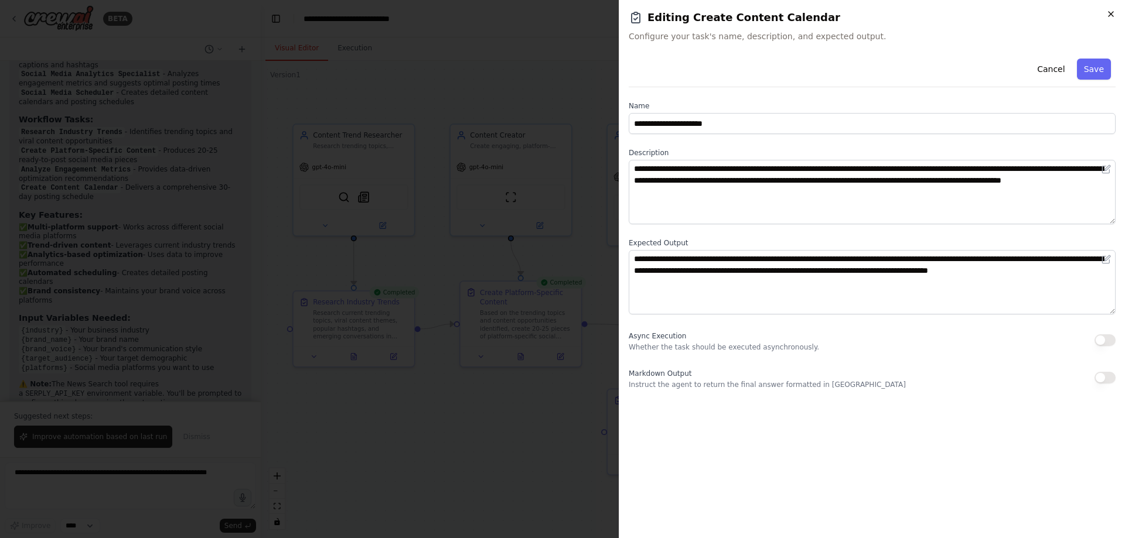
click at [1114, 15] on icon "button" at bounding box center [1110, 13] width 9 height 9
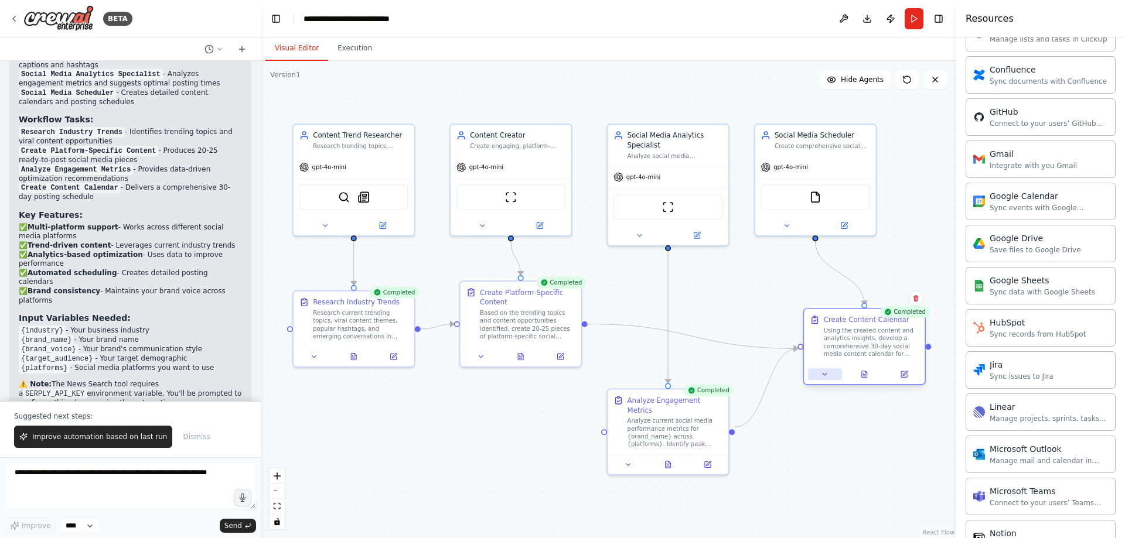
click at [825, 377] on icon at bounding box center [825, 375] width 8 height 8
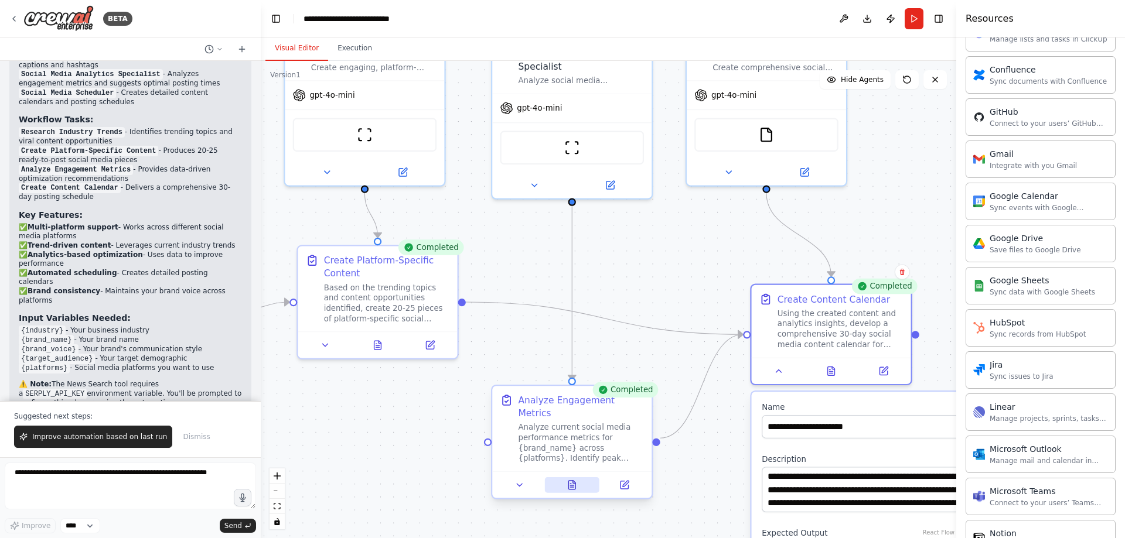
click at [570, 481] on icon at bounding box center [571, 485] width 7 height 9
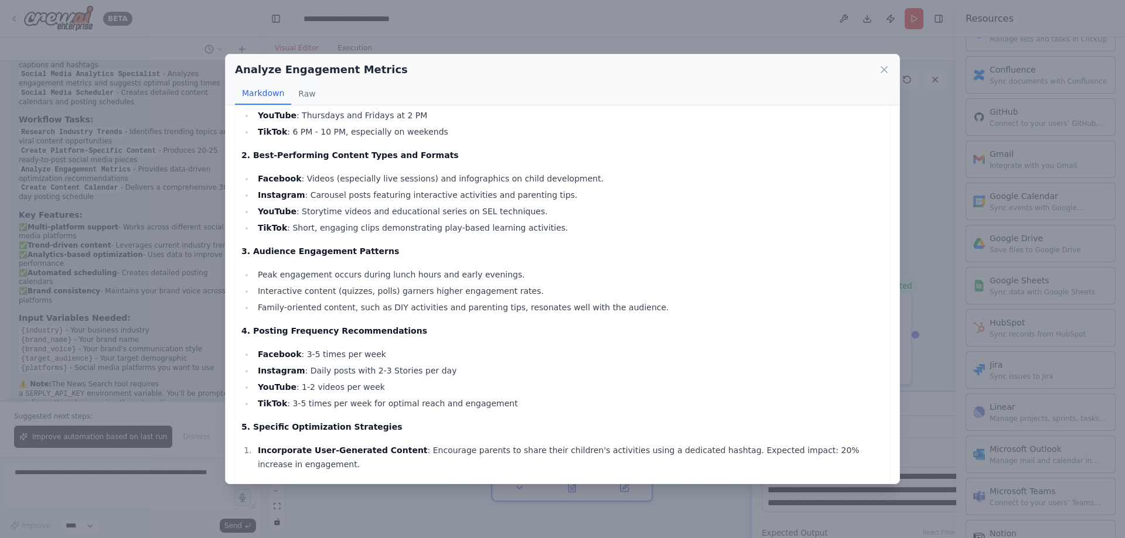
scroll to position [227, 0]
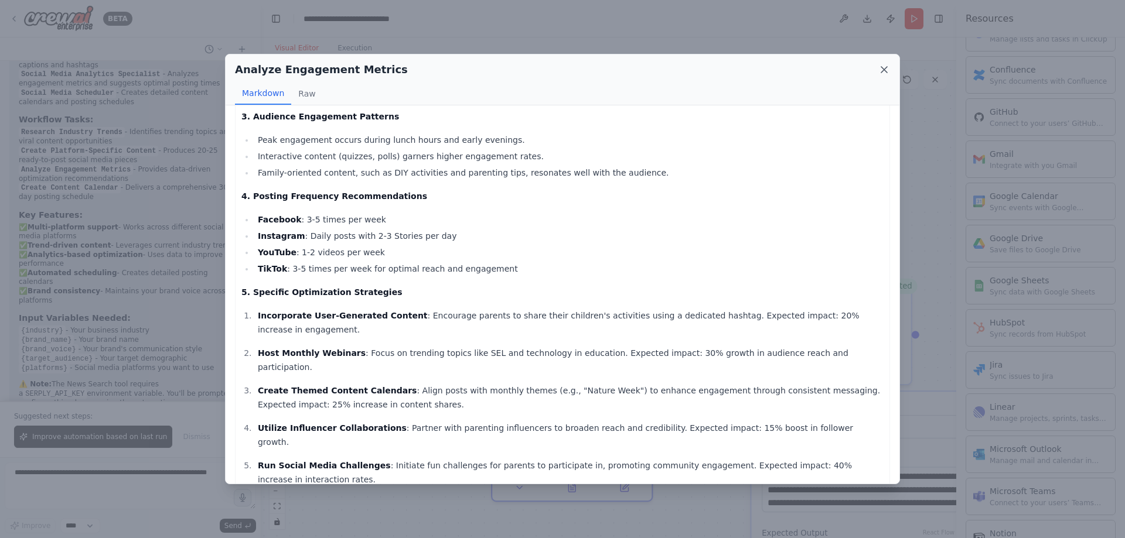
click at [884, 66] on icon at bounding box center [884, 70] width 12 height 12
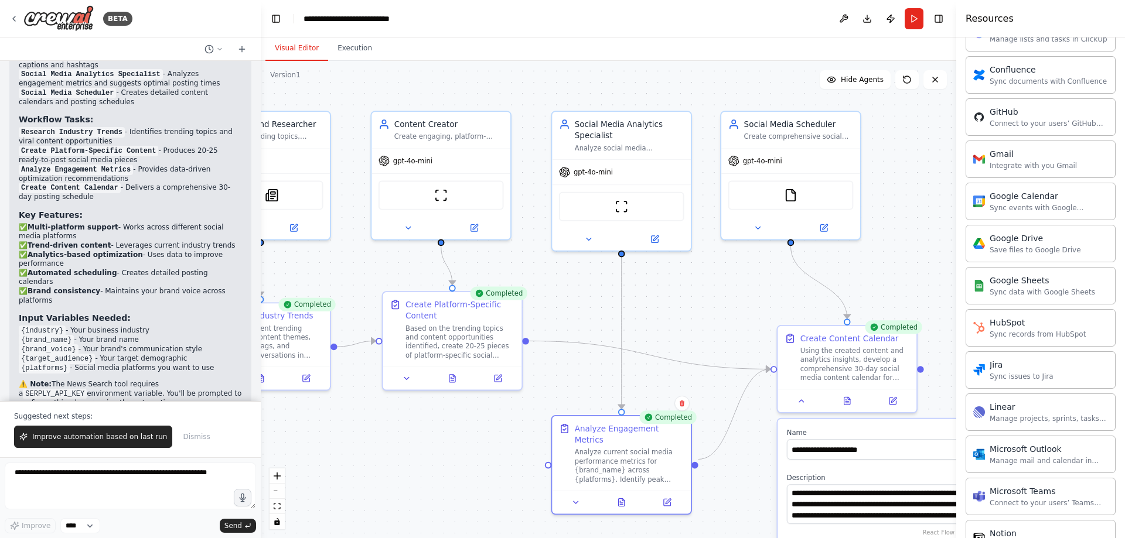
drag, startPoint x: 673, startPoint y: 295, endPoint x: 743, endPoint y: 339, distance: 83.7
click at [743, 339] on div ".deletable-edge-delete-btn { width: 20px; height: 20px; border: 0px solid #ffff…" at bounding box center [608, 299] width 695 height 477
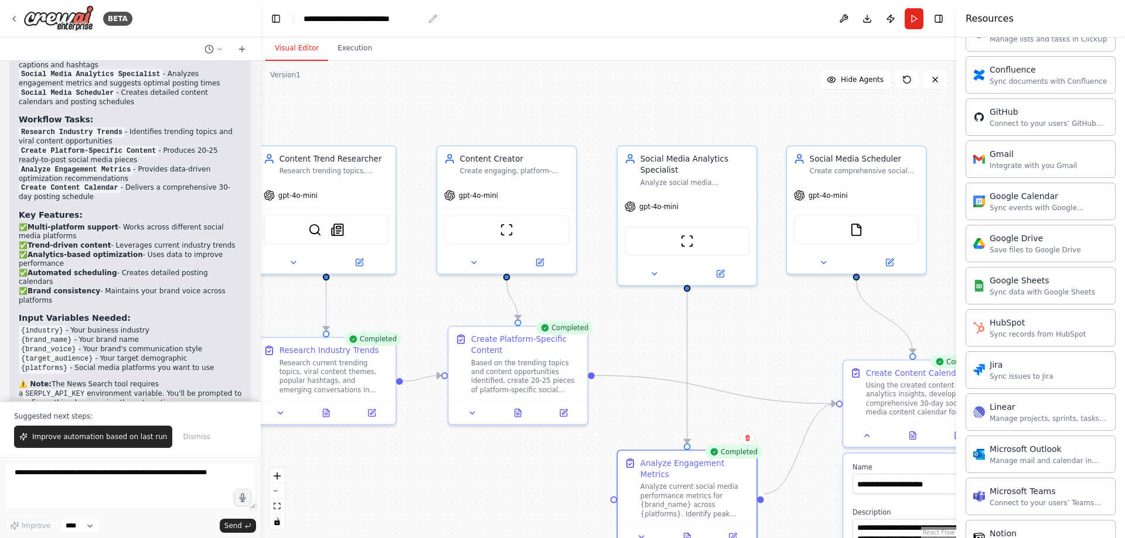
click at [342, 17] on div "**********" at bounding box center [363, 19] width 120 height 12
click at [432, 18] on header "**********" at bounding box center [608, 18] width 695 height 37
click at [371, 22] on div "**********" at bounding box center [363, 19] width 120 height 12
click at [418, 132] on div ".deletable-edge-delete-btn { width: 20px; height: 20px; border: 0px solid #ffff…" at bounding box center [608, 299] width 695 height 477
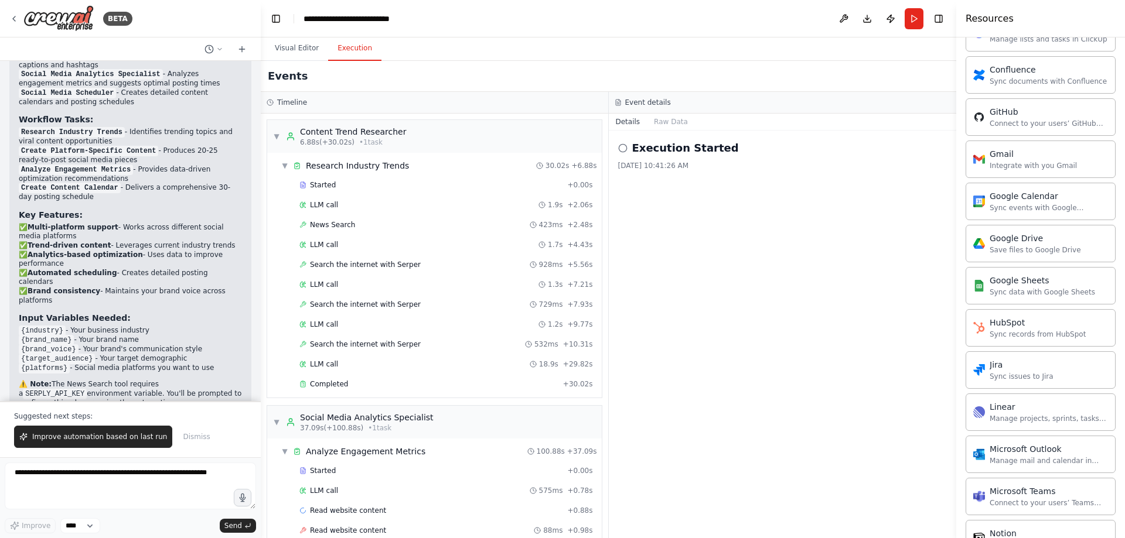
click at [354, 52] on button "Execution" at bounding box center [354, 48] width 53 height 25
click at [285, 167] on span "▼" at bounding box center [284, 165] width 7 height 9
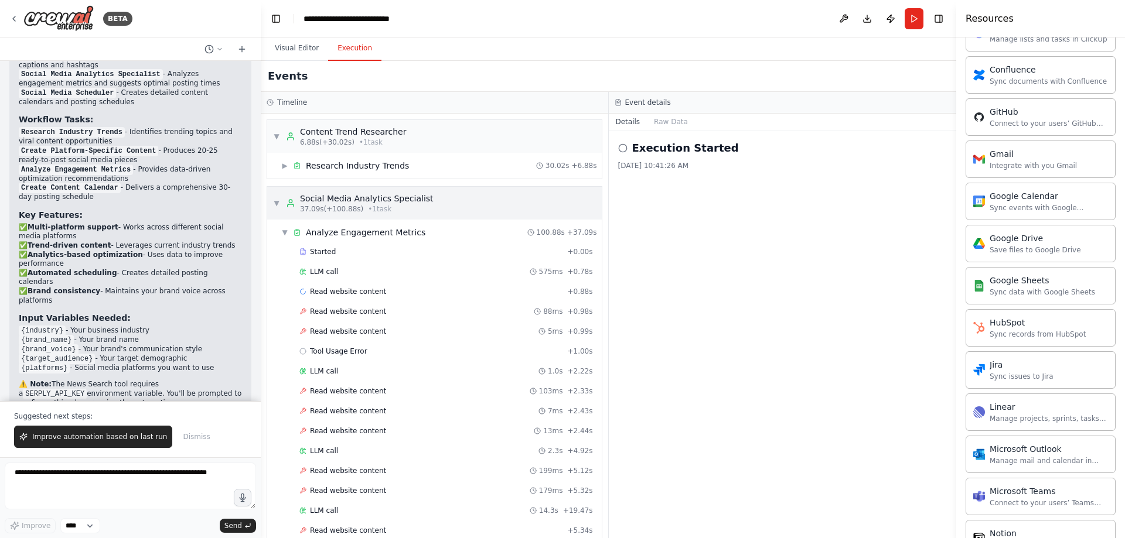
click at [278, 206] on span "▼" at bounding box center [276, 203] width 7 height 9
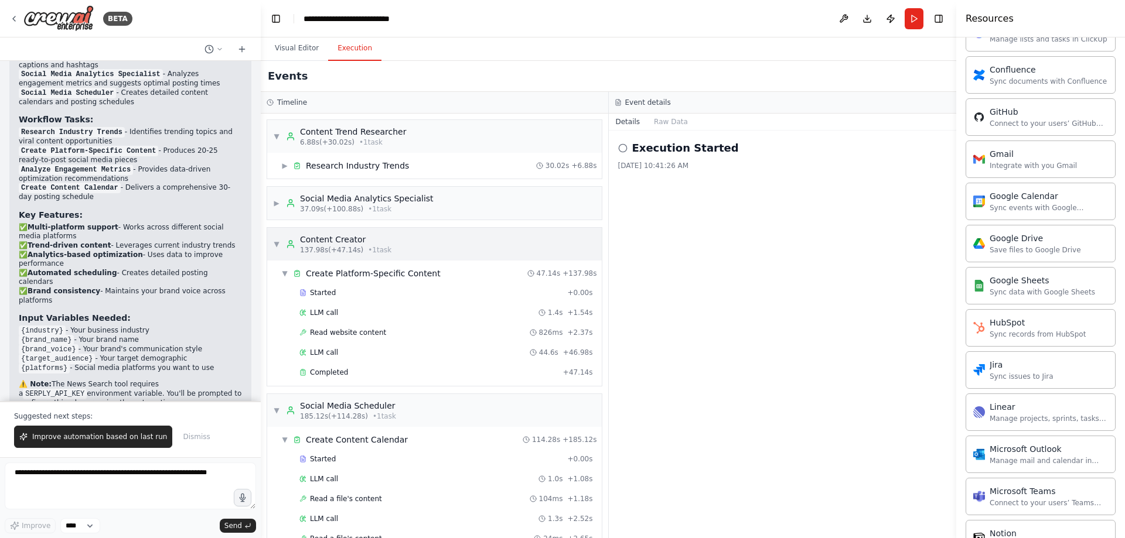
click at [277, 238] on div "▼ Content Creator 137.98s (+47.14s) • 1 task" at bounding box center [332, 244] width 118 height 21
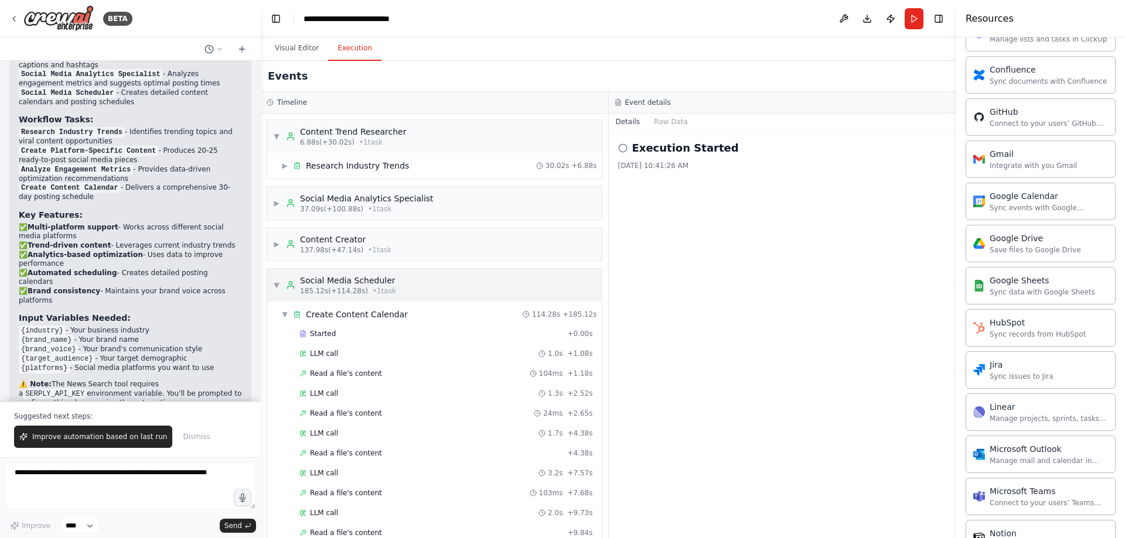
click at [278, 286] on span "▼" at bounding box center [276, 285] width 7 height 9
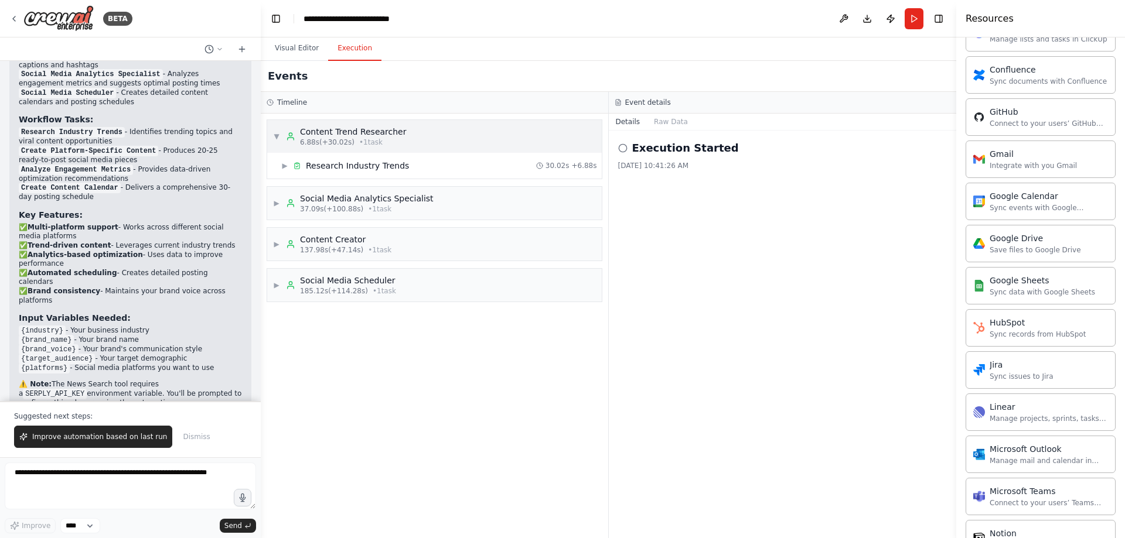
click at [277, 134] on span "▼" at bounding box center [276, 136] width 7 height 9
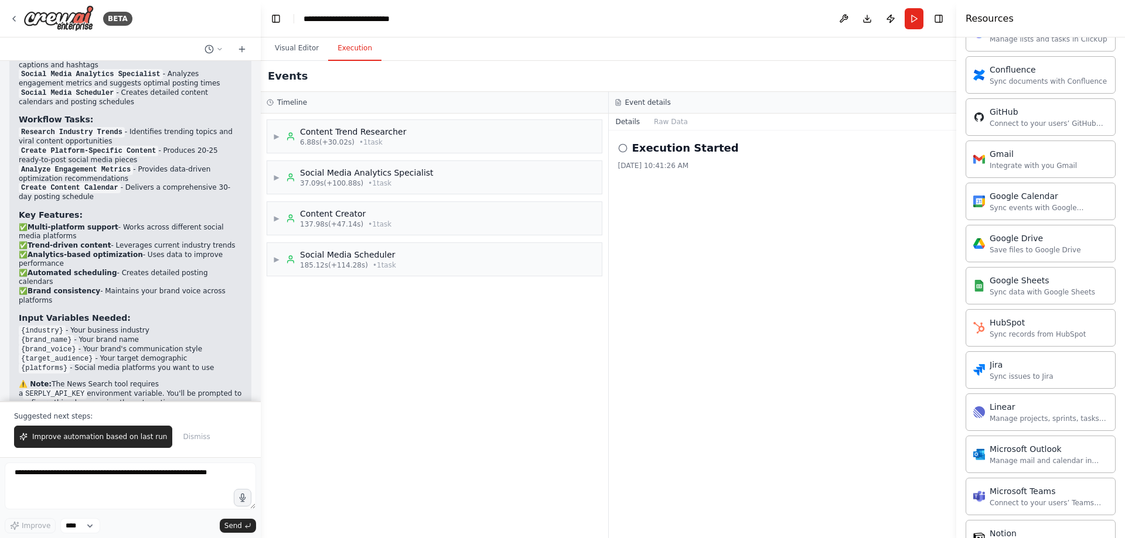
click at [817, 308] on div "Execution Started 9/16/2025, 10:41:26 AM" at bounding box center [783, 335] width 348 height 408
click at [286, 99] on h3 "Timeline" at bounding box center [292, 102] width 30 height 9
click at [295, 43] on button "Visual Editor" at bounding box center [296, 48] width 63 height 25
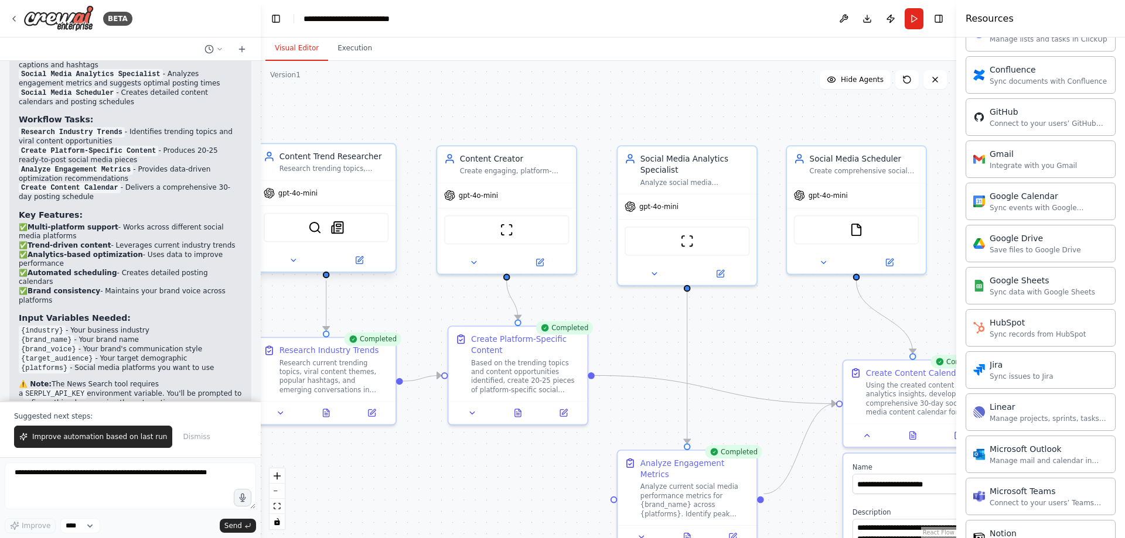
click at [296, 194] on span "gpt-4o-mini" at bounding box center [297, 193] width 39 height 9
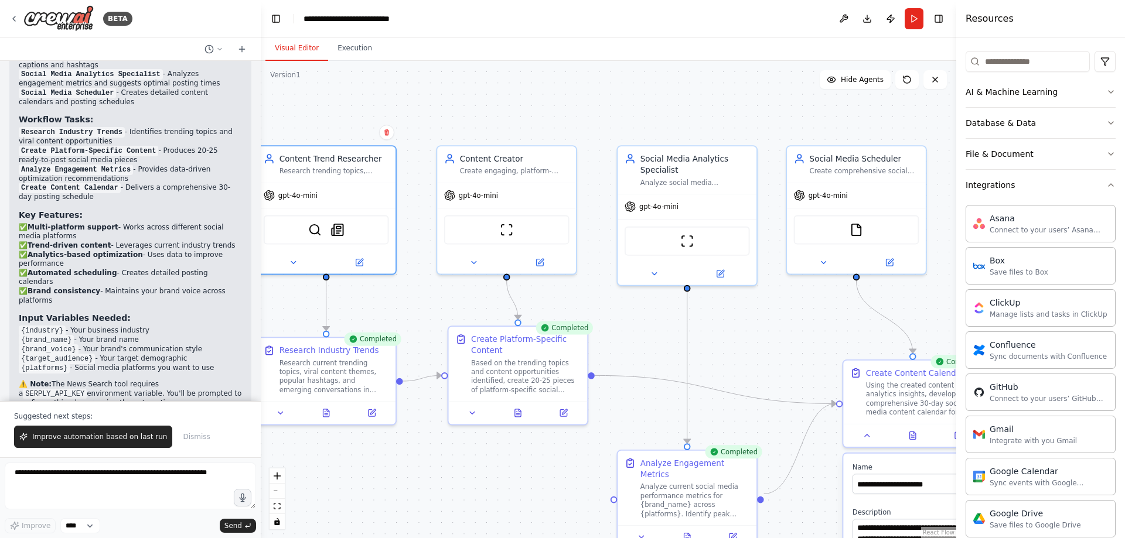
scroll to position [0, 0]
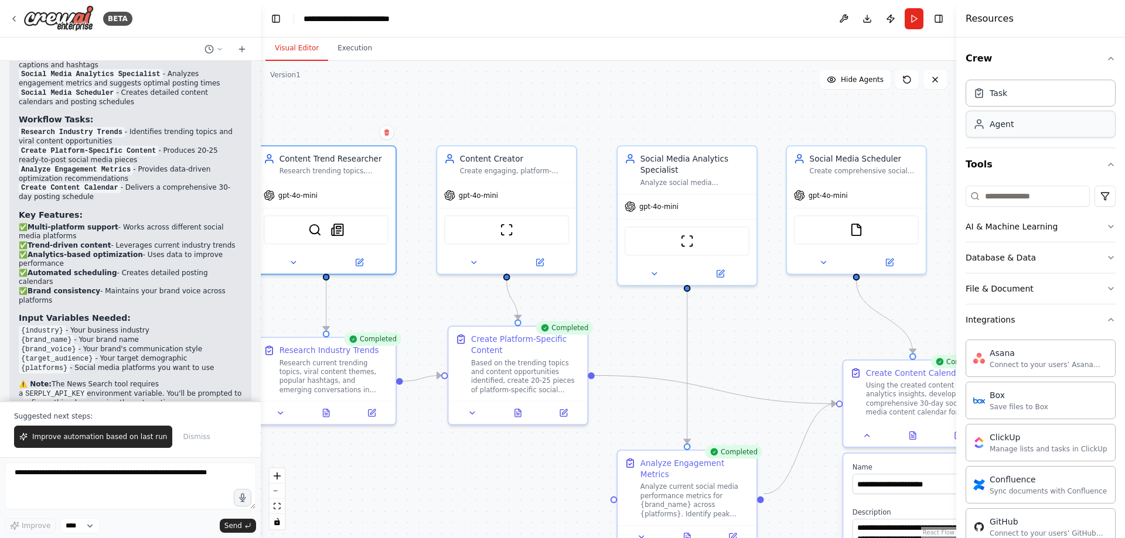
click at [1000, 127] on div "Agent" at bounding box center [1001, 124] width 24 height 12
click at [861, 84] on span "Hide Agents" at bounding box center [862, 79] width 43 height 9
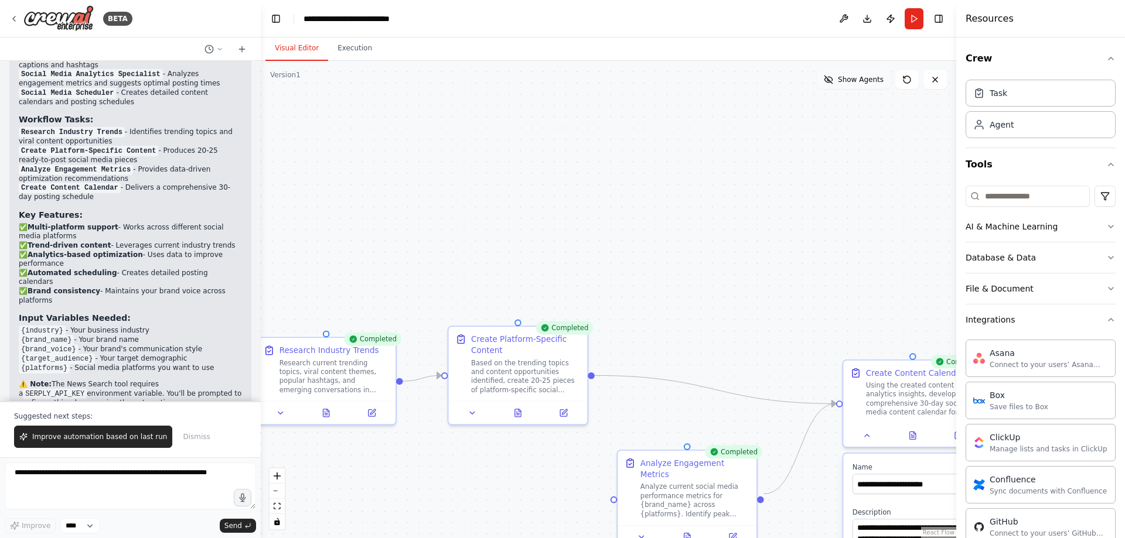
click at [861, 84] on span "Show Agents" at bounding box center [861, 79] width 46 height 9
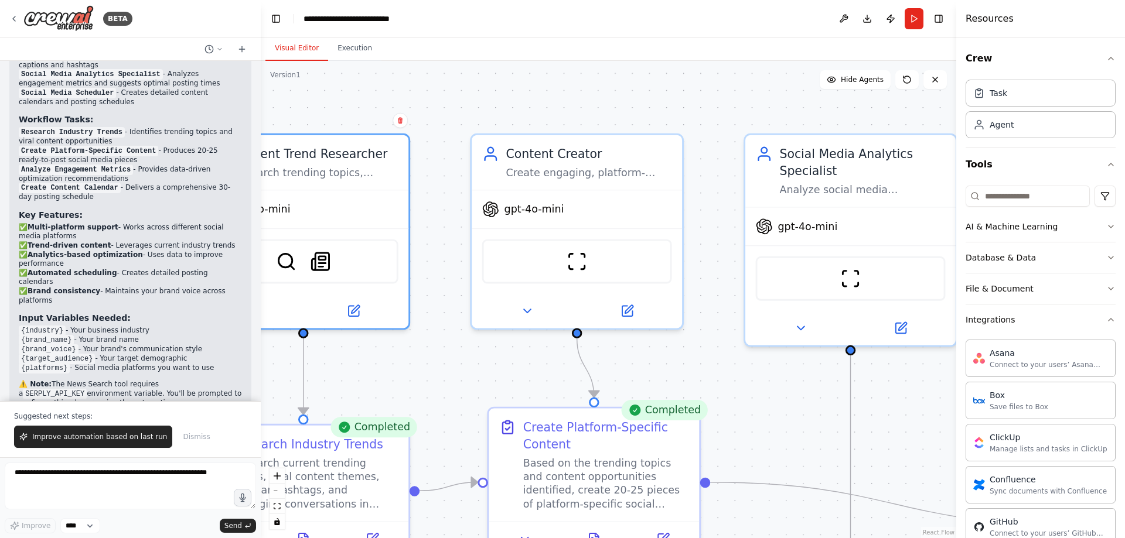
click at [993, 20] on h4 "Resources" at bounding box center [989, 19] width 48 height 14
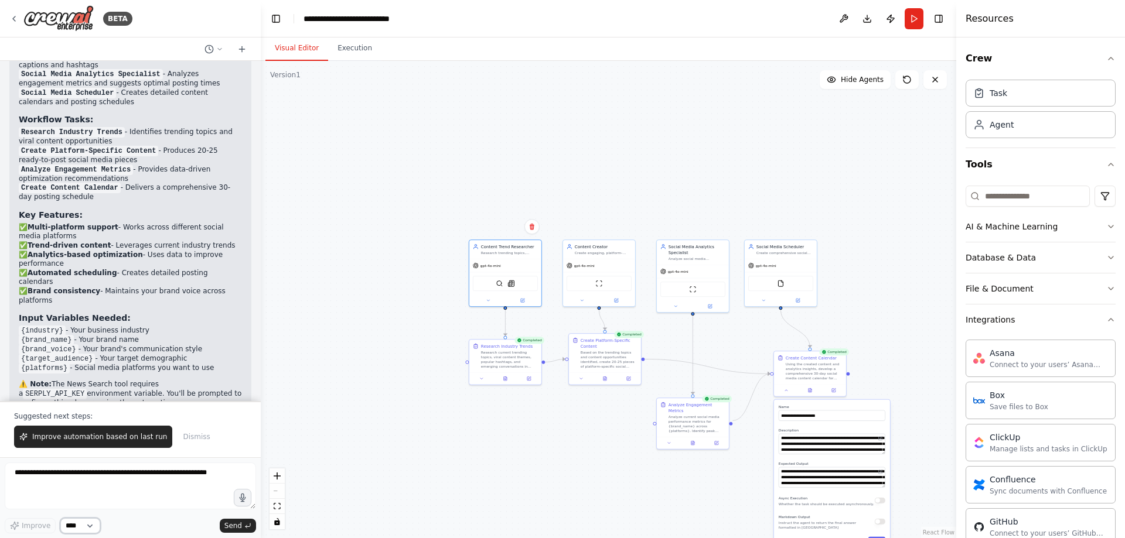
click at [91, 528] on select "****" at bounding box center [80, 525] width 40 height 15
click at [34, 499] on textarea at bounding box center [130, 486] width 251 height 47
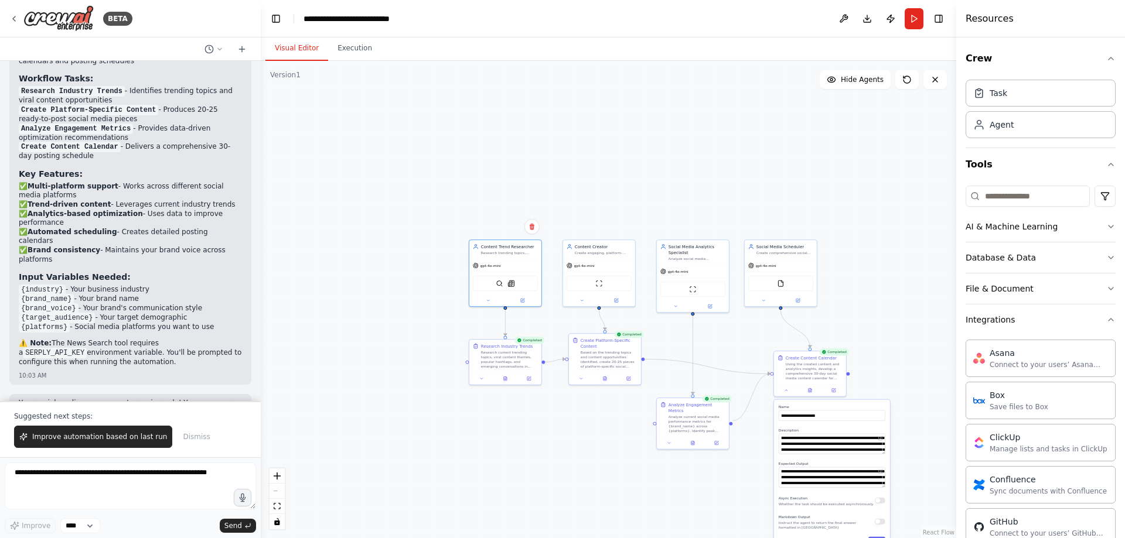
scroll to position [1076, 0]
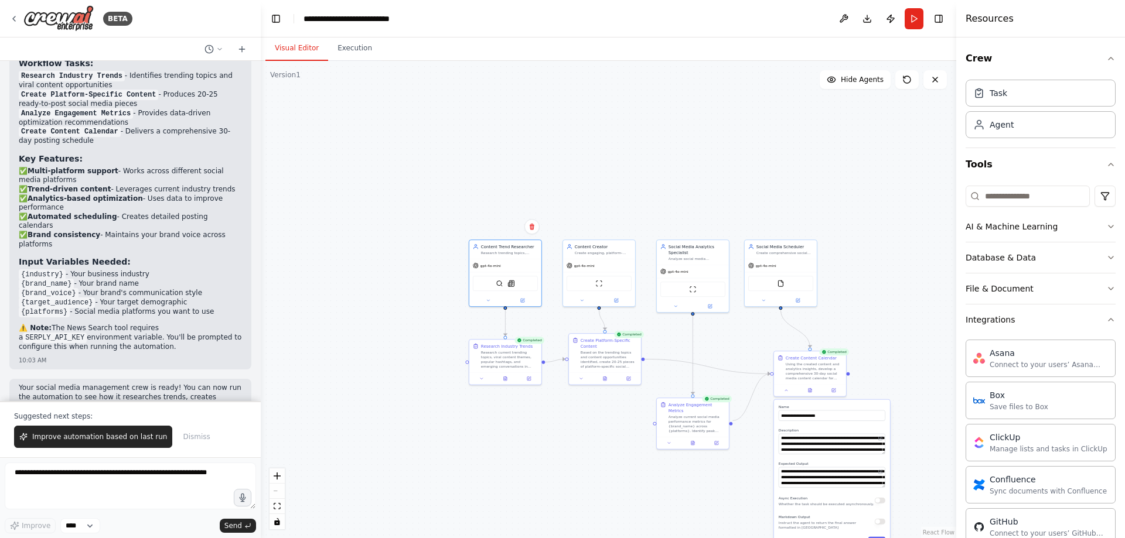
click at [81, 438] on span "Improve automation based on last run" at bounding box center [99, 436] width 135 height 9
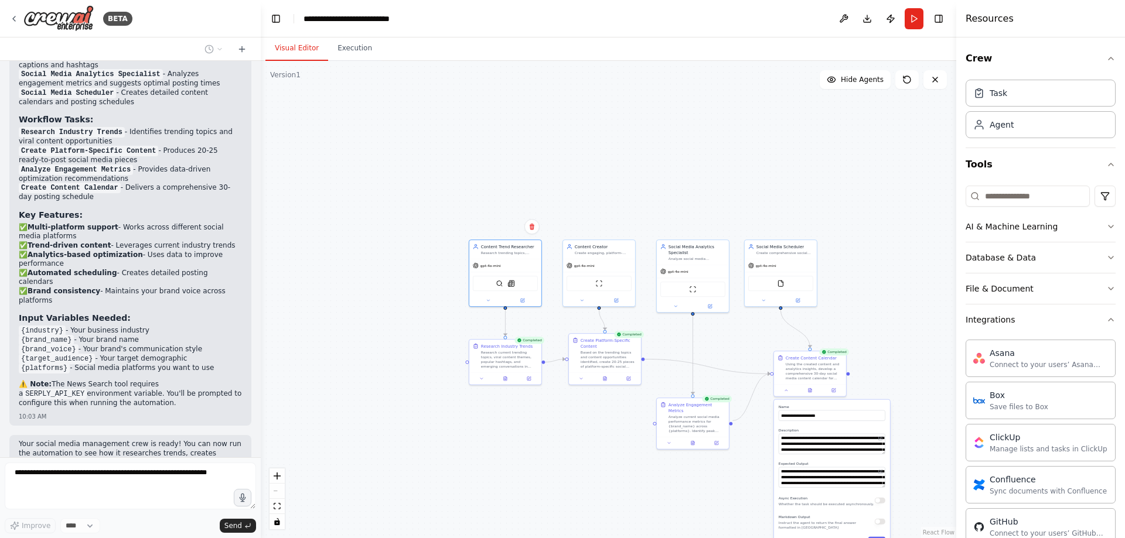
scroll to position [1050, 0]
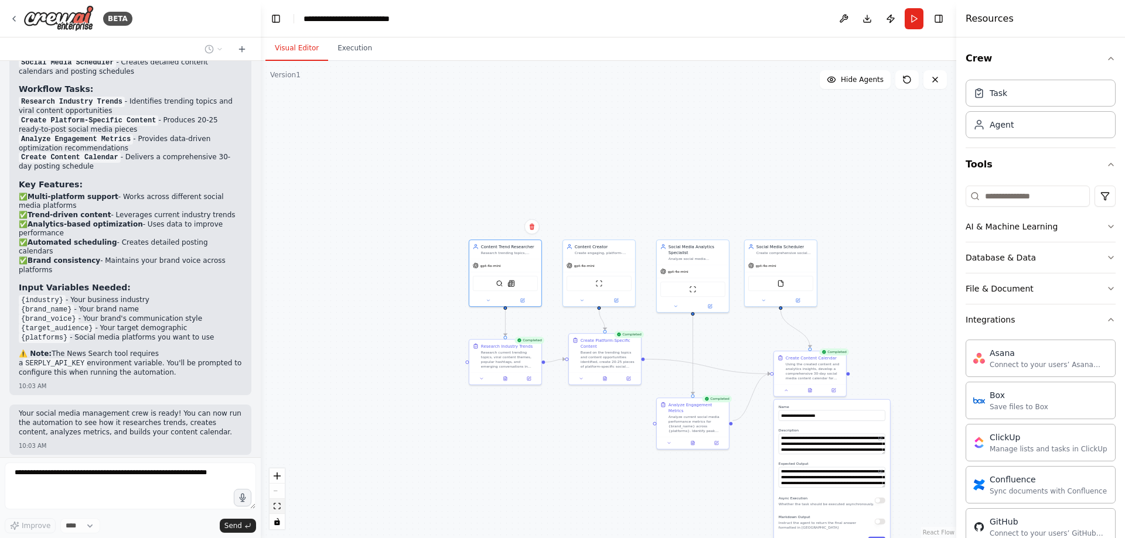
click at [277, 504] on icon "fit view" at bounding box center [277, 506] width 7 height 6
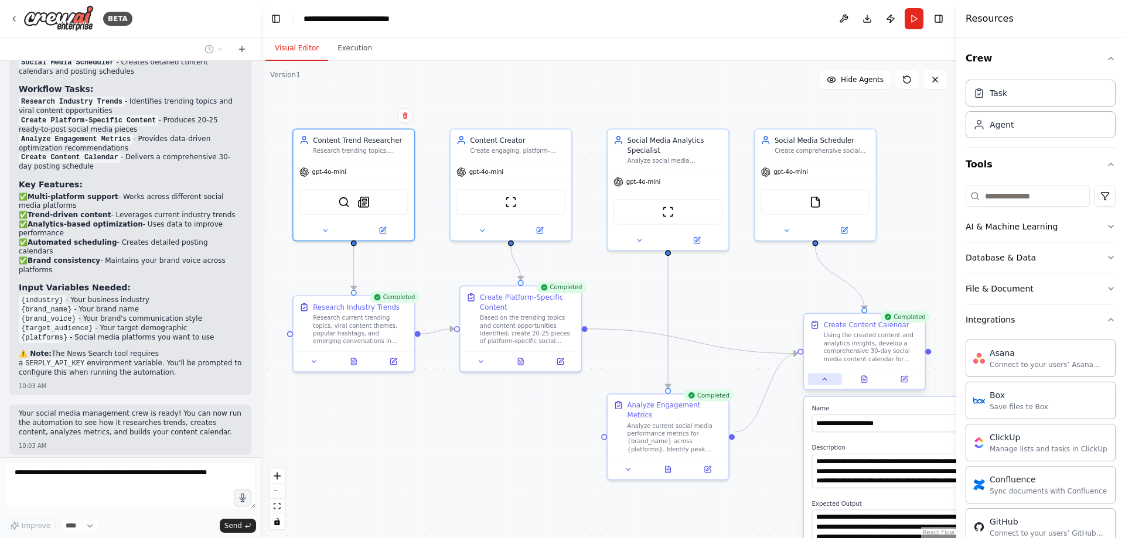
click at [828, 383] on icon at bounding box center [825, 380] width 8 height 8
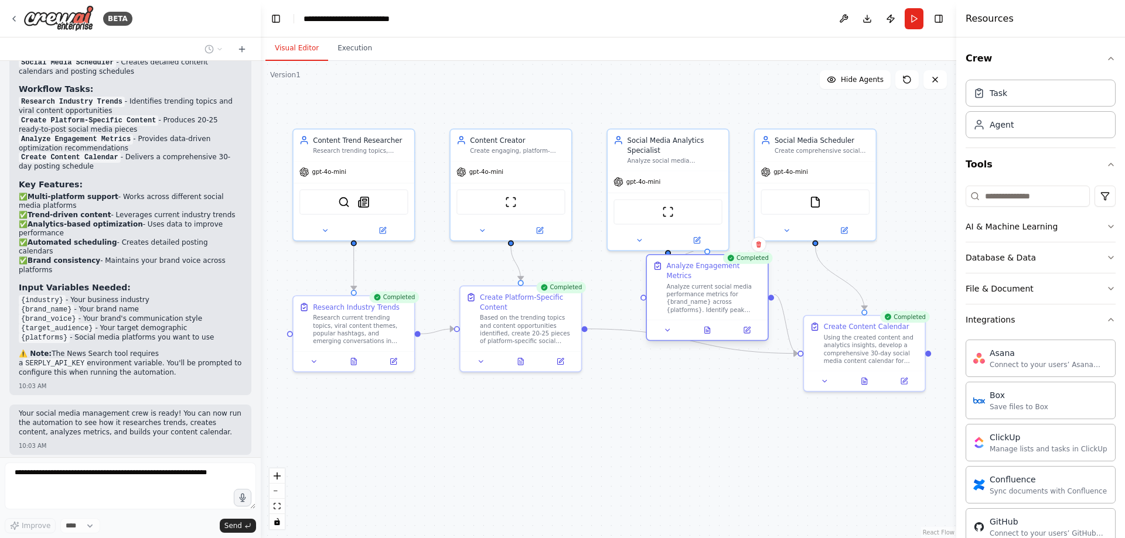
drag, startPoint x: 661, startPoint y: 411, endPoint x: 698, endPoint y: 275, distance: 140.8
click at [698, 283] on div "Analyze current social media performance metrics for {brand_name} across {platf…" at bounding box center [714, 299] width 95 height 32
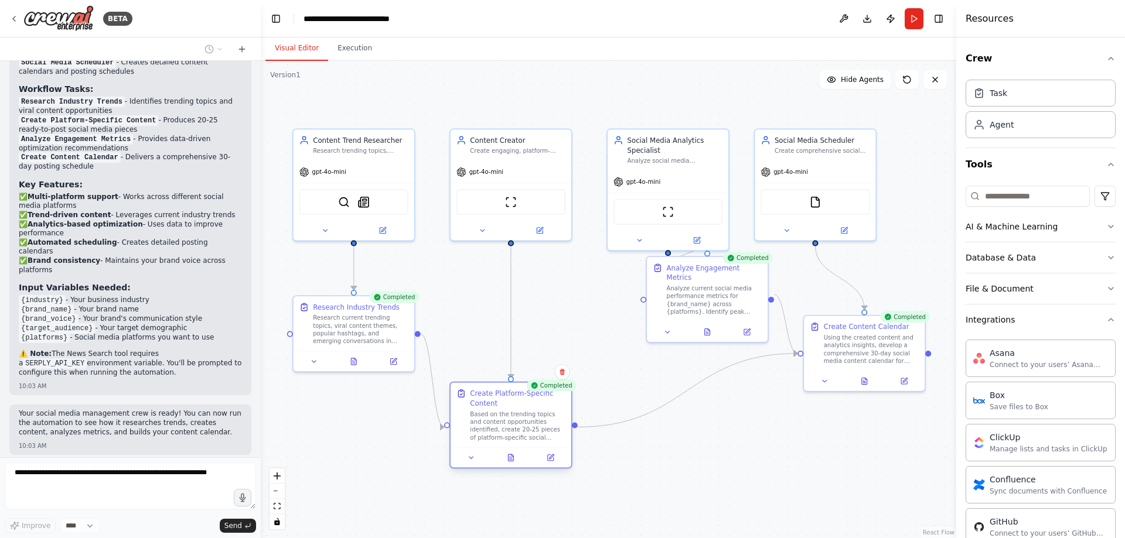
drag, startPoint x: 540, startPoint y: 322, endPoint x: 534, endPoint y: 431, distance: 108.5
click at [534, 430] on div "Based on the trending topics and content opportunities identified, create 20-25…" at bounding box center [517, 426] width 95 height 32
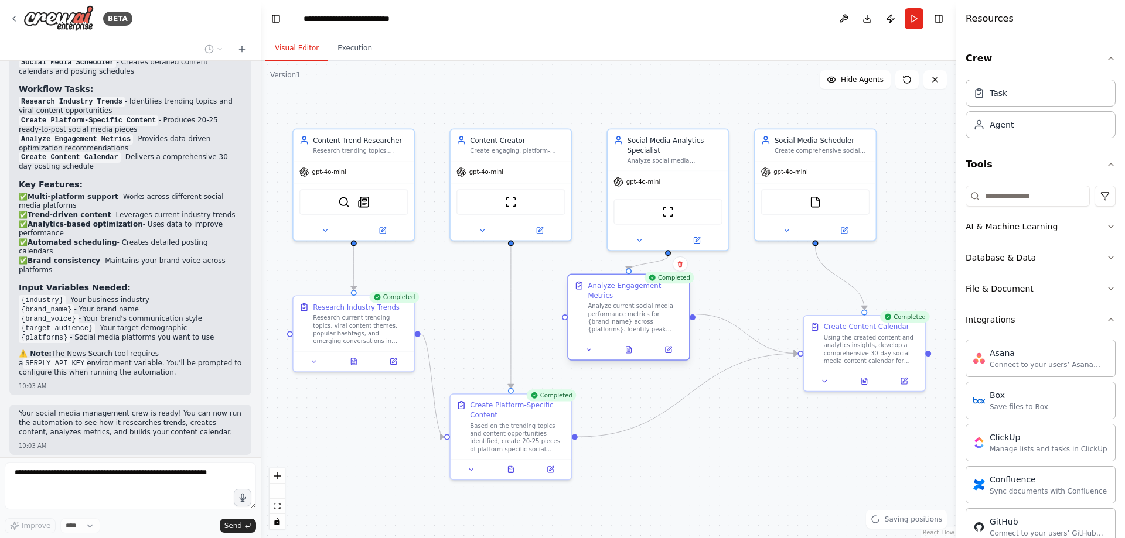
drag, startPoint x: 730, startPoint y: 295, endPoint x: 654, endPoint y: 313, distance: 78.4
click at [654, 313] on div "Analyze current social media performance metrics for {brand_name} across {platf…" at bounding box center [635, 318] width 95 height 32
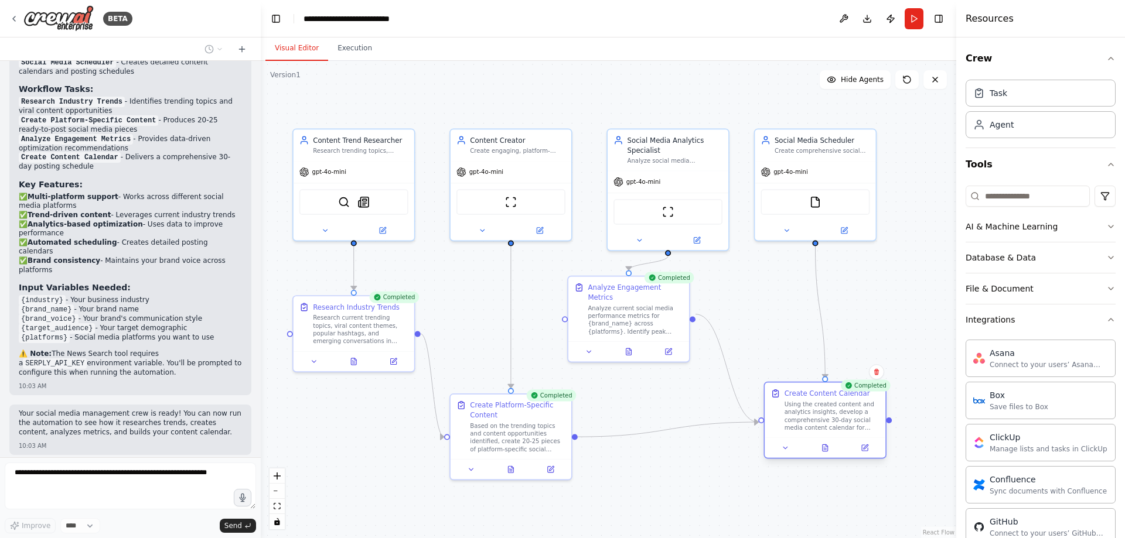
drag, startPoint x: 858, startPoint y: 367, endPoint x: 814, endPoint y: 434, distance: 80.4
click at [814, 434] on div "Create Content Calendar Using the created content and analytics insights, devel…" at bounding box center [825, 410] width 121 height 55
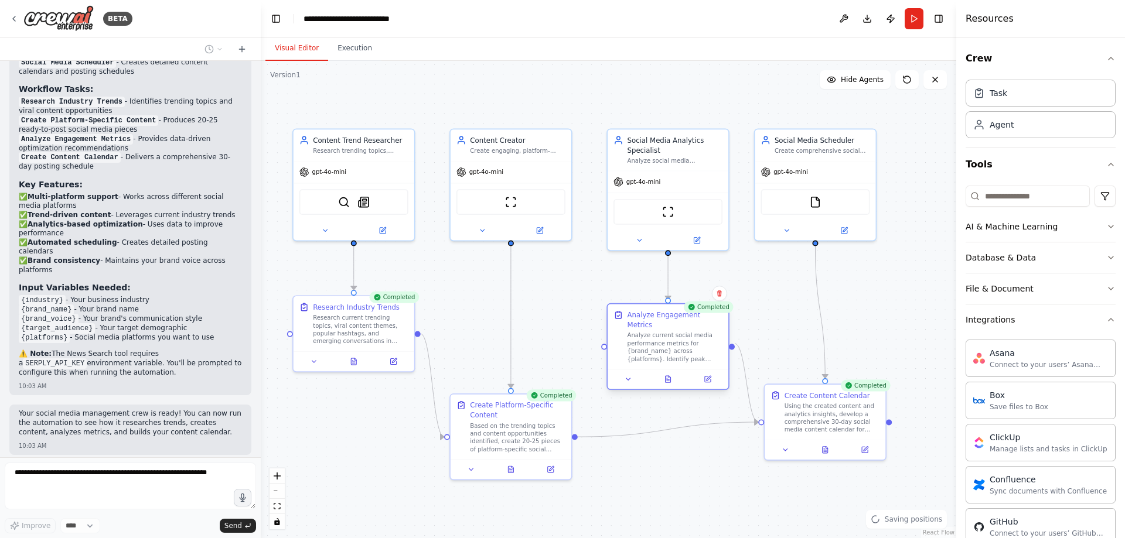
drag, startPoint x: 643, startPoint y: 330, endPoint x: 681, endPoint y: 362, distance: 49.5
click at [681, 362] on div "Analyze Engagement Metrics Analyze current social media performance metrics for…" at bounding box center [667, 346] width 122 height 87
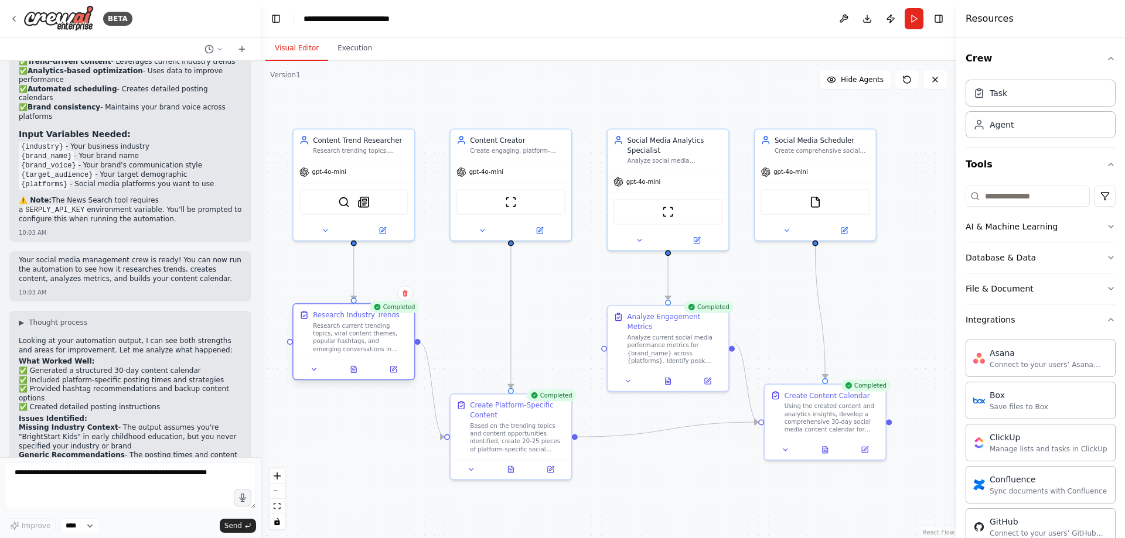
drag, startPoint x: 372, startPoint y: 339, endPoint x: 371, endPoint y: 353, distance: 14.7
click at [371, 353] on div "Research current trending topics, viral content themes, popular hashtags, and e…" at bounding box center [360, 338] width 95 height 32
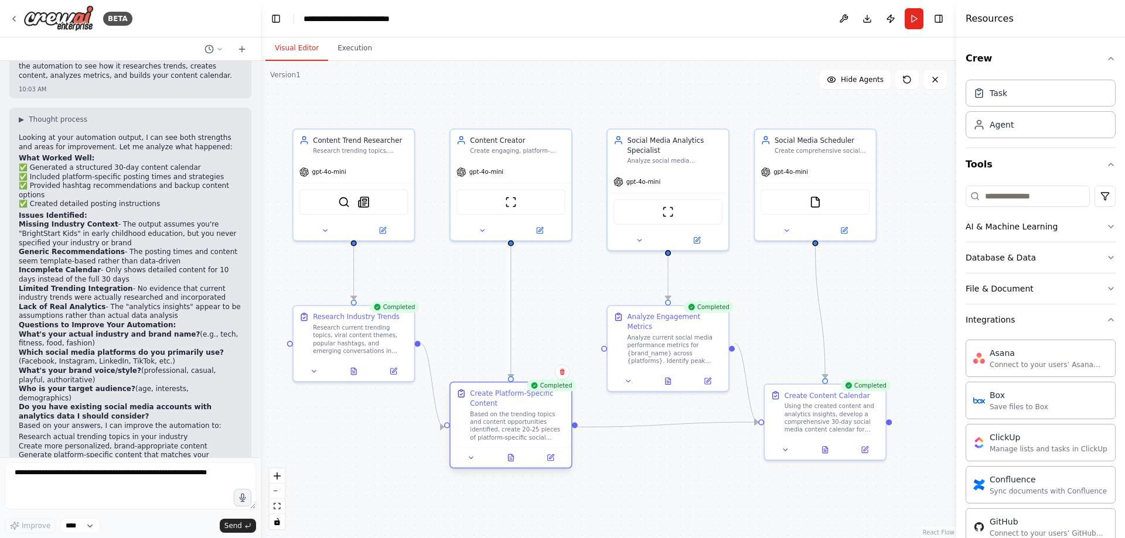
scroll to position [1416, 0]
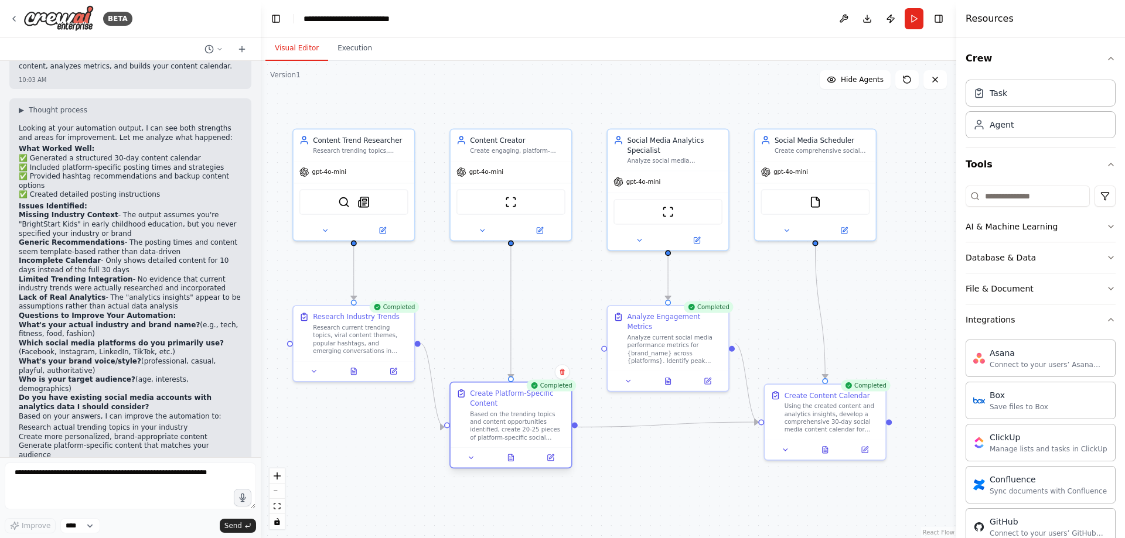
drag, startPoint x: 509, startPoint y: 438, endPoint x: 507, endPoint y: 422, distance: 15.4
click at [507, 422] on div "Based on the trending topics and content opportunities identified, create 20-25…" at bounding box center [517, 426] width 95 height 32
drag, startPoint x: 667, startPoint y: 350, endPoint x: 668, endPoint y: 344, distance: 6.0
click at [668, 344] on div "Analyze current social media performance metrics for {brand_name} across {platf…" at bounding box center [674, 348] width 95 height 32
click at [43, 495] on textarea at bounding box center [130, 486] width 251 height 47
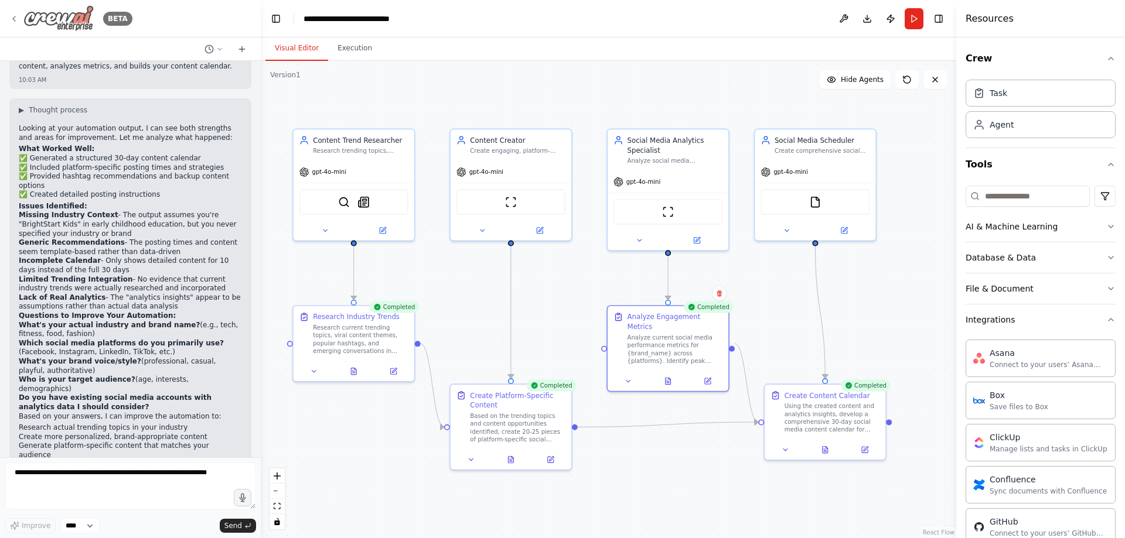
click at [14, 18] on icon at bounding box center [14, 18] width 2 height 5
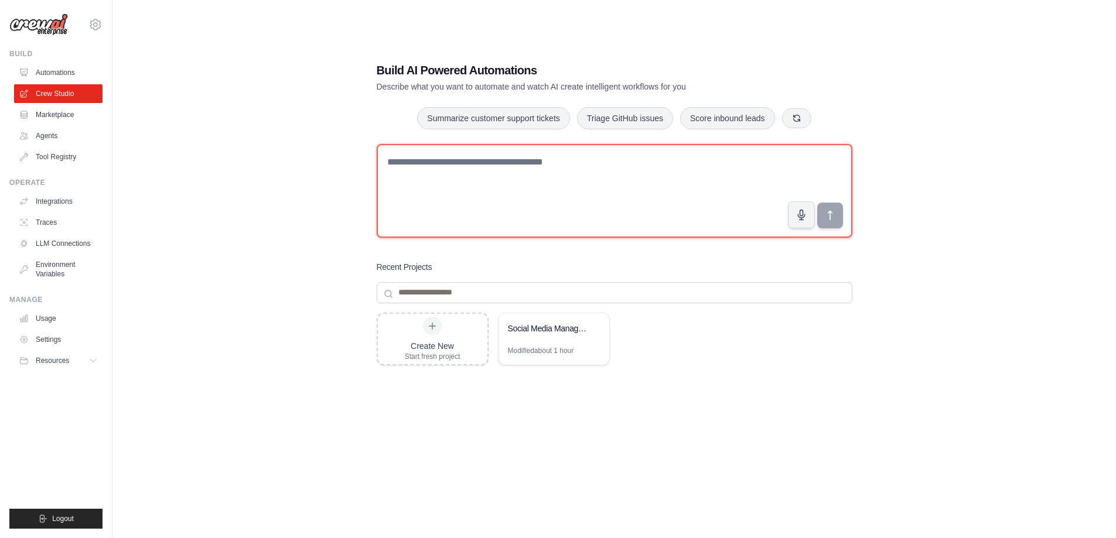
click at [622, 178] on textarea at bounding box center [615, 191] width 476 height 94
click at [602, 187] on textarea at bounding box center [615, 191] width 476 height 94
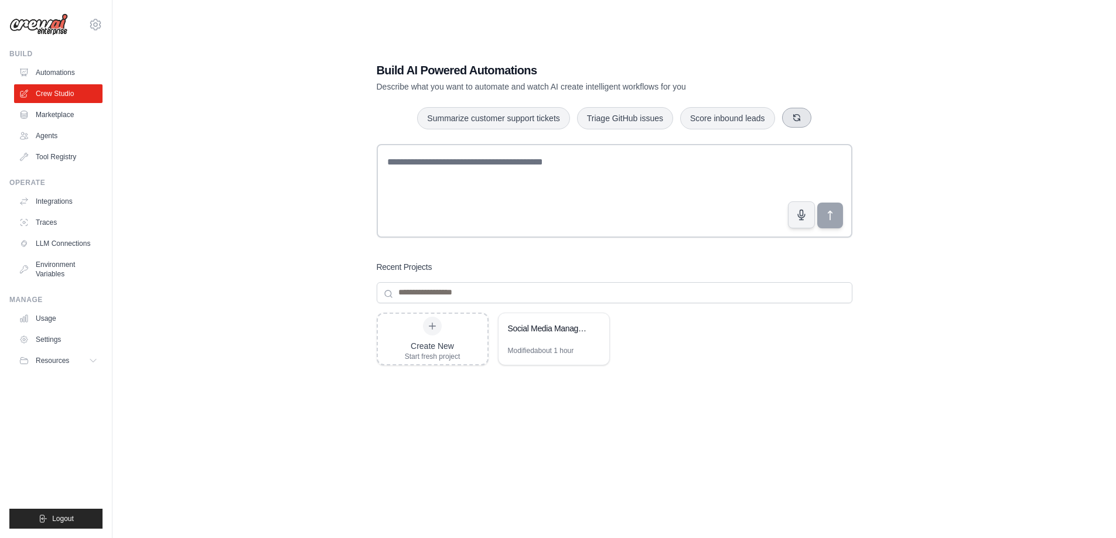
click at [796, 117] on icon "button" at bounding box center [796, 117] width 9 height 9
click at [54, 113] on link "Marketplace" at bounding box center [59, 114] width 88 height 19
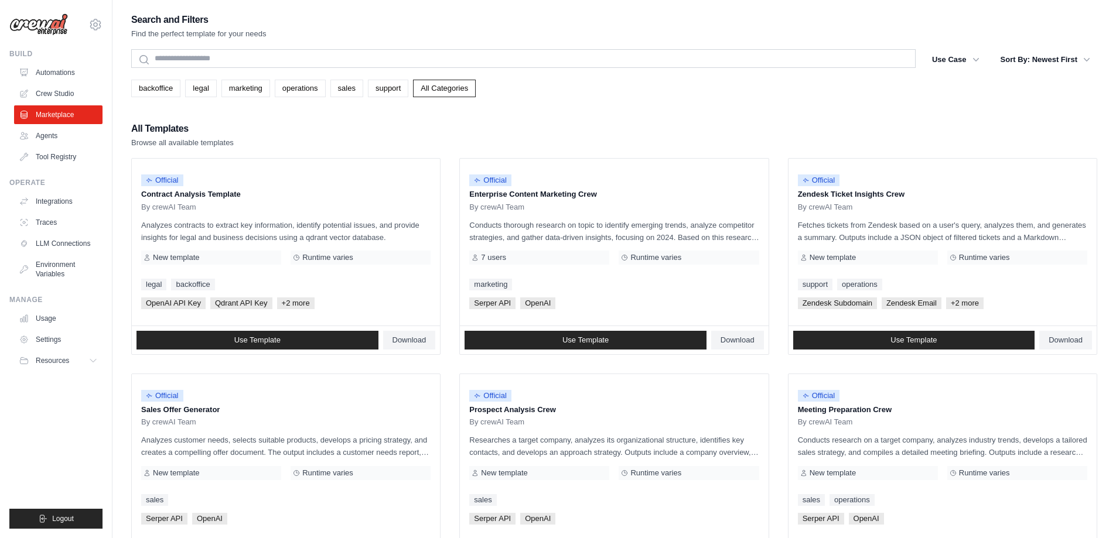
click at [426, 118] on div "Search and Filters Find the perfect template for your needs Search Use Case bac…" at bounding box center [614, 536] width 966 height 1048
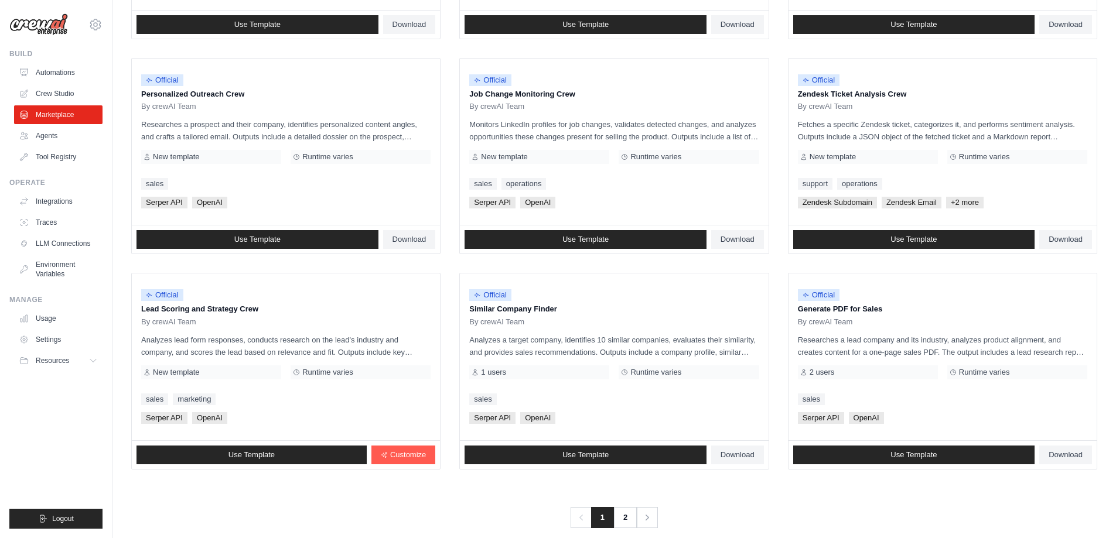
scroll to position [547, 0]
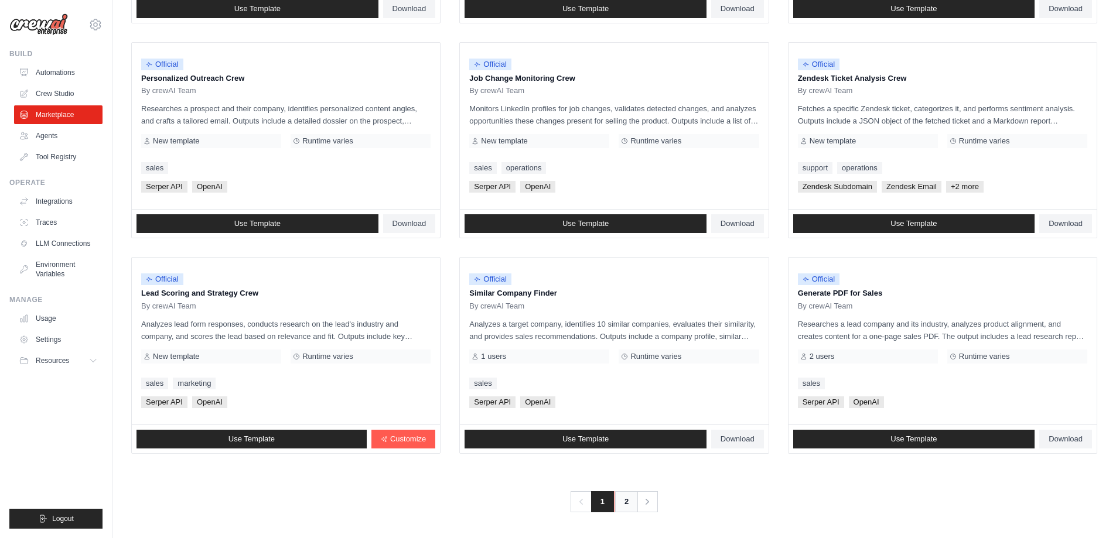
click at [627, 501] on link "2" at bounding box center [626, 502] width 23 height 21
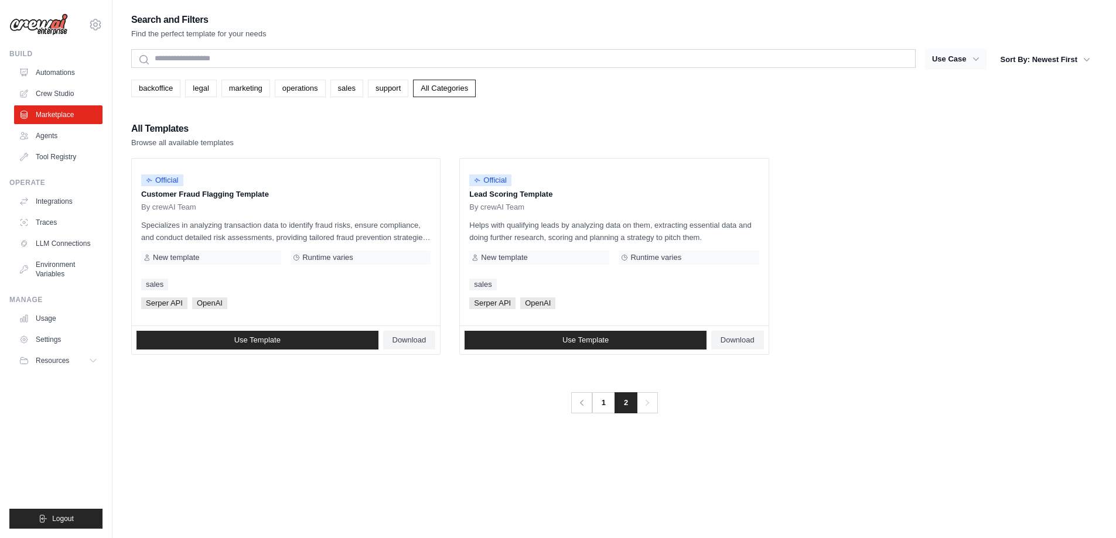
click at [967, 56] on button "Use Case" at bounding box center [956, 59] width 62 height 21
click at [979, 57] on icon "button" at bounding box center [976, 59] width 12 height 12
drag, startPoint x: 229, startPoint y: 196, endPoint x: 345, endPoint y: 197, distance: 116.0
click at [331, 196] on p "Customer Fraud Flagging Template" at bounding box center [285, 195] width 289 height 12
click at [345, 197] on p "Customer Fraud Flagging Template" at bounding box center [285, 195] width 289 height 12
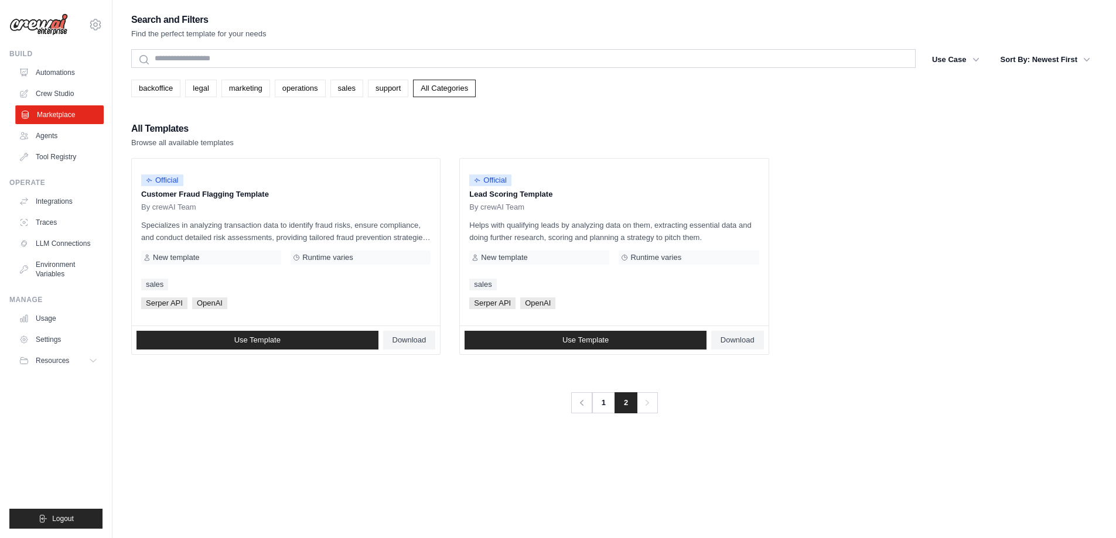
click at [53, 110] on link "Marketplace" at bounding box center [59, 114] width 88 height 19
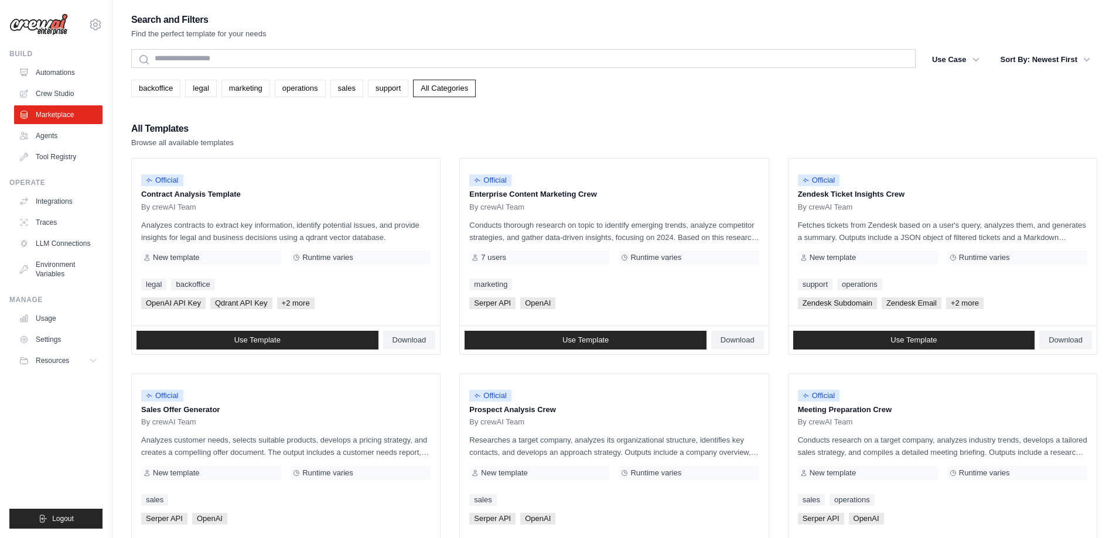
click at [238, 110] on div "Search and Filters Find the perfect template for your needs Search Use Case bac…" at bounding box center [614, 536] width 966 height 1048
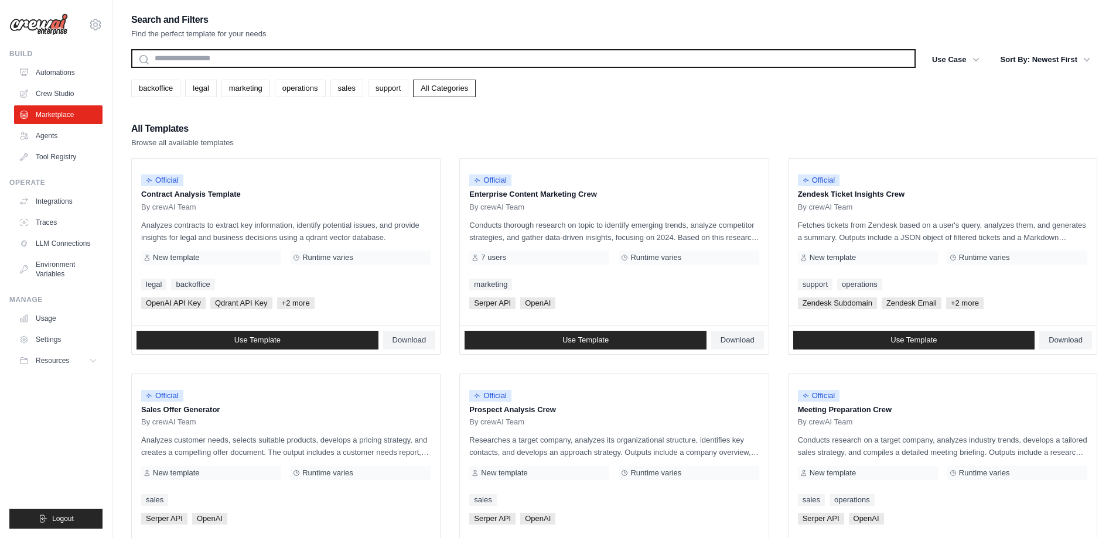
click at [185, 59] on input "text" at bounding box center [523, 58] width 784 height 19
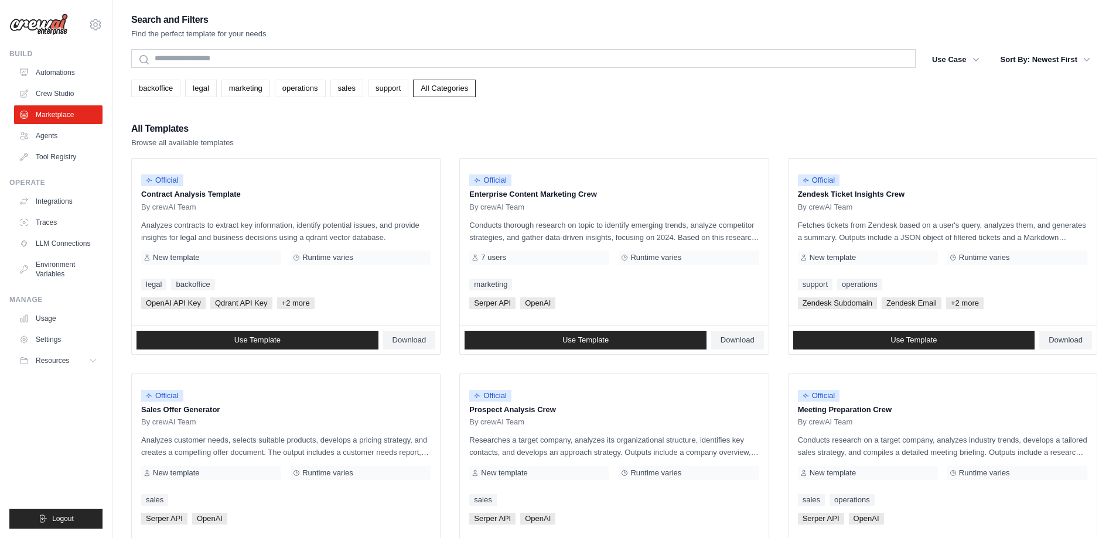
click at [145, 34] on p "Find the perfect template for your needs" at bounding box center [198, 34] width 135 height 12
click at [141, 18] on h2 "Search and Filters" at bounding box center [198, 20] width 135 height 16
click at [293, 29] on div "Search and Filters Find the perfect template for your needs" at bounding box center [614, 26] width 966 height 28
click at [1090, 58] on icon "button" at bounding box center [1087, 59] width 12 height 12
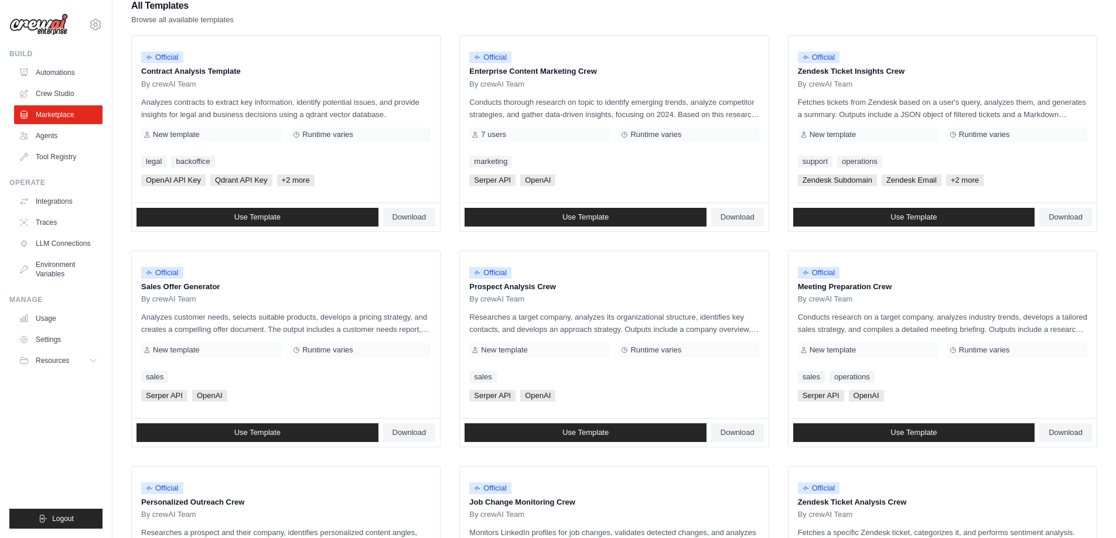
scroll to position [20, 0]
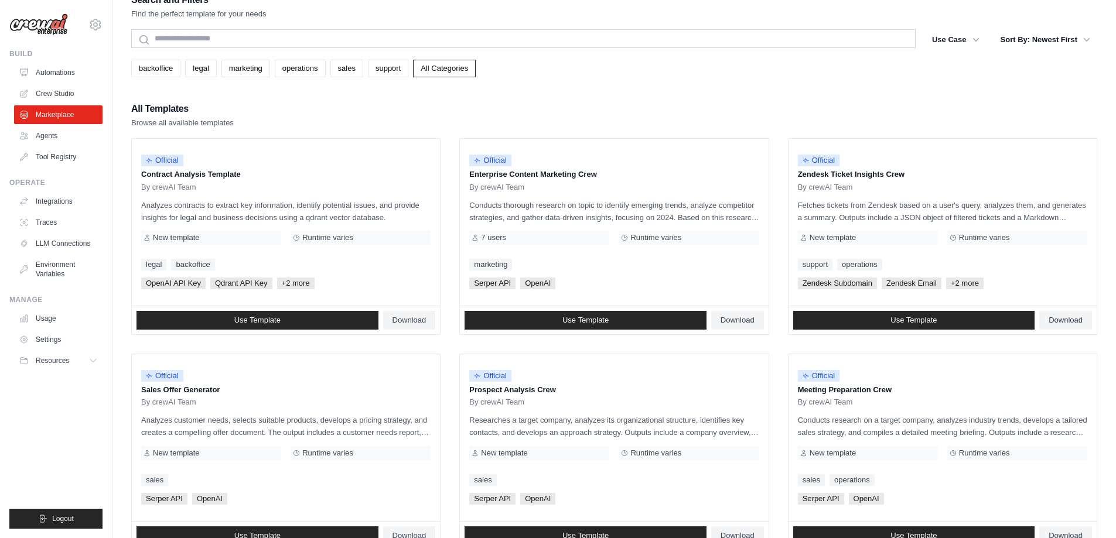
click at [193, 124] on p "Browse all available templates" at bounding box center [182, 123] width 103 height 12
click at [147, 104] on h2 "All Templates" at bounding box center [182, 109] width 103 height 16
click at [196, 64] on link "legal" at bounding box center [200, 69] width 31 height 18
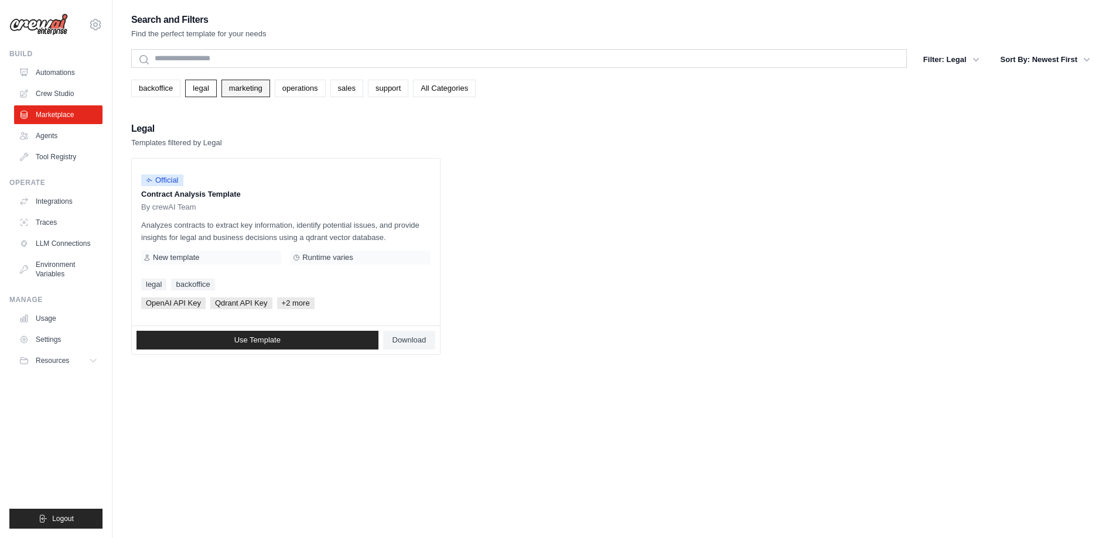
click at [241, 88] on link "marketing" at bounding box center [245, 89] width 49 height 18
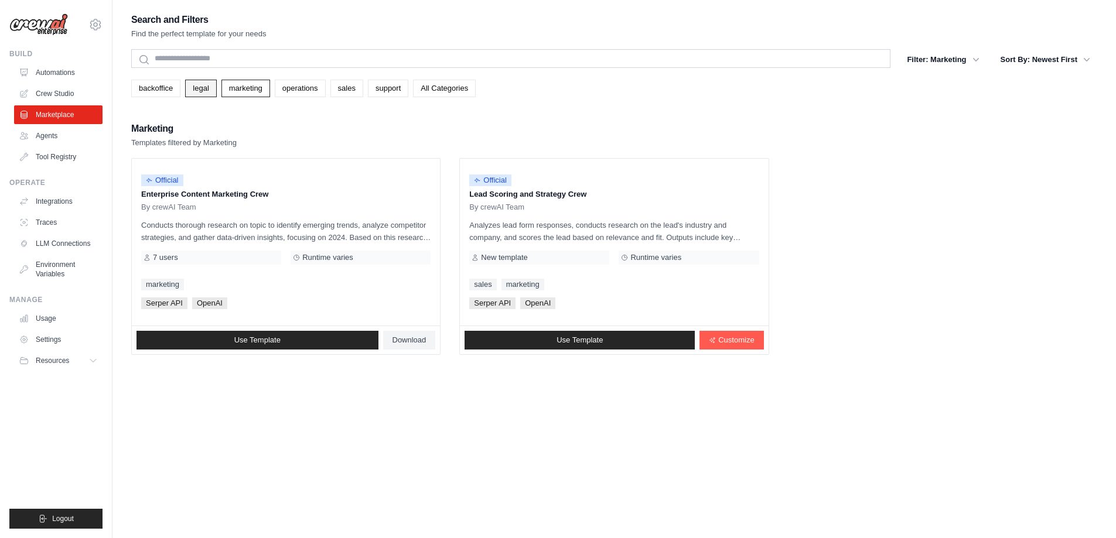
click at [200, 90] on link "legal" at bounding box center [200, 89] width 31 height 18
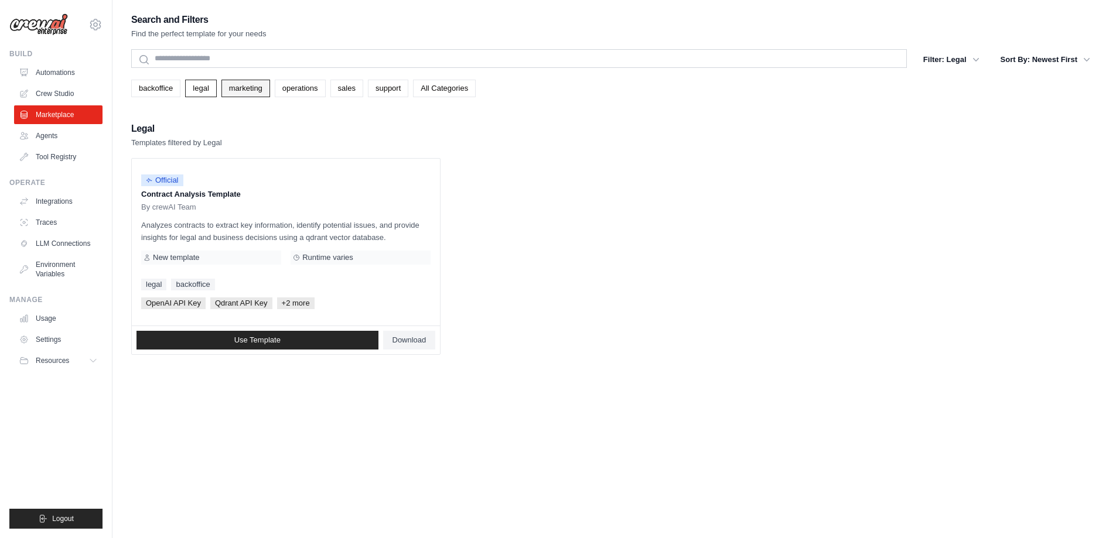
click at [241, 89] on link "marketing" at bounding box center [245, 89] width 49 height 18
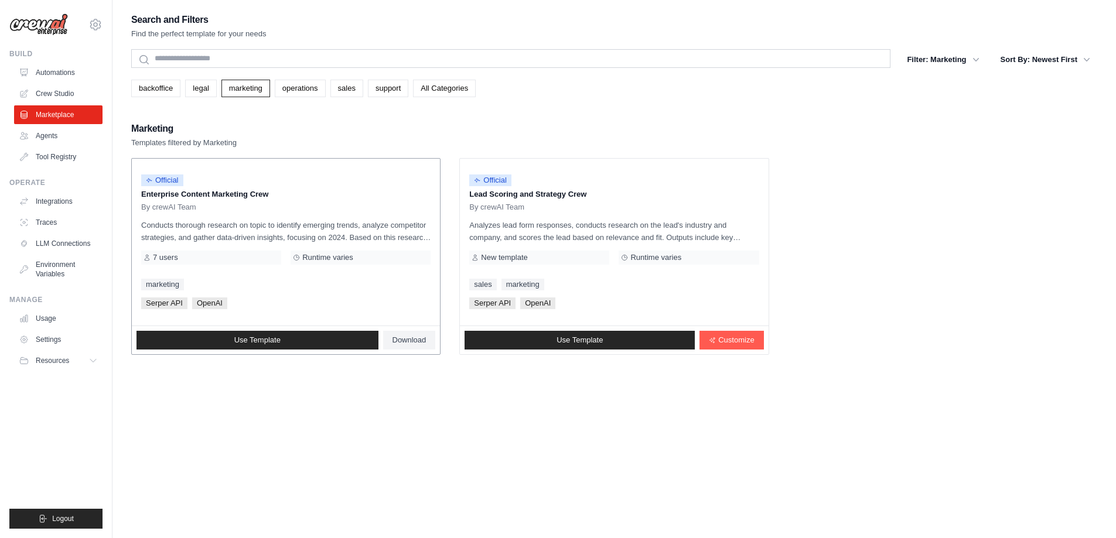
click at [152, 258] on div "7 users" at bounding box center [211, 258] width 140 height 14
click at [157, 259] on span "7 users" at bounding box center [165, 257] width 25 height 9
click at [159, 259] on span "7 users" at bounding box center [165, 257] width 25 height 9
click at [316, 257] on span "Runtime varies" at bounding box center [327, 257] width 51 height 9
click at [348, 262] on div "Runtime varies" at bounding box center [361, 258] width 140 height 14
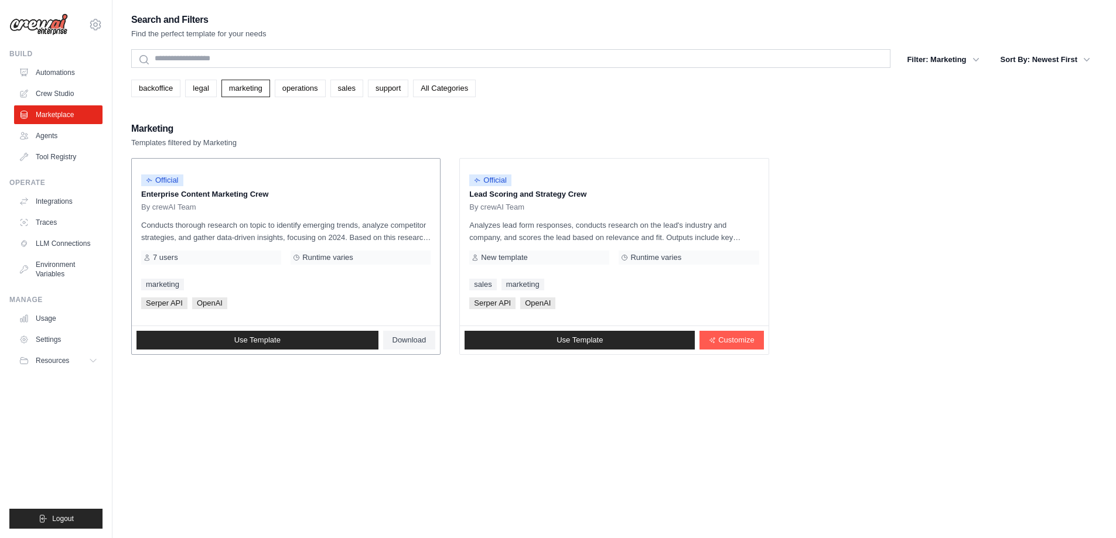
click at [265, 295] on div "Official Enterprise Content Marketing Crew By crewAI Team Conducts thorough res…" at bounding box center [286, 242] width 308 height 167
click at [409, 340] on span "Download" at bounding box center [410, 340] width 34 height 9
click at [45, 136] on link "Agents" at bounding box center [59, 136] width 88 height 19
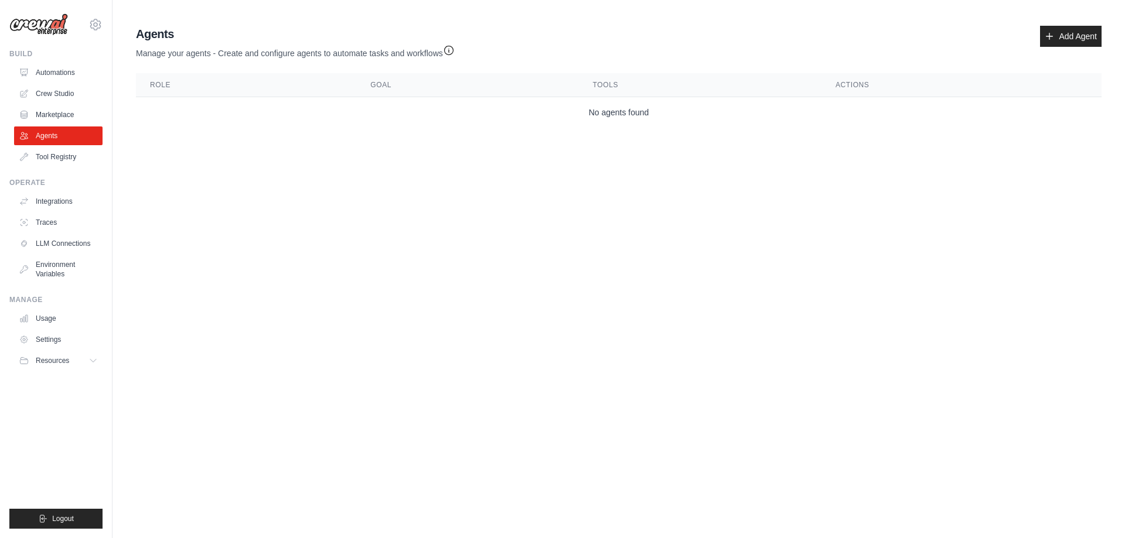
click at [674, 161] on body "luutuyen256@gmail.com Settings Build Automations Crew Studio" at bounding box center [562, 269] width 1125 height 538
click at [1069, 42] on link "Add Agent" at bounding box center [1071, 36] width 62 height 21
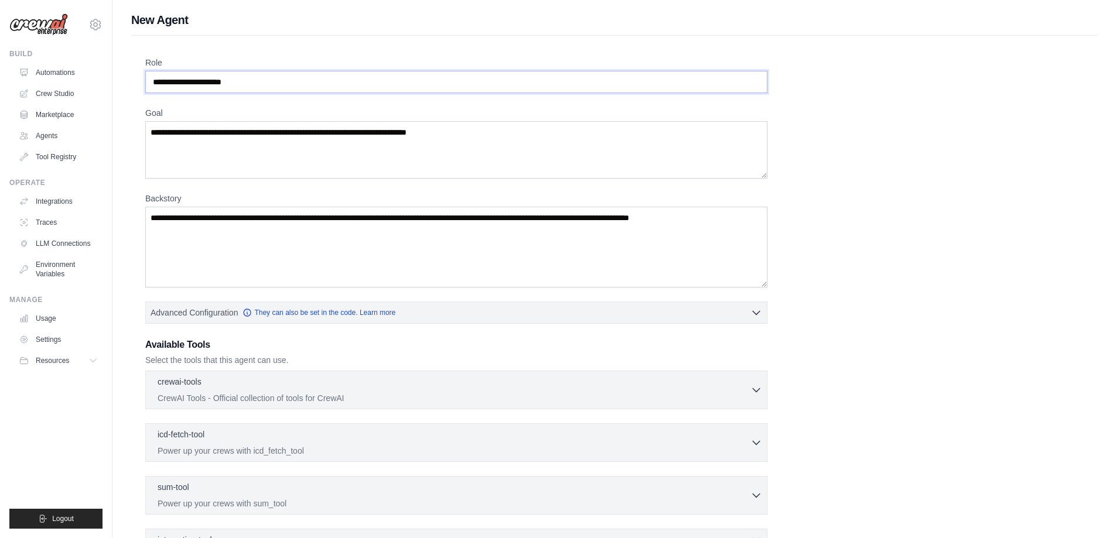
click at [284, 72] on input "Role" at bounding box center [456, 82] width 622 height 22
click at [129, 211] on div "New Agent Role Goal Backstory Advanced Configuration They can also be set in th…" at bounding box center [614, 341] width 1004 height 658
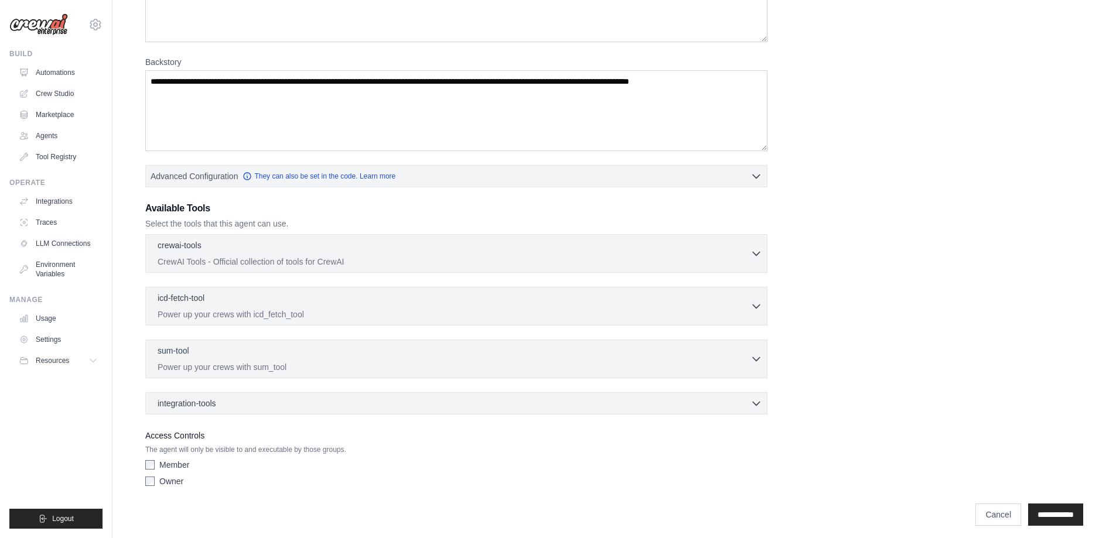
scroll to position [143, 0]
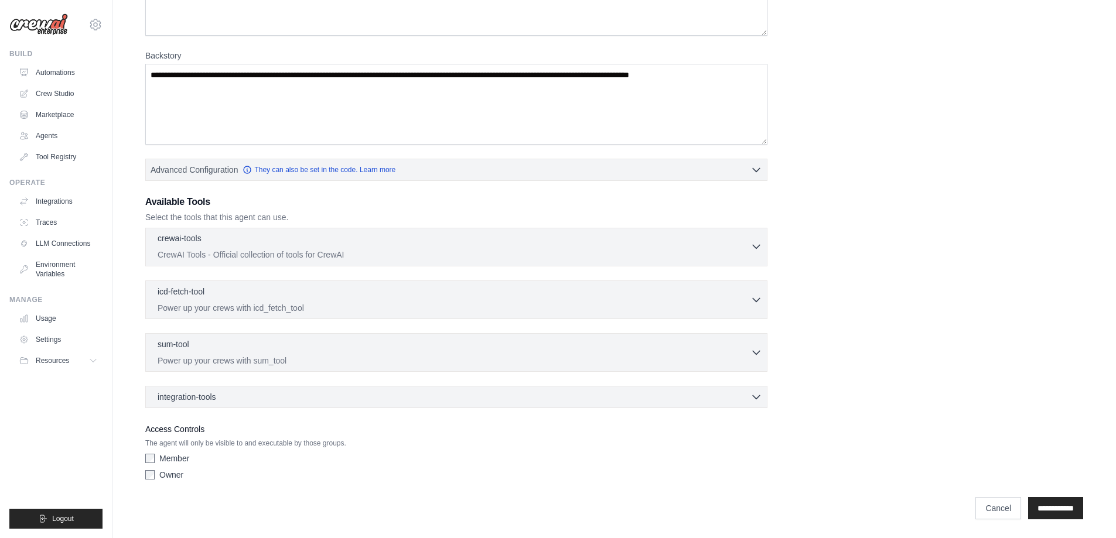
click at [759, 244] on icon "button" at bounding box center [756, 247] width 12 height 12
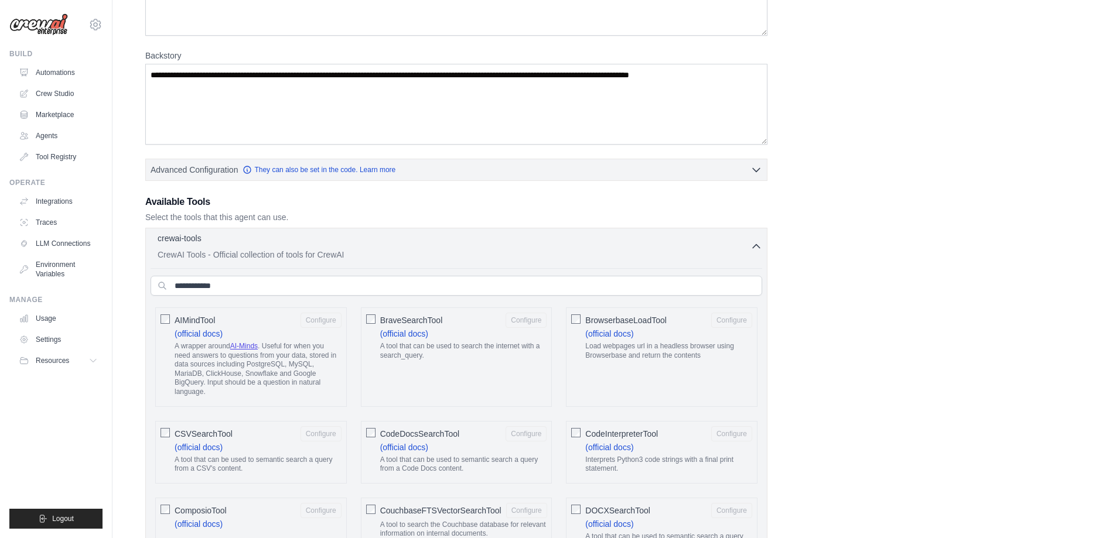
click at [755, 243] on icon "button" at bounding box center [756, 247] width 12 height 12
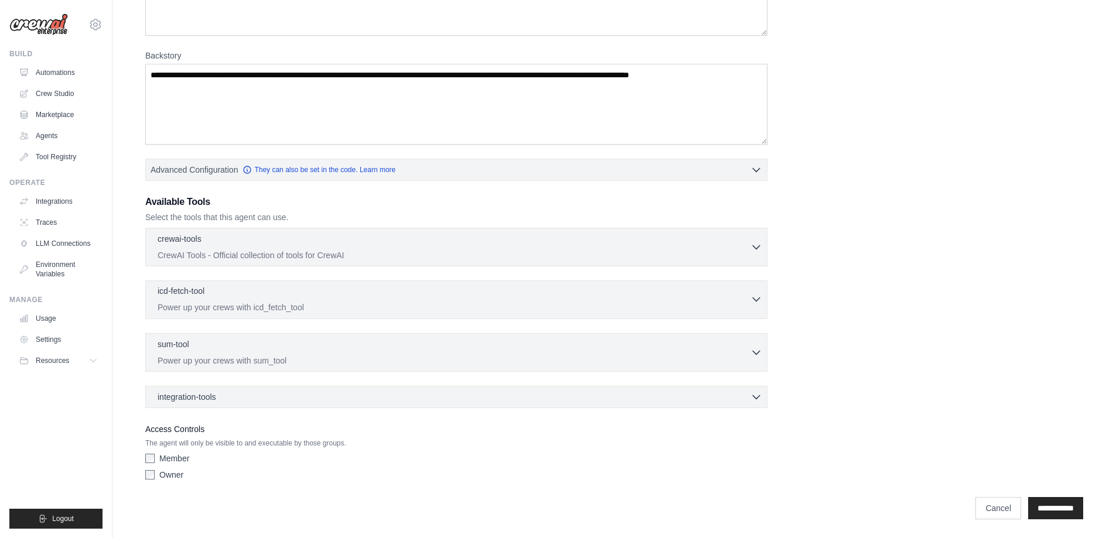
click at [219, 298] on div "icd-fetch-tool 0 selected" at bounding box center [454, 292] width 593 height 14
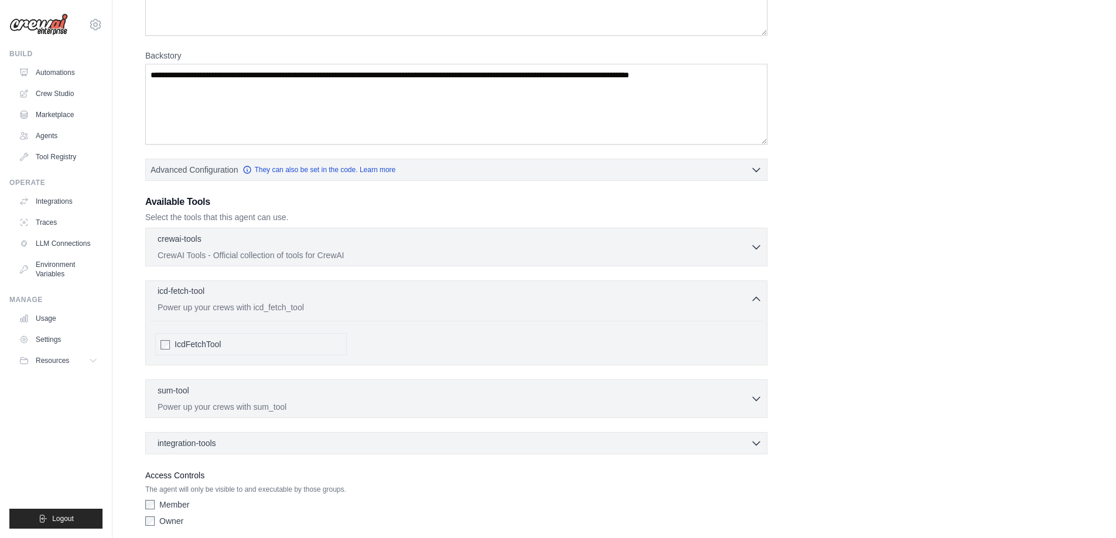
click at [219, 298] on div "icd-fetch-tool 0 selected" at bounding box center [454, 292] width 593 height 14
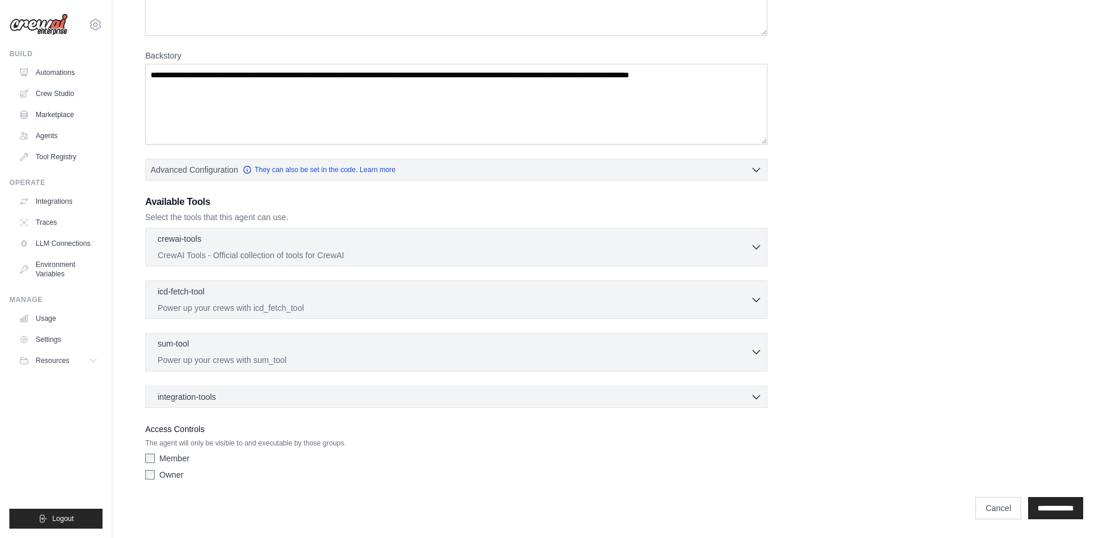
click at [211, 361] on p "Power up your crews with sum_tool" at bounding box center [454, 360] width 593 height 12
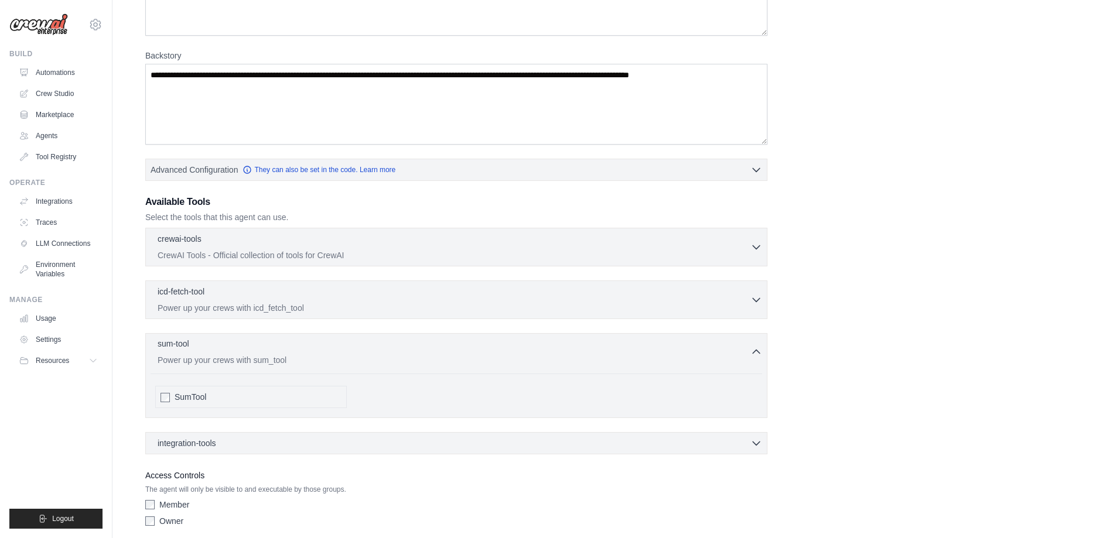
click at [220, 353] on div "sum-tool 0 selected Power up your crews with sum_tool" at bounding box center [454, 352] width 593 height 28
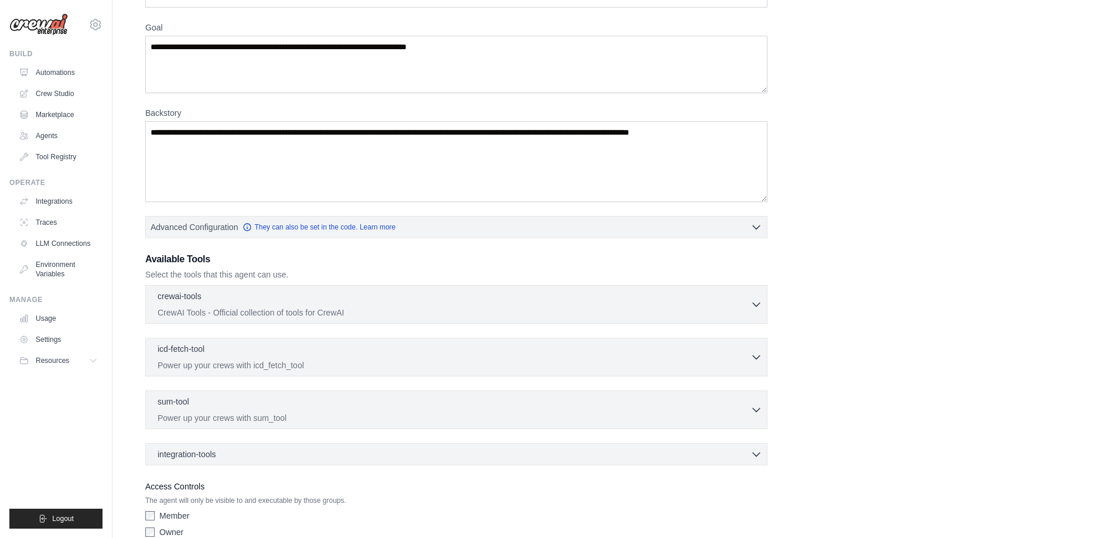
scroll to position [0, 0]
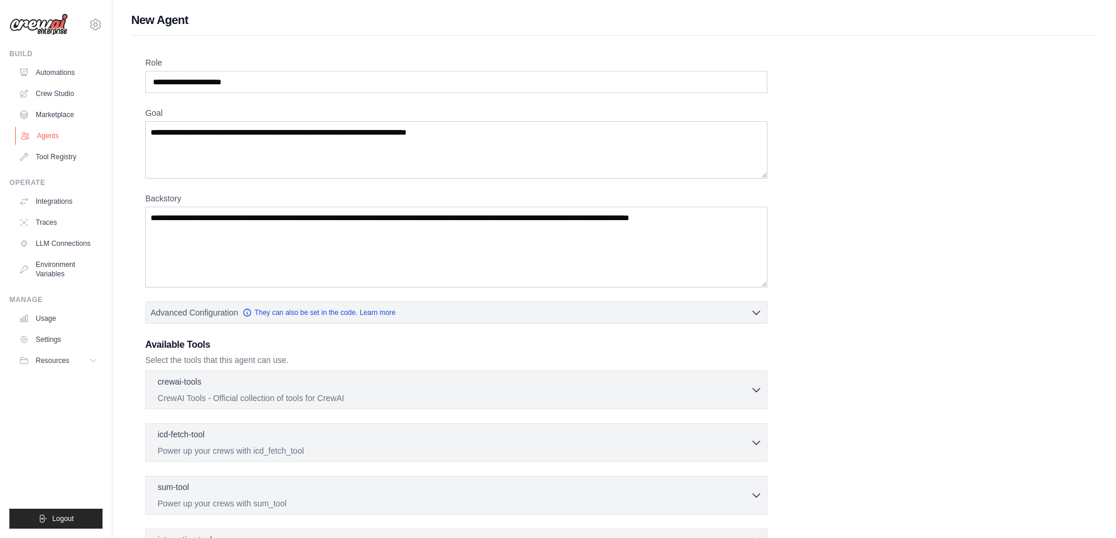
click at [46, 136] on link "Agents" at bounding box center [59, 136] width 88 height 19
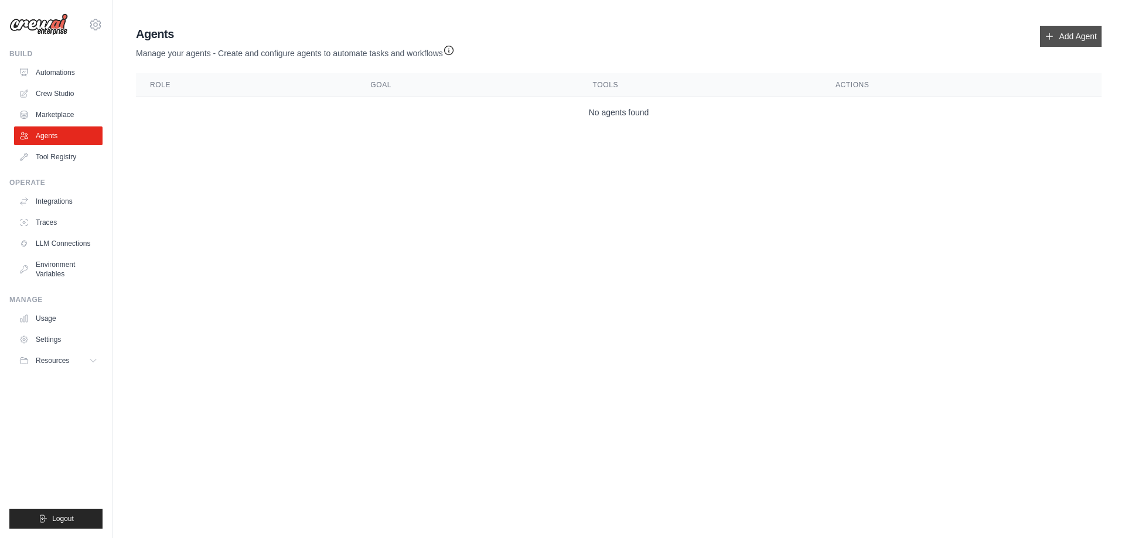
click at [1070, 33] on link "Add Agent" at bounding box center [1071, 36] width 62 height 21
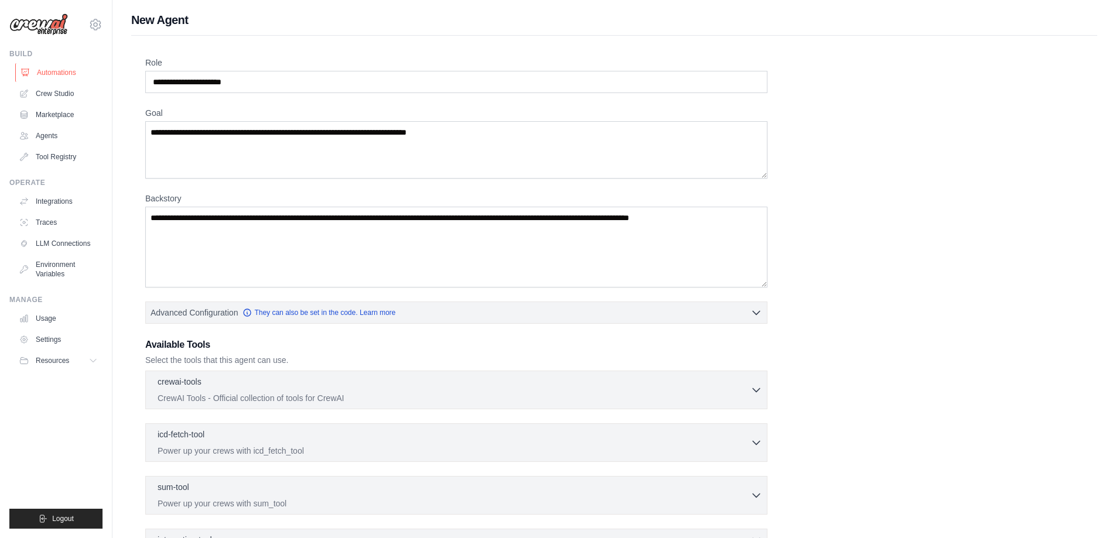
click at [57, 70] on link "Automations" at bounding box center [59, 72] width 88 height 19
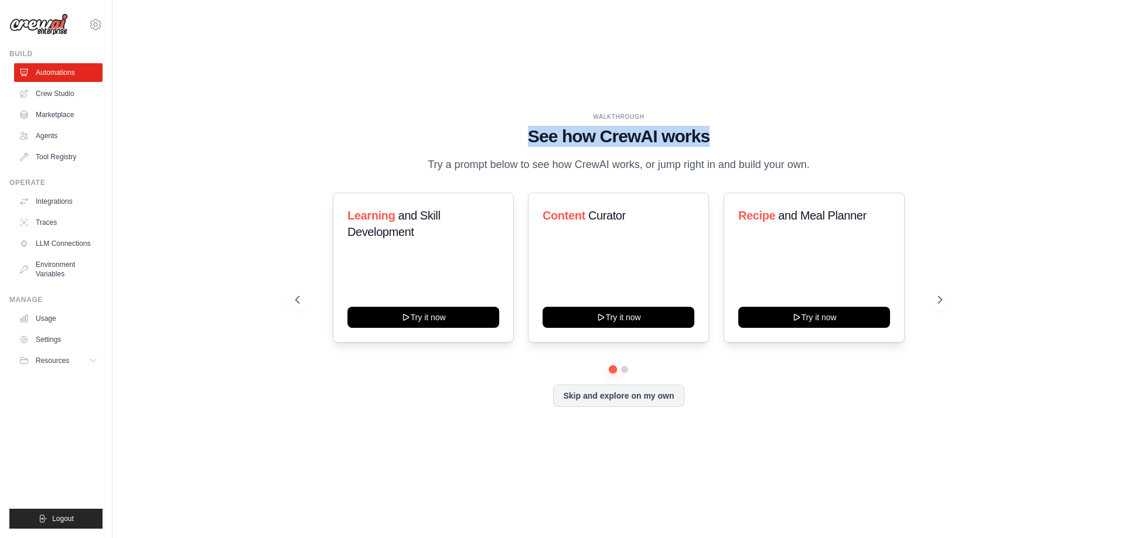
drag, startPoint x: 551, startPoint y: 134, endPoint x: 871, endPoint y: 144, distance: 320.0
click at [838, 141] on h1 "See how CrewAI works" at bounding box center [618, 136] width 647 height 21
click at [871, 144] on h1 "See how CrewAI works" at bounding box center [618, 136] width 647 height 21
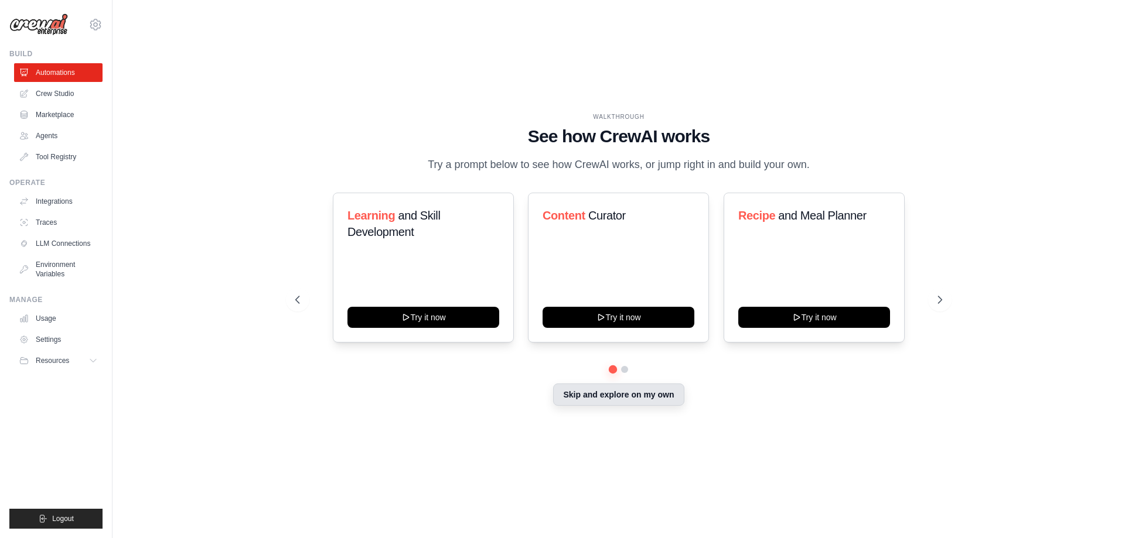
click at [620, 398] on button "Skip and explore on my own" at bounding box center [618, 395] width 131 height 22
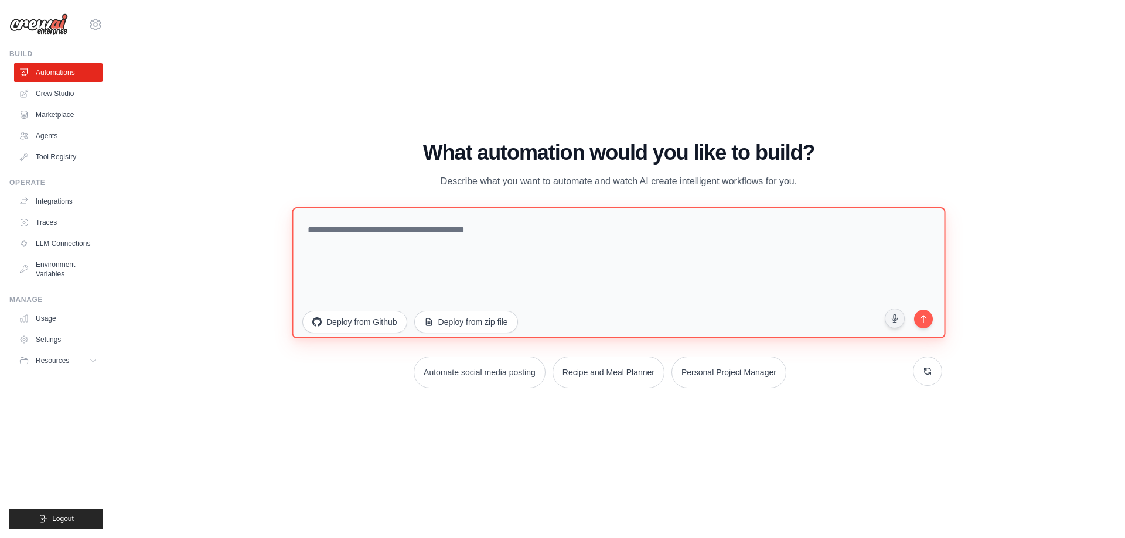
click at [636, 272] on textarea at bounding box center [618, 272] width 653 height 131
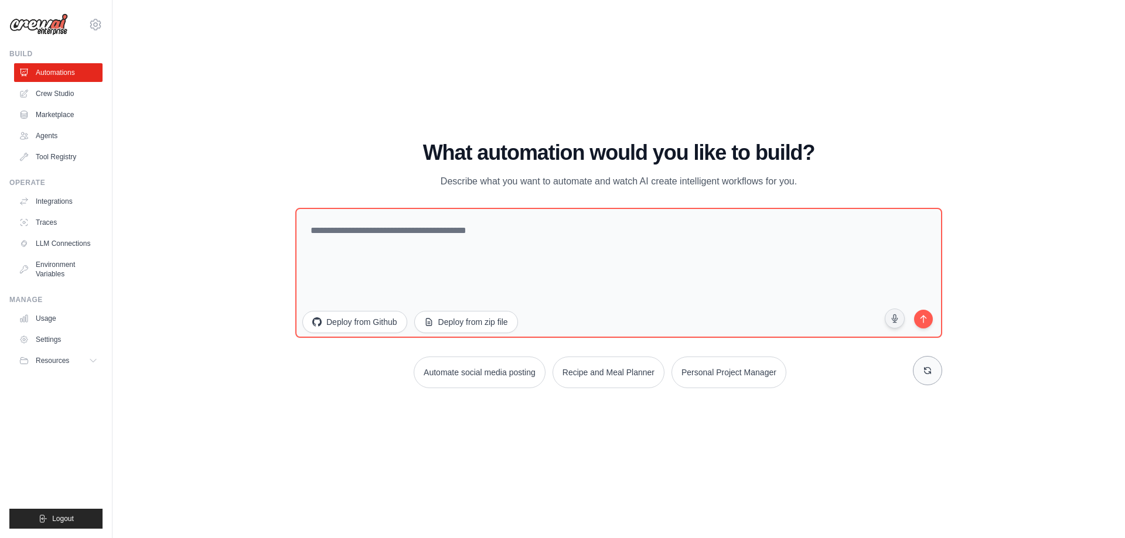
click at [926, 374] on icon at bounding box center [927, 370] width 9 height 9
click at [927, 368] on icon at bounding box center [927, 370] width 9 height 9
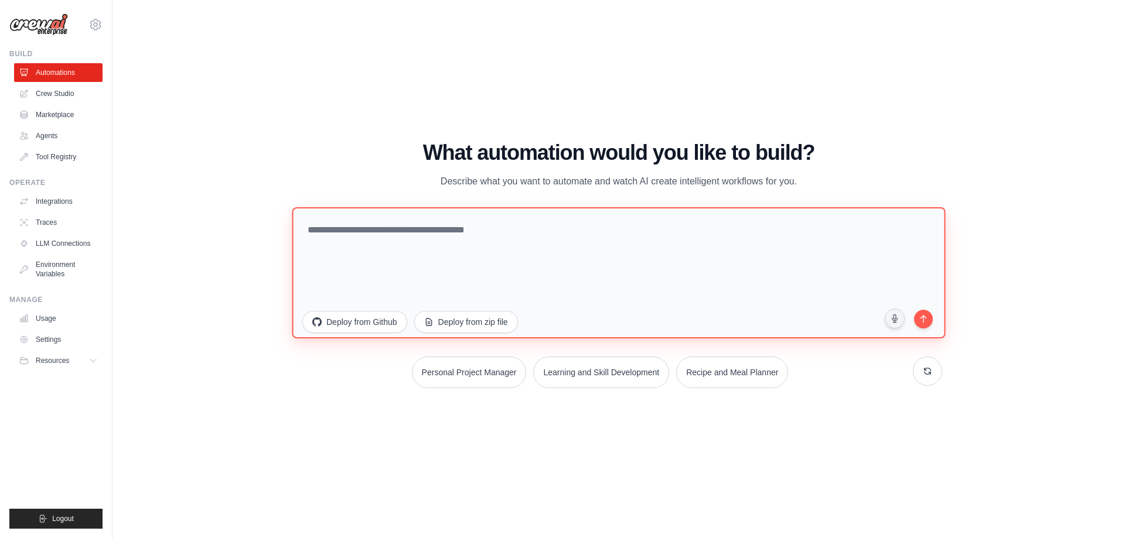
click at [458, 267] on textarea at bounding box center [618, 272] width 653 height 131
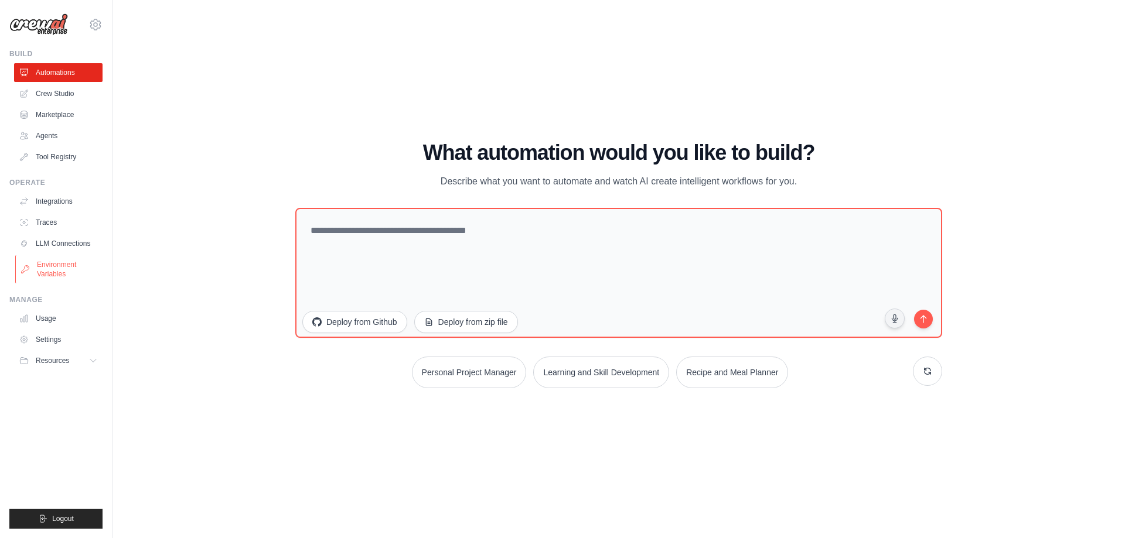
click at [50, 268] on link "Environment Variables" at bounding box center [59, 269] width 88 height 28
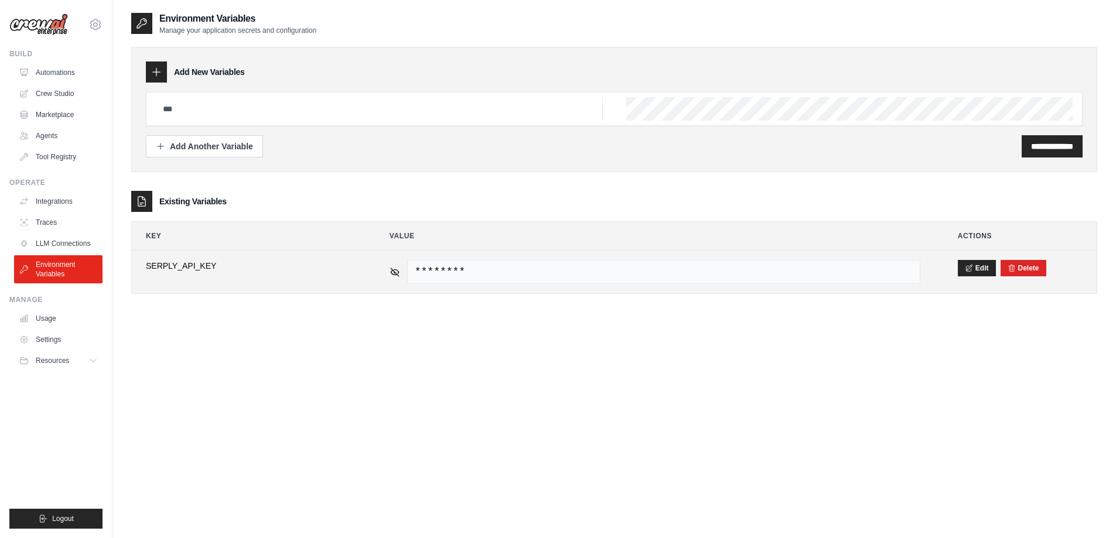
click at [200, 269] on span "SERPLY_API_KEY" at bounding box center [249, 266] width 206 height 12
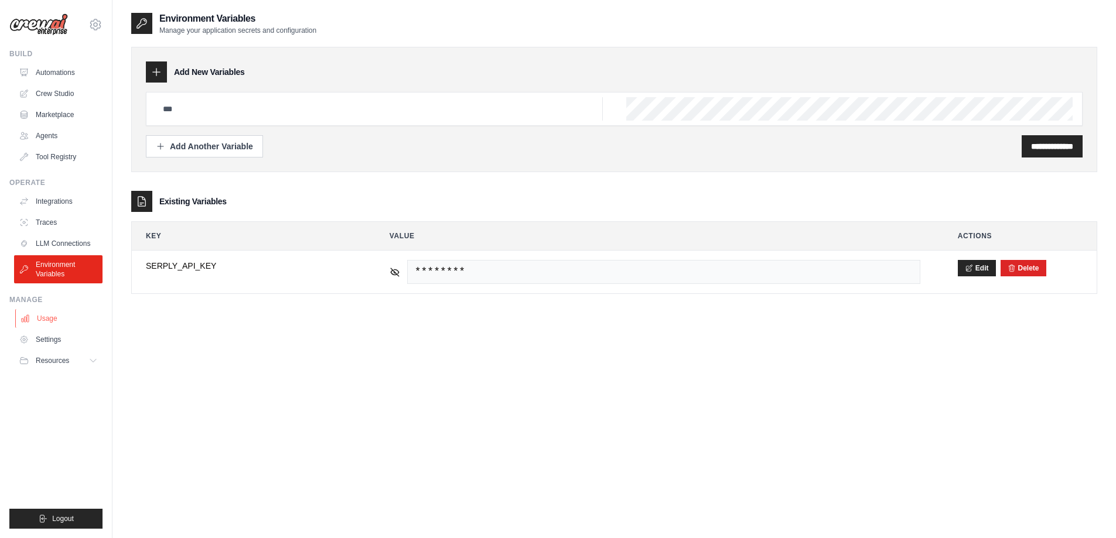
click at [45, 322] on link "Usage" at bounding box center [59, 318] width 88 height 19
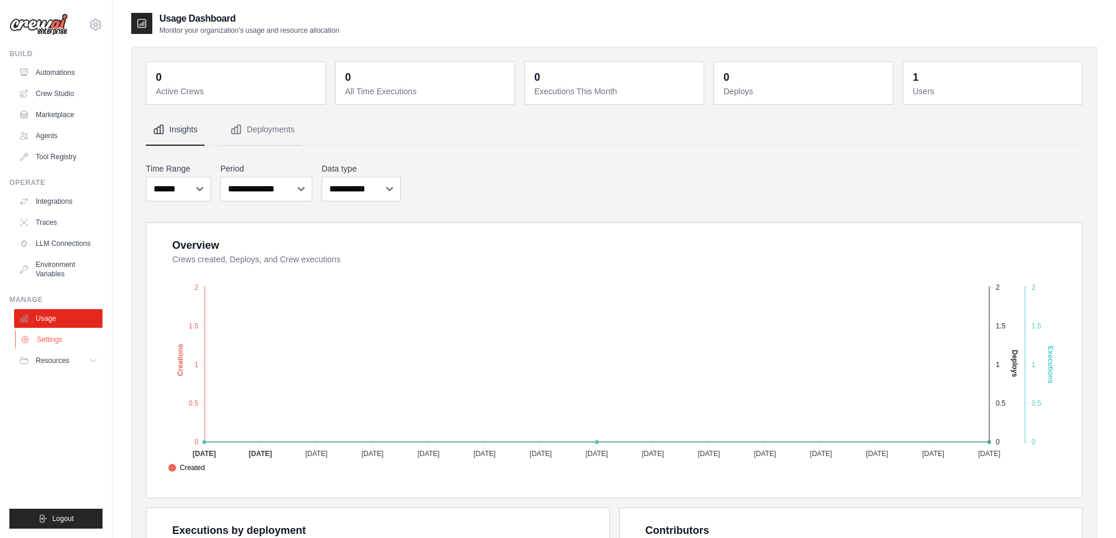
click at [55, 342] on link "Settings" at bounding box center [59, 339] width 88 height 19
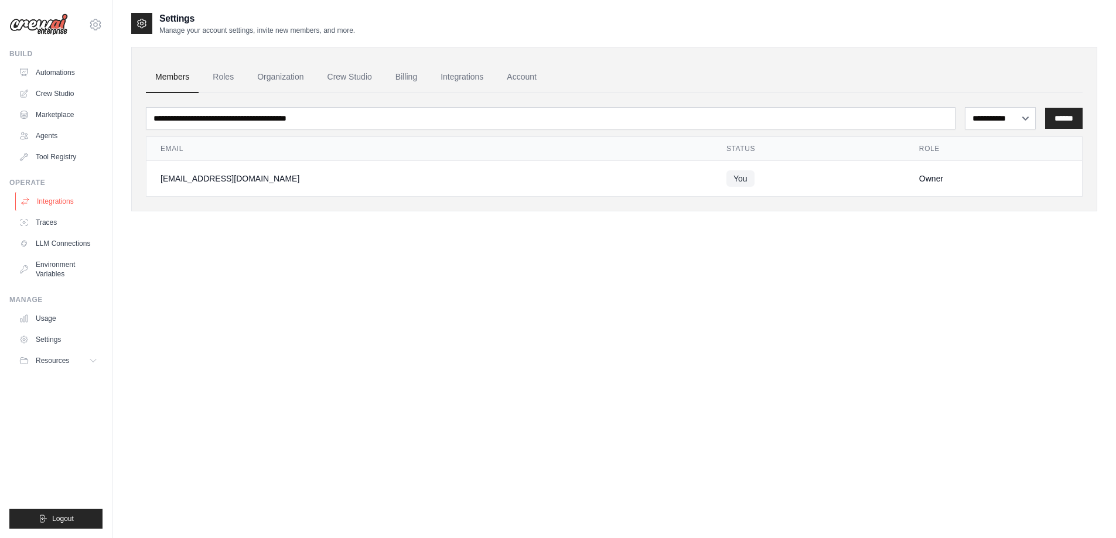
click at [50, 197] on link "Integrations" at bounding box center [59, 201] width 88 height 19
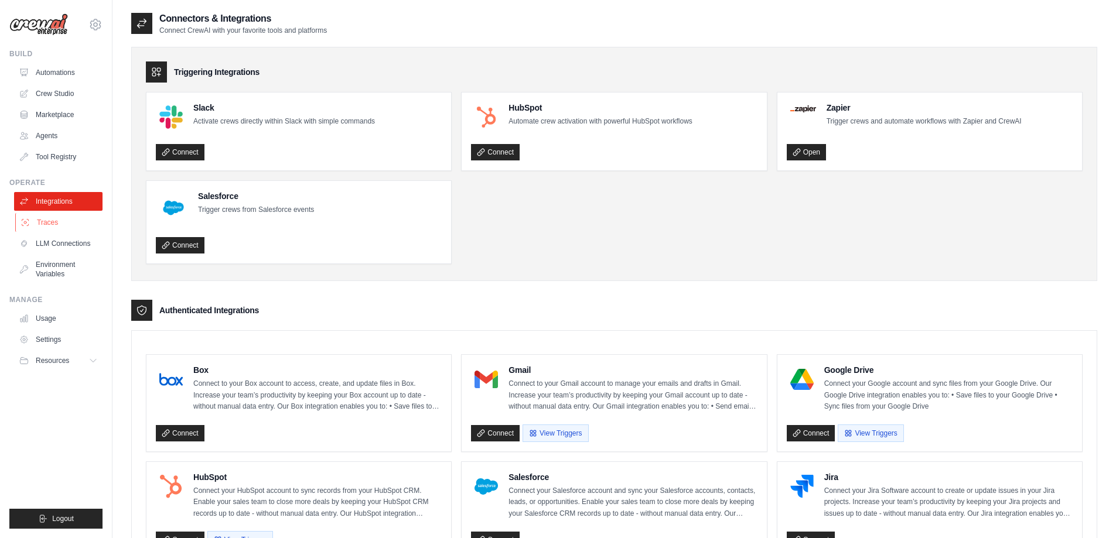
click at [55, 224] on link "Traces" at bounding box center [59, 222] width 88 height 19
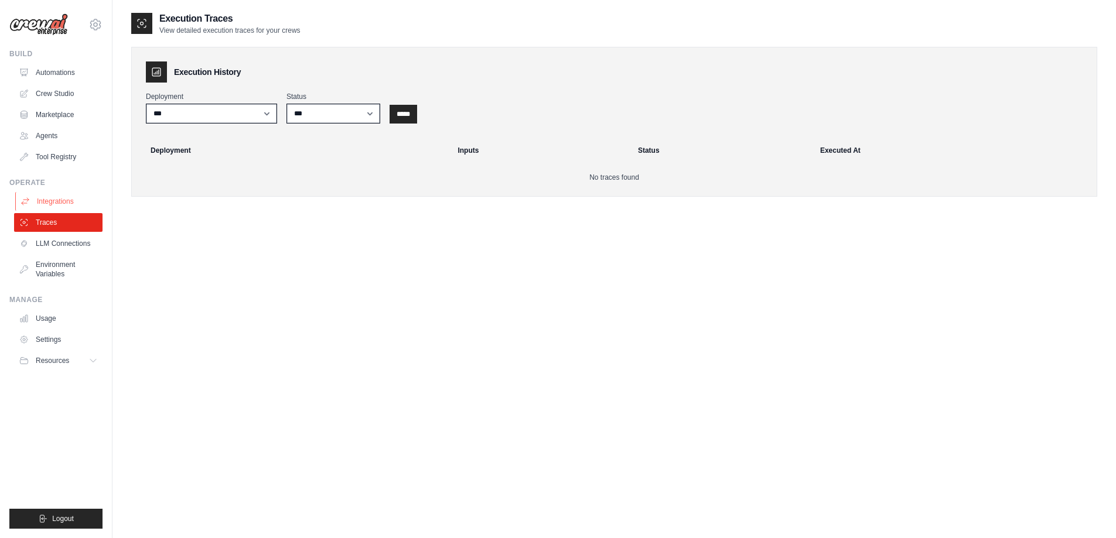
click at [62, 199] on link "Integrations" at bounding box center [59, 201] width 88 height 19
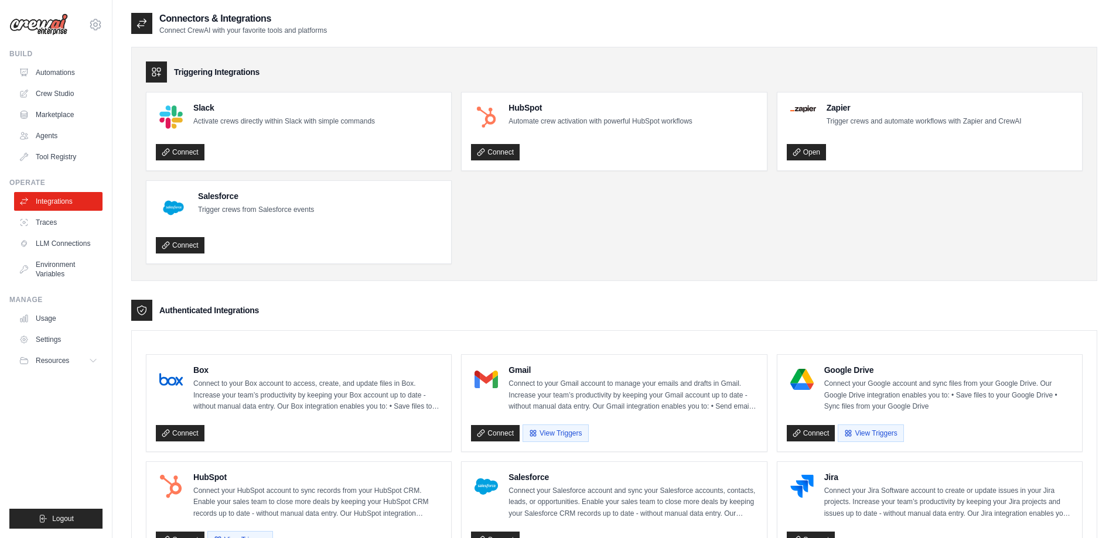
click at [696, 210] on ul "Slack Activate crews directly within Slack with simple commands Connect HubSpot…" at bounding box center [614, 178] width 937 height 172
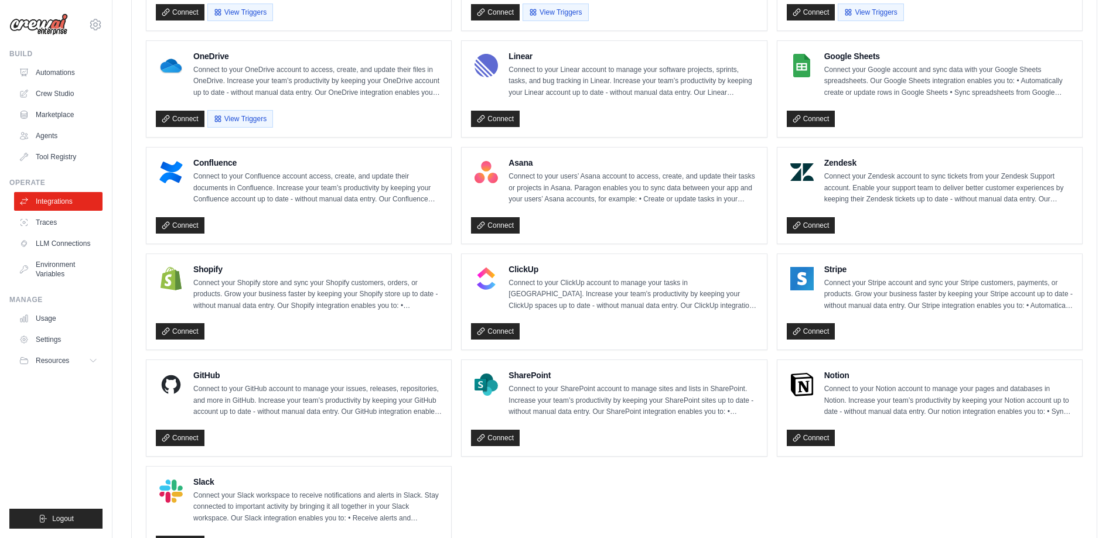
scroll to position [700, 0]
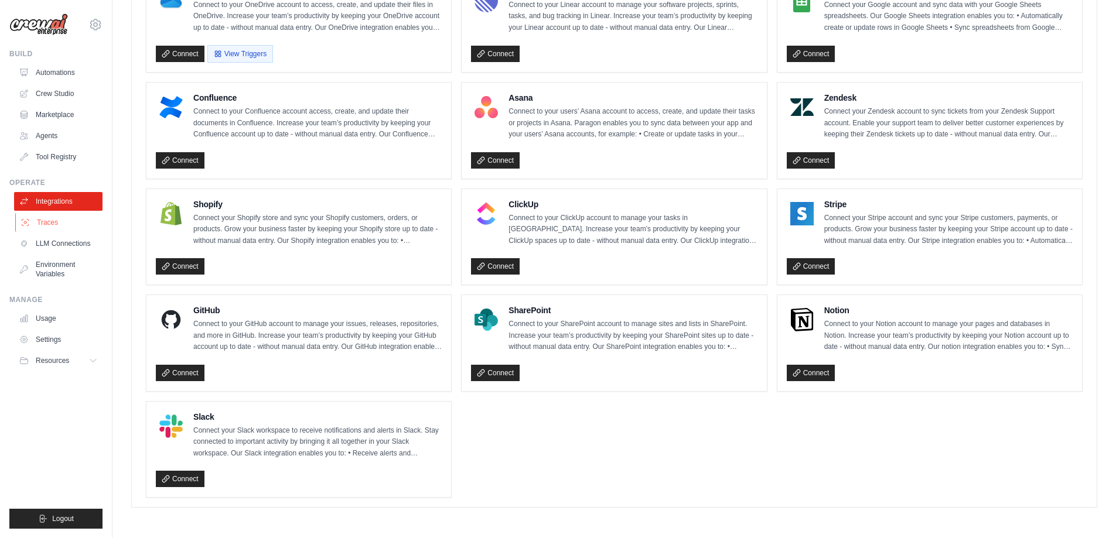
click at [52, 224] on link "Traces" at bounding box center [59, 222] width 88 height 19
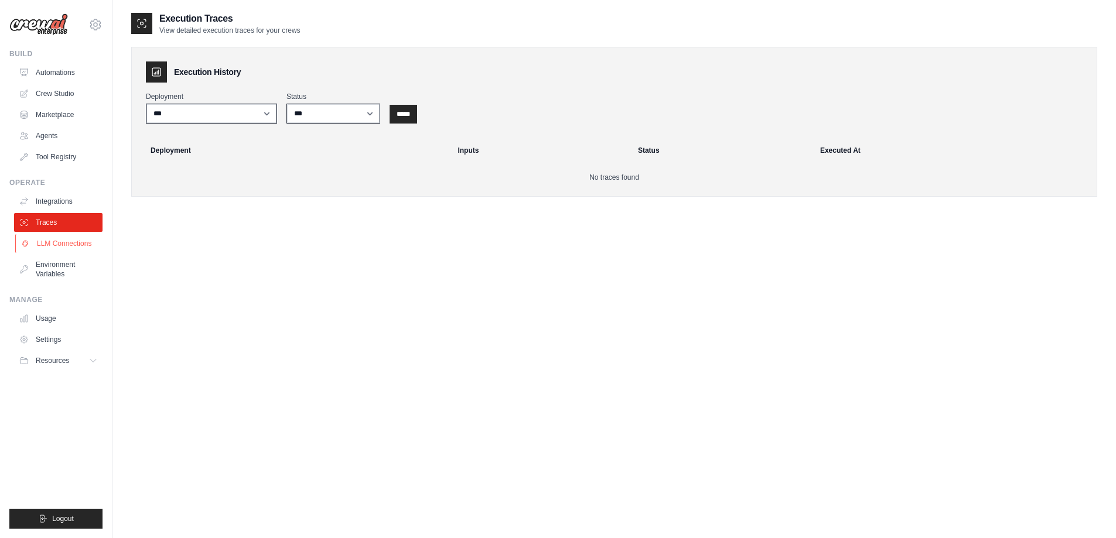
click at [66, 239] on link "LLM Connections" at bounding box center [59, 243] width 88 height 19
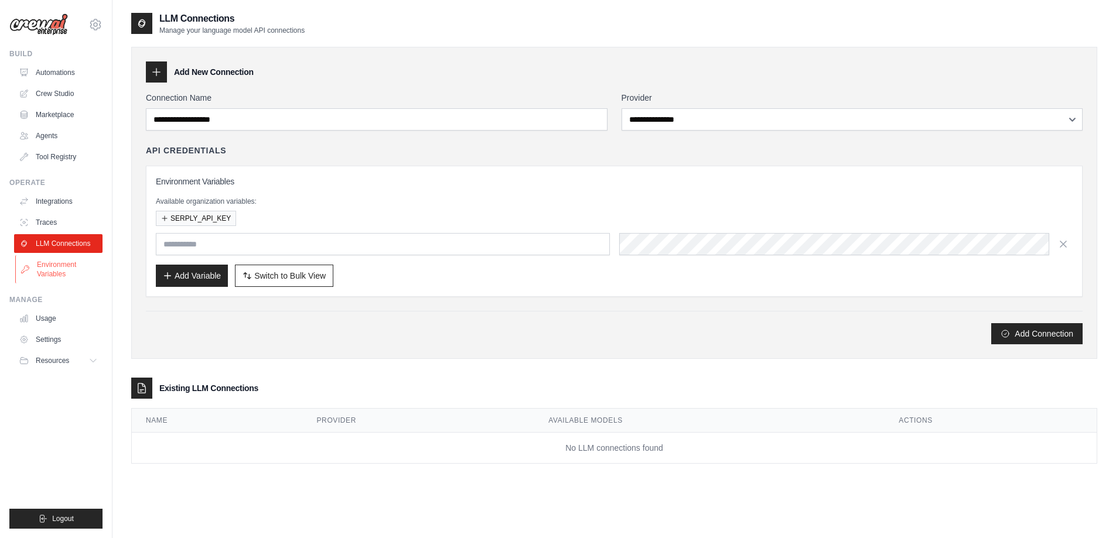
click at [64, 266] on link "Environment Variables" at bounding box center [59, 269] width 88 height 28
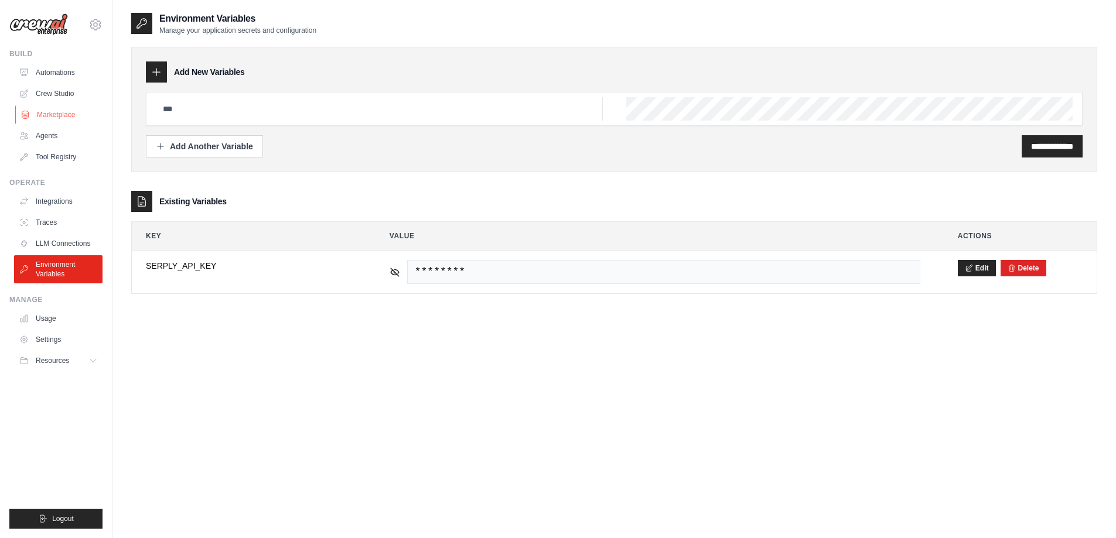
click at [52, 114] on link "Marketplace" at bounding box center [59, 114] width 88 height 19
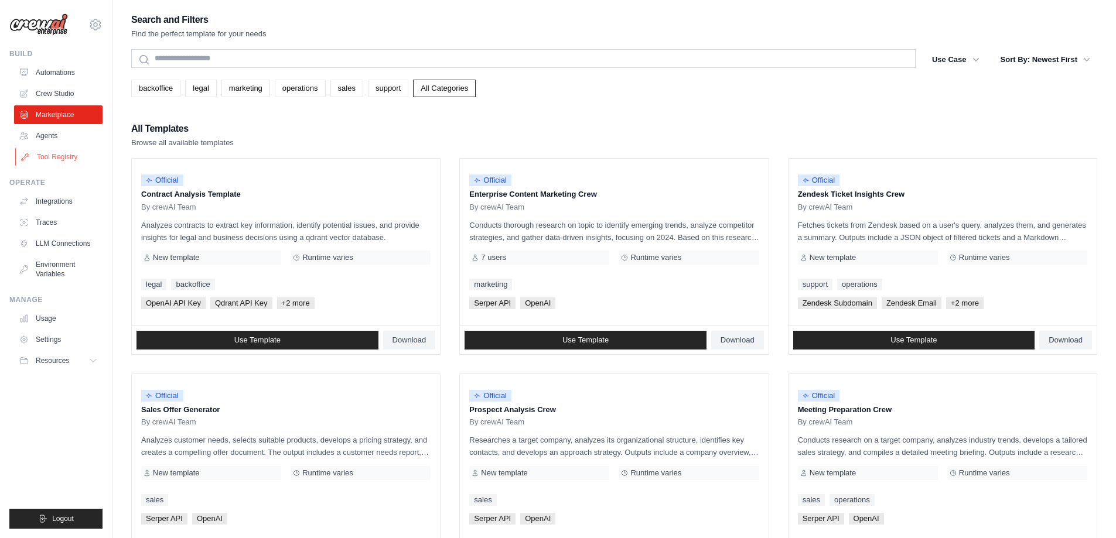
click at [53, 161] on link "Tool Registry" at bounding box center [59, 157] width 88 height 19
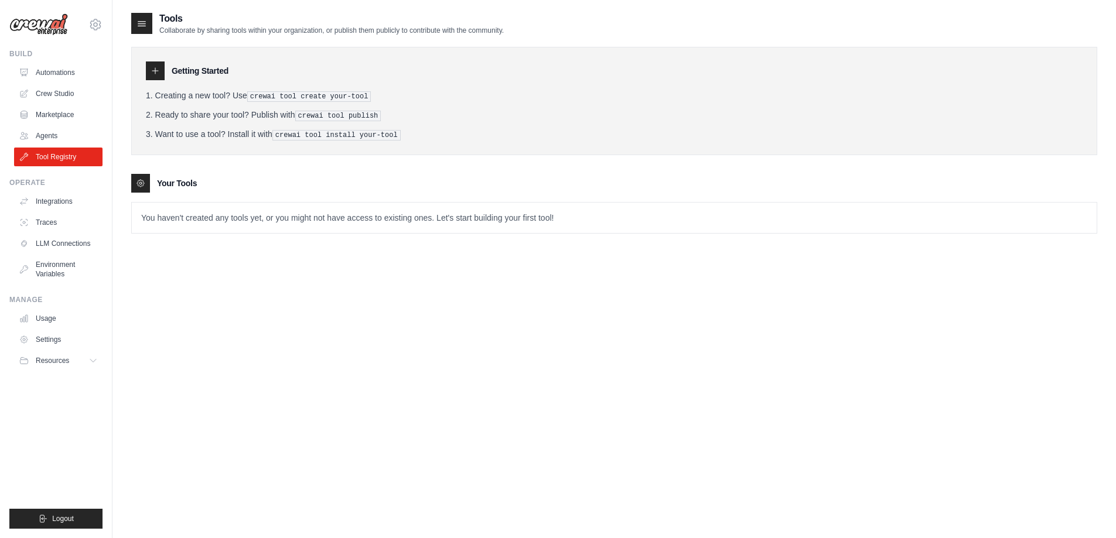
drag, startPoint x: 305, startPoint y: 93, endPoint x: 364, endPoint y: 97, distance: 58.7
click at [334, 94] on pre "crewai tool create your-tool" at bounding box center [309, 96] width 124 height 11
click at [513, 100] on li "Creating a new tool? Use crewai tool create your-tool" at bounding box center [614, 96] width 937 height 12
drag, startPoint x: 231, startPoint y: 213, endPoint x: 602, endPoint y: 206, distance: 370.9
click at [597, 206] on p "You haven't created any tools yet, or you might not have access to existing one…" at bounding box center [614, 218] width 965 height 30
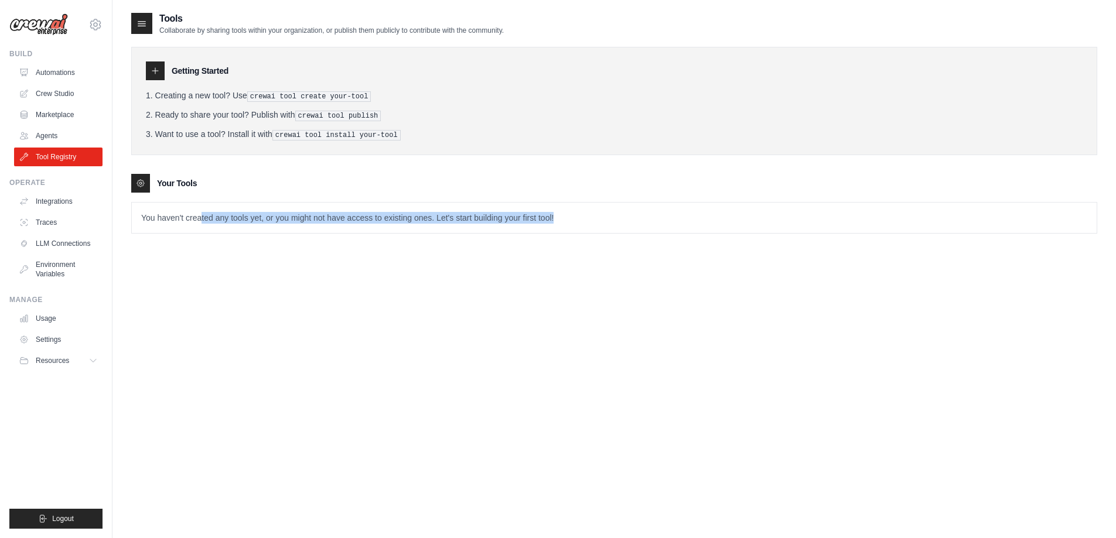
click at [613, 205] on p "You haven't created any tools yet, or you might not have access to existing one…" at bounding box center [614, 218] width 965 height 30
drag, startPoint x: 600, startPoint y: 219, endPoint x: 148, endPoint y: 217, distance: 451.7
click at [149, 216] on p "You haven't created any tools yet, or you might not have access to existing one…" at bounding box center [614, 218] width 965 height 30
click at [203, 293] on div "Tools Collaborate by sharing tools within your organization, or publish them pu…" at bounding box center [614, 281] width 966 height 538
click at [62, 94] on link "Crew Studio" at bounding box center [59, 93] width 88 height 19
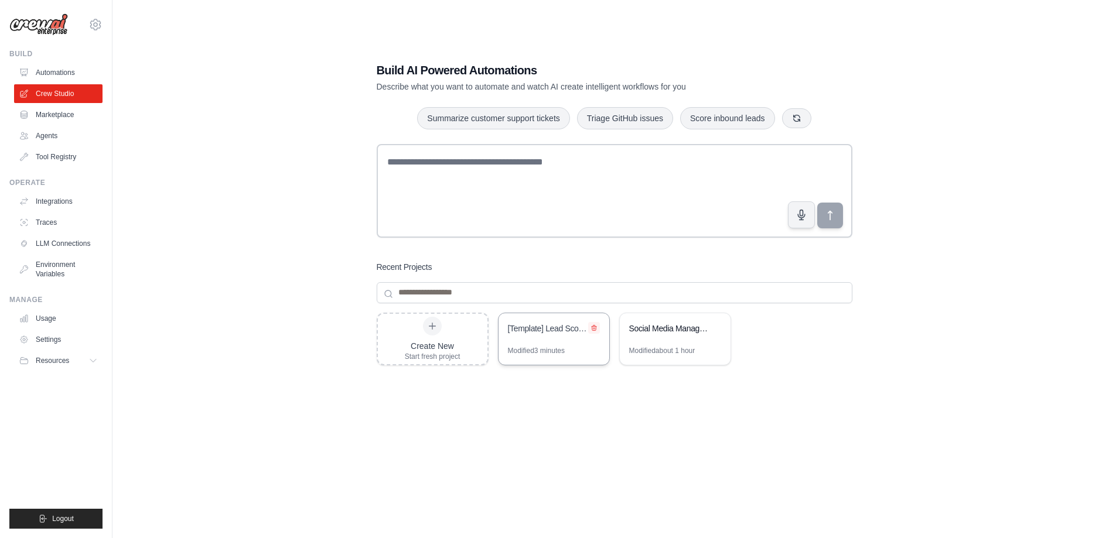
click at [595, 327] on icon at bounding box center [594, 327] width 5 height 5
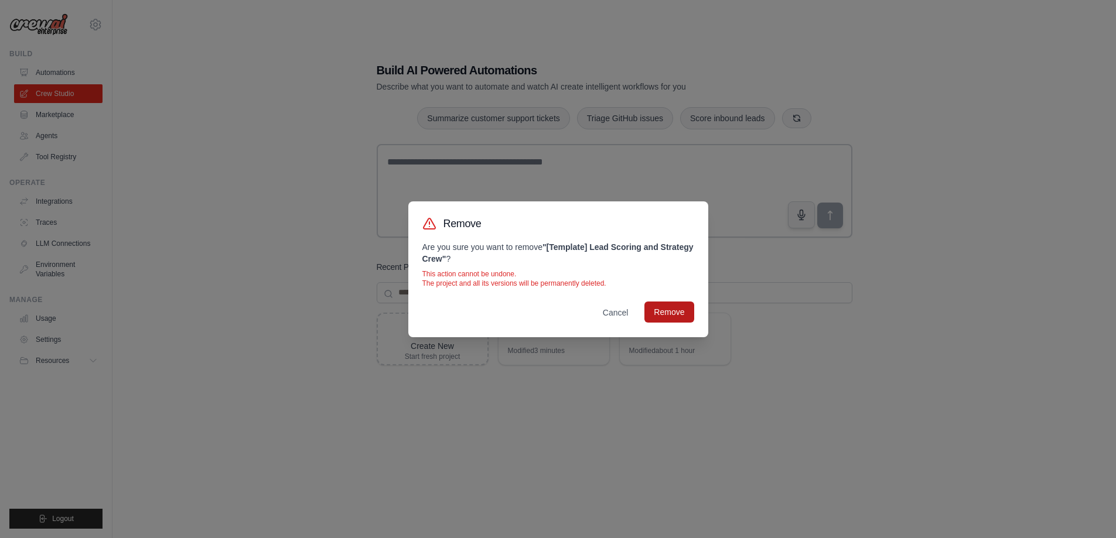
click at [671, 310] on button "Remove" at bounding box center [668, 312] width 49 height 21
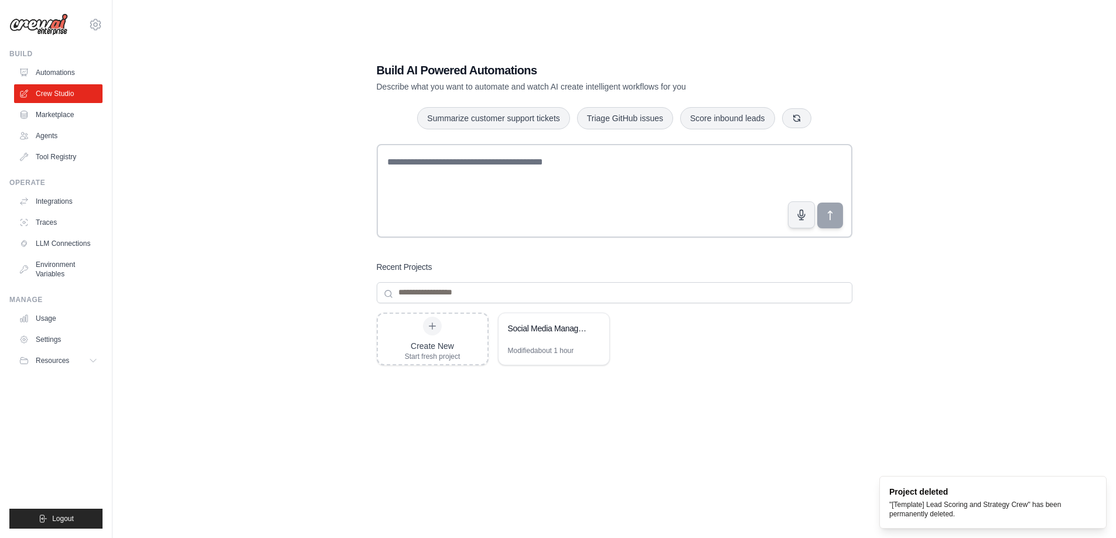
click at [711, 337] on div "Create New Start fresh project Social Media Management Suite Modified about 1 h…" at bounding box center [615, 406] width 476 height 187
click at [516, 292] on input at bounding box center [615, 292] width 476 height 21
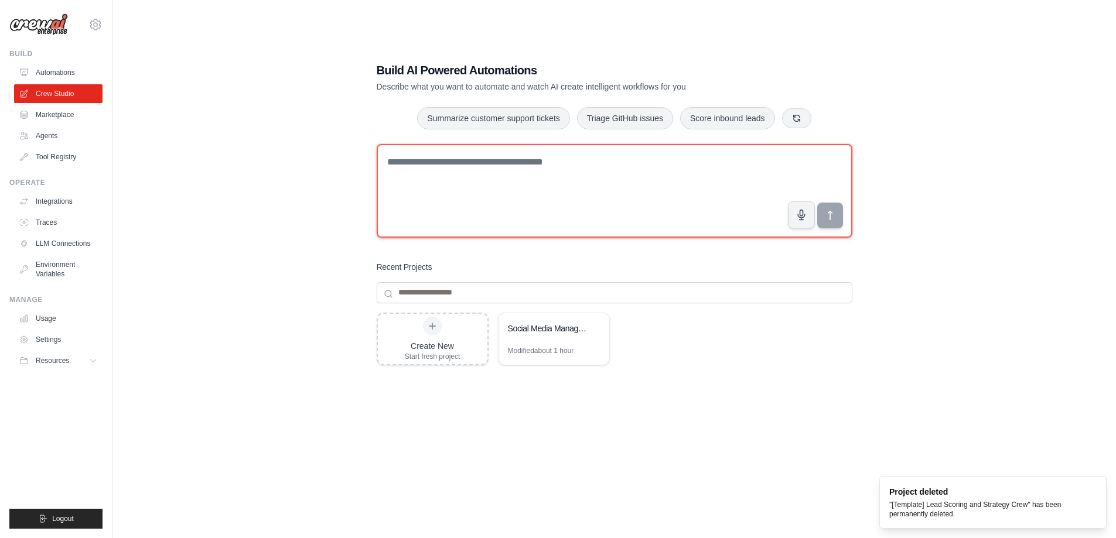
click at [470, 161] on textarea at bounding box center [615, 191] width 476 height 94
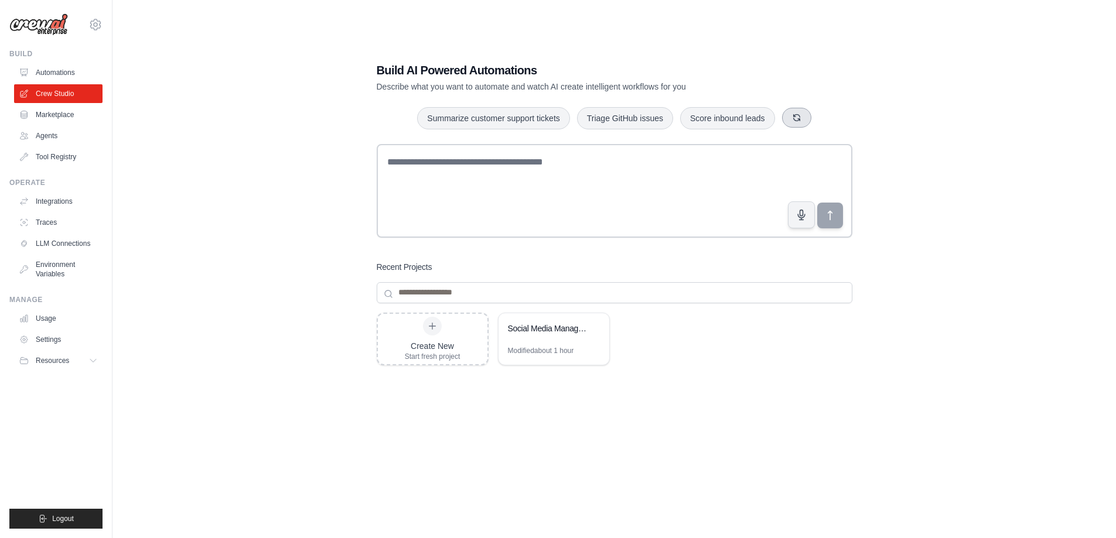
click at [806, 116] on button "button" at bounding box center [796, 118] width 29 height 20
click at [49, 112] on link "Marketplace" at bounding box center [59, 114] width 88 height 19
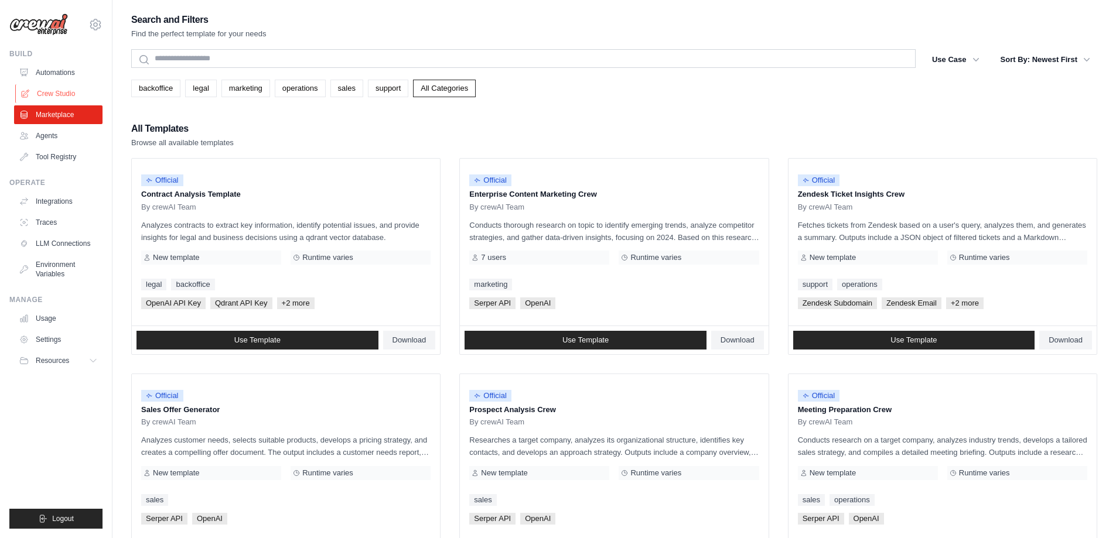
click at [47, 91] on link "Crew Studio" at bounding box center [59, 93] width 88 height 19
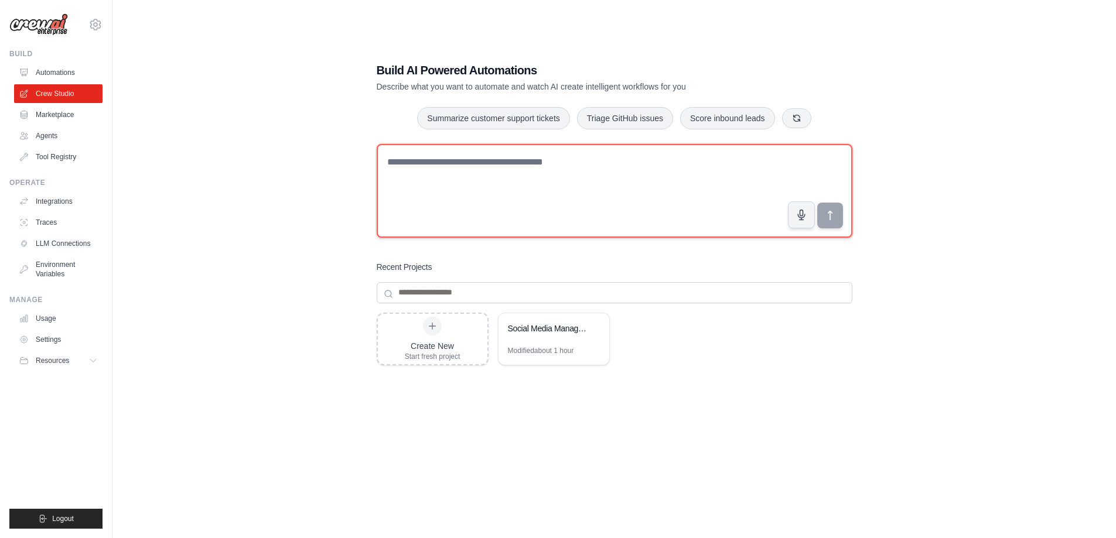
click at [523, 172] on textarea at bounding box center [615, 191] width 476 height 94
click at [482, 185] on textarea at bounding box center [615, 191] width 476 height 94
type textarea "*"
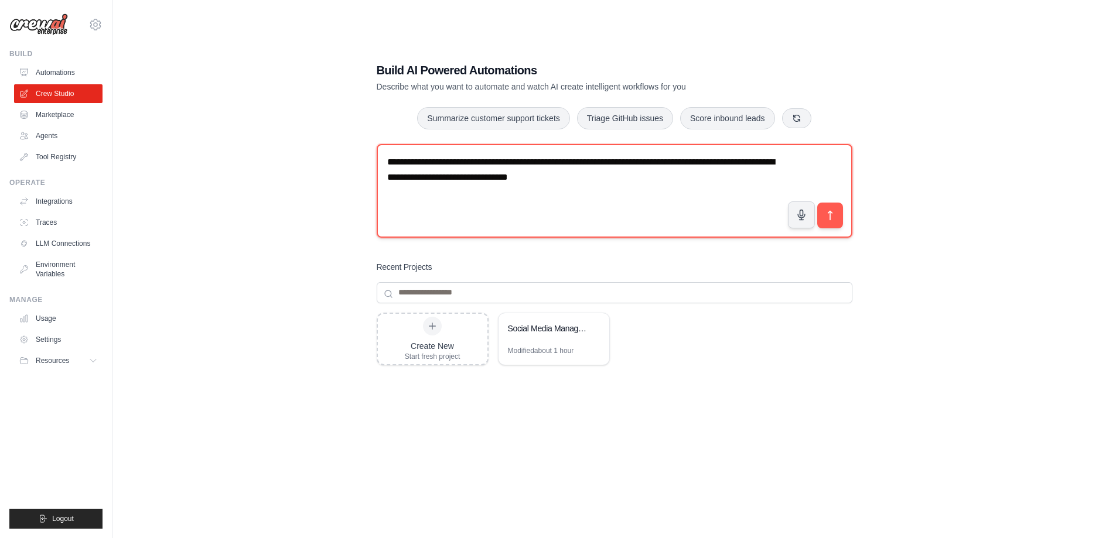
click at [510, 178] on textarea "**********" at bounding box center [615, 191] width 476 height 94
click at [602, 179] on textarea "**********" at bounding box center [615, 191] width 476 height 94
click at [561, 162] on textarea "**********" at bounding box center [615, 191] width 476 height 94
click at [564, 207] on textarea "**********" at bounding box center [615, 191] width 476 height 94
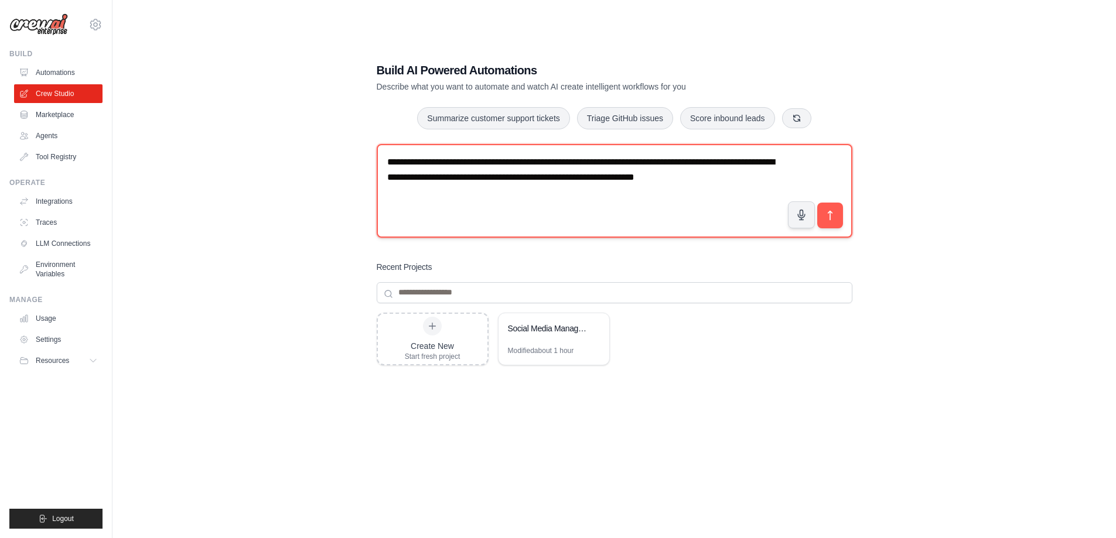
click at [785, 186] on textarea "**********" at bounding box center [615, 191] width 476 height 94
type textarea "**********"
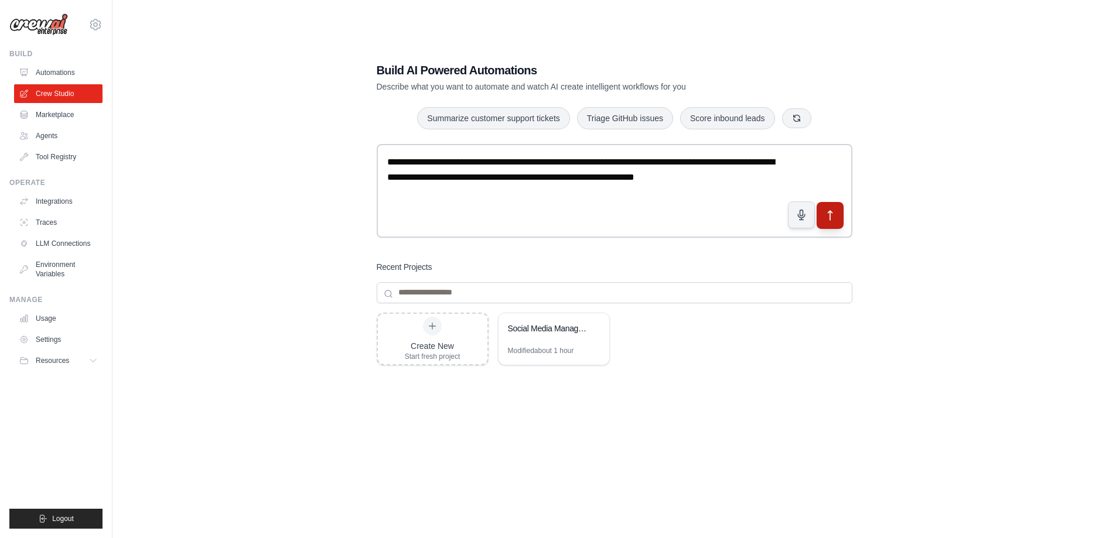
click at [833, 217] on icon "submit" at bounding box center [830, 215] width 12 height 12
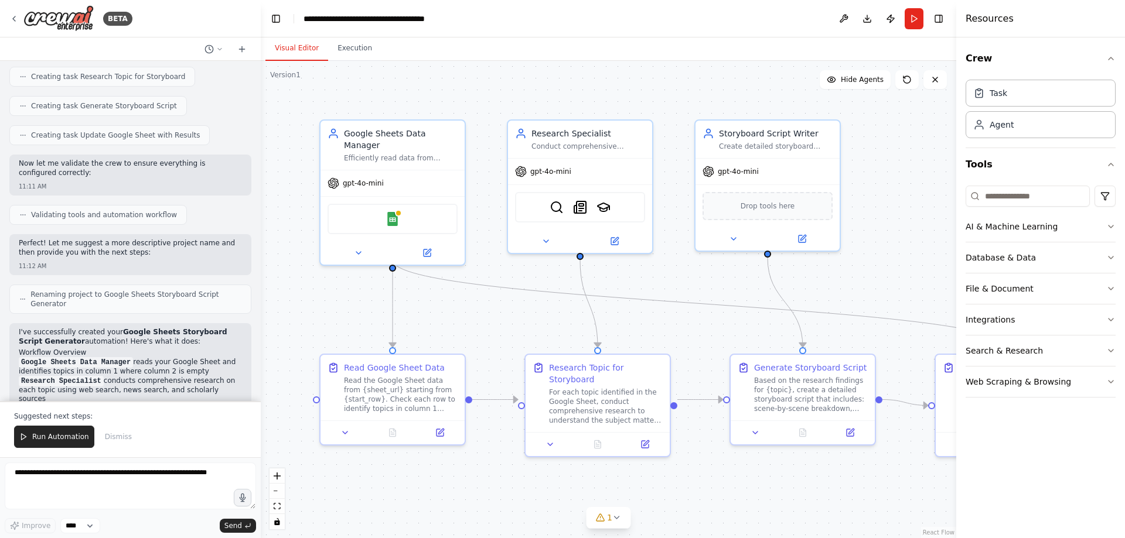
scroll to position [749, 0]
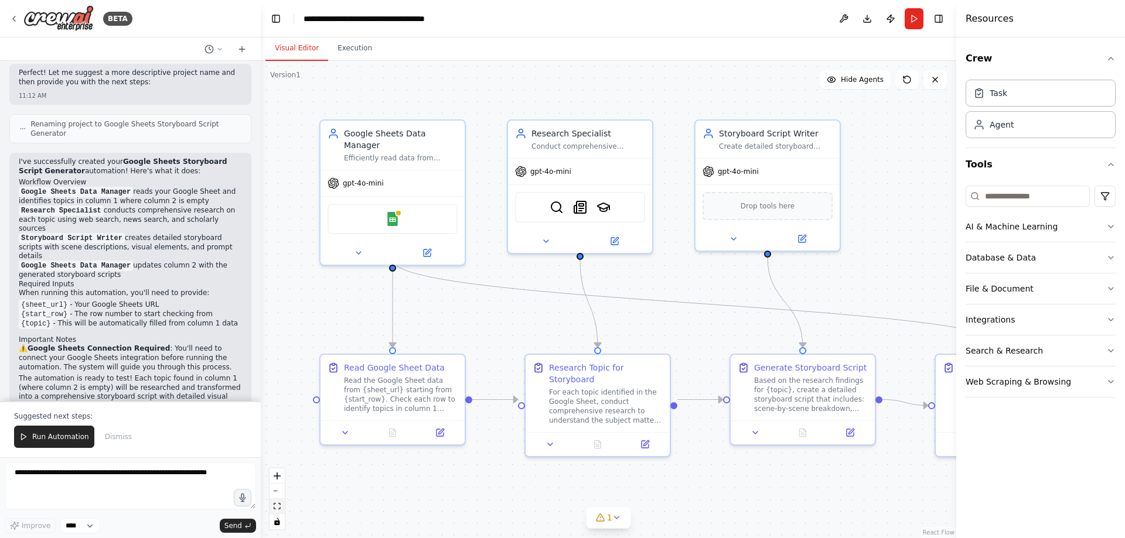
click at [279, 503] on icon "fit view" at bounding box center [277, 506] width 7 height 6
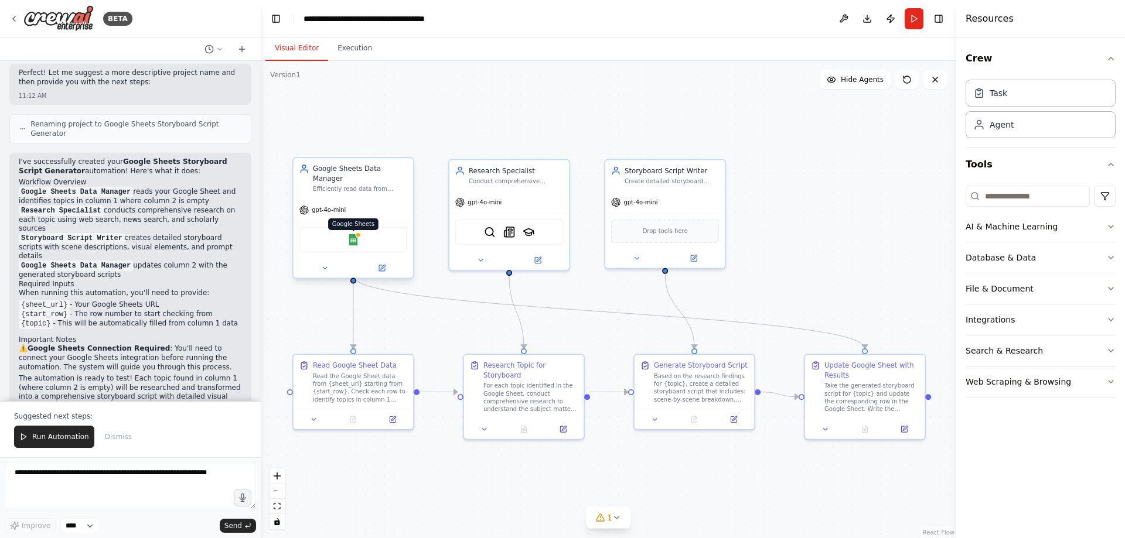
click at [354, 234] on img at bounding box center [353, 240] width 12 height 12
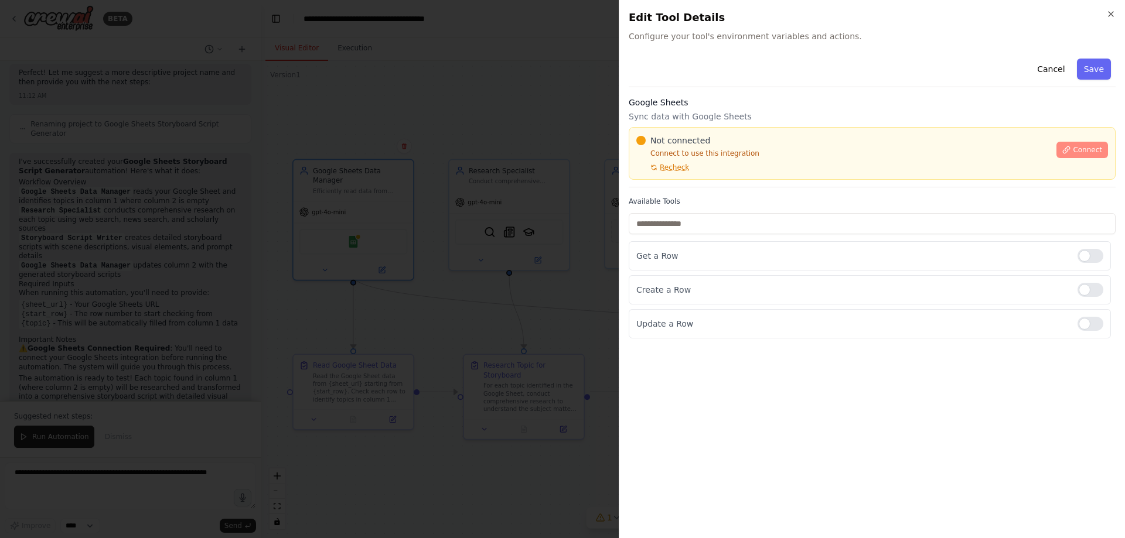
click at [1083, 148] on span "Connect" at bounding box center [1087, 149] width 29 height 9
click at [458, 228] on div at bounding box center [562, 269] width 1125 height 538
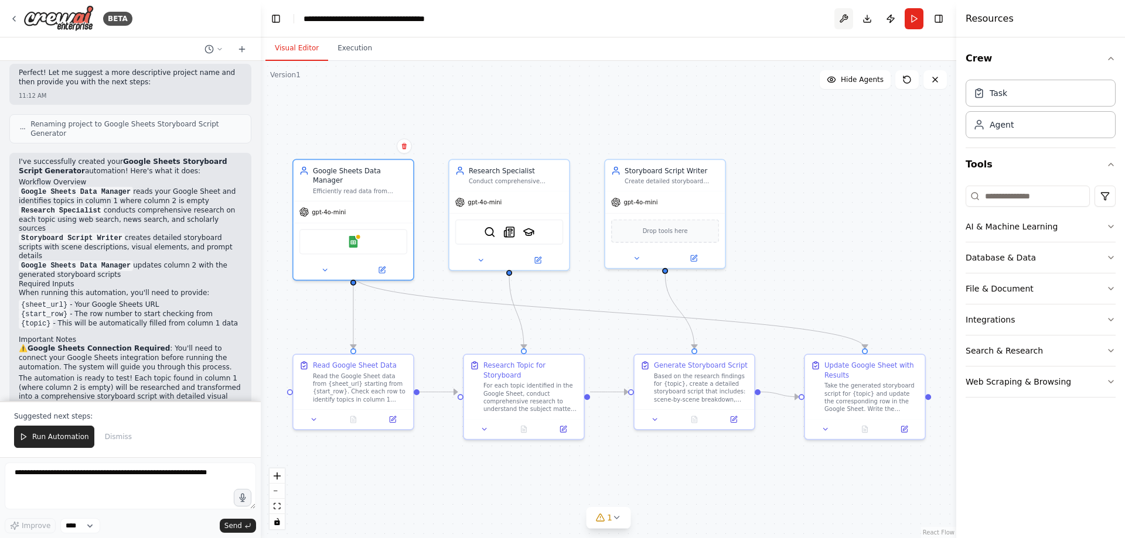
click at [847, 18] on button at bounding box center [843, 18] width 19 height 21
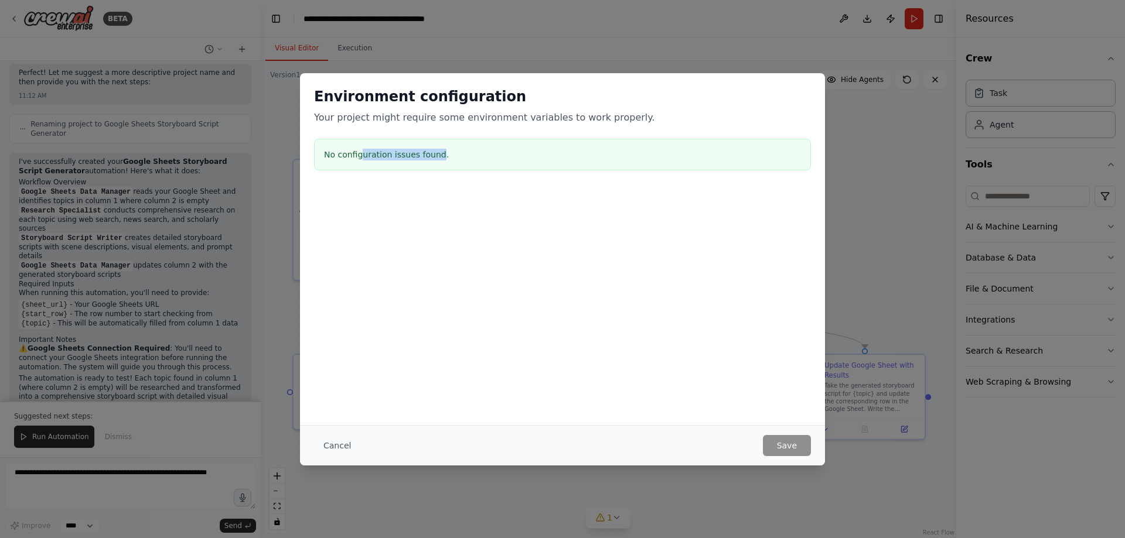
drag, startPoint x: 436, startPoint y: 156, endPoint x: 555, endPoint y: 170, distance: 119.8
click at [555, 170] on div "No configuration issues found." at bounding box center [562, 155] width 497 height 32
click at [651, 207] on div at bounding box center [562, 247] width 525 height 117
click at [883, 128] on div "Environment configuration Your project might require some environment variables…" at bounding box center [562, 269] width 1125 height 538
click at [322, 441] on button "Cancel" at bounding box center [337, 445] width 46 height 21
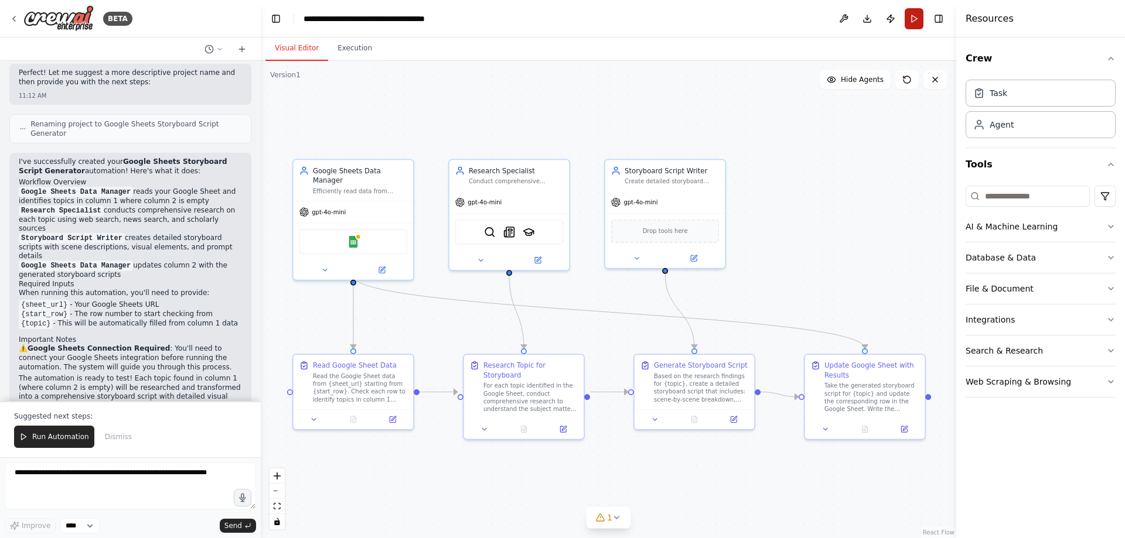
click at [911, 13] on button "Run" at bounding box center [914, 18] width 19 height 21
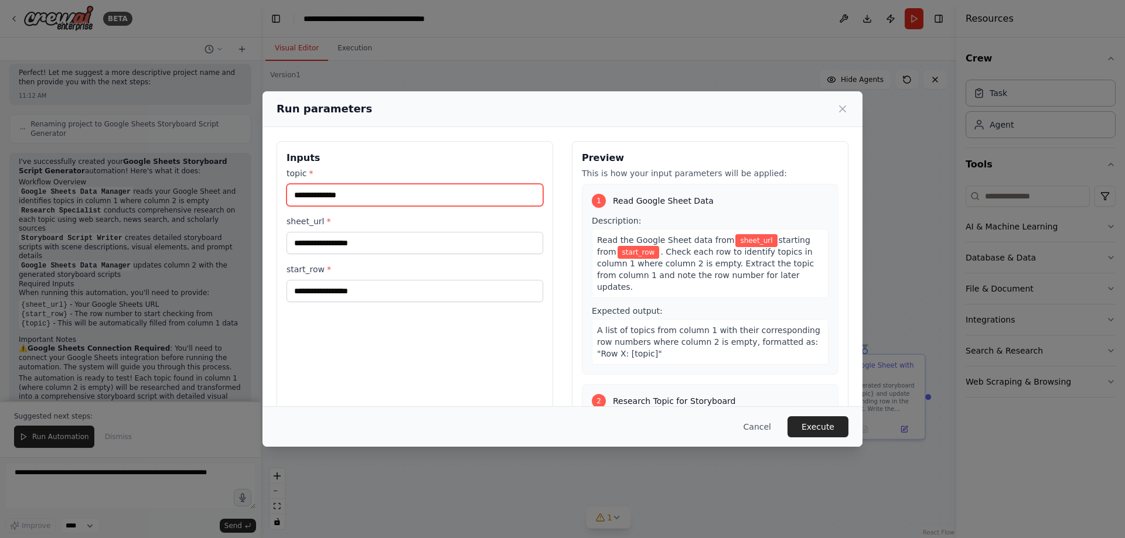
click at [353, 196] on input "topic *" at bounding box center [414, 195] width 257 height 22
drag, startPoint x: 708, startPoint y: 200, endPoint x: 631, endPoint y: 202, distance: 77.3
click at [632, 202] on div "1 Read Google Sheet Data" at bounding box center [710, 201] width 237 height 14
click at [410, 203] on input "topic *" at bounding box center [414, 195] width 257 height 22
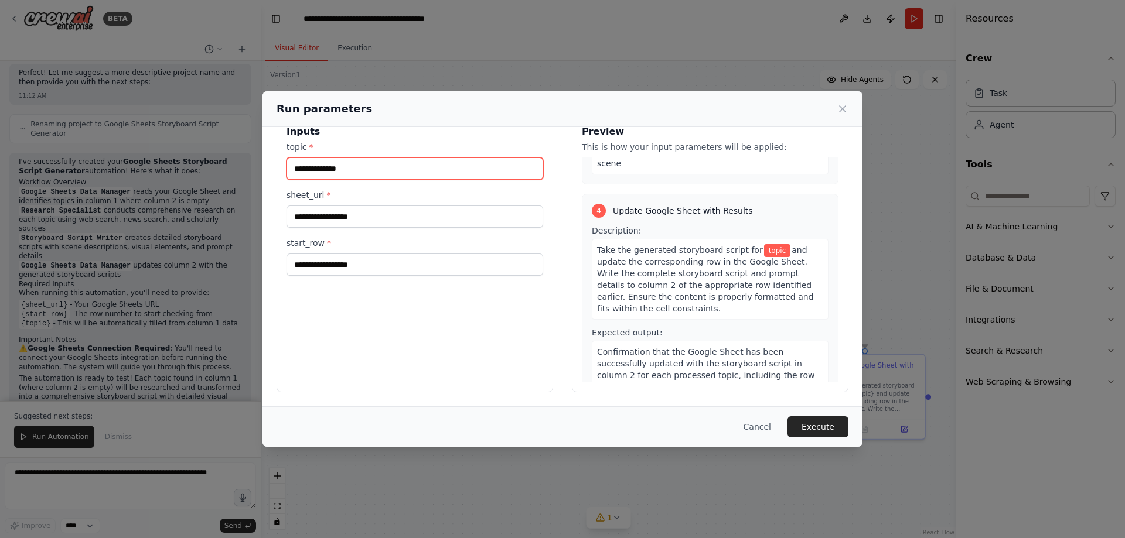
scroll to position [626, 0]
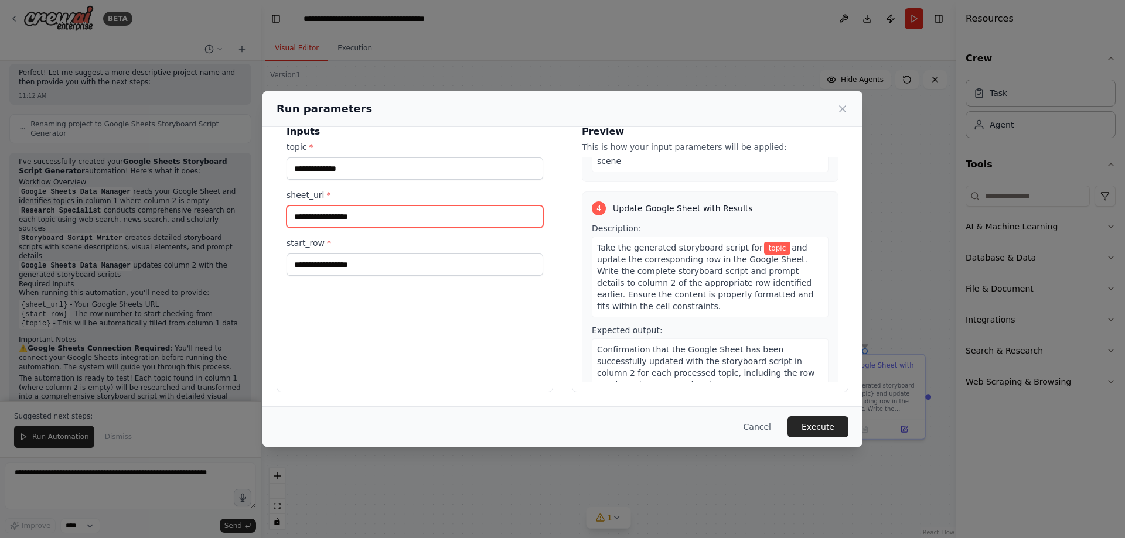
click at [360, 212] on input "sheet_url *" at bounding box center [414, 217] width 257 height 22
click at [839, 107] on icon at bounding box center [843, 109] width 12 height 12
